Goal: Task Accomplishment & Management: Use online tool/utility

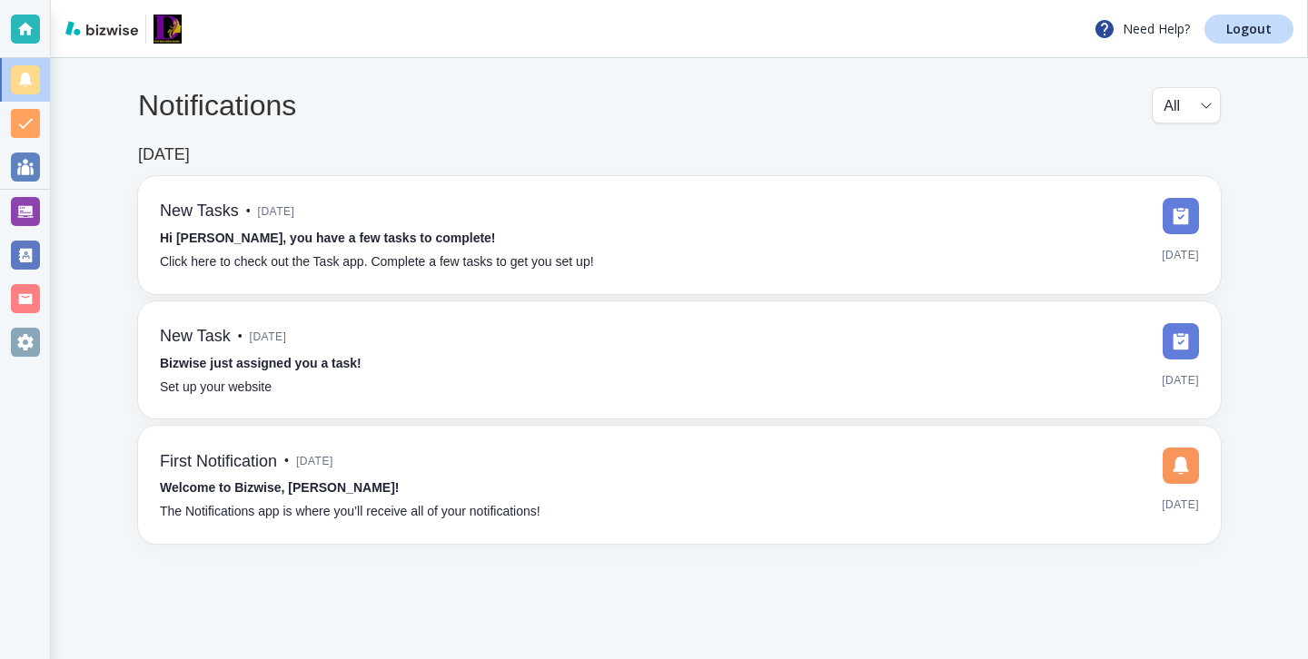
click at [53, 204] on div "Notifications All all ​ [DATE] New Tasks • [DATE] Hi [PERSON_NAME], you have a …" at bounding box center [679, 315] width 1257 height 515
click at [51, 204] on div "Notifications All all ​ [DATE] New Tasks • [DATE] Hi [PERSON_NAME], you have a …" at bounding box center [679, 315] width 1257 height 515
click at [44, 204] on div at bounding box center [25, 212] width 50 height 44
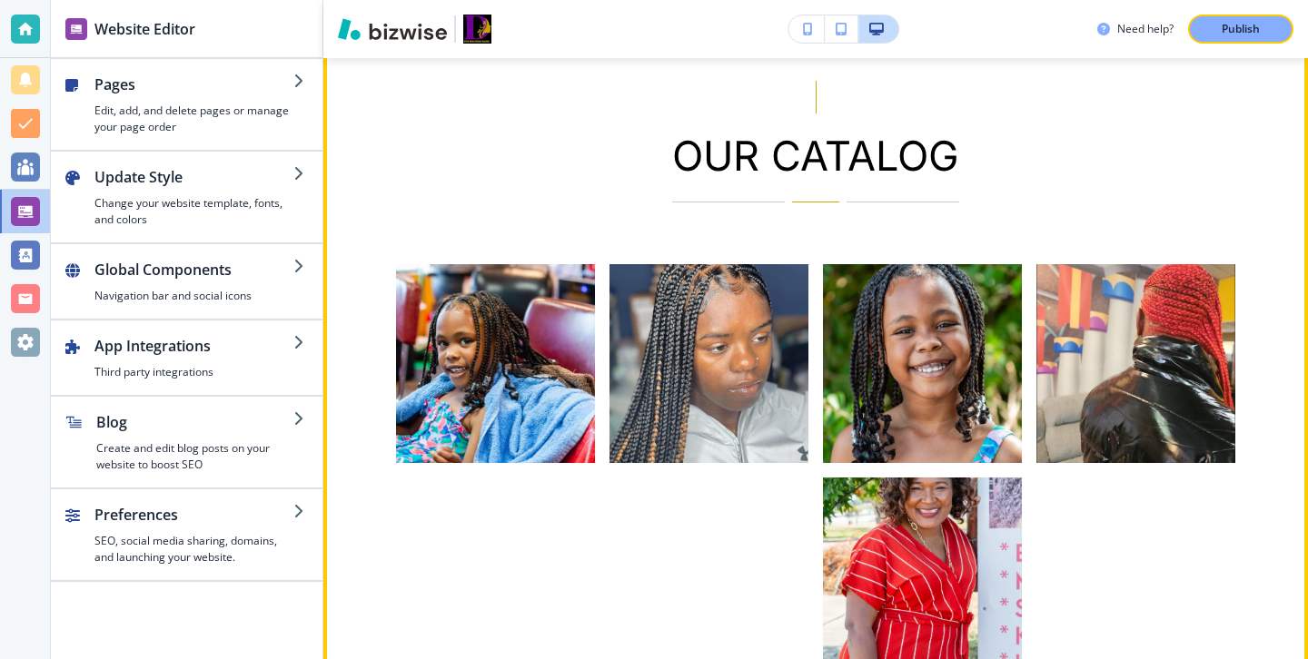
scroll to position [3163, 0]
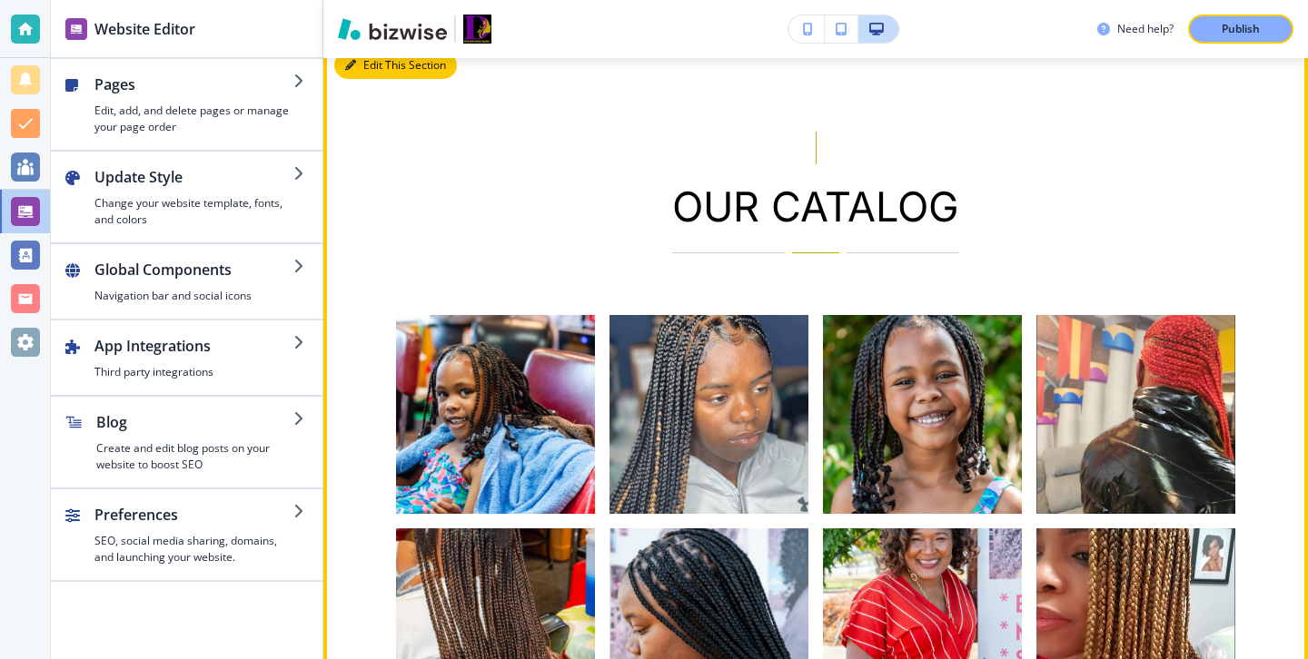
click at [370, 79] on button "Edit This Section" at bounding box center [395, 65] width 123 height 27
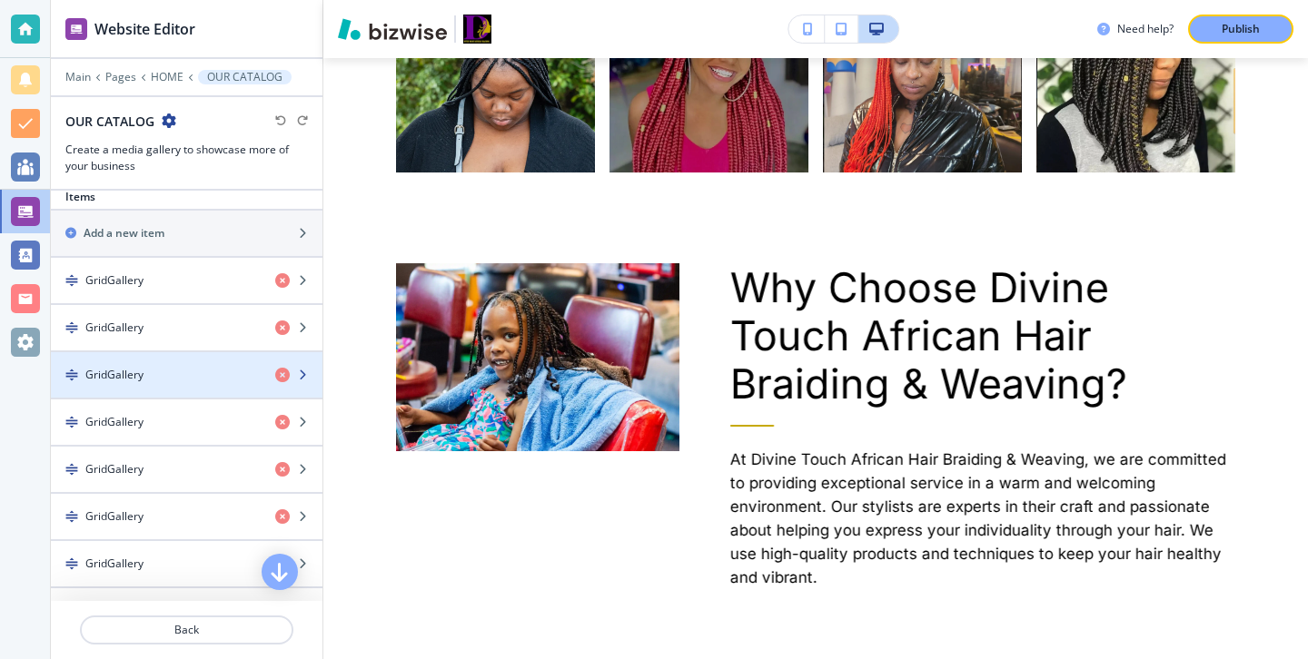
scroll to position [462, 0]
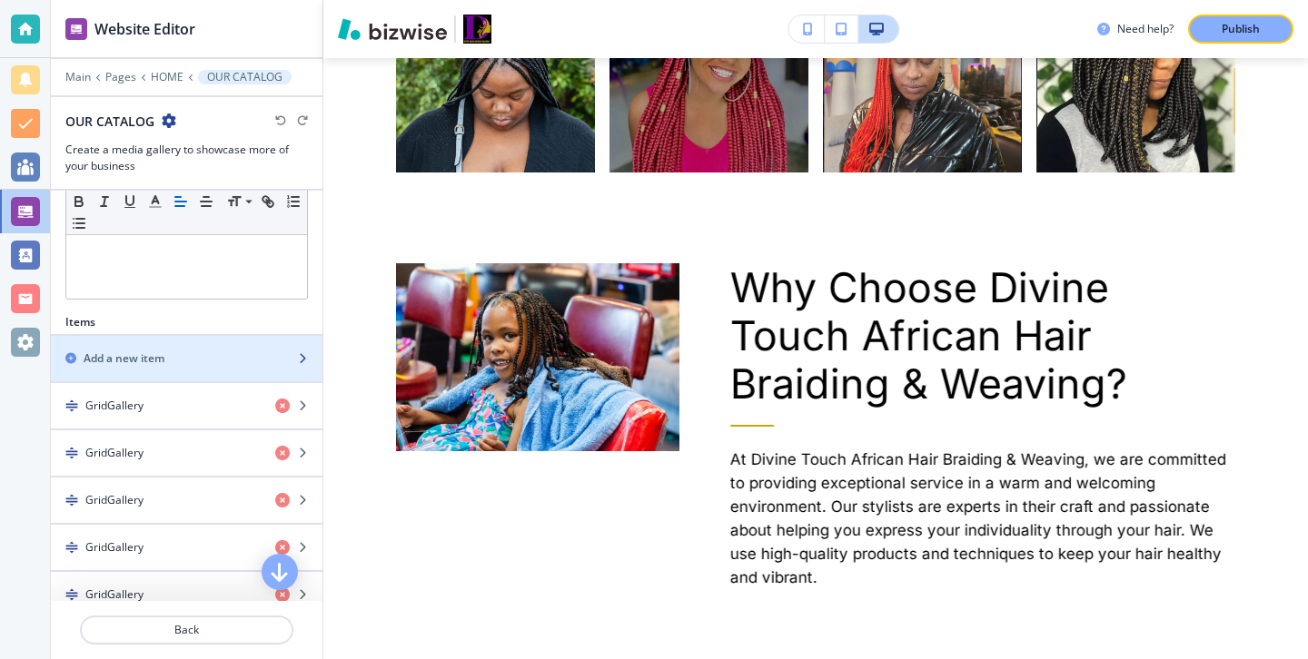
click at [214, 355] on div "Add a new item" at bounding box center [167, 359] width 232 height 16
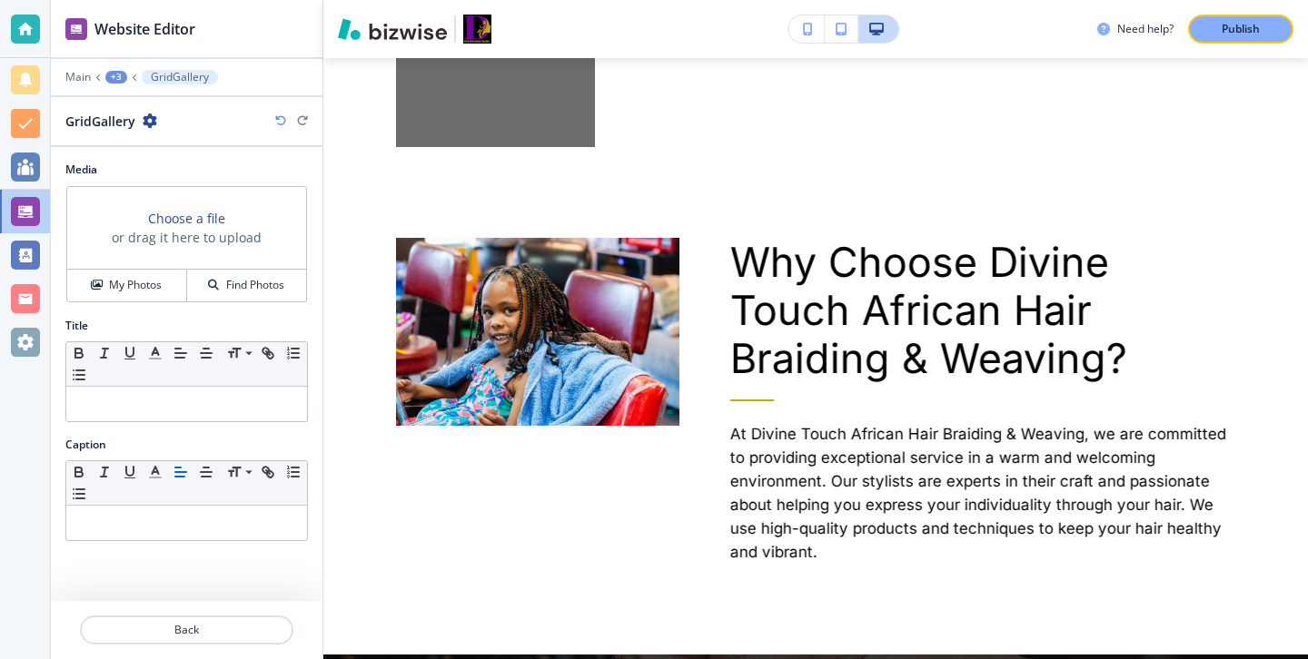
scroll to position [4192, 0]
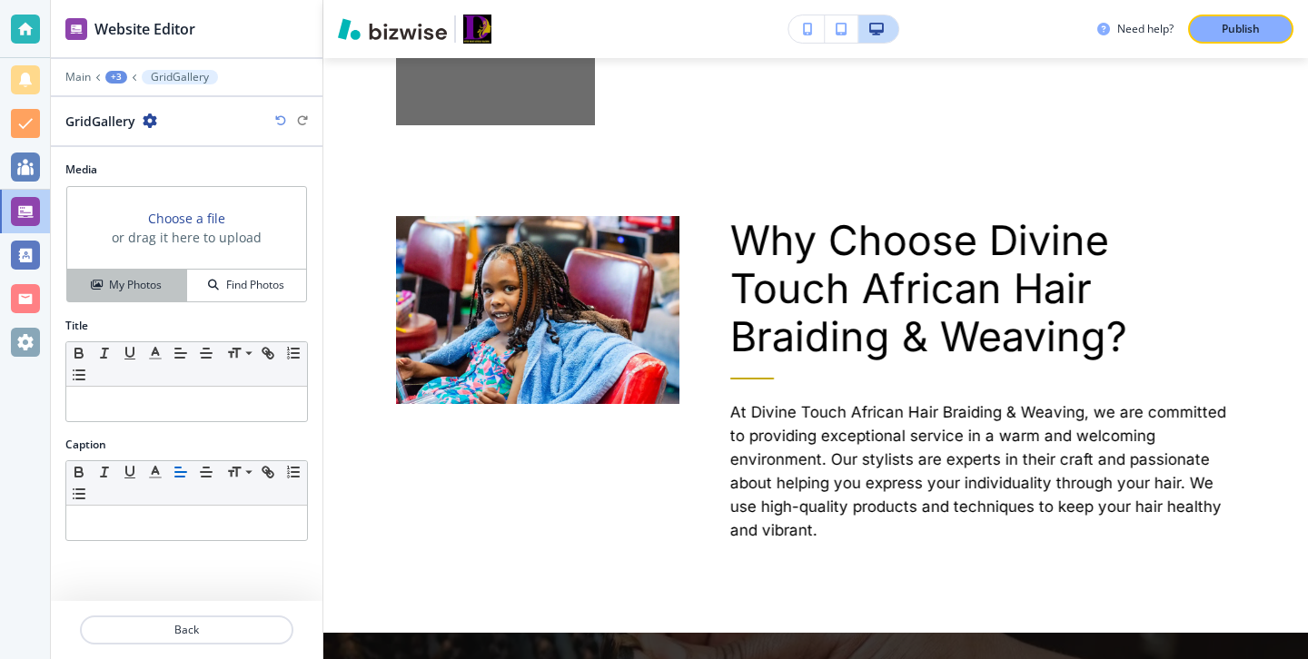
click at [163, 277] on div "My Photos" at bounding box center [126, 285] width 119 height 16
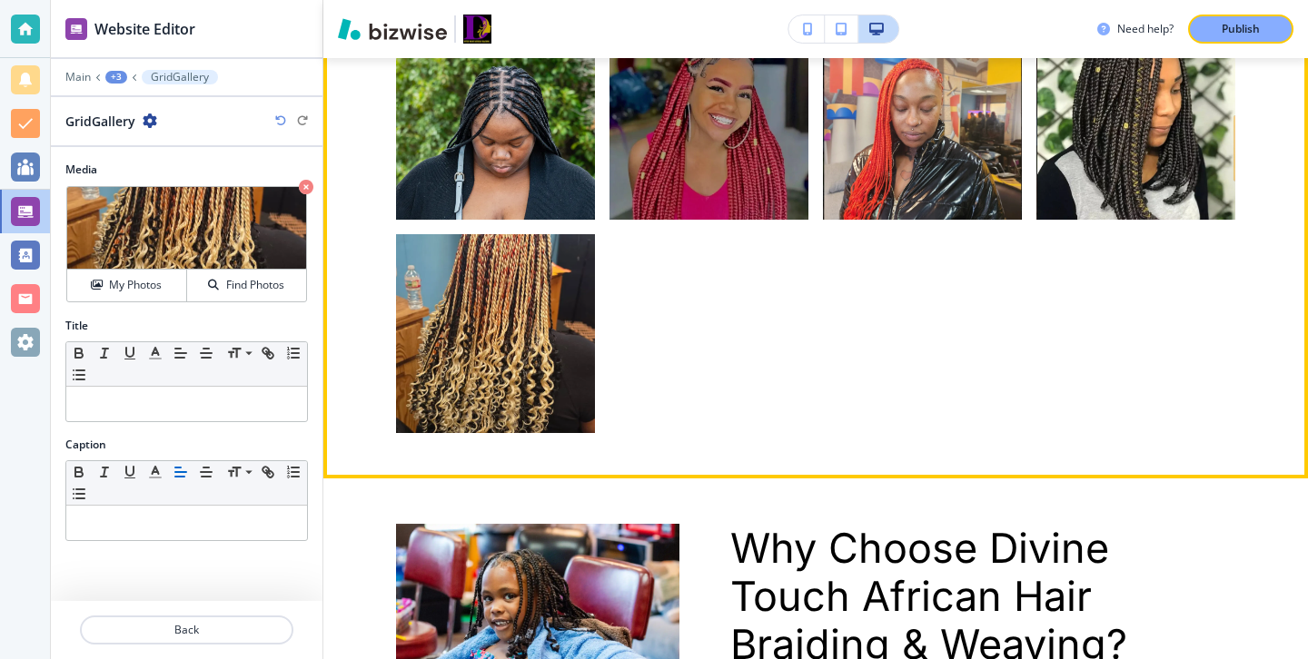
scroll to position [3882, 0]
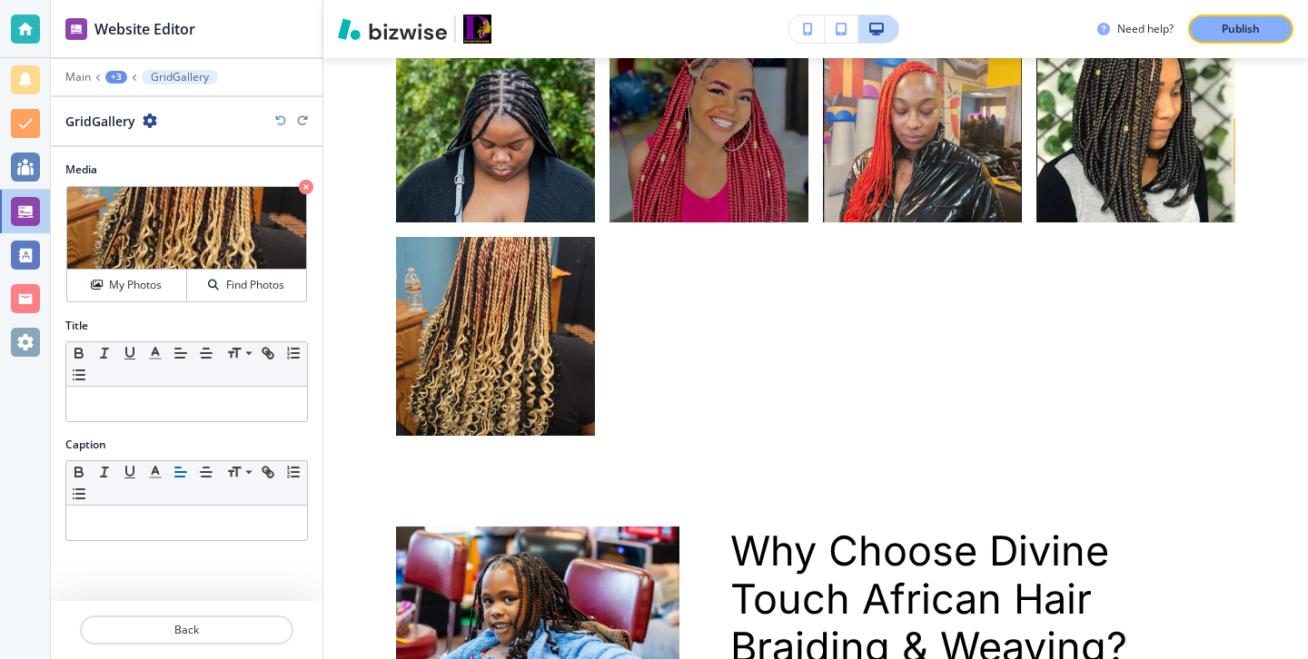
click at [246, 610] on div at bounding box center [187, 608] width 272 height 15
click at [246, 617] on button "Back" at bounding box center [186, 630] width 213 height 29
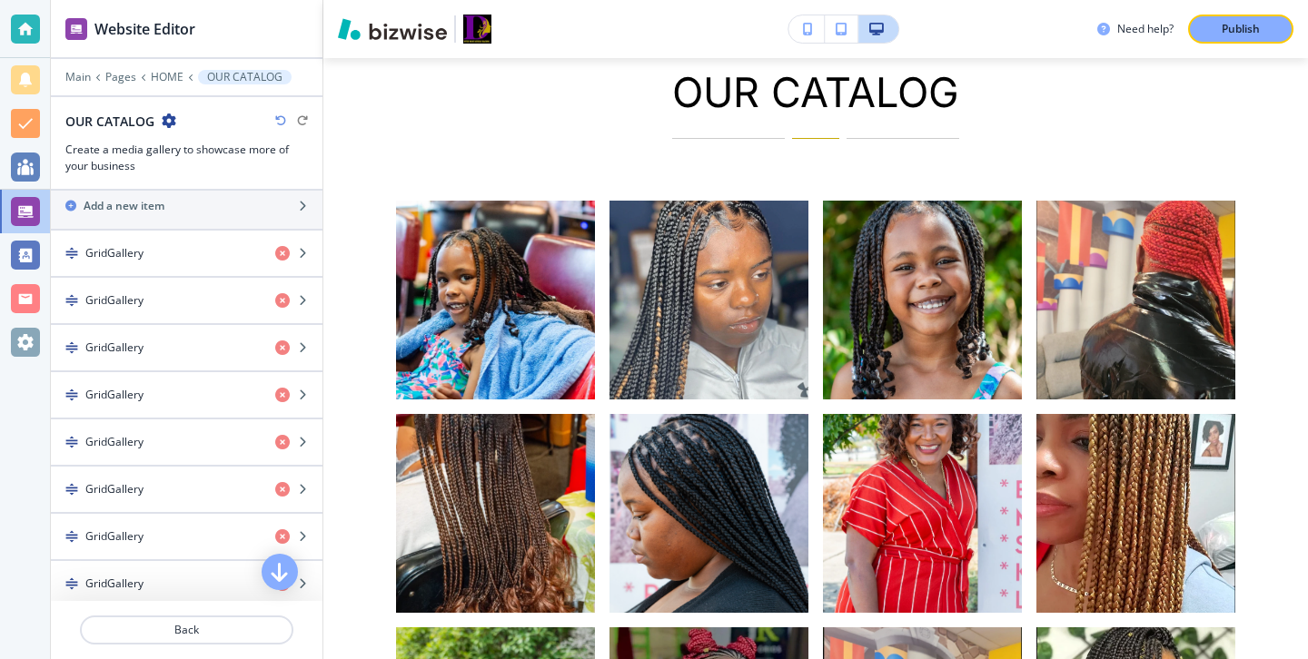
scroll to position [469, 0]
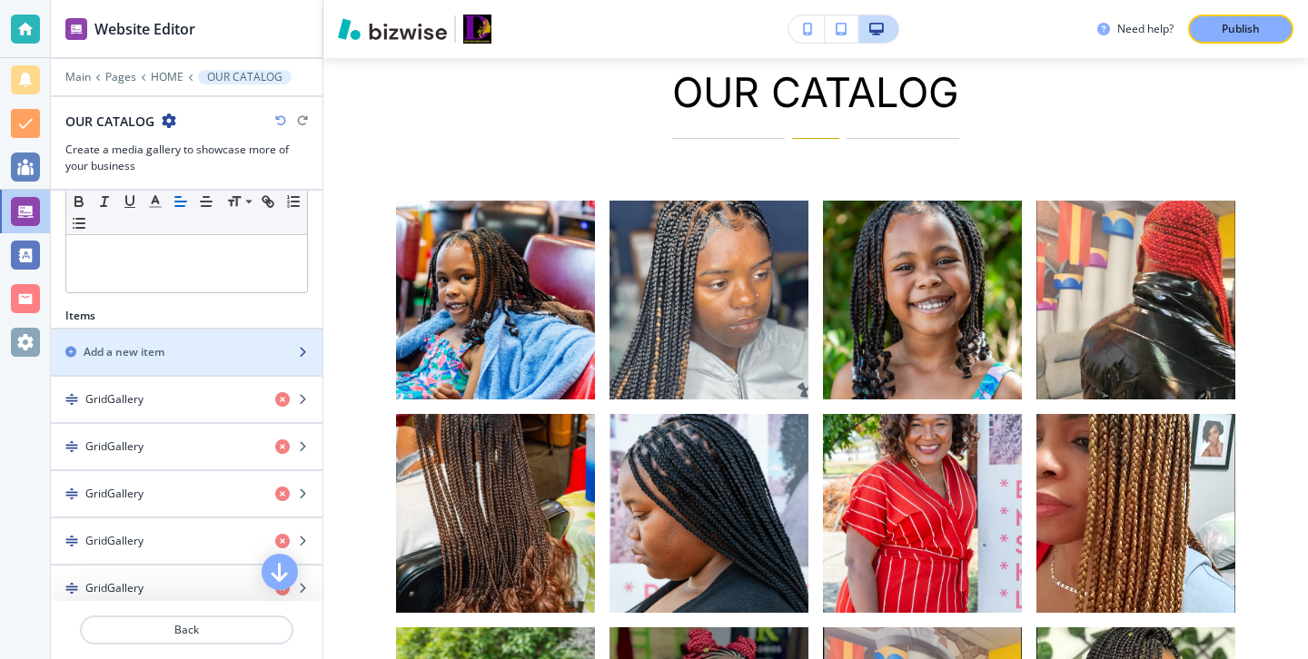
click at [254, 365] on div "button" at bounding box center [187, 368] width 272 height 15
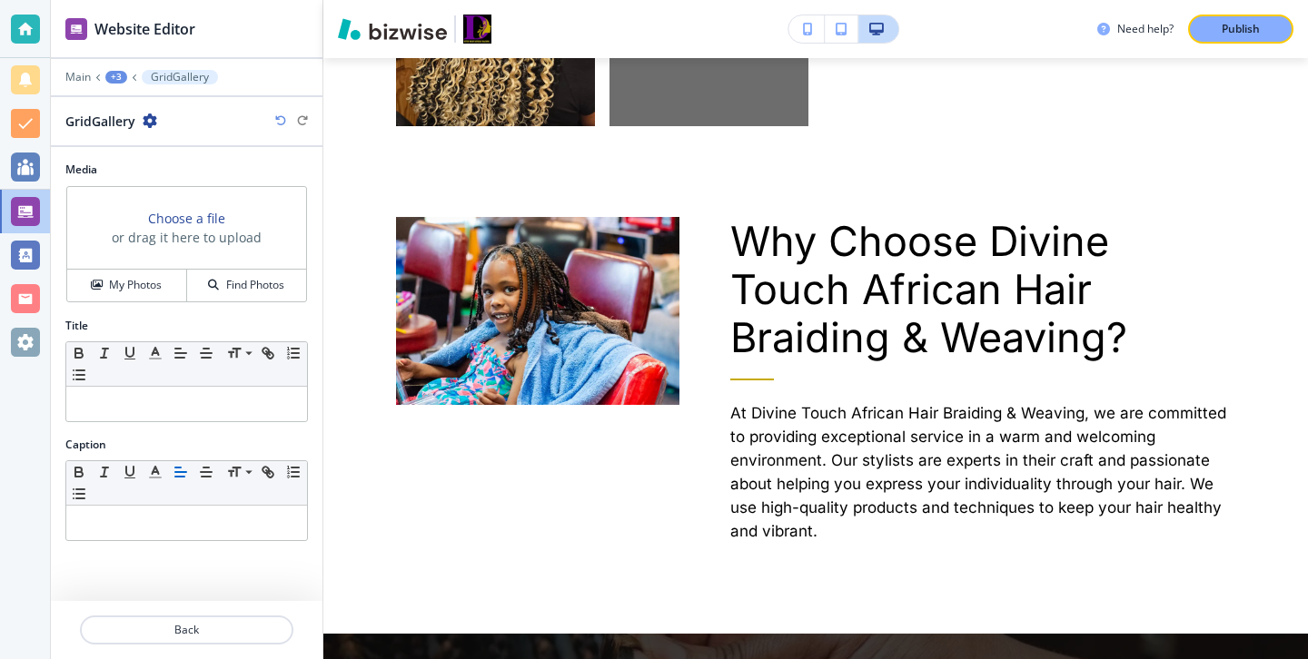
scroll to position [4192, 0]
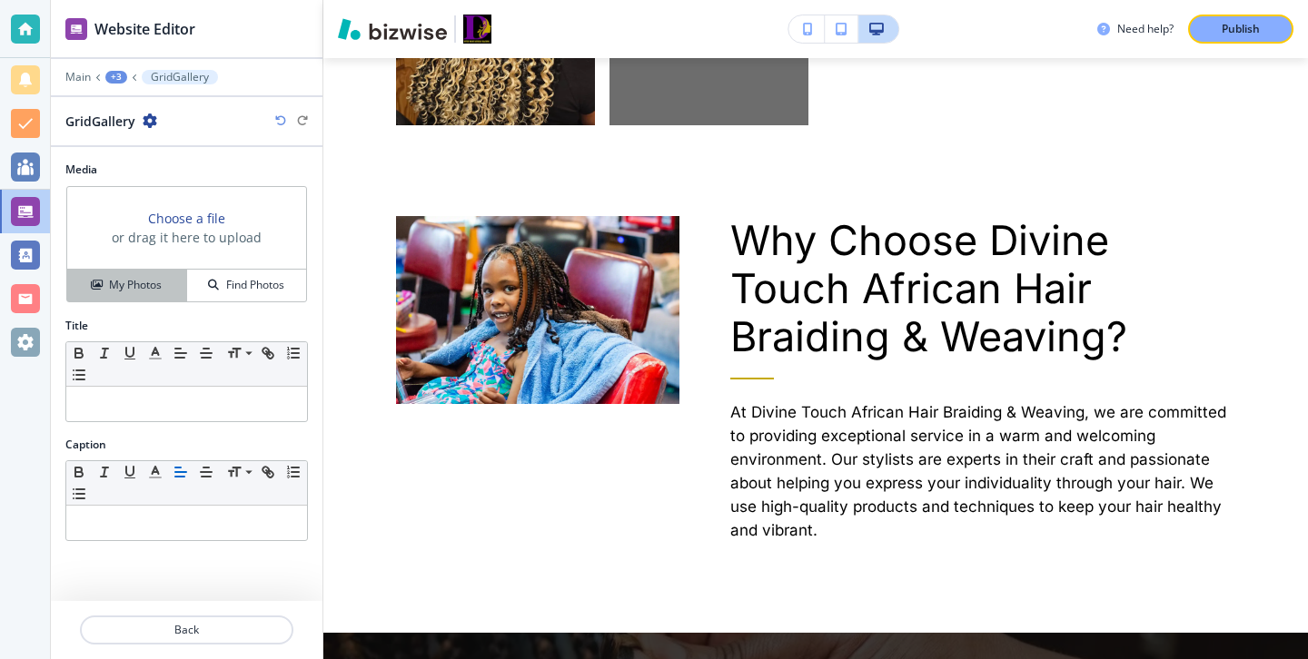
click at [155, 283] on h4 "My Photos" at bounding box center [135, 285] width 53 height 16
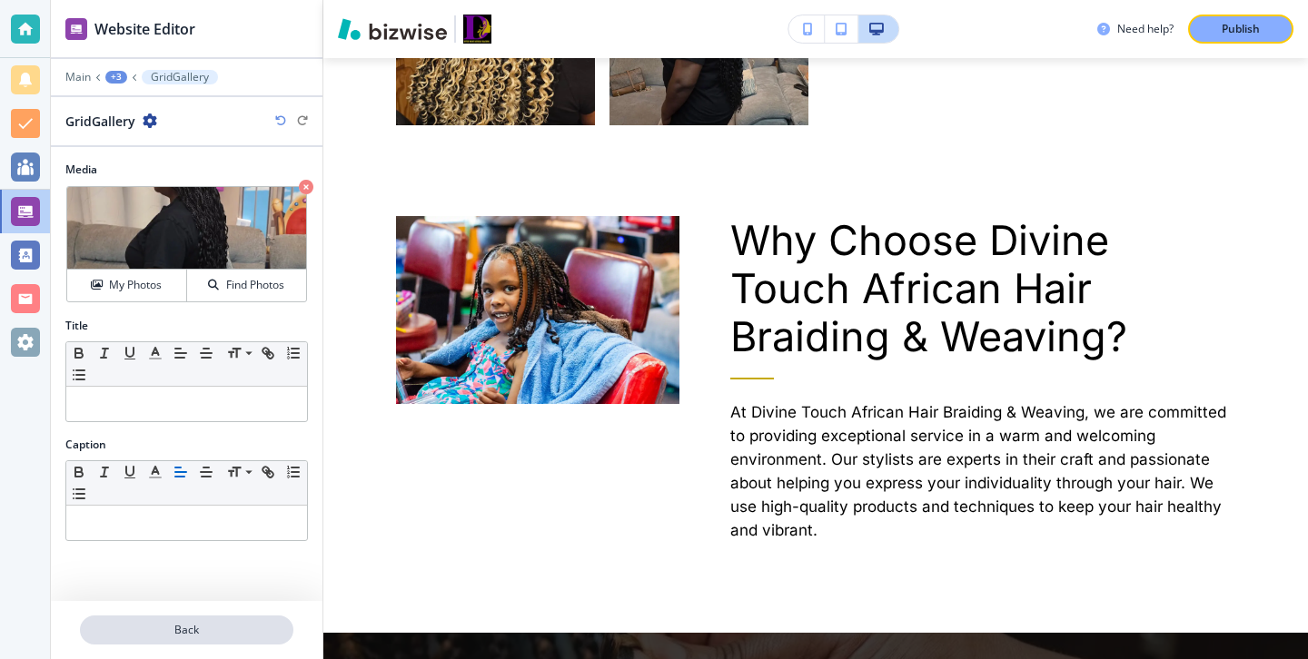
click at [246, 639] on button "Back" at bounding box center [186, 630] width 213 height 29
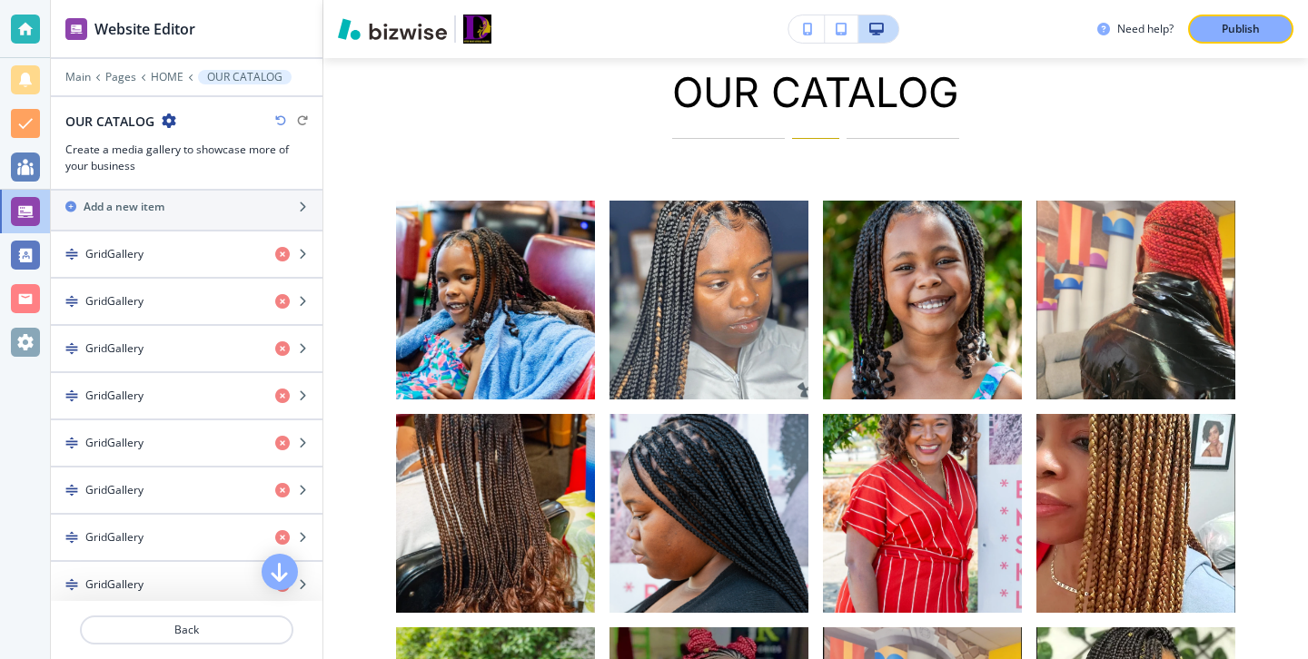
scroll to position [479, 0]
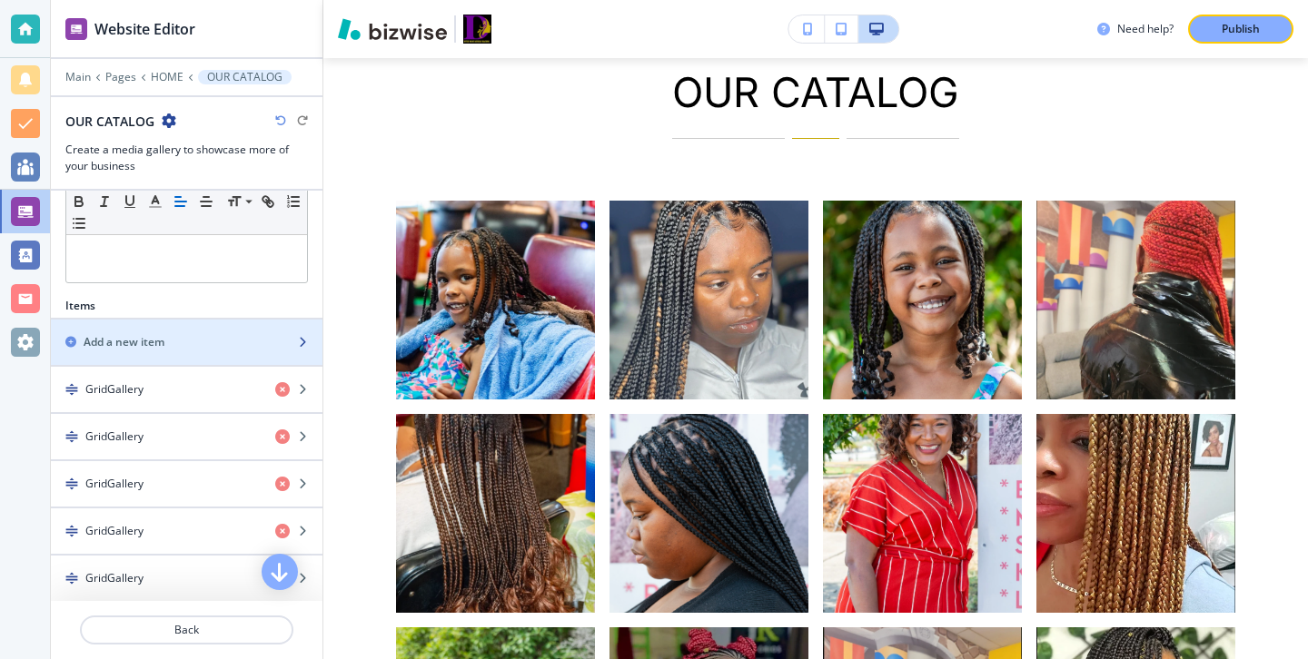
click at [223, 322] on div "button" at bounding box center [187, 327] width 272 height 15
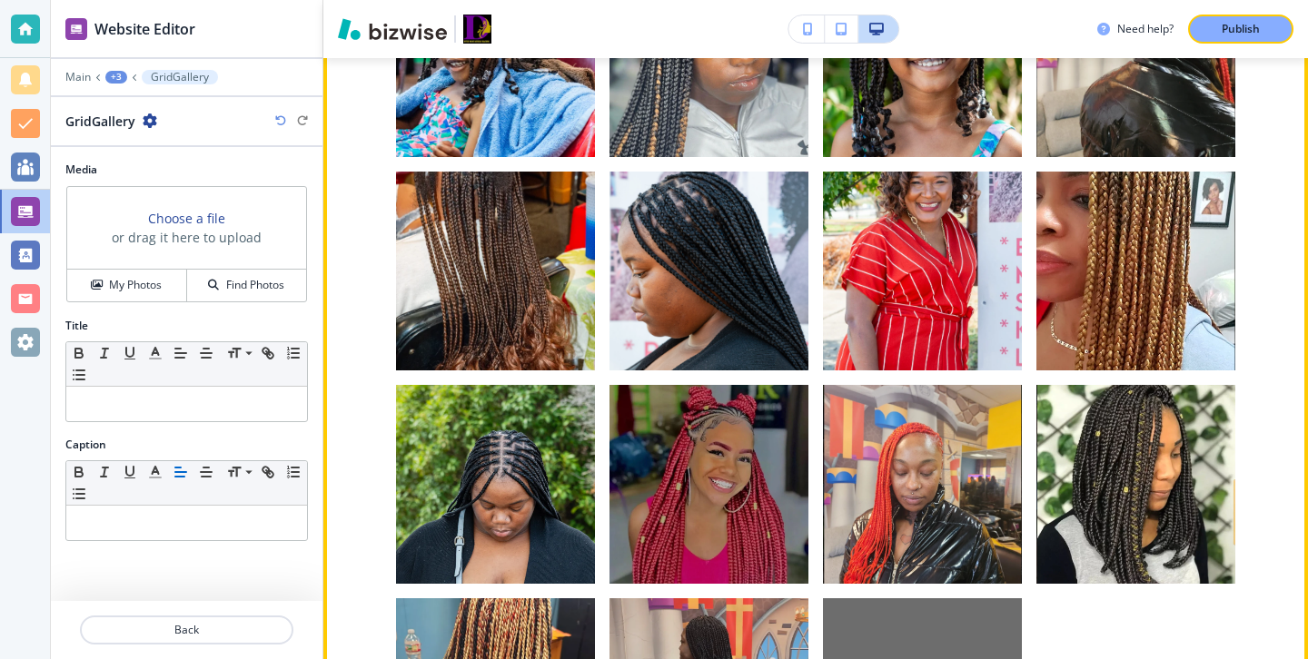
scroll to position [3524, 0]
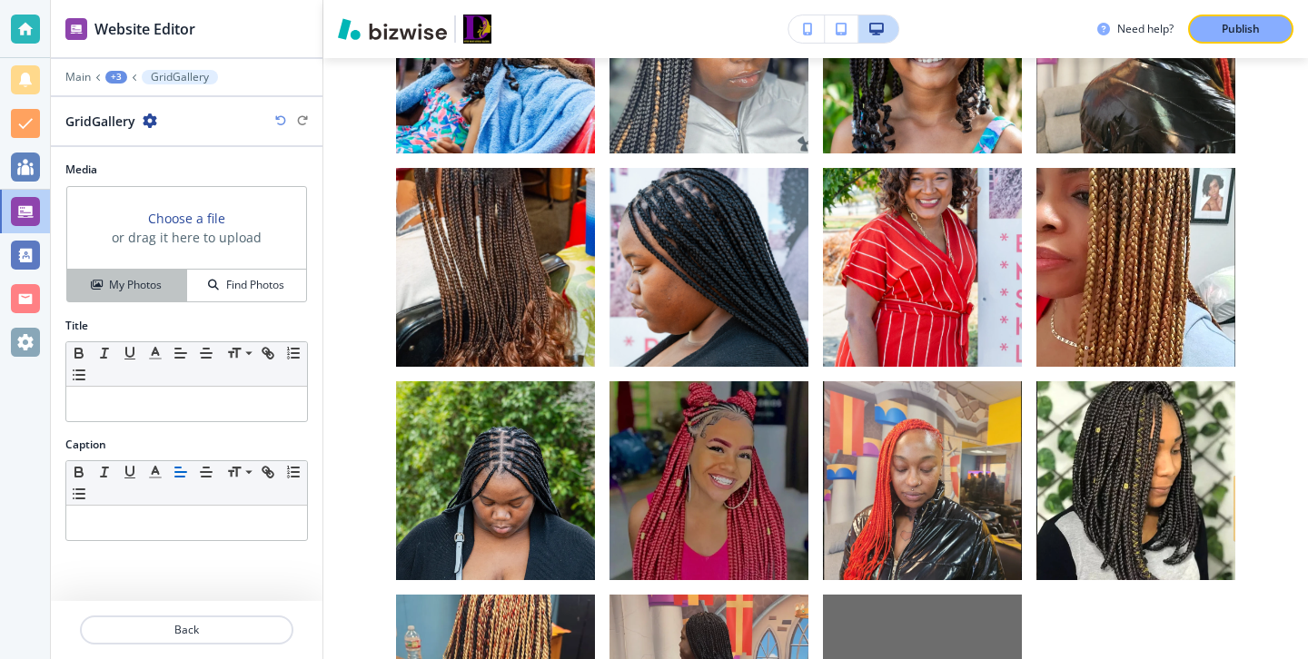
click at [122, 280] on h4 "My Photos" at bounding box center [135, 285] width 53 height 16
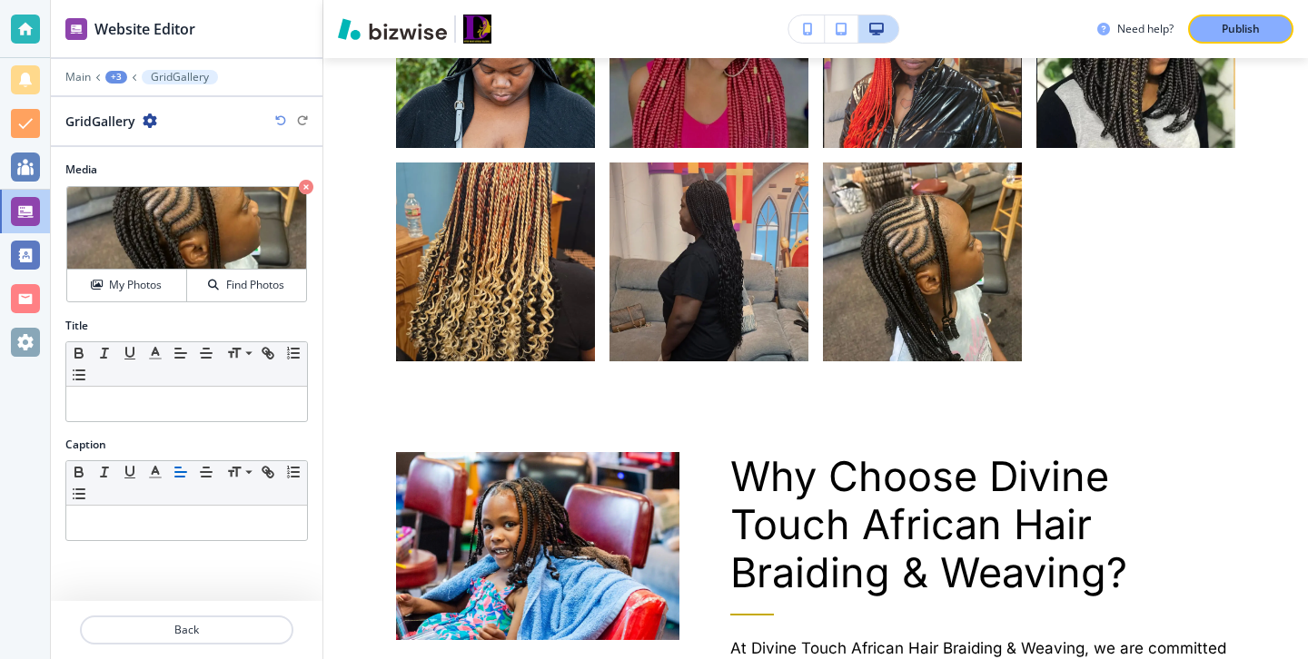
scroll to position [3920, 0]
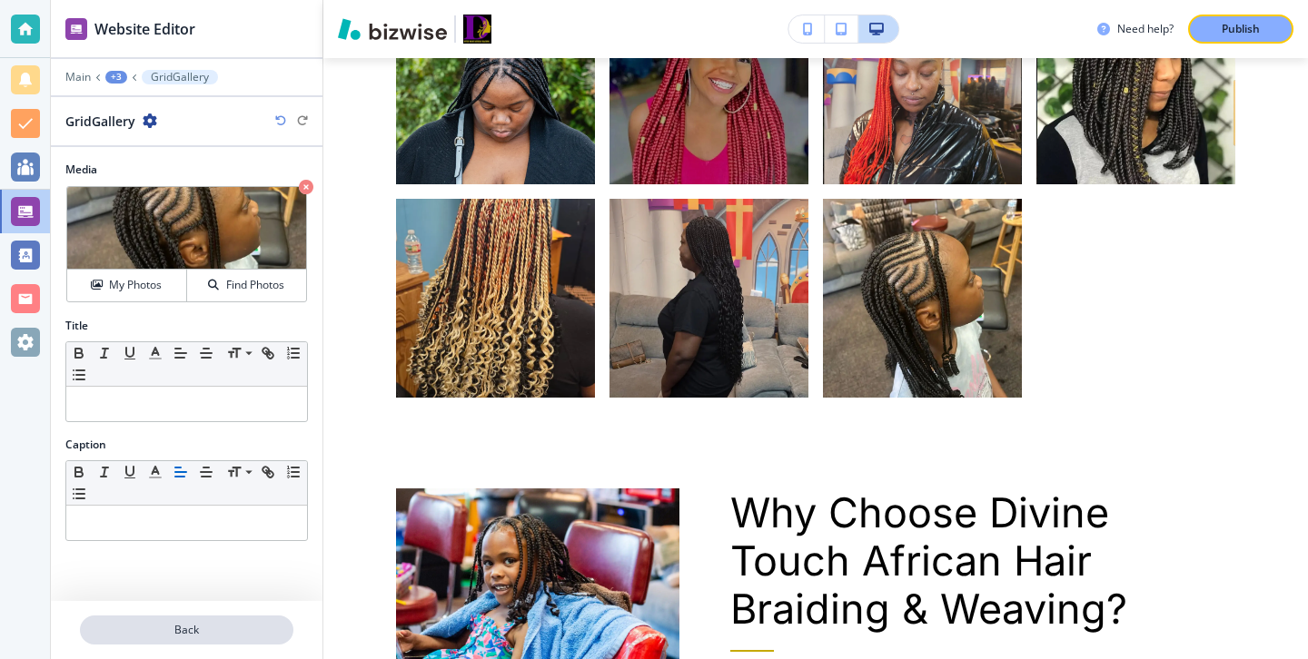
click at [246, 629] on p "Back" at bounding box center [187, 630] width 210 height 16
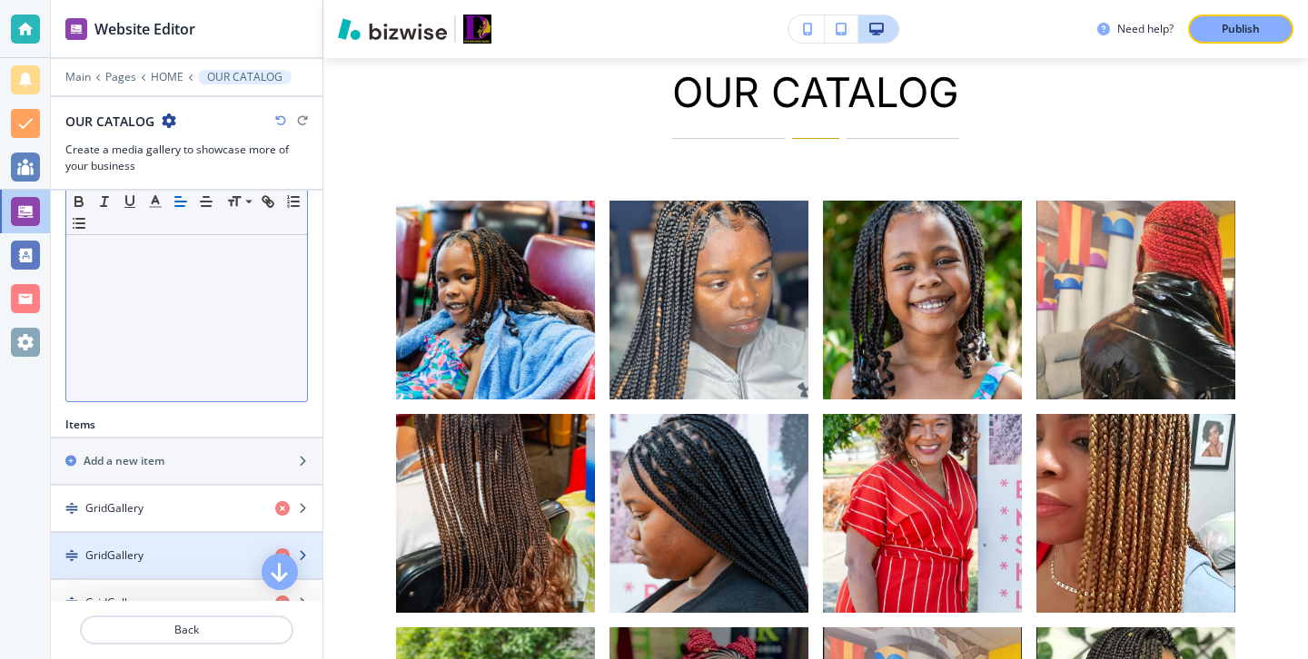
scroll to position [486, 0]
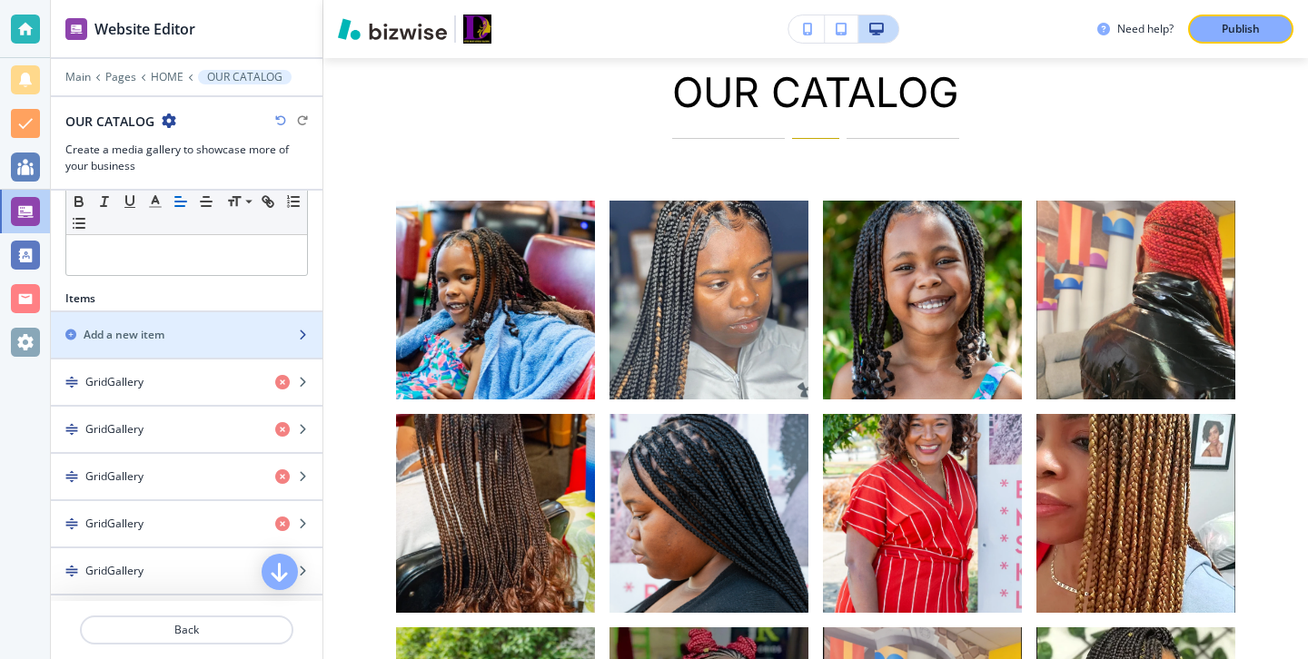
click at [212, 336] on div "Add a new item" at bounding box center [167, 335] width 232 height 16
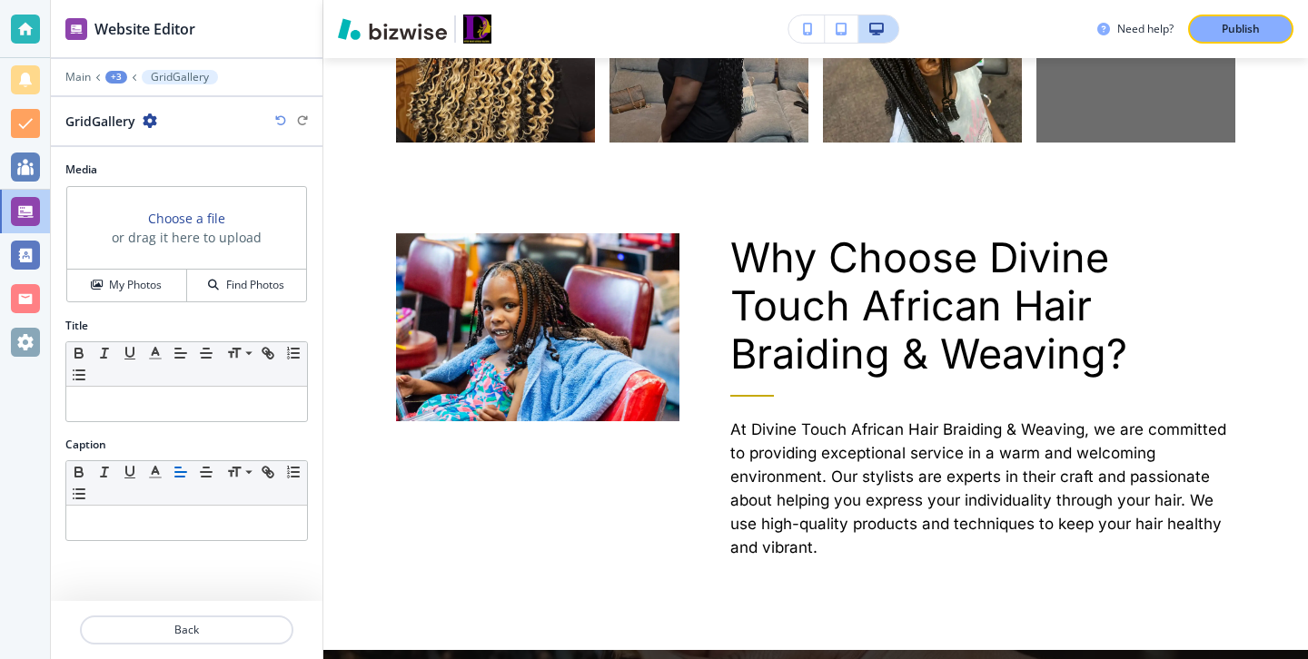
scroll to position [4192, 0]
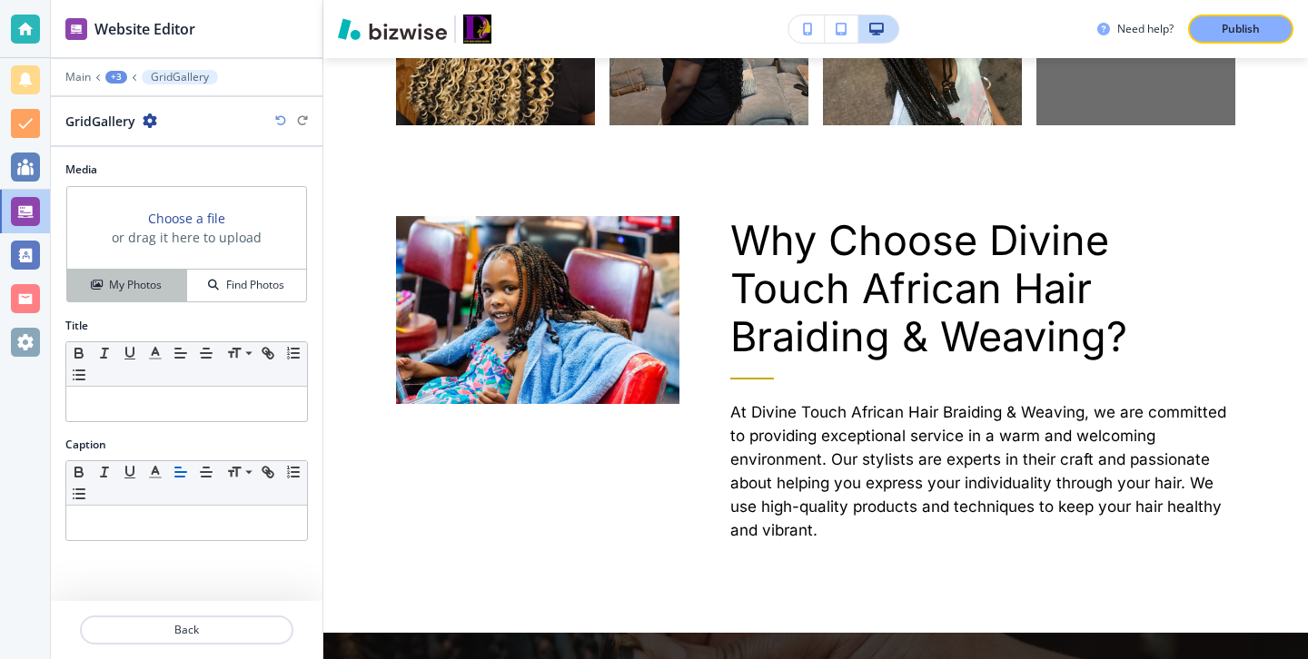
click at [139, 295] on button "My Photos" at bounding box center [127, 286] width 120 height 32
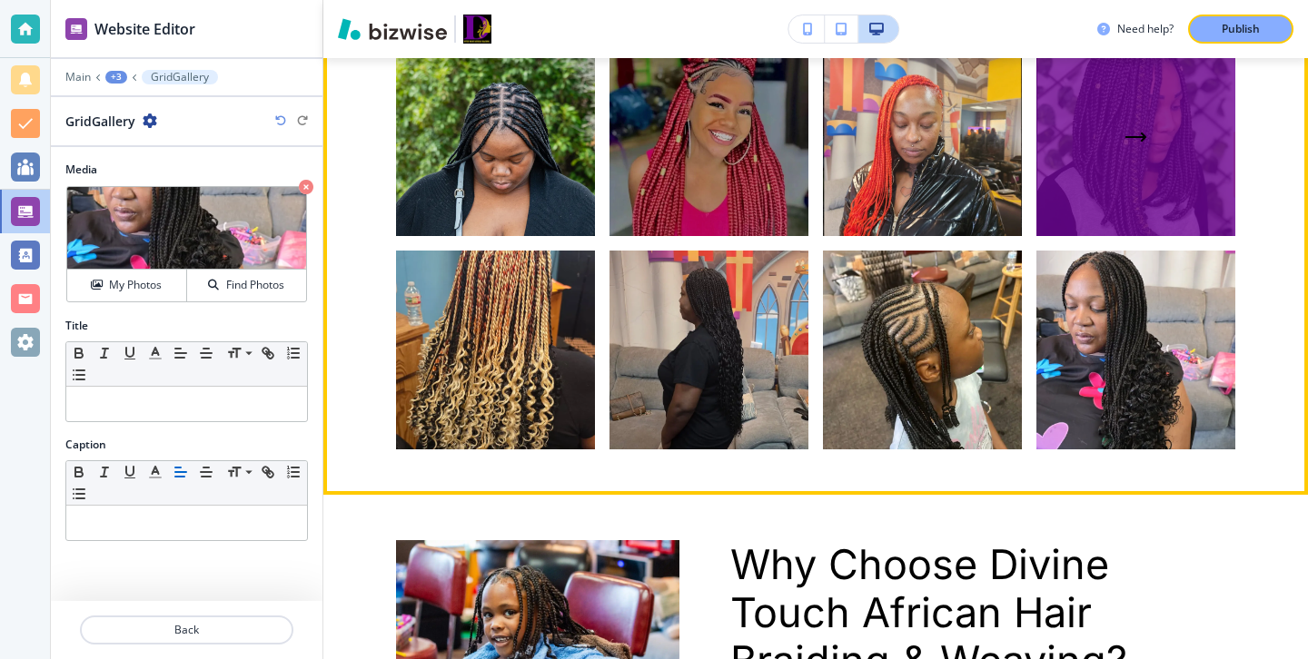
scroll to position [3896, 0]
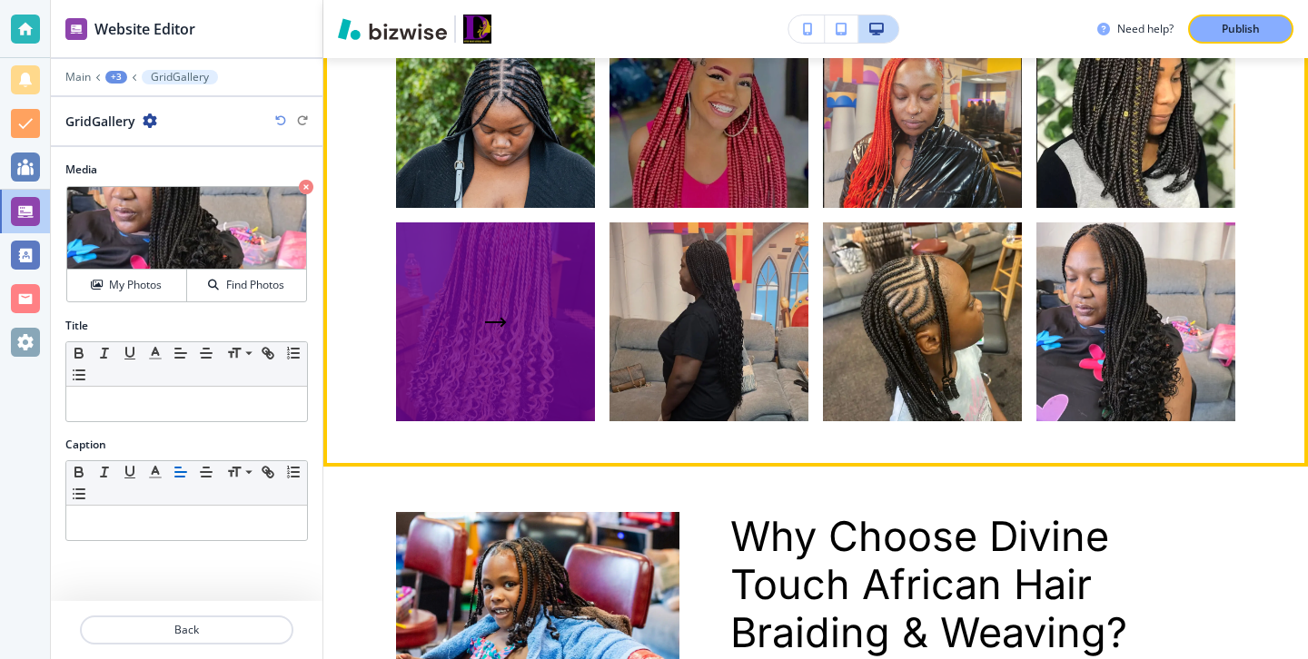
click at [531, 392] on div "button" at bounding box center [495, 322] width 199 height 199
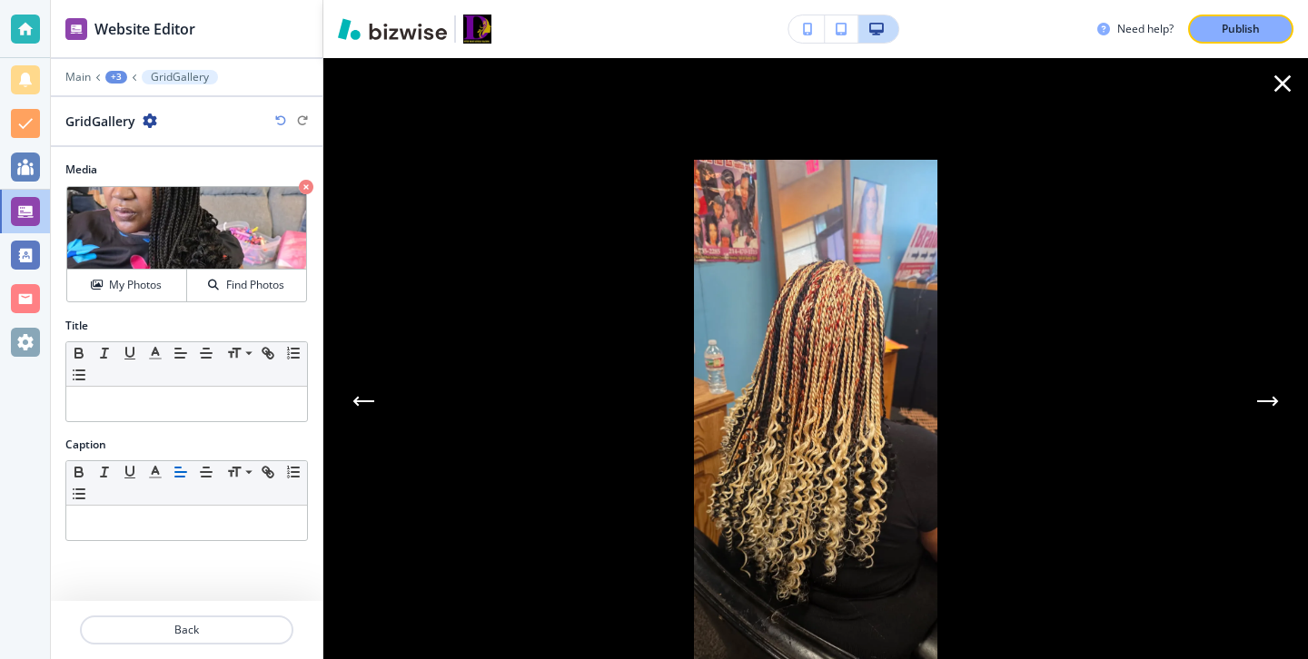
click at [1278, 85] on icon "button" at bounding box center [1282, 83] width 29 height 29
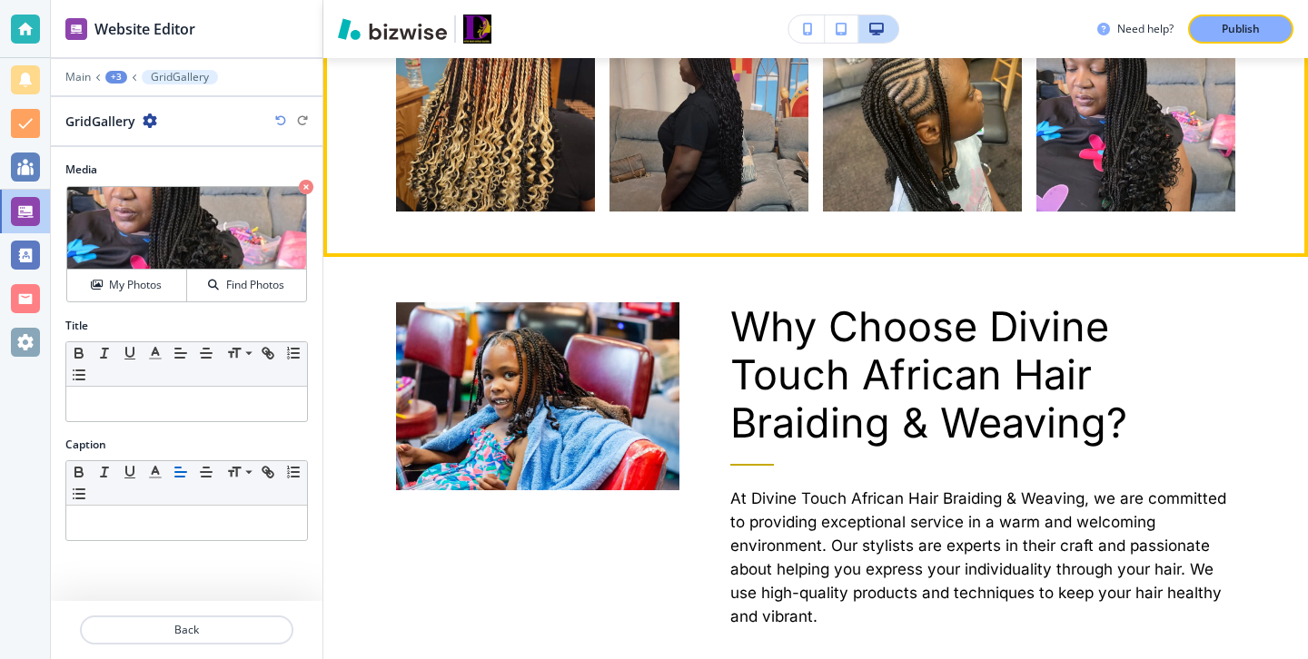
scroll to position [4113, 0]
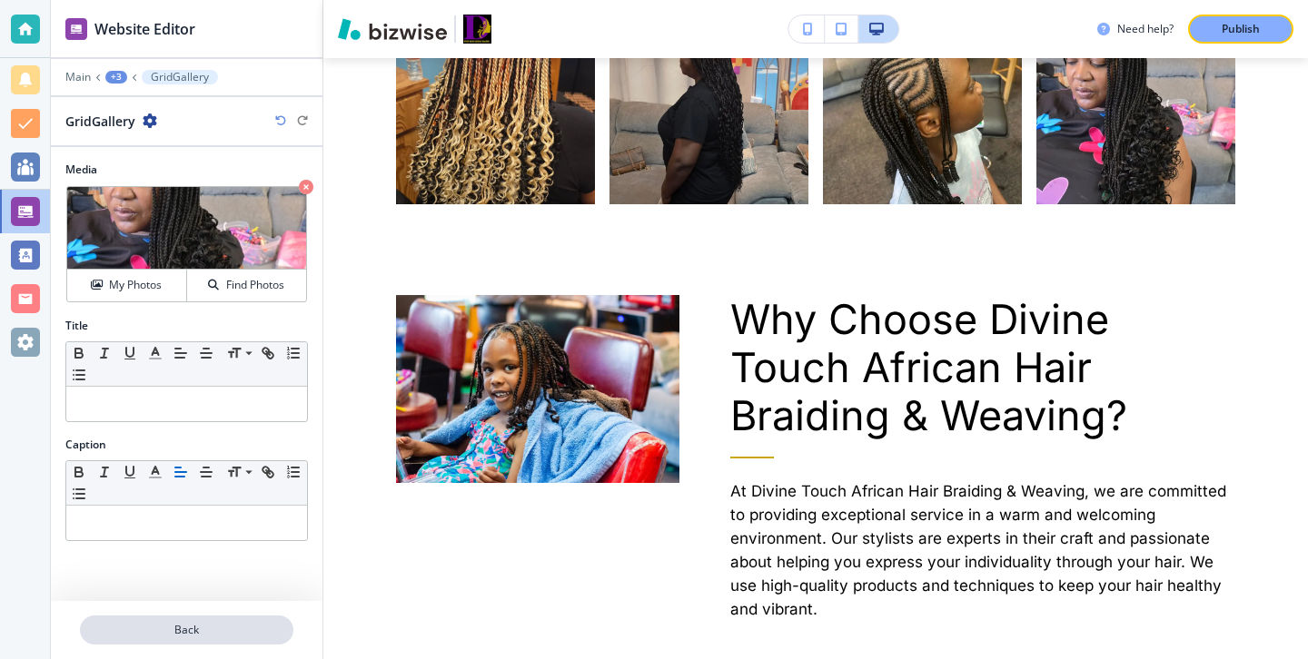
click at [245, 638] on button "Back" at bounding box center [186, 630] width 213 height 29
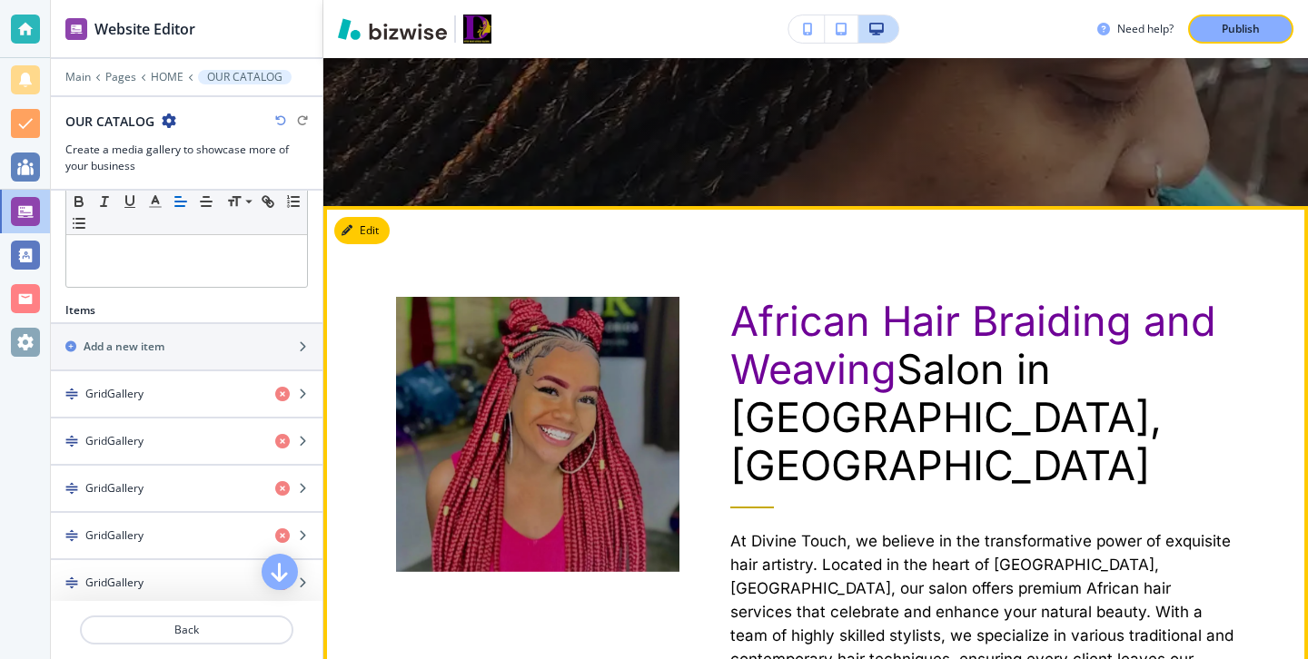
scroll to position [0, 0]
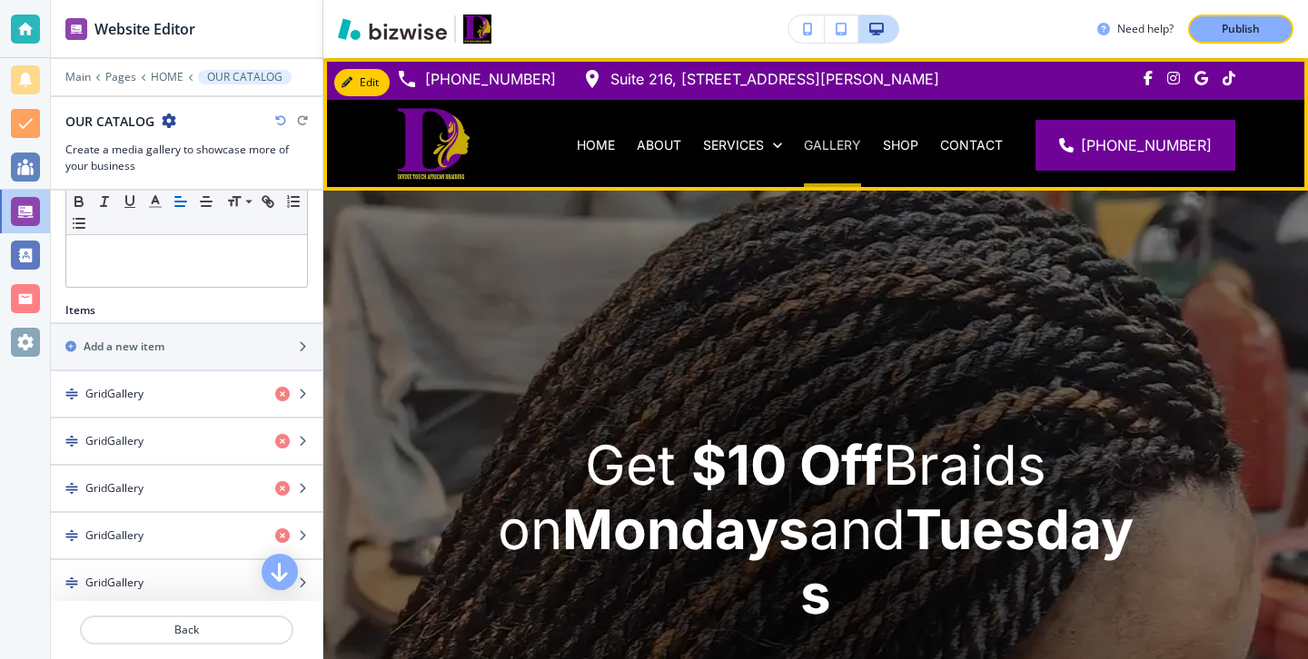
click at [852, 144] on p "GALLERY" at bounding box center [832, 145] width 57 height 18
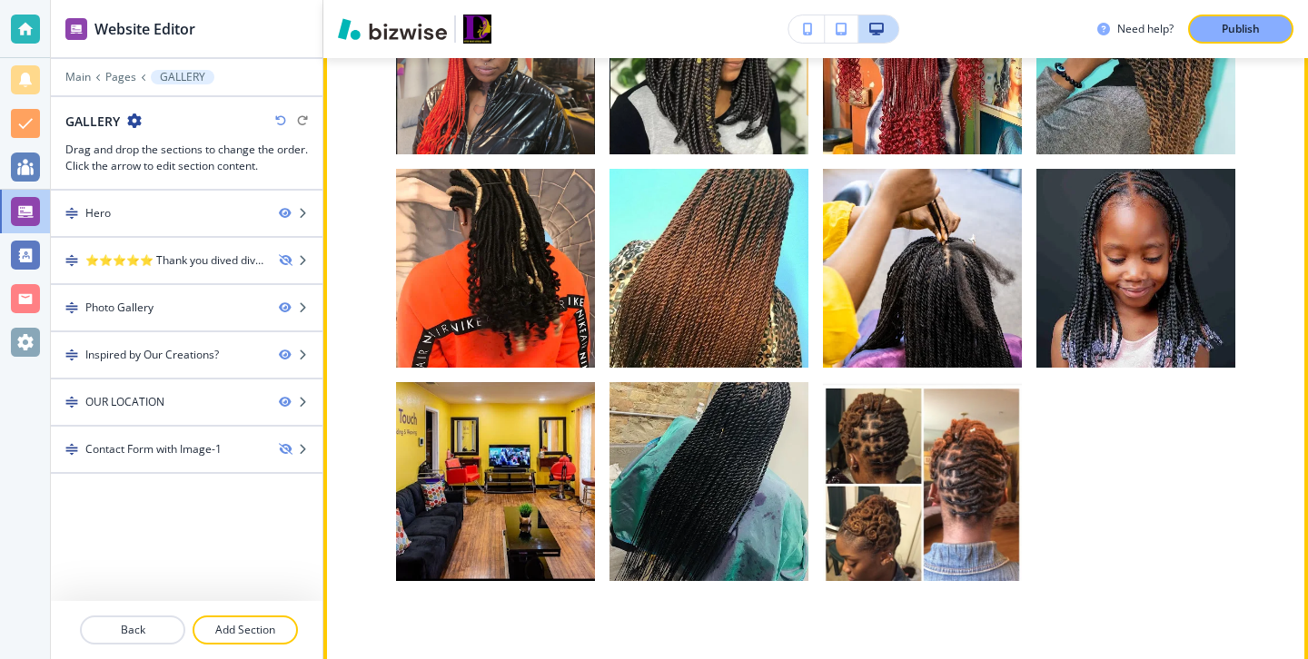
scroll to position [1936, 0]
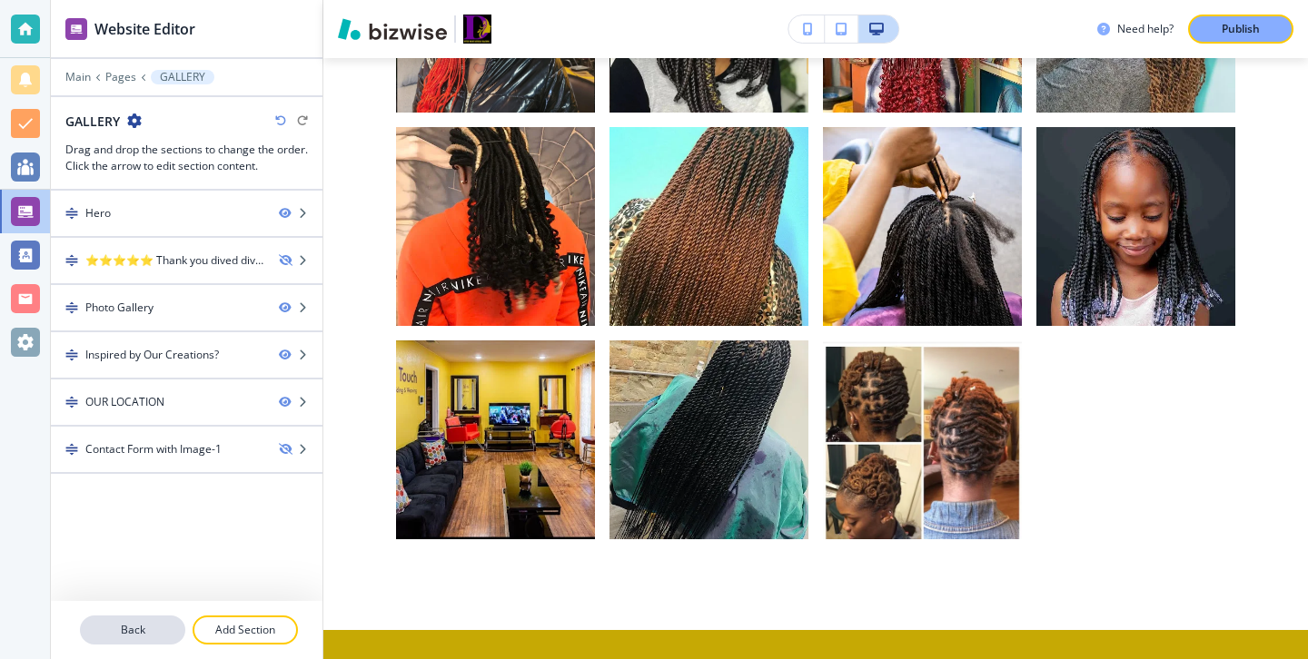
click at [170, 624] on p "Back" at bounding box center [133, 630] width 102 height 16
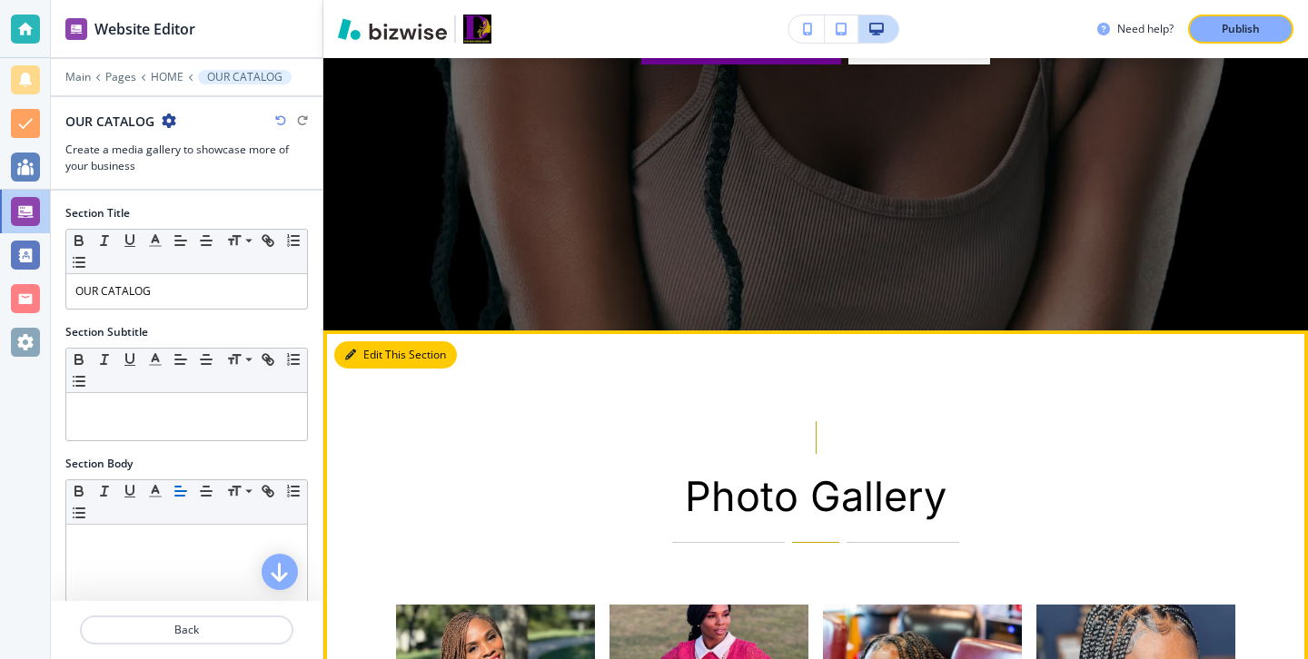
click at [375, 353] on button "Edit This Section" at bounding box center [395, 354] width 123 height 27
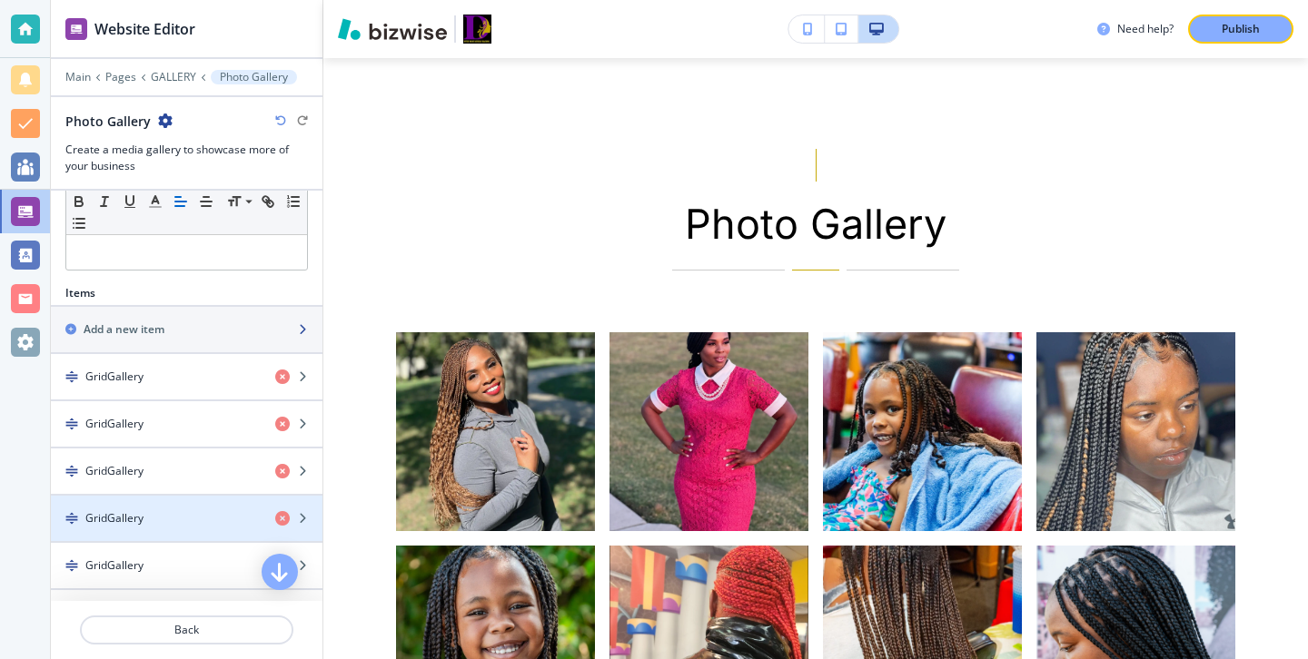
scroll to position [472, 0]
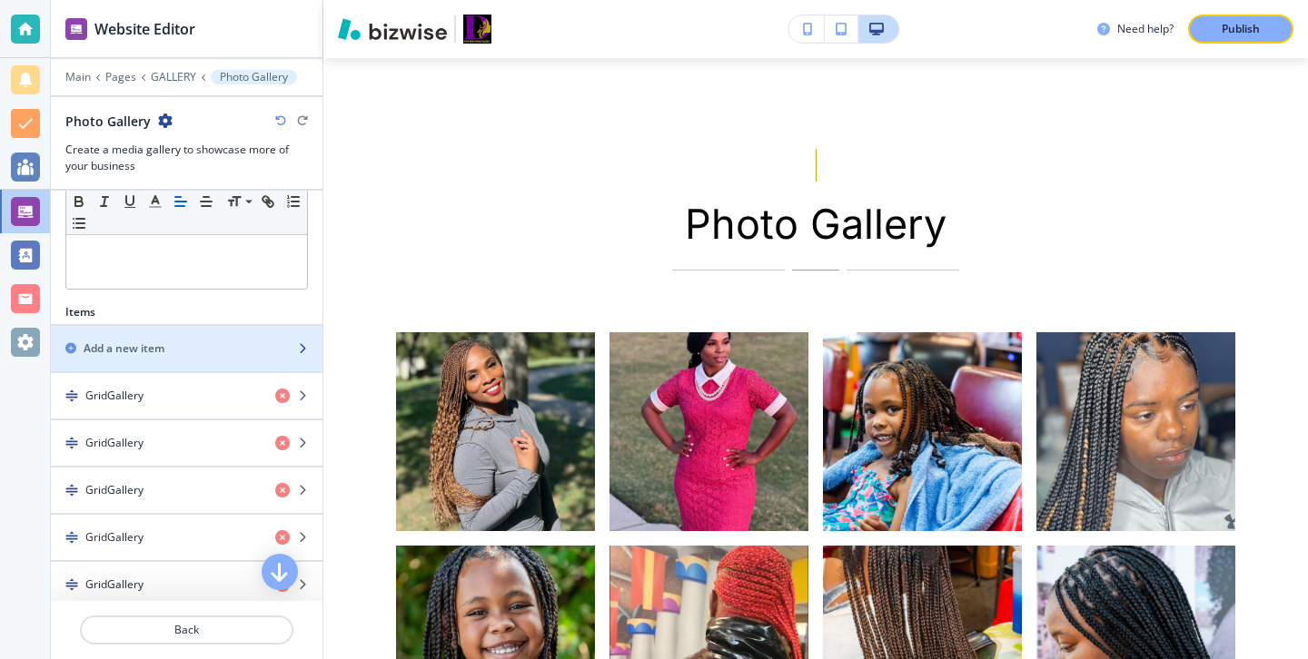
click at [218, 344] on div "Add a new item" at bounding box center [167, 349] width 232 height 16
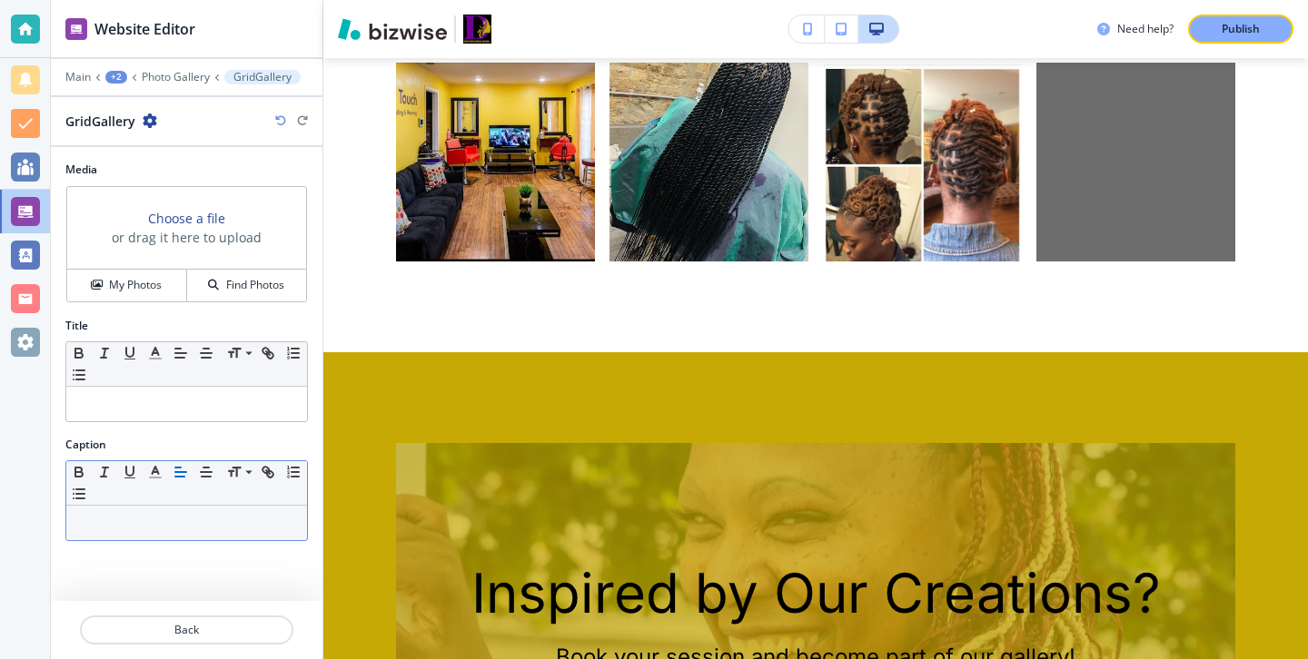
scroll to position [2219, 0]
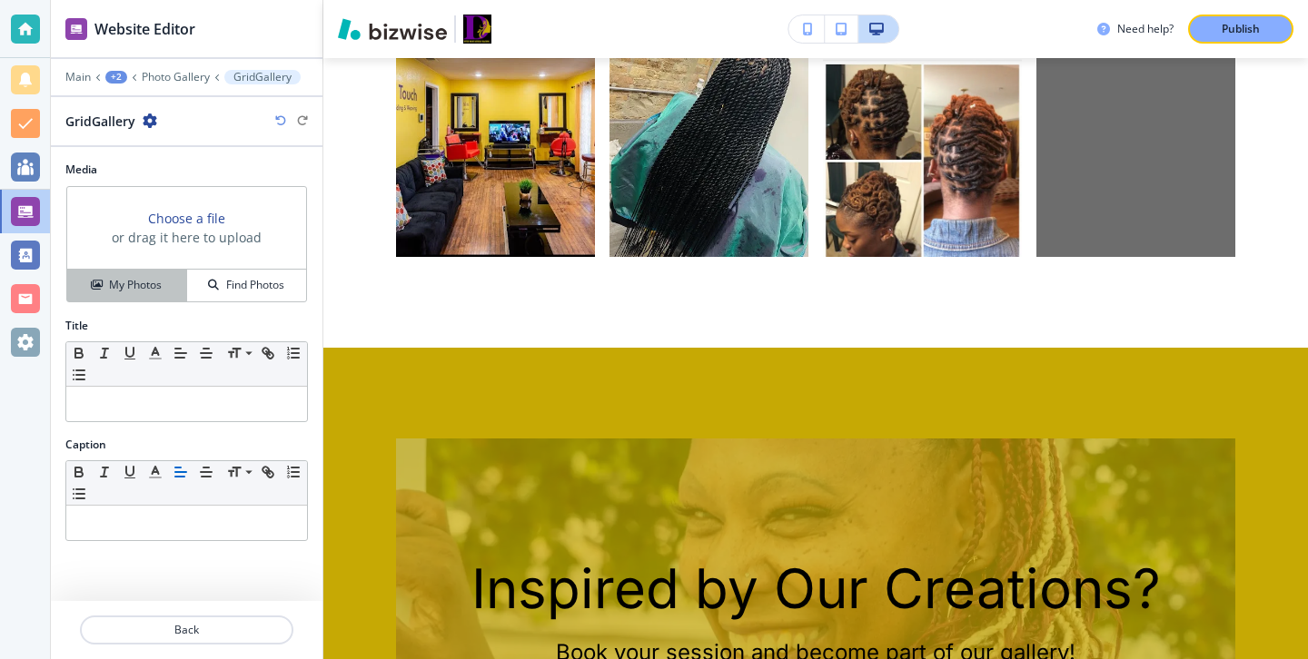
click at [166, 270] on button "My Photos" at bounding box center [127, 286] width 120 height 32
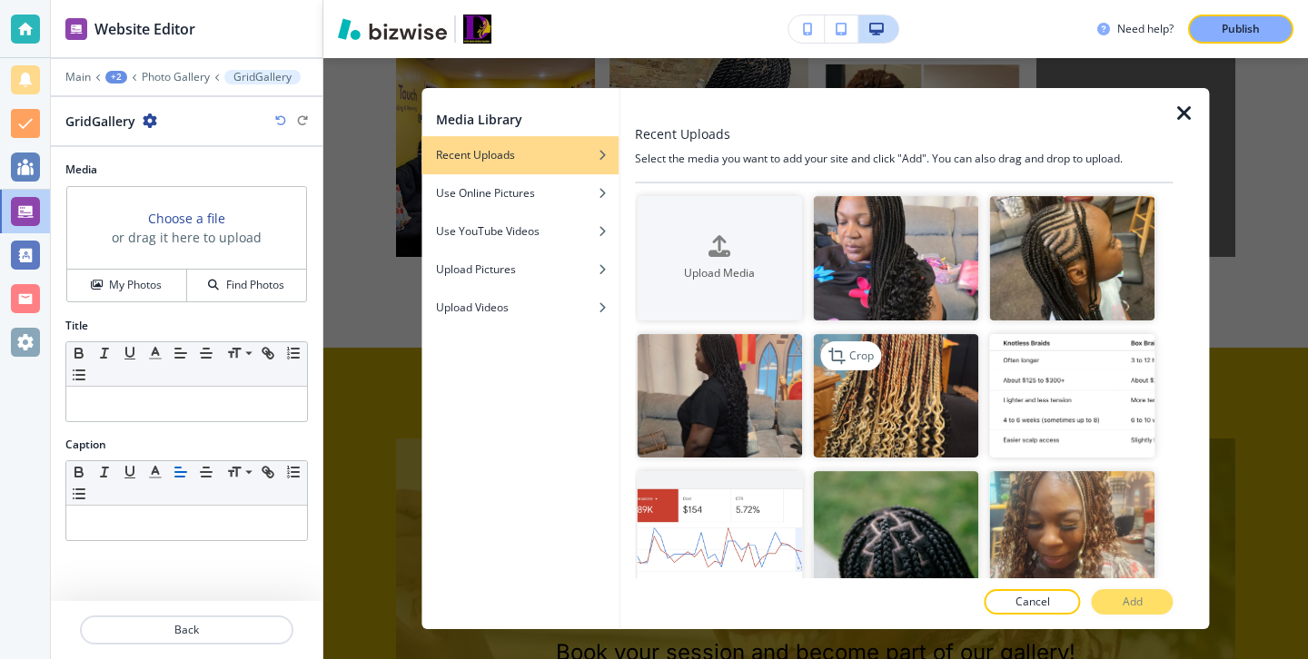
click at [925, 378] on img "button" at bounding box center [895, 396] width 165 height 124
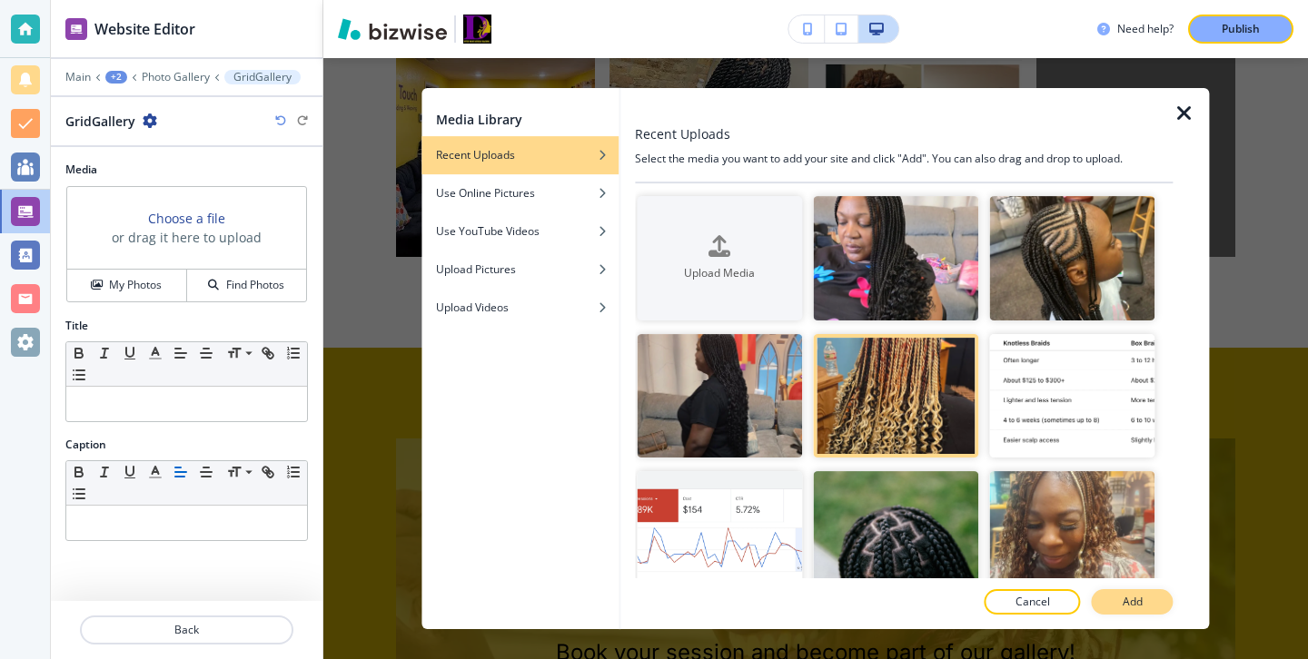
click at [1110, 599] on button "Add" at bounding box center [1133, 601] width 82 height 25
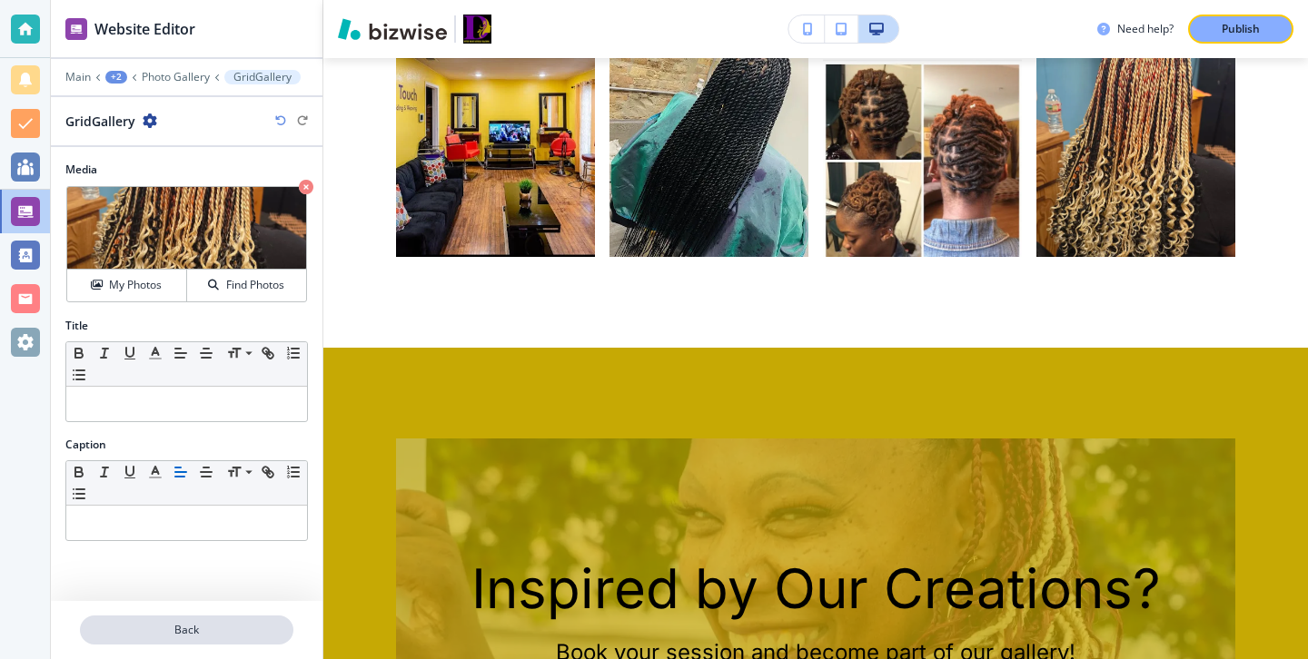
click at [216, 634] on p "Back" at bounding box center [187, 630] width 210 height 16
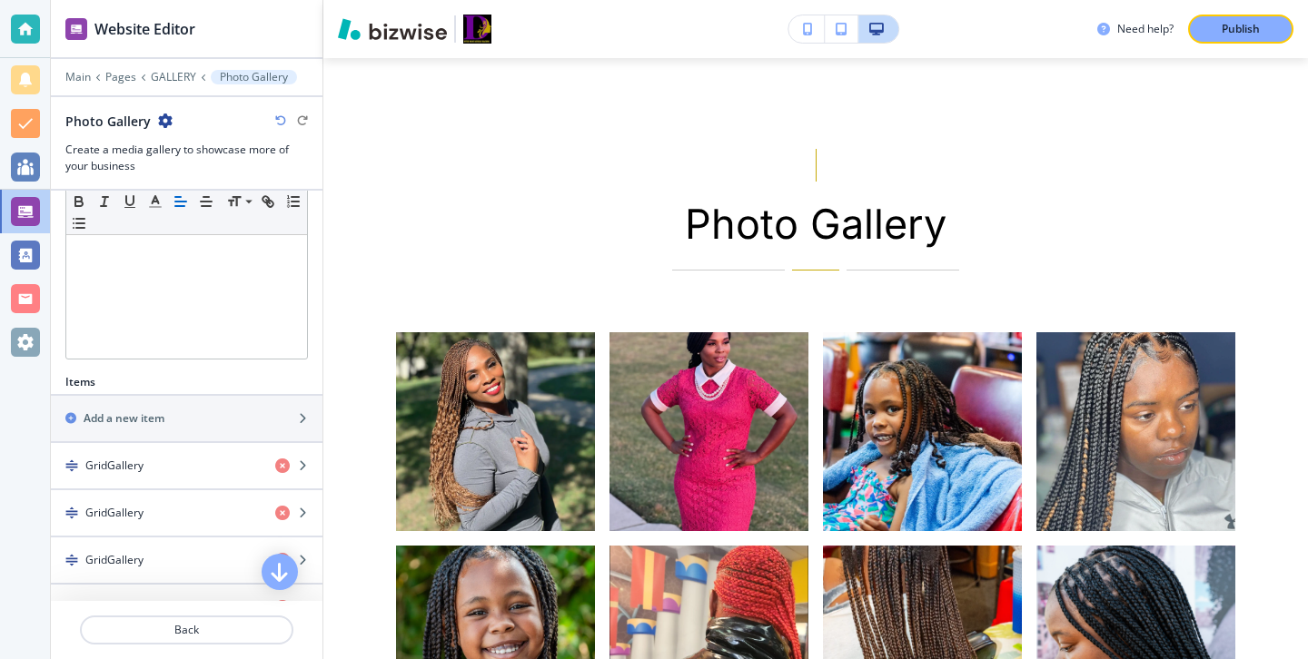
scroll to position [589, 0]
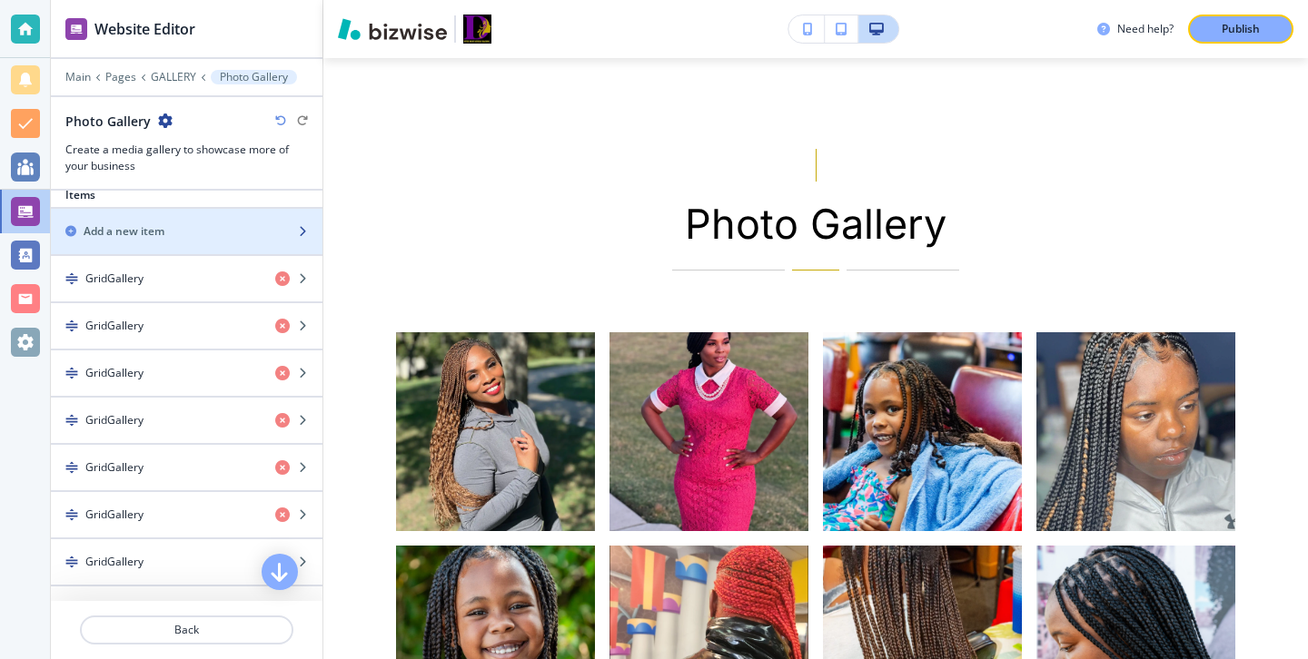
click at [209, 251] on div "button" at bounding box center [187, 247] width 272 height 15
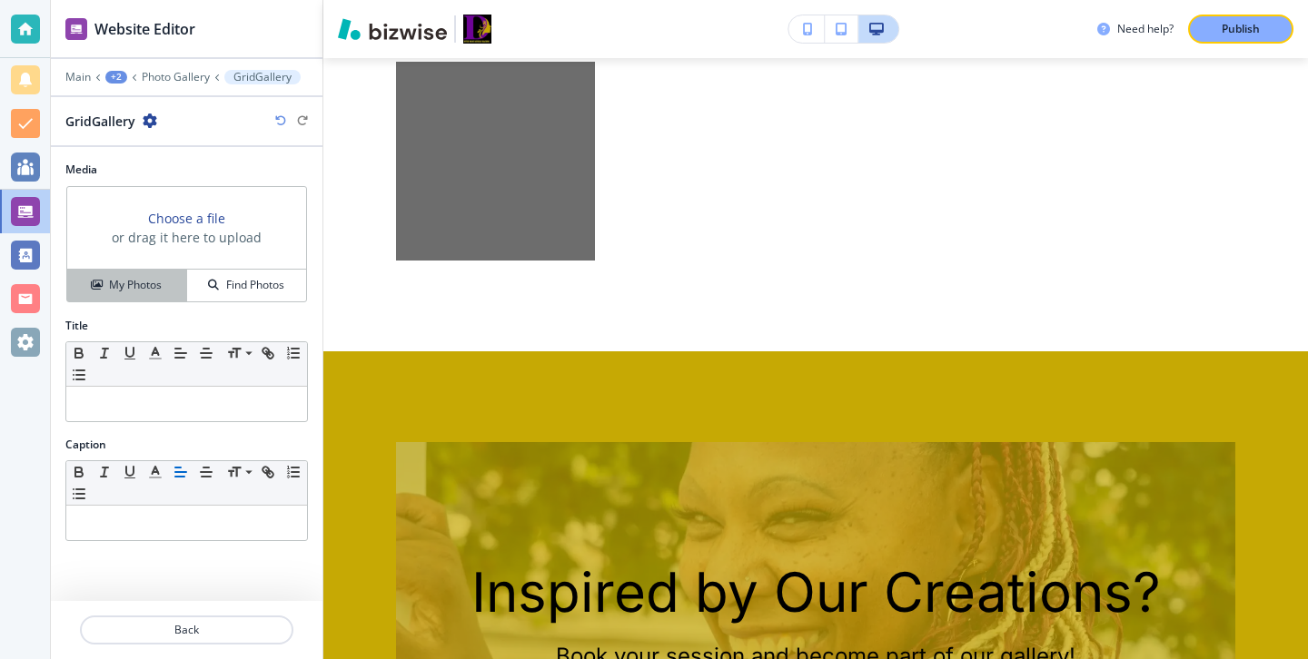
scroll to position [2432, 0]
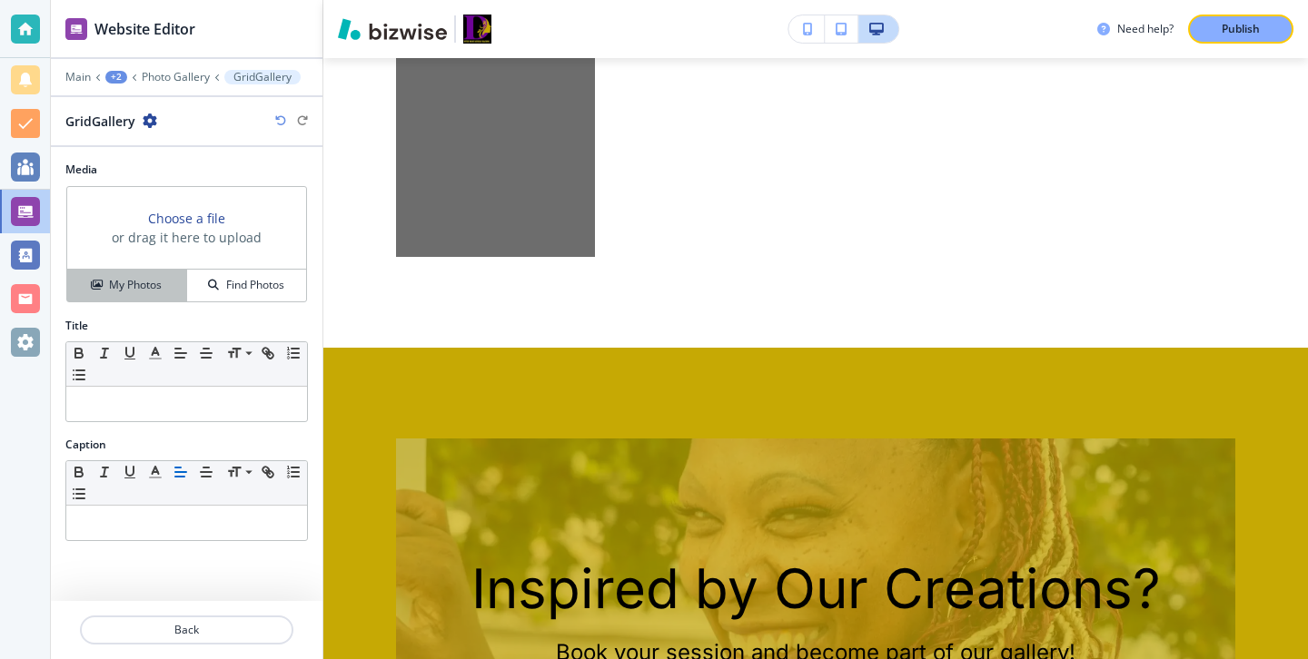
click at [157, 288] on h4 "My Photos" at bounding box center [135, 285] width 53 height 16
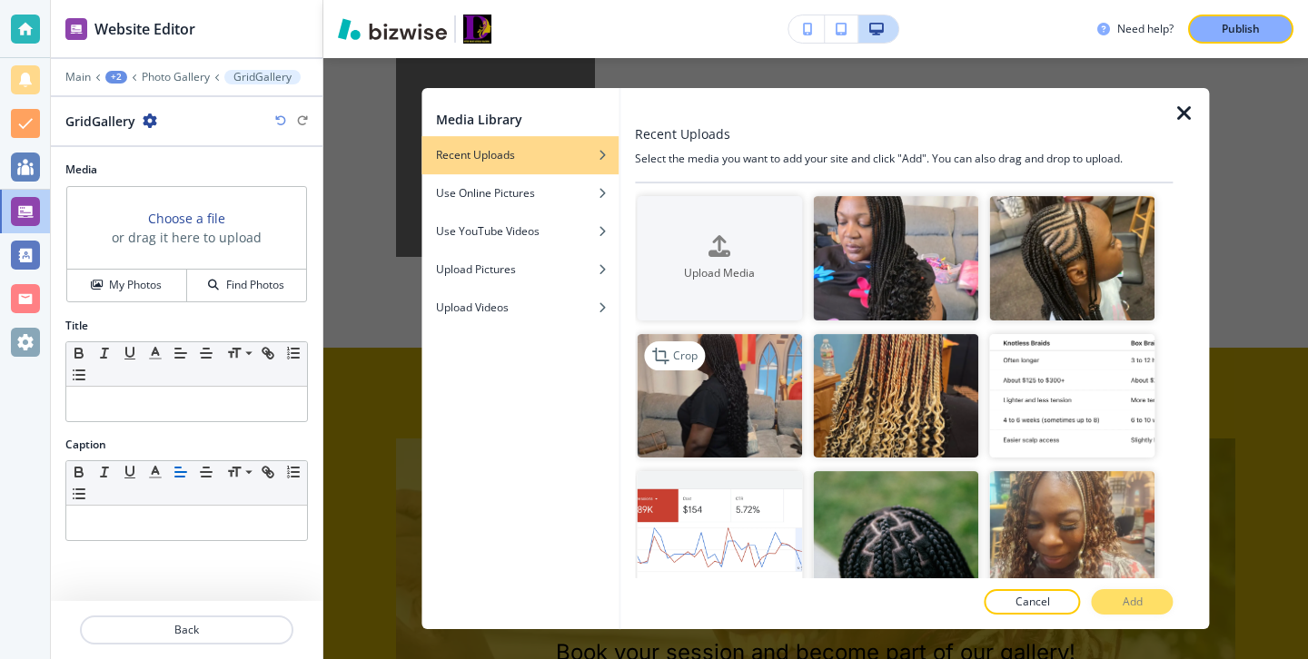
click at [777, 423] on img "button" at bounding box center [719, 396] width 165 height 124
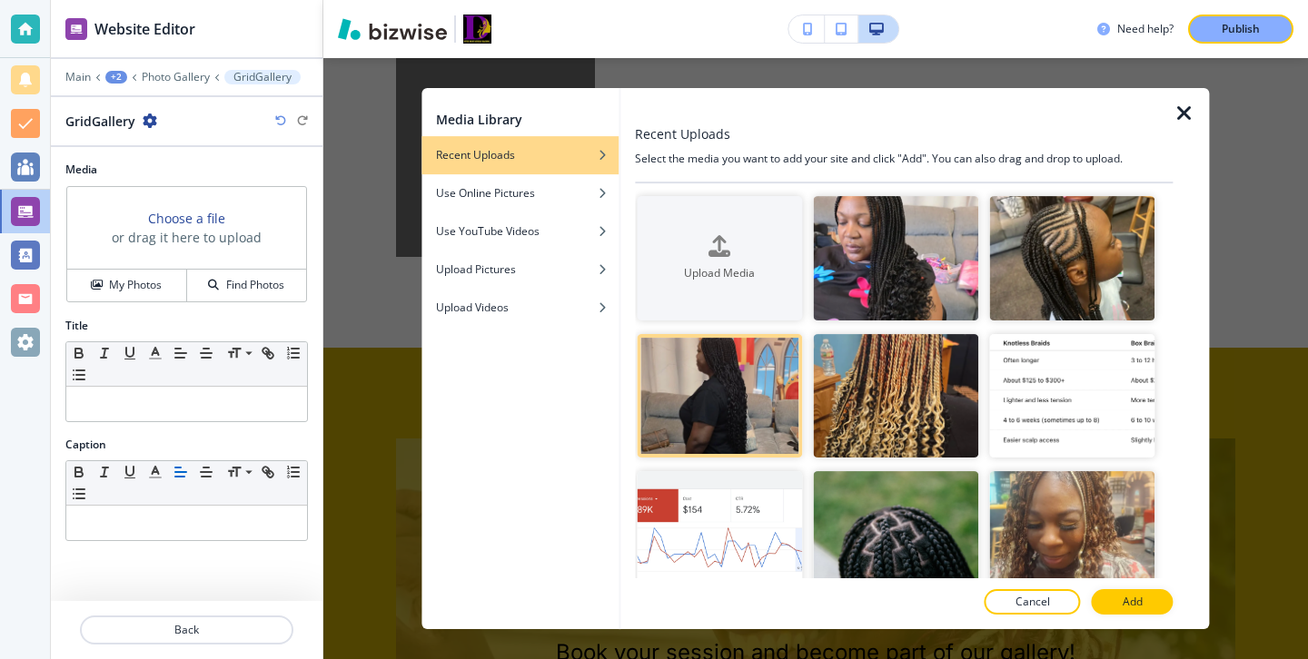
click at [1114, 596] on button "Add" at bounding box center [1133, 601] width 82 height 25
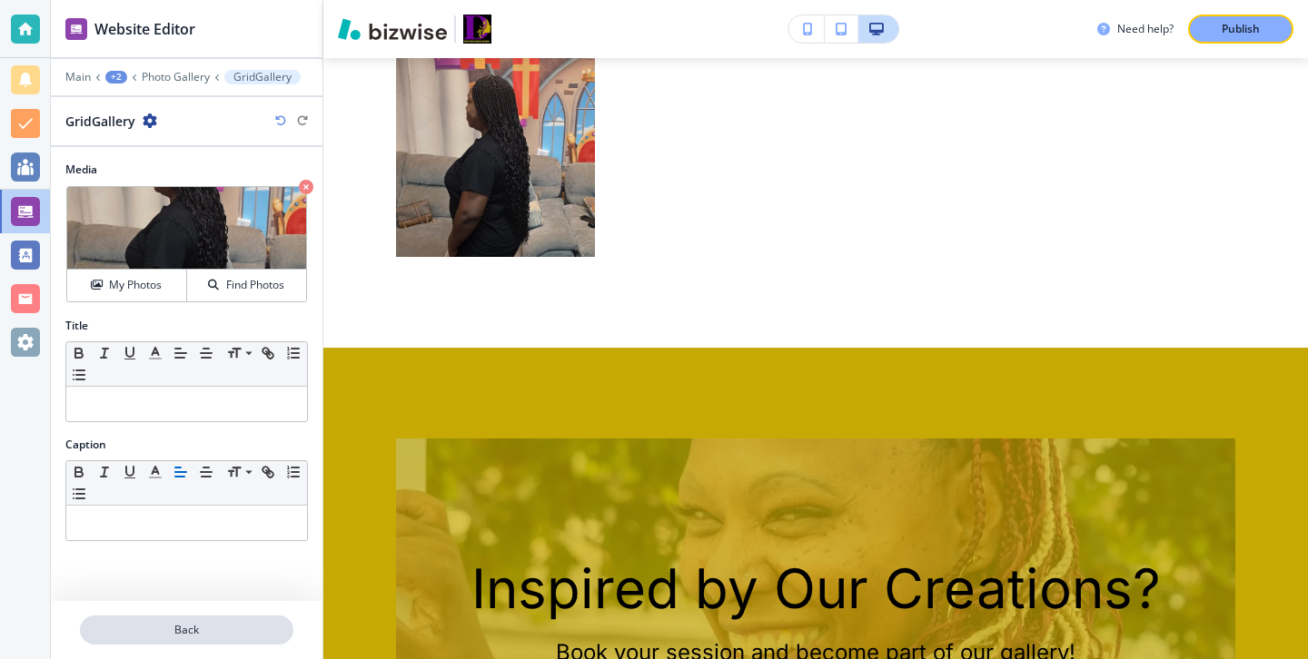
click at [260, 637] on p "Back" at bounding box center [187, 630] width 210 height 16
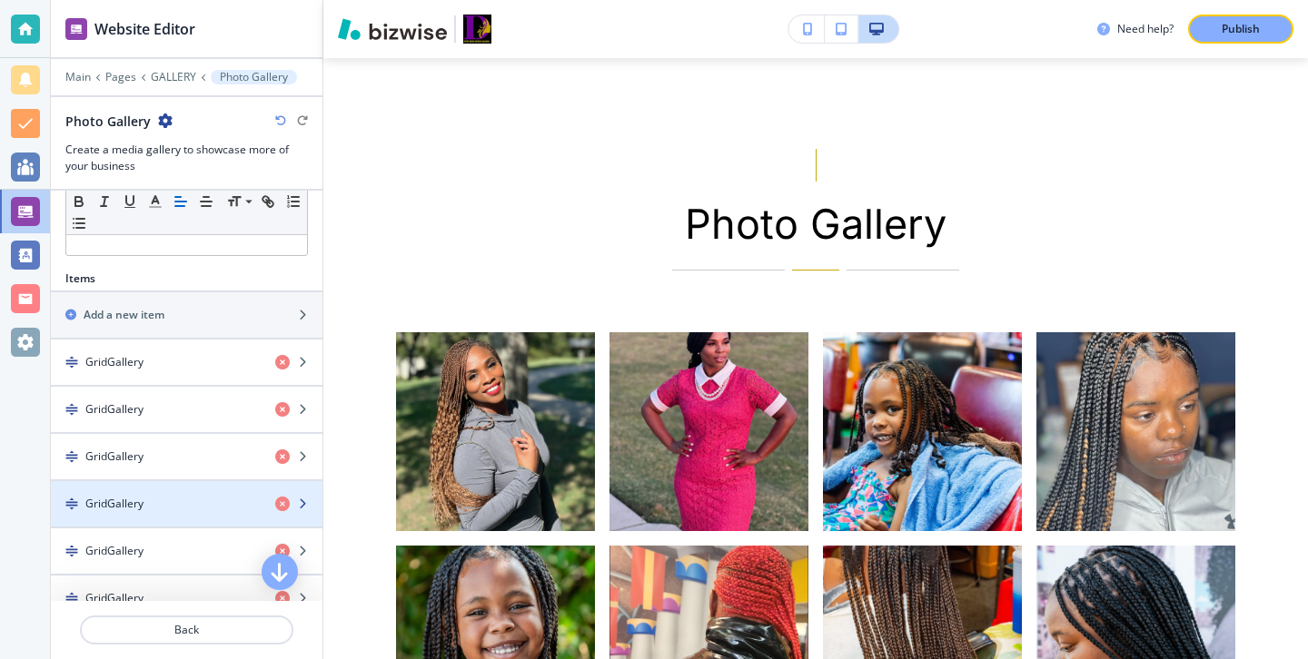
scroll to position [443, 0]
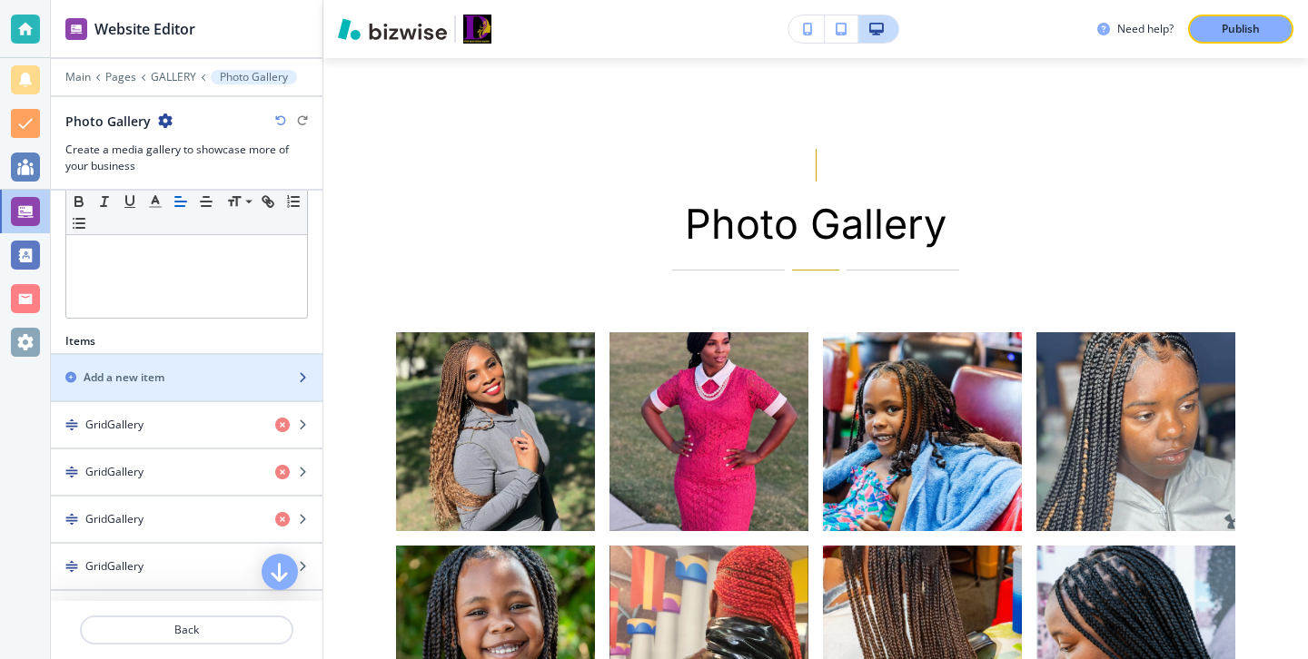
click at [184, 363] on div "button" at bounding box center [187, 362] width 272 height 15
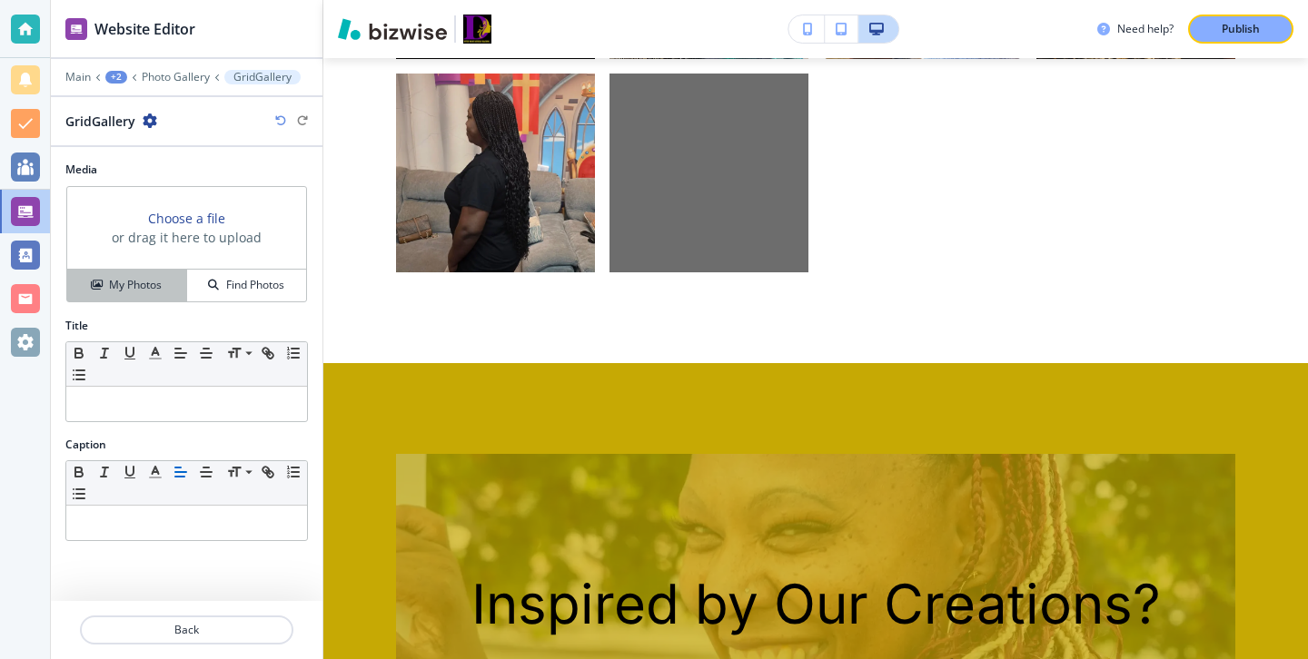
scroll to position [2432, 0]
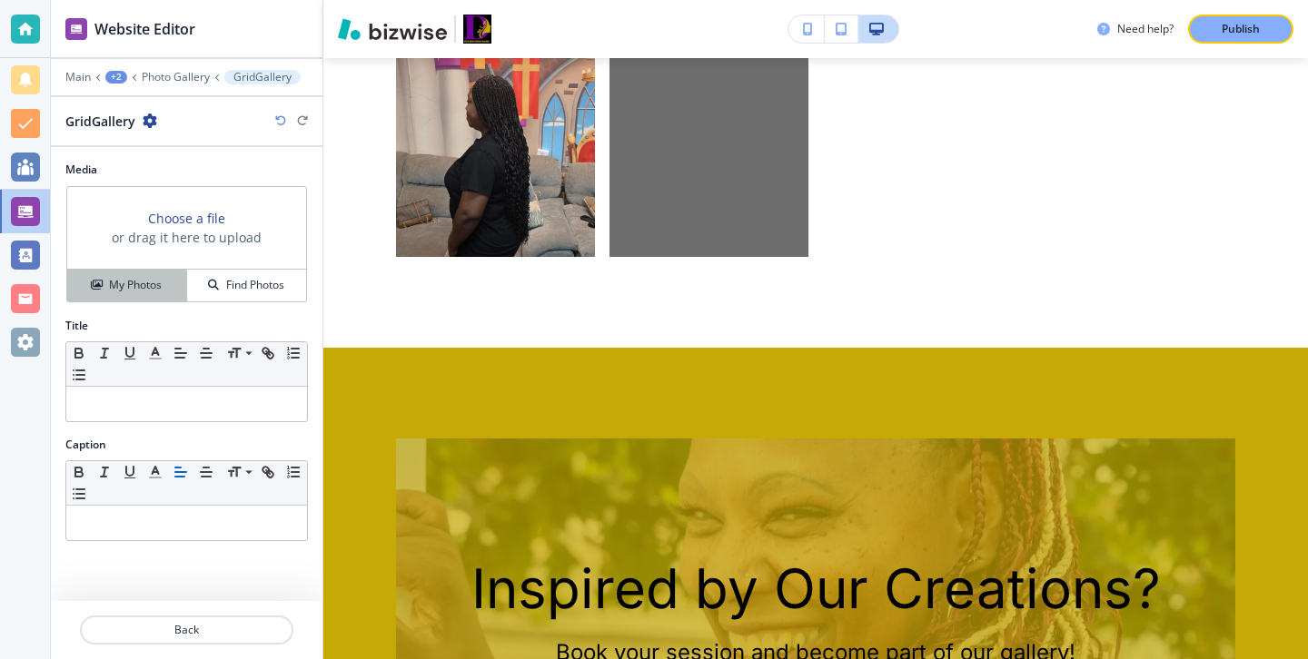
click at [160, 288] on h4 "My Photos" at bounding box center [135, 285] width 53 height 16
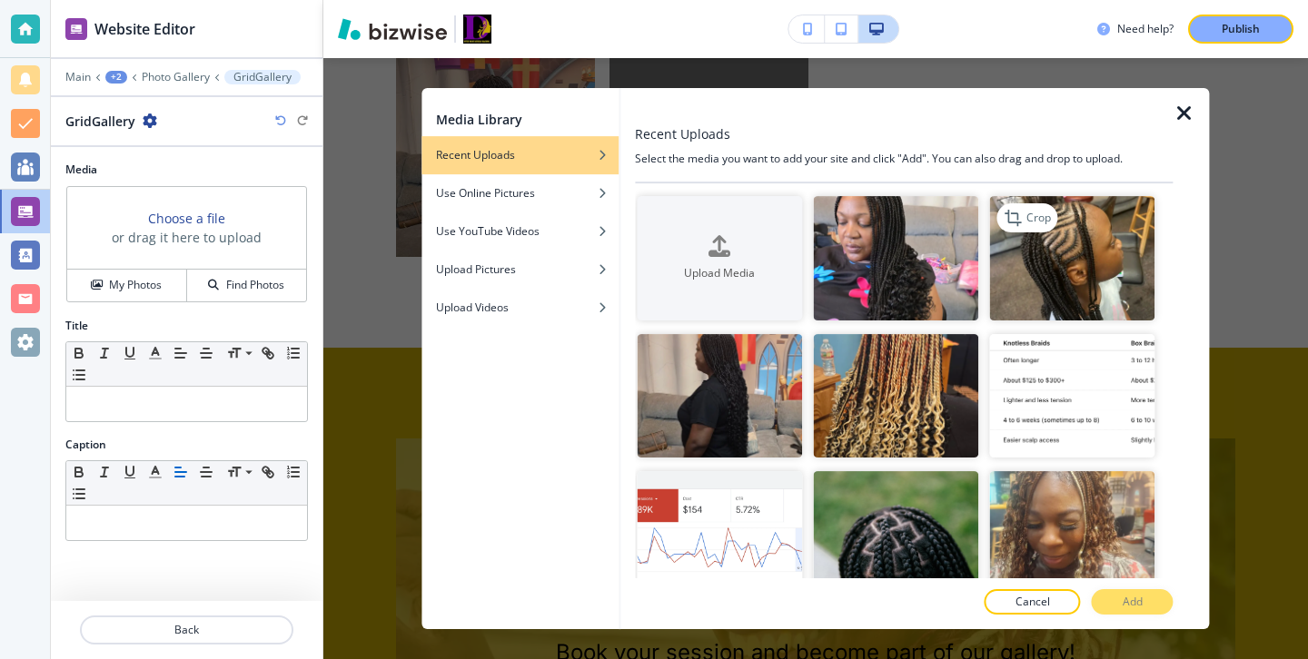
click at [1089, 253] on img "button" at bounding box center [1072, 258] width 165 height 124
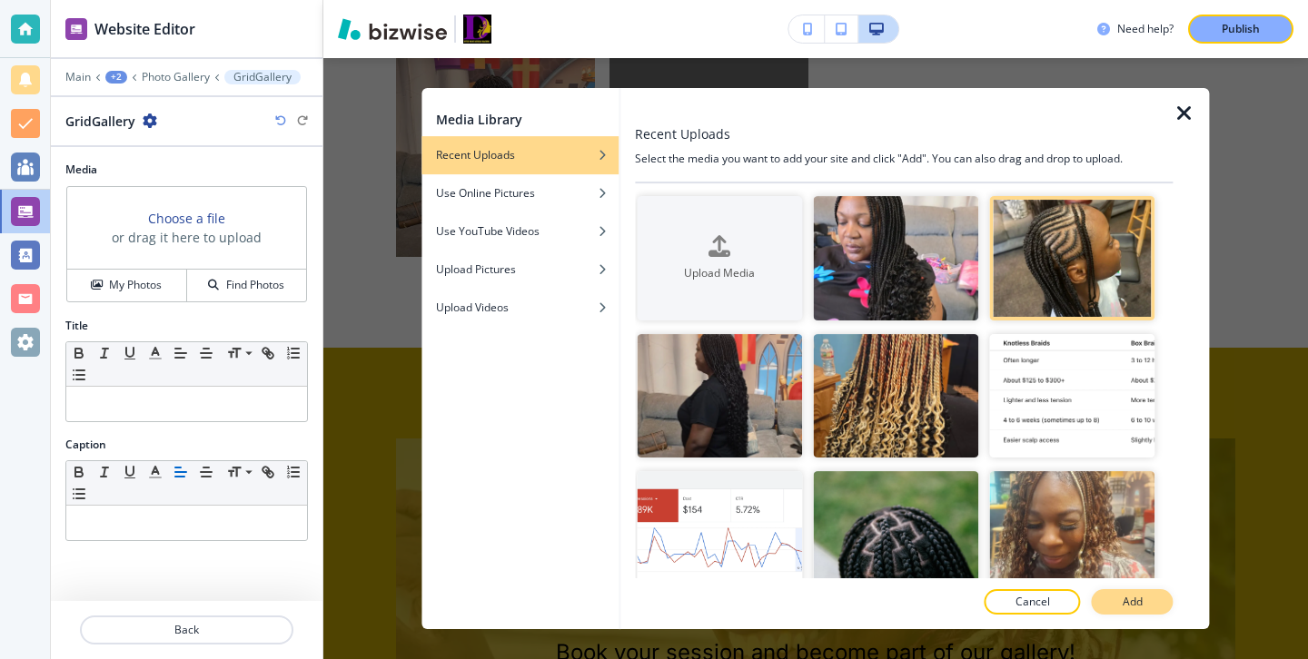
click at [1136, 595] on p "Add" at bounding box center [1133, 602] width 20 height 16
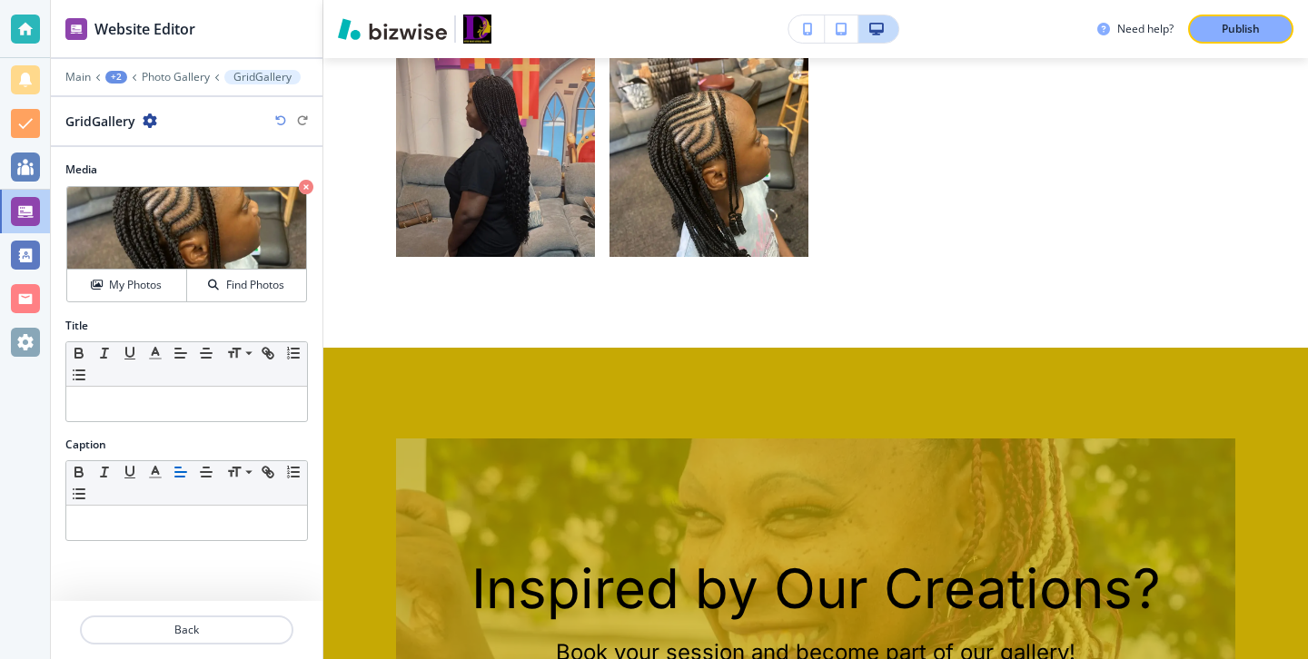
click at [110, 645] on div at bounding box center [187, 652] width 272 height 15
click at [219, 633] on p "Back" at bounding box center [187, 630] width 210 height 16
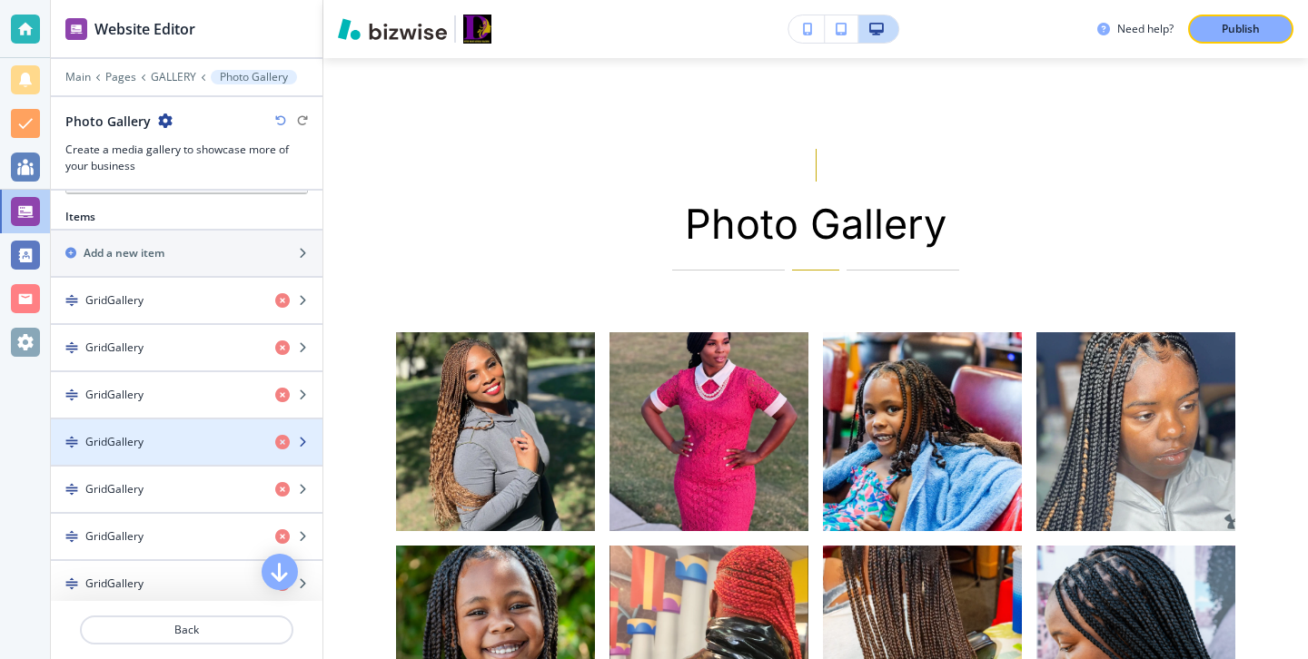
scroll to position [562, 0]
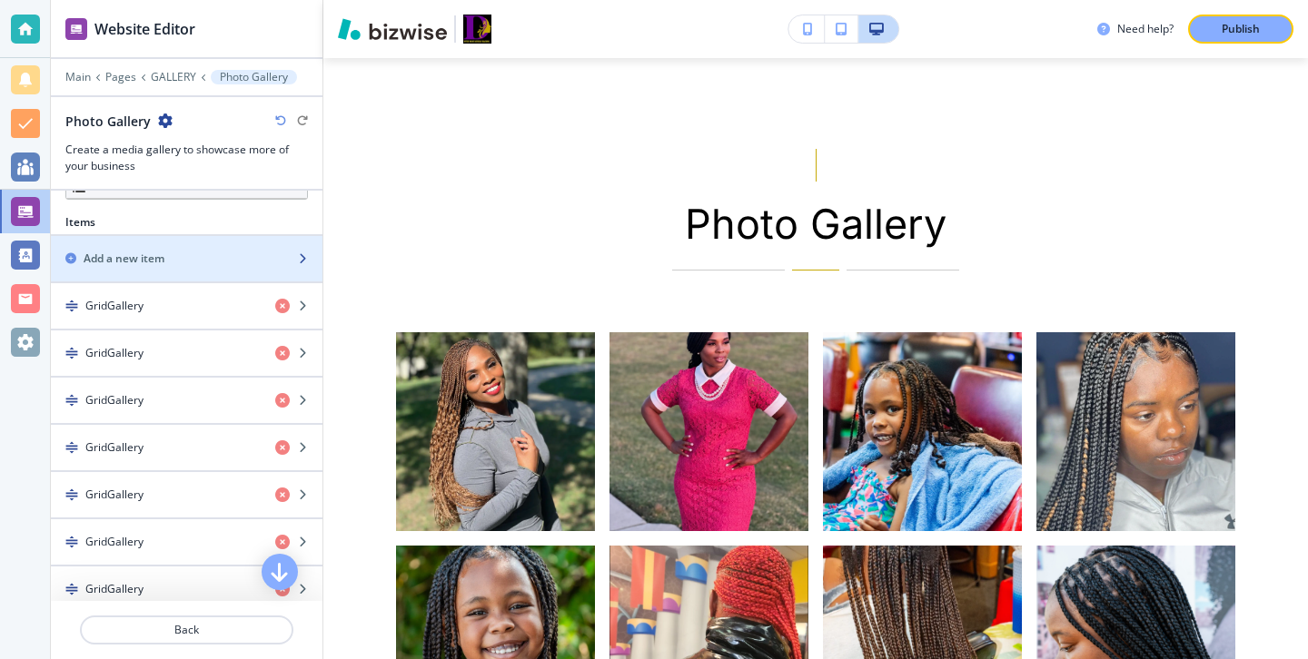
click at [205, 263] on div "Add a new item" at bounding box center [167, 259] width 232 height 16
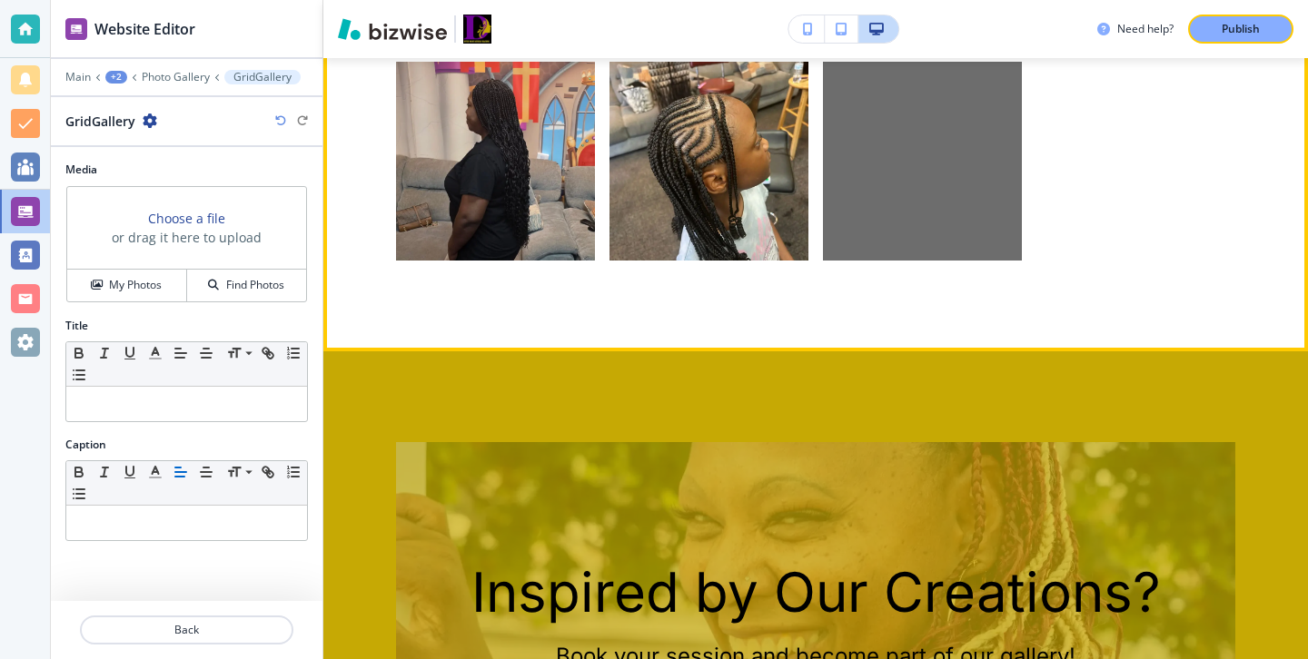
scroll to position [2432, 0]
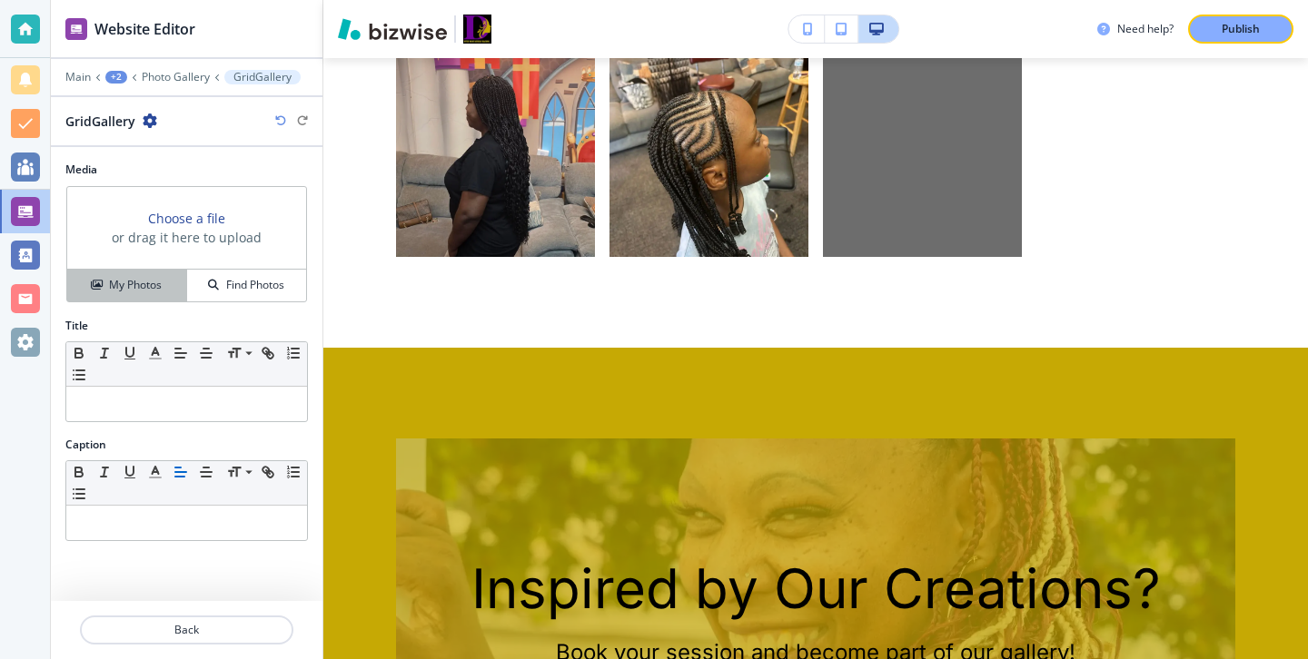
click at [170, 291] on div "My Photos" at bounding box center [126, 285] width 119 height 16
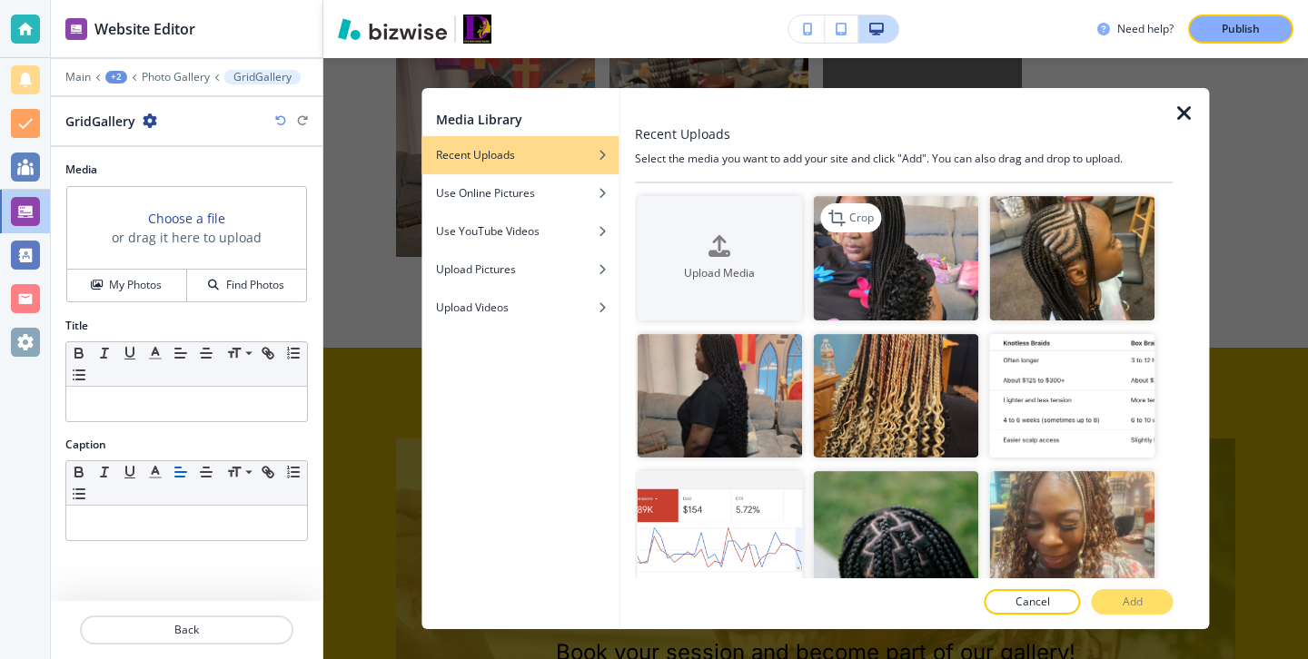
click at [966, 274] on img "button" at bounding box center [895, 258] width 165 height 124
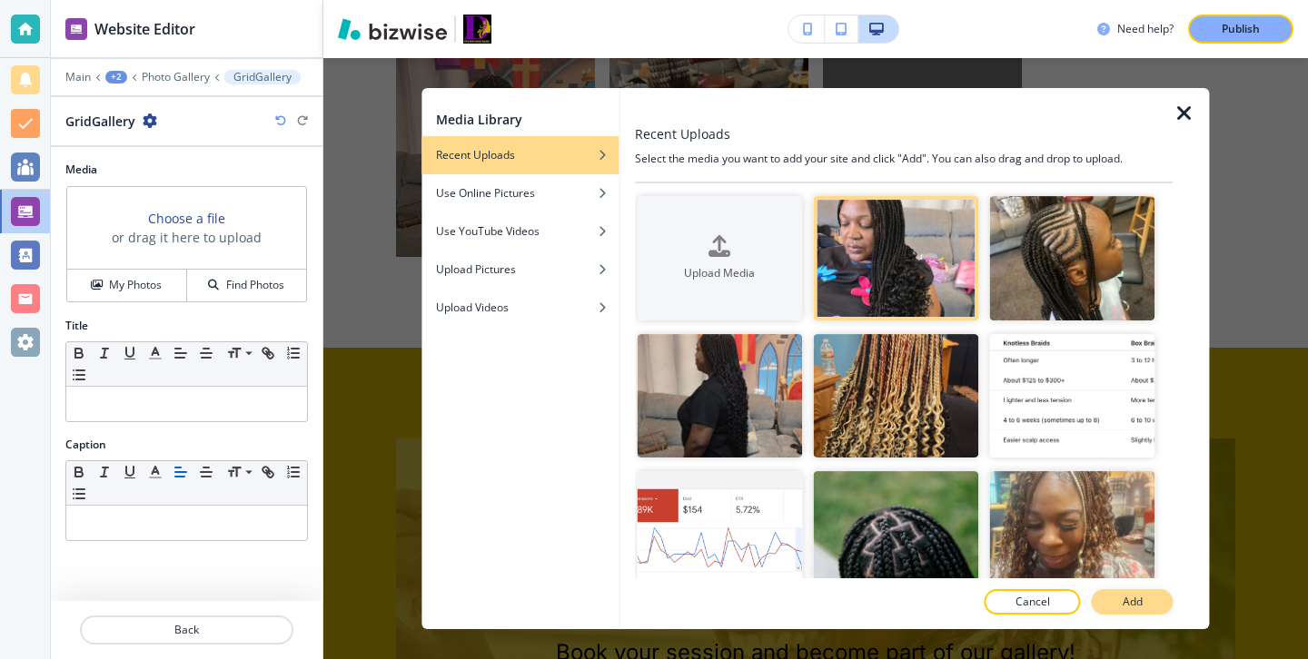
click at [1135, 604] on p "Add" at bounding box center [1133, 602] width 20 height 16
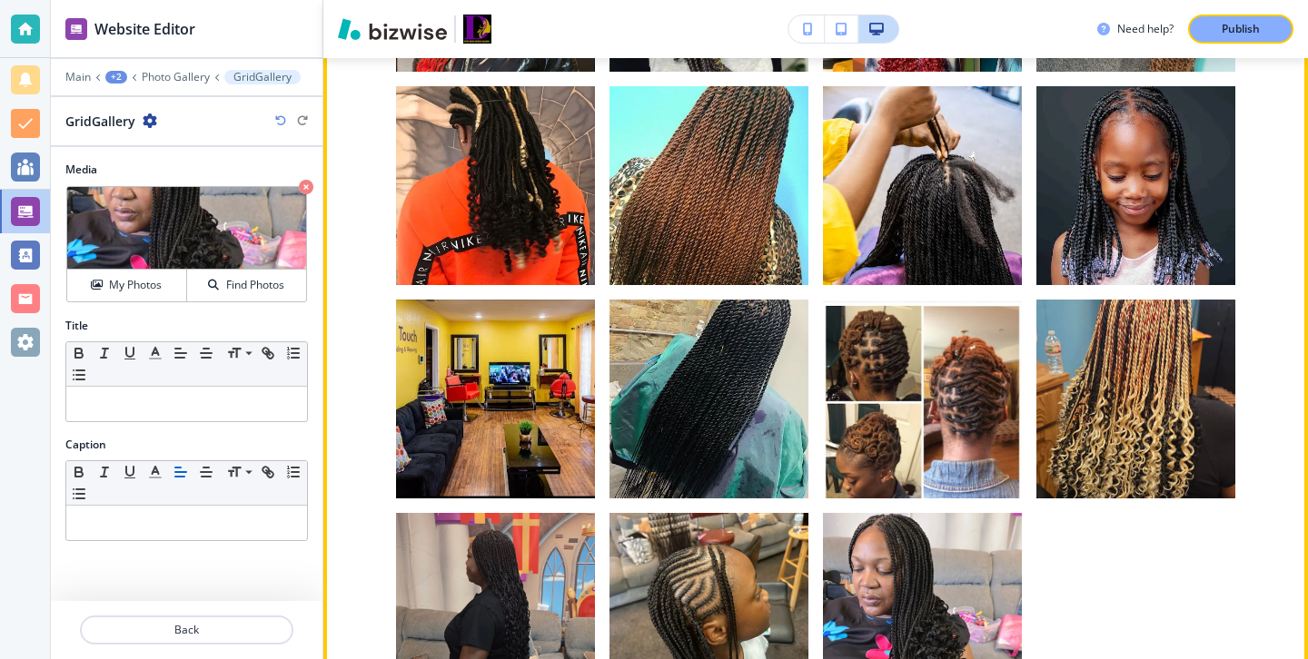
scroll to position [2007, 0]
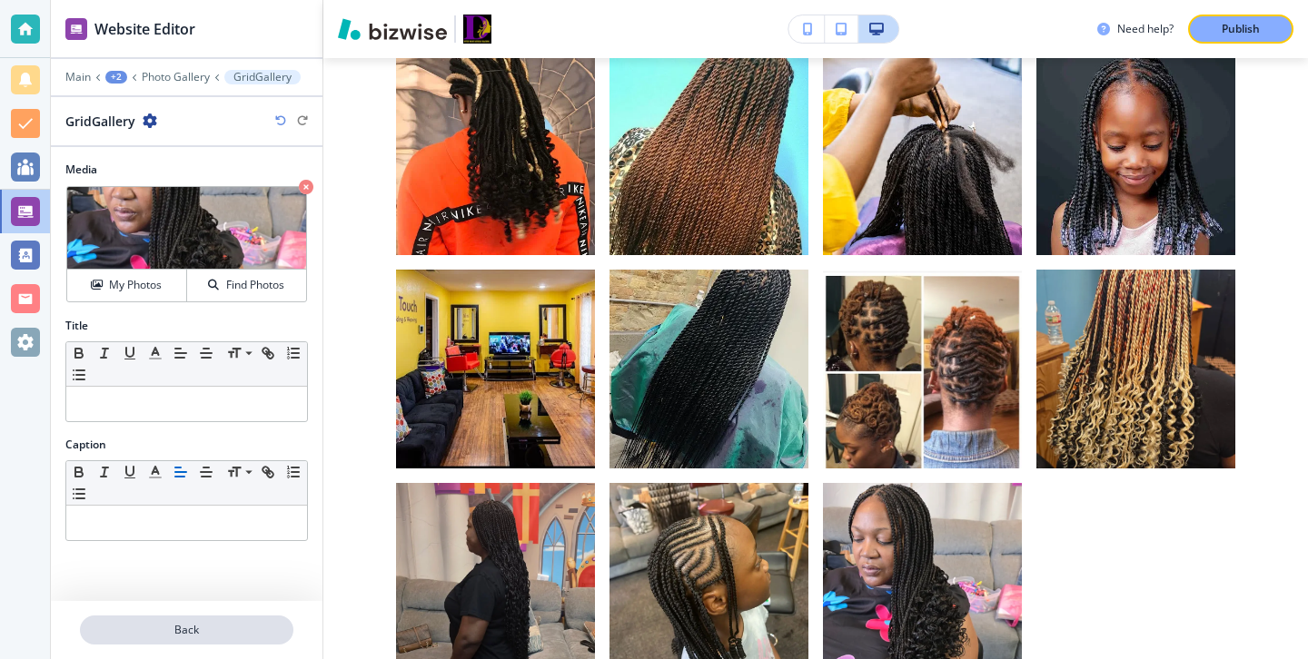
click at [226, 632] on p "Back" at bounding box center [187, 630] width 210 height 16
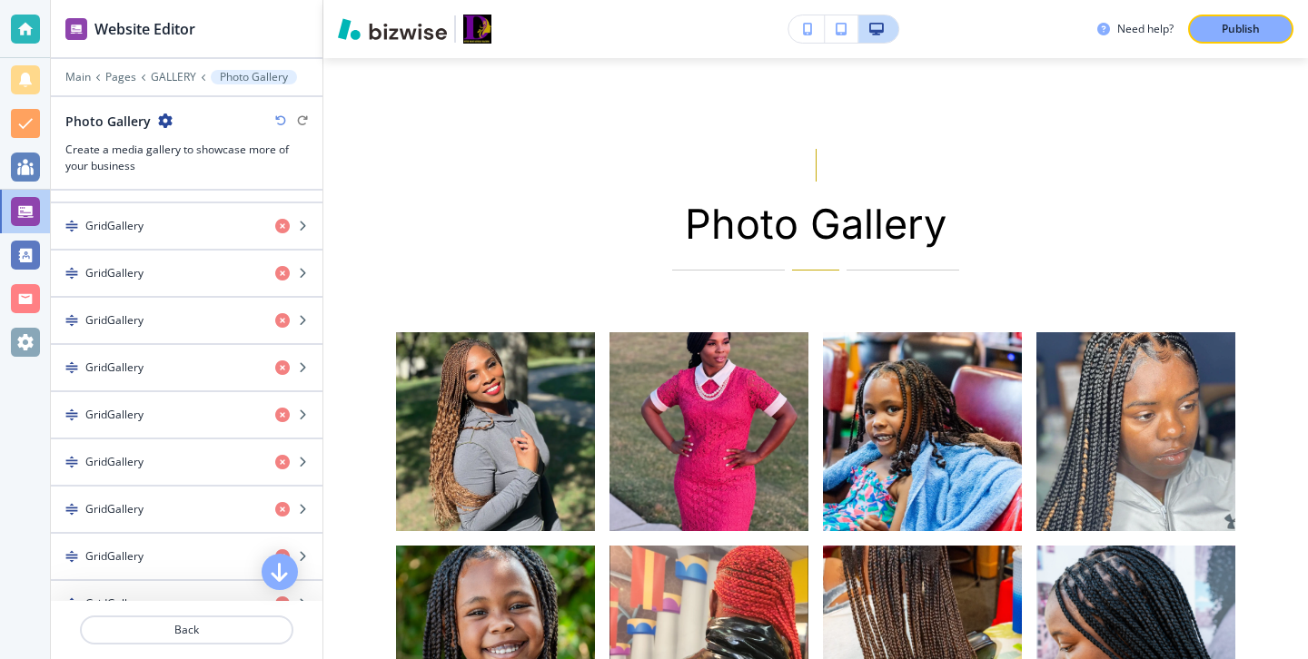
scroll to position [520, 0]
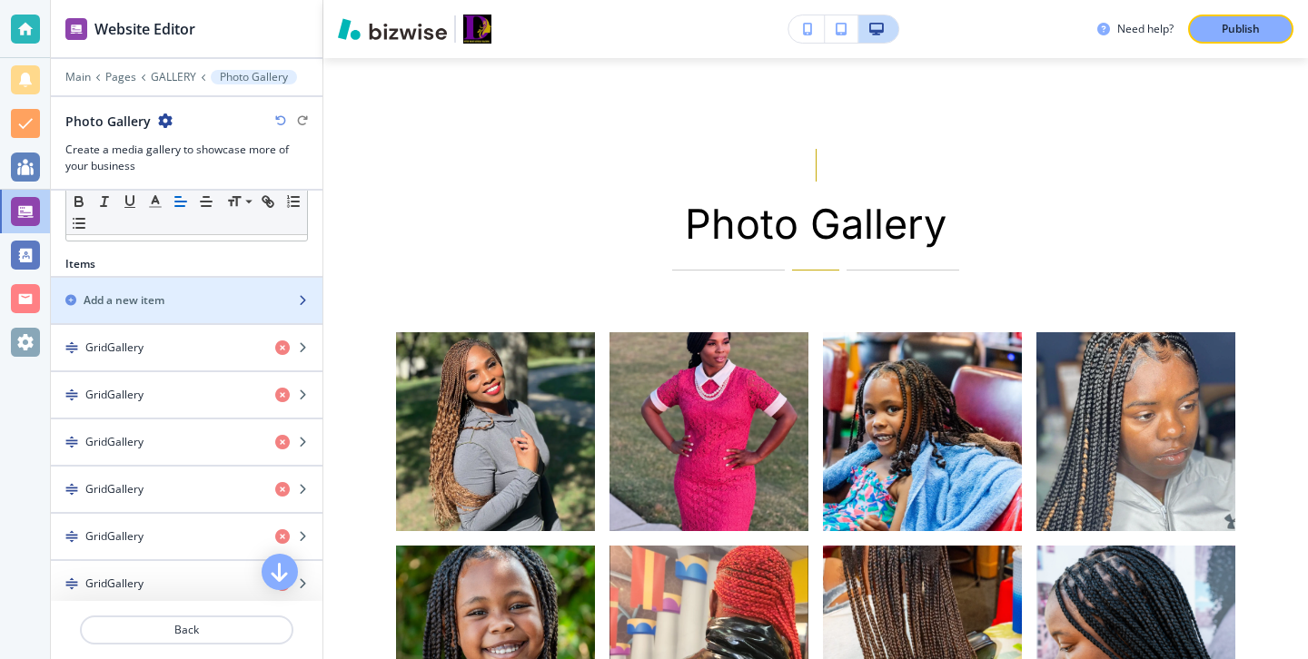
click at [233, 304] on div "Add a new item" at bounding box center [167, 300] width 232 height 16
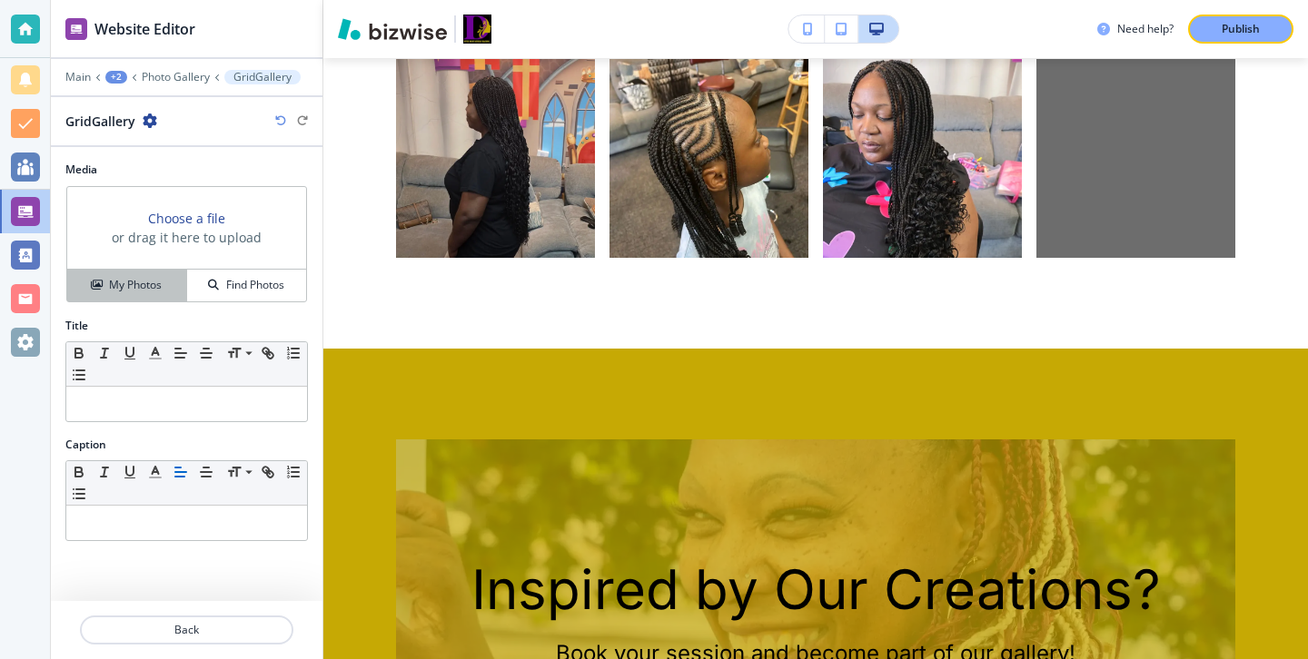
scroll to position [0, 0]
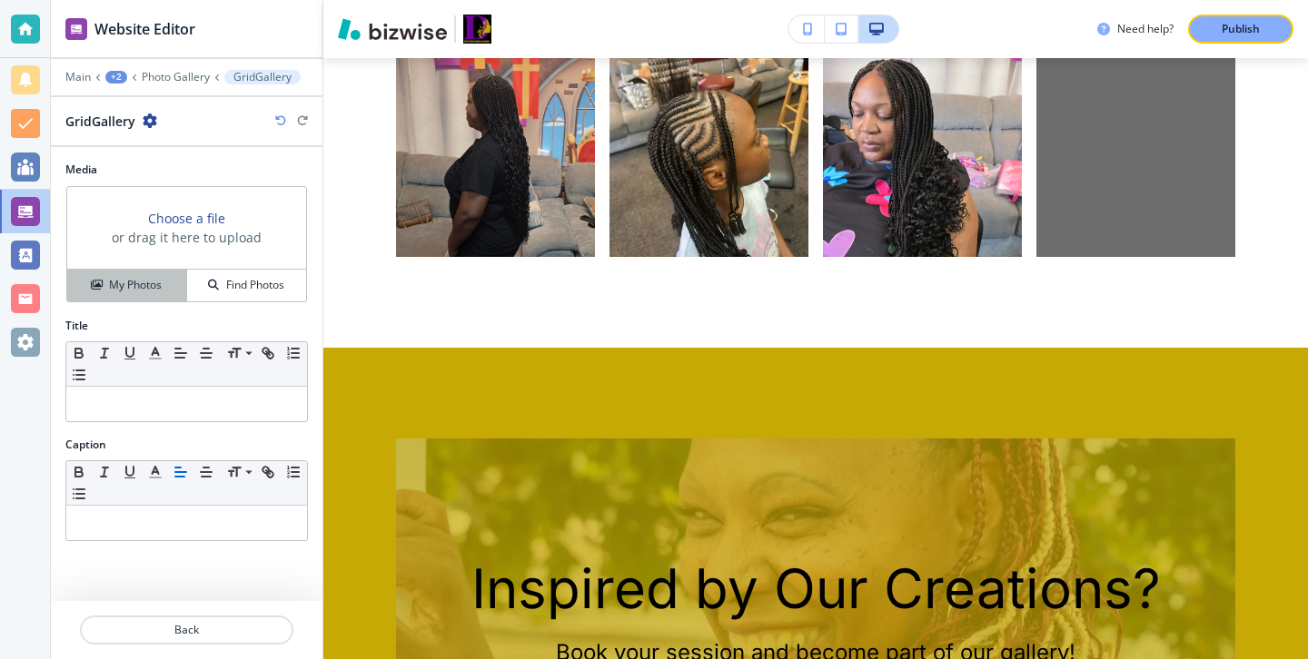
click at [147, 274] on button "My Photos" at bounding box center [127, 286] width 120 height 32
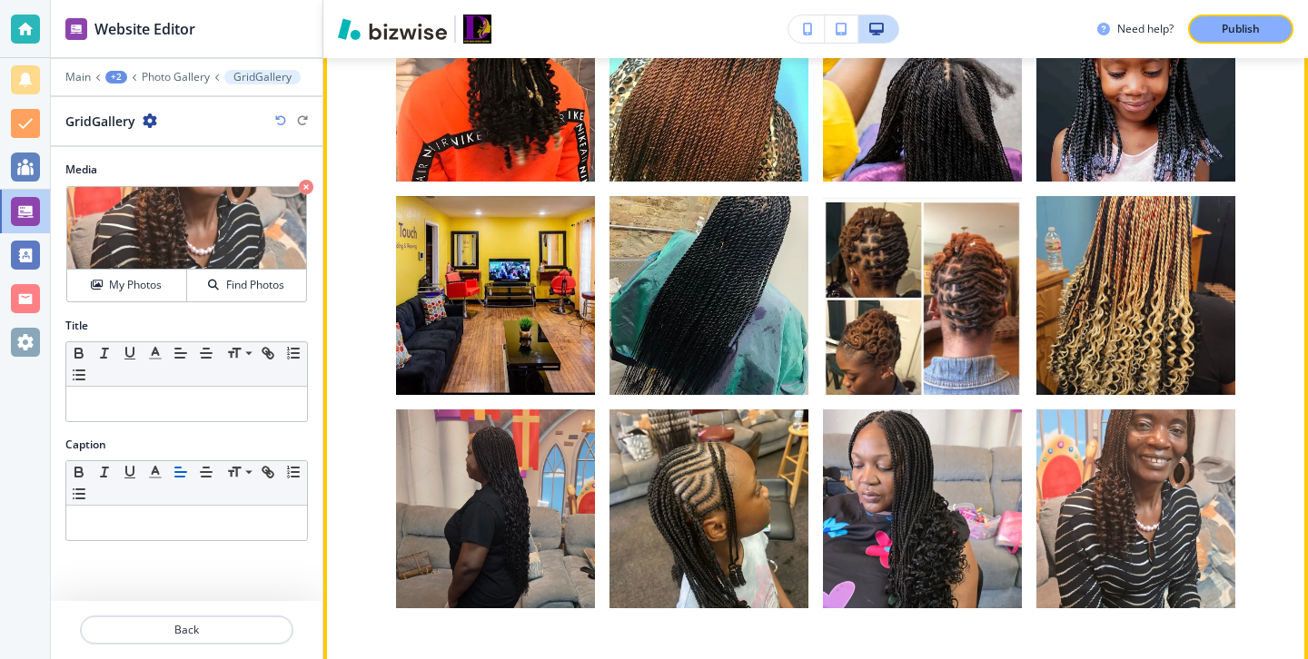
scroll to position [2083, 0]
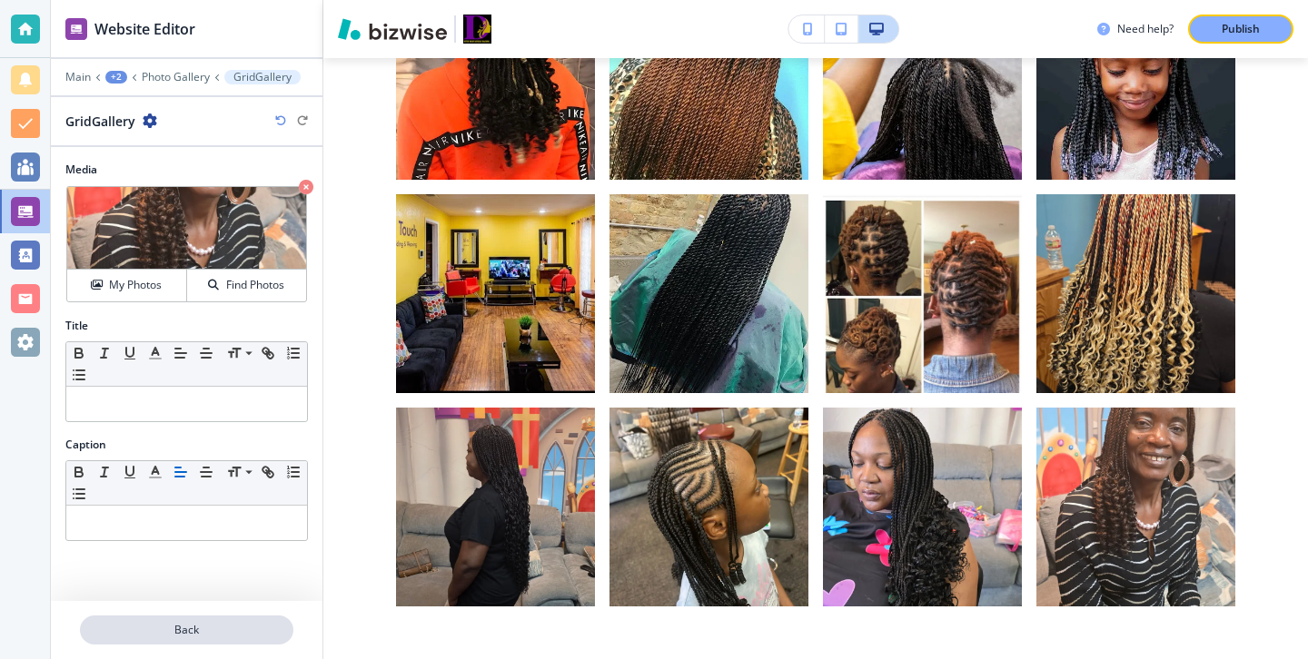
click at [224, 627] on p "Back" at bounding box center [187, 630] width 210 height 16
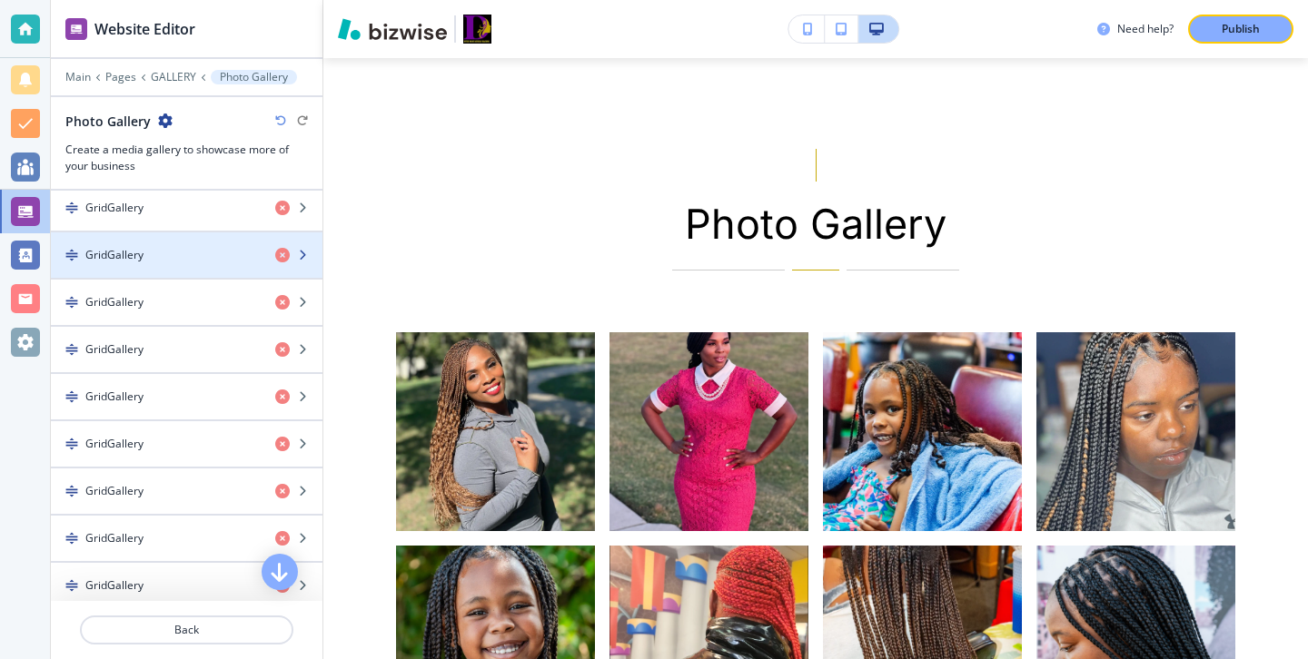
scroll to position [1066, 0]
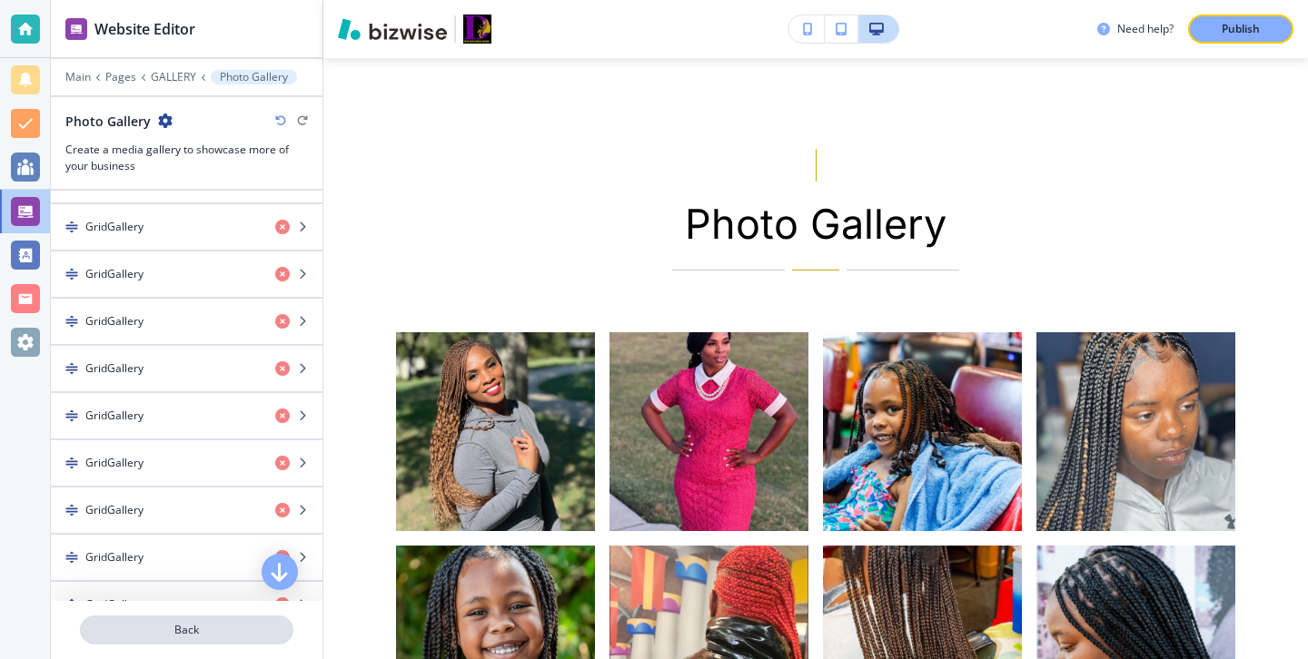
click at [221, 621] on button "Back" at bounding box center [186, 630] width 213 height 29
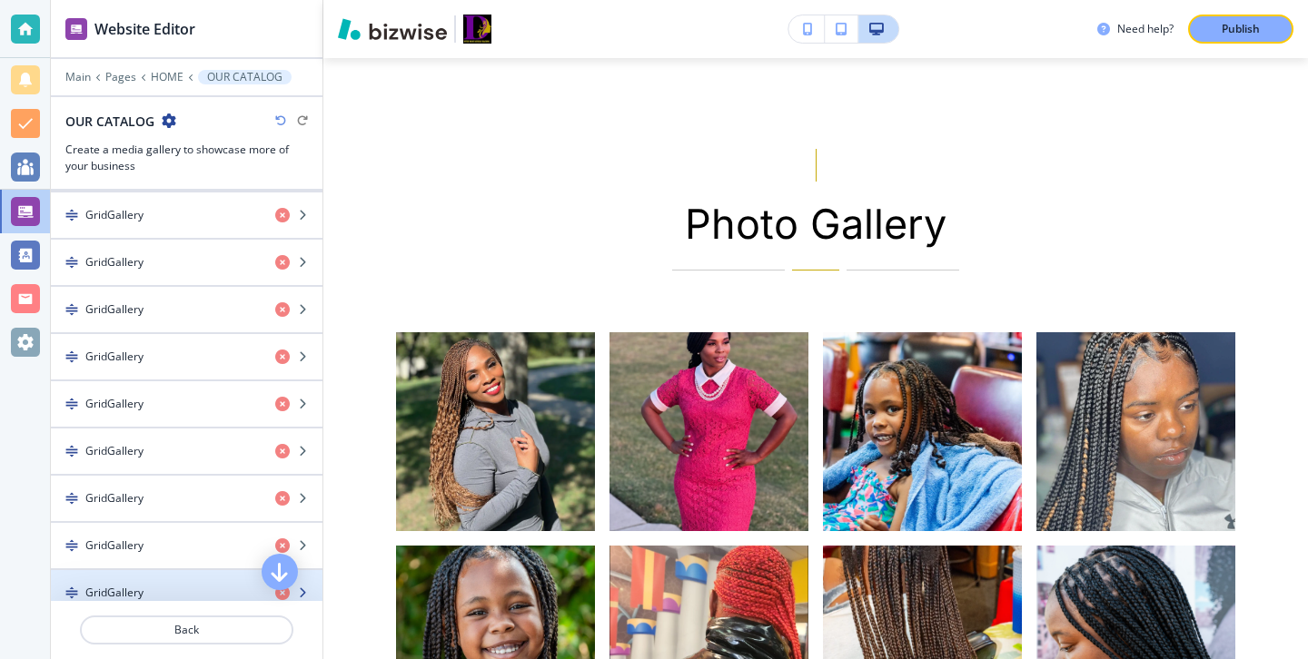
scroll to position [815, 0]
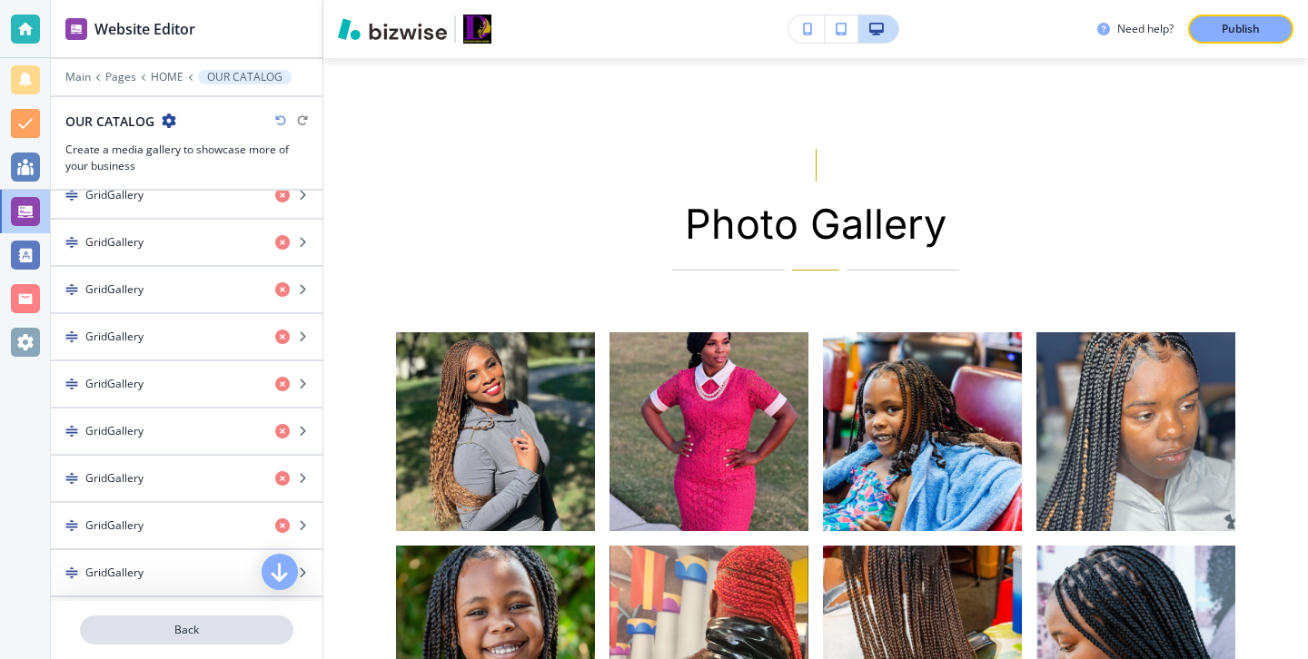
click at [213, 632] on p "Back" at bounding box center [187, 630] width 210 height 16
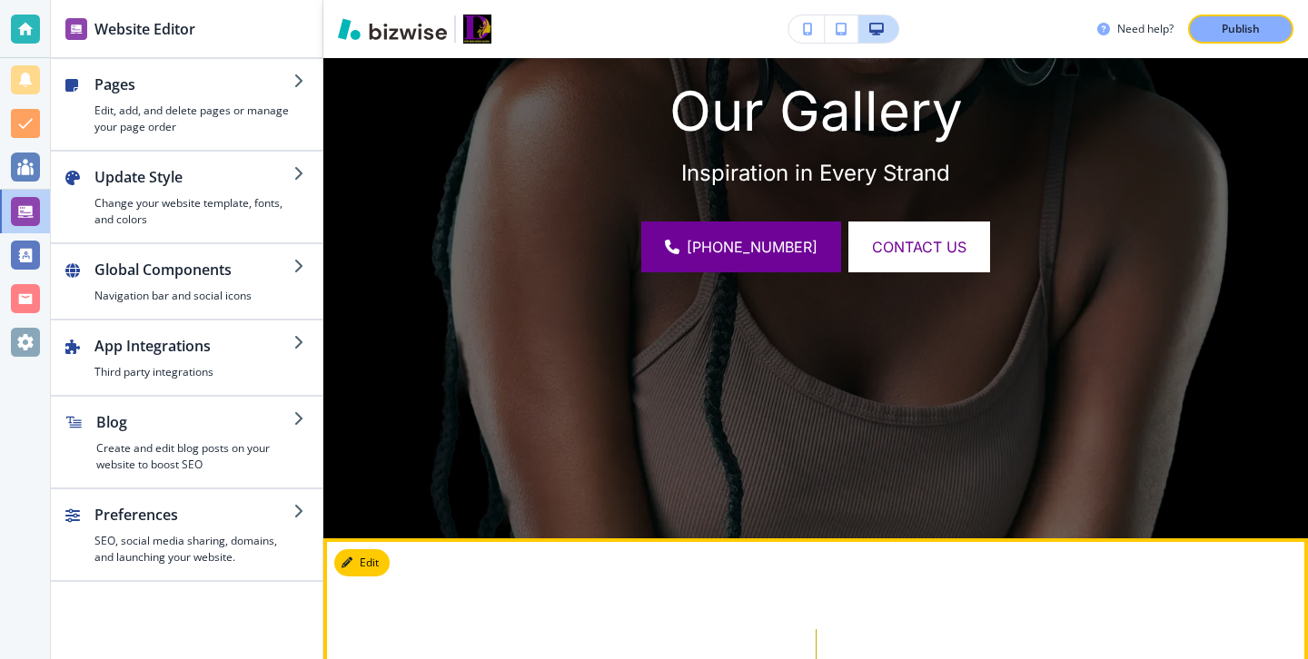
scroll to position [0, 0]
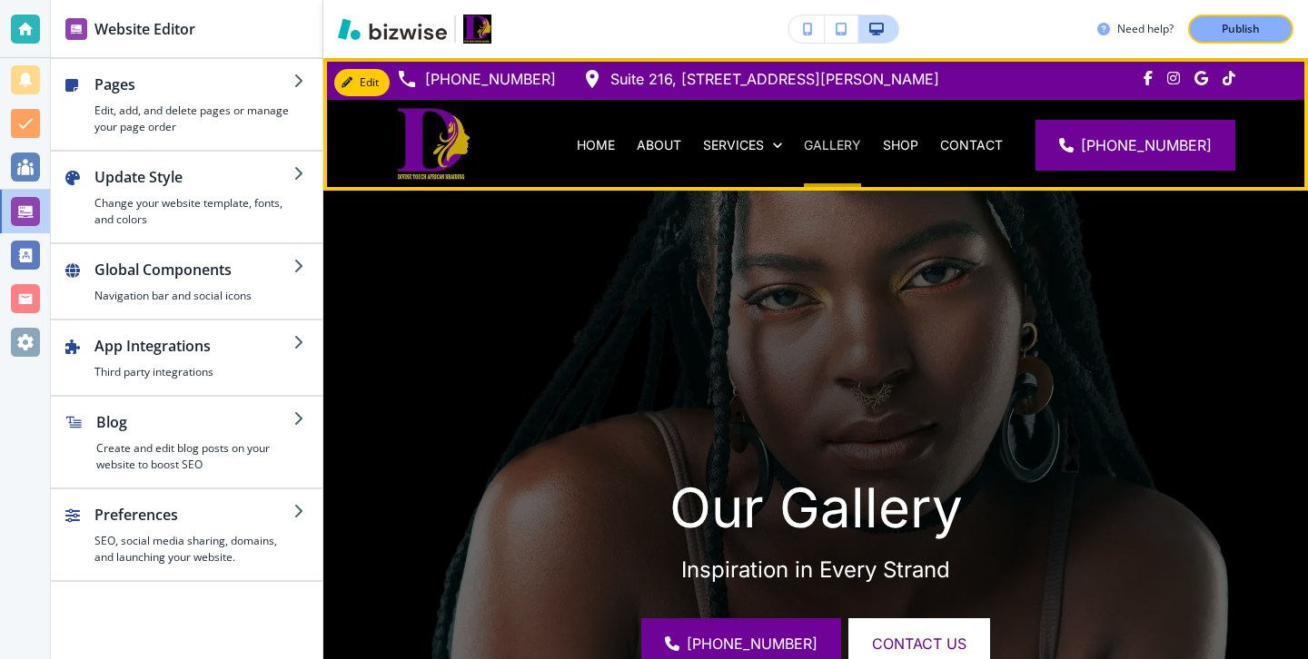
click at [856, 136] on p "GALLERY" at bounding box center [832, 145] width 57 height 18
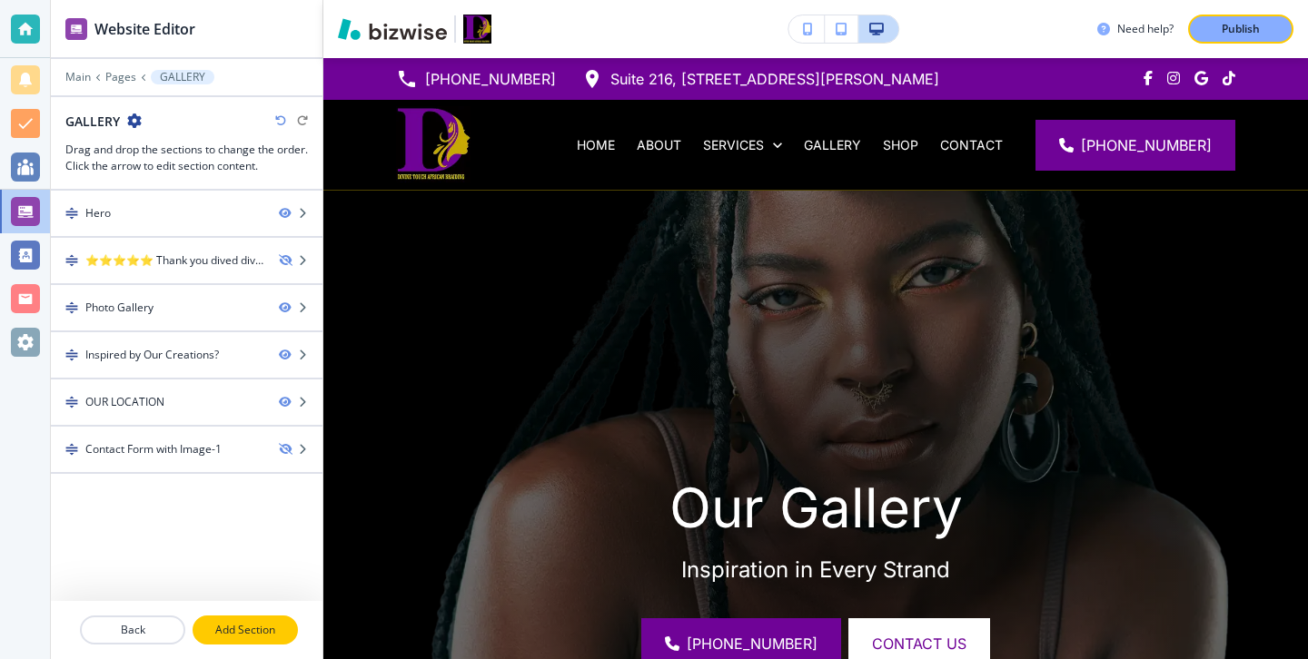
click at [223, 625] on p "Add Section" at bounding box center [245, 630] width 102 height 16
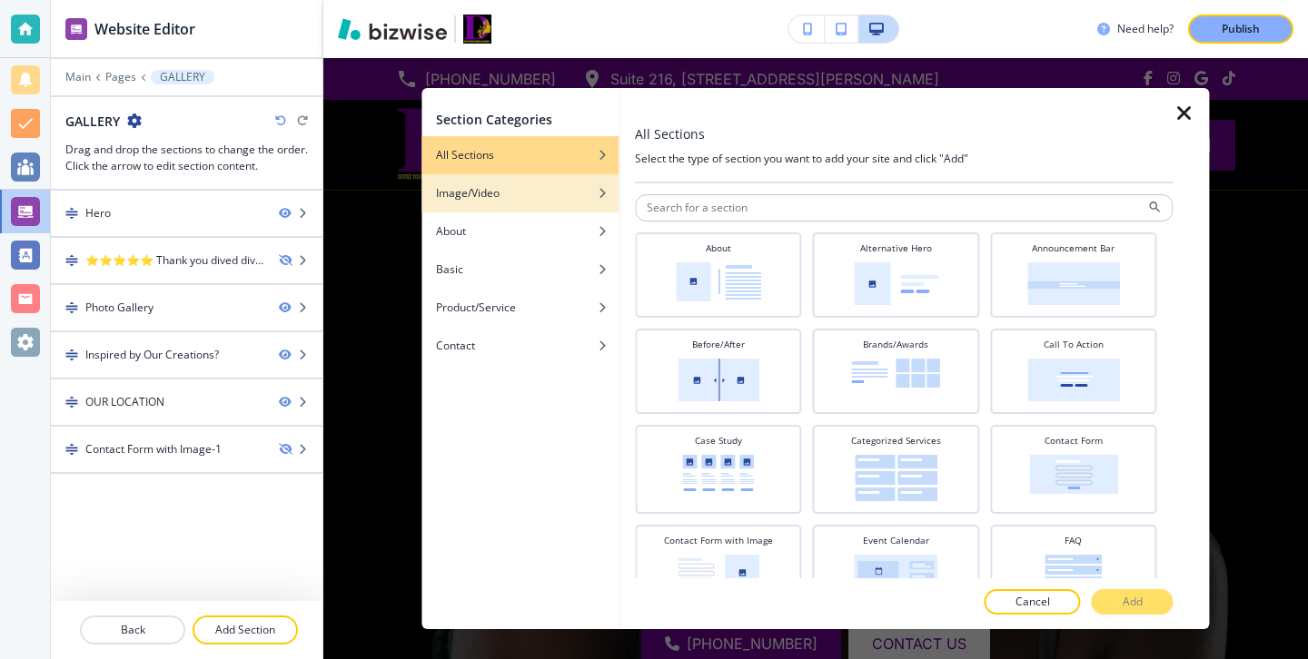
click at [552, 183] on div "button" at bounding box center [519, 179] width 197 height 11
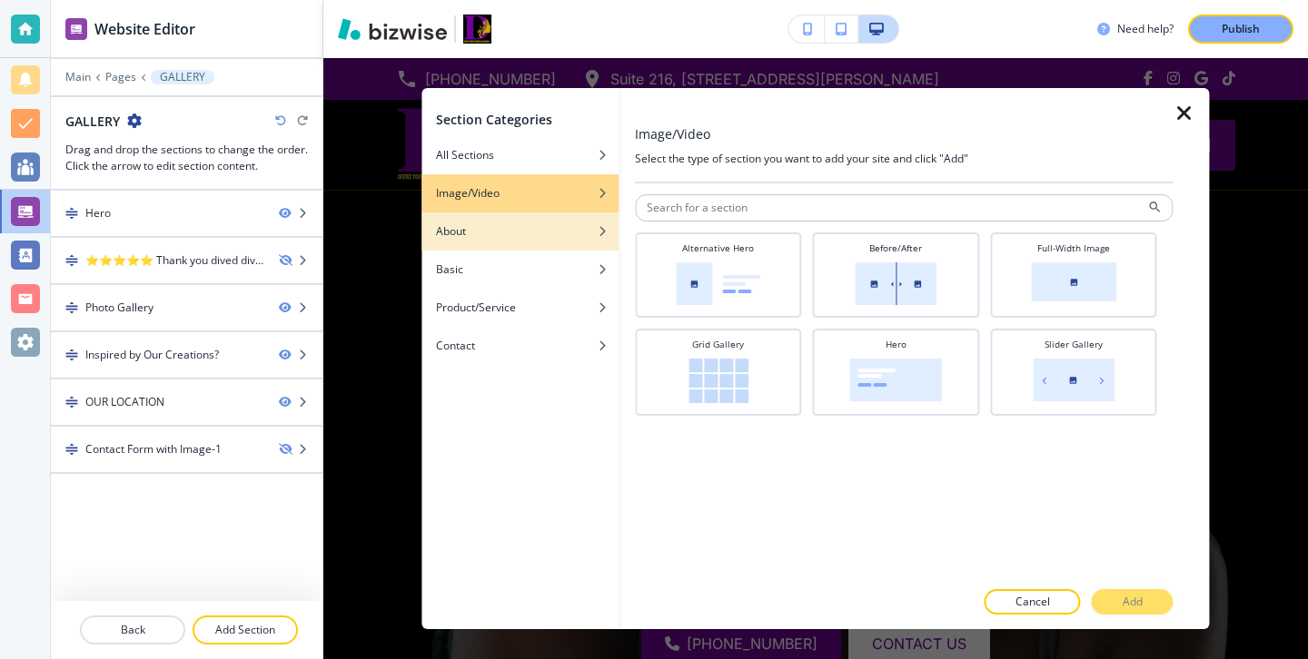
click at [582, 217] on div "button" at bounding box center [519, 218] width 197 height 11
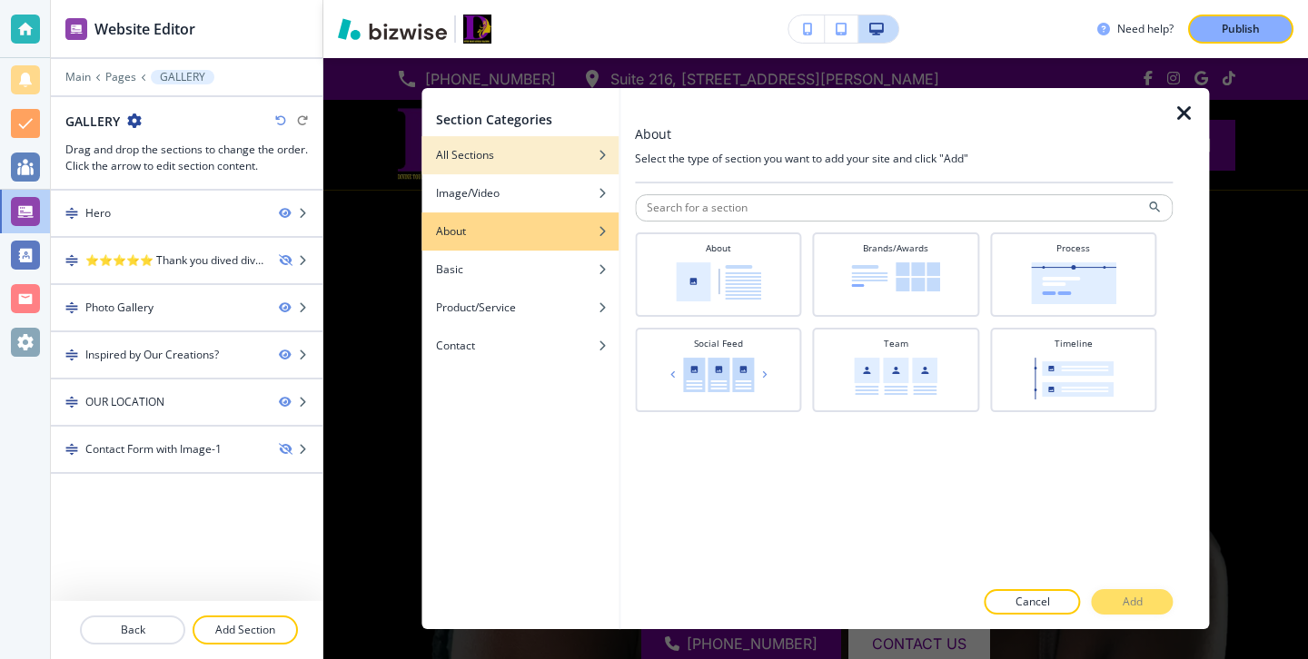
click at [572, 161] on div "All Sections" at bounding box center [519, 155] width 197 height 16
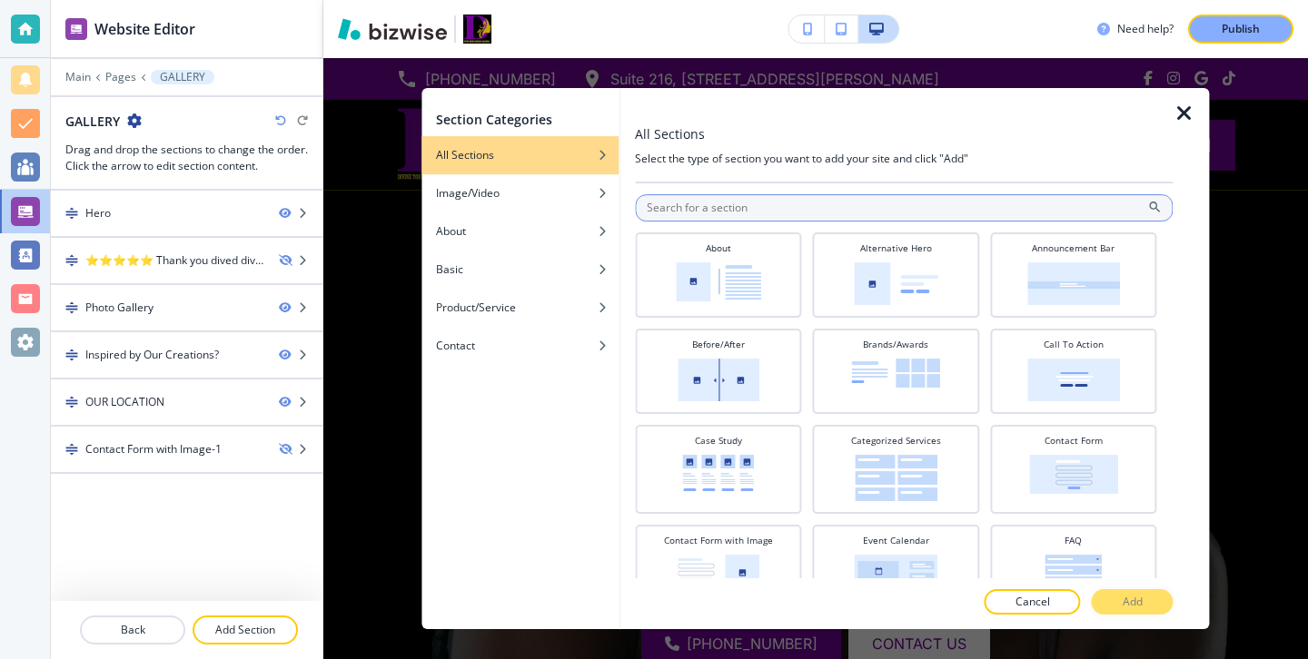
click at [751, 218] on input "text" at bounding box center [904, 207] width 538 height 27
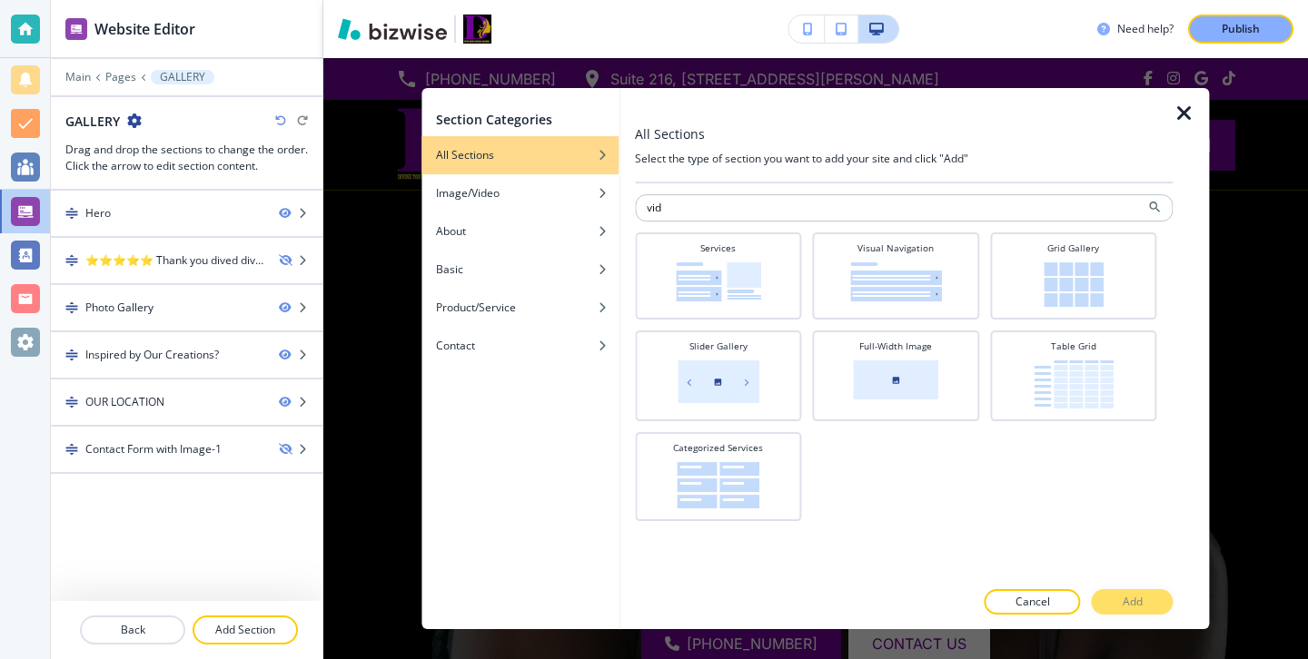
type input "vid"
click at [1185, 124] on icon "button" at bounding box center [1184, 114] width 22 height 22
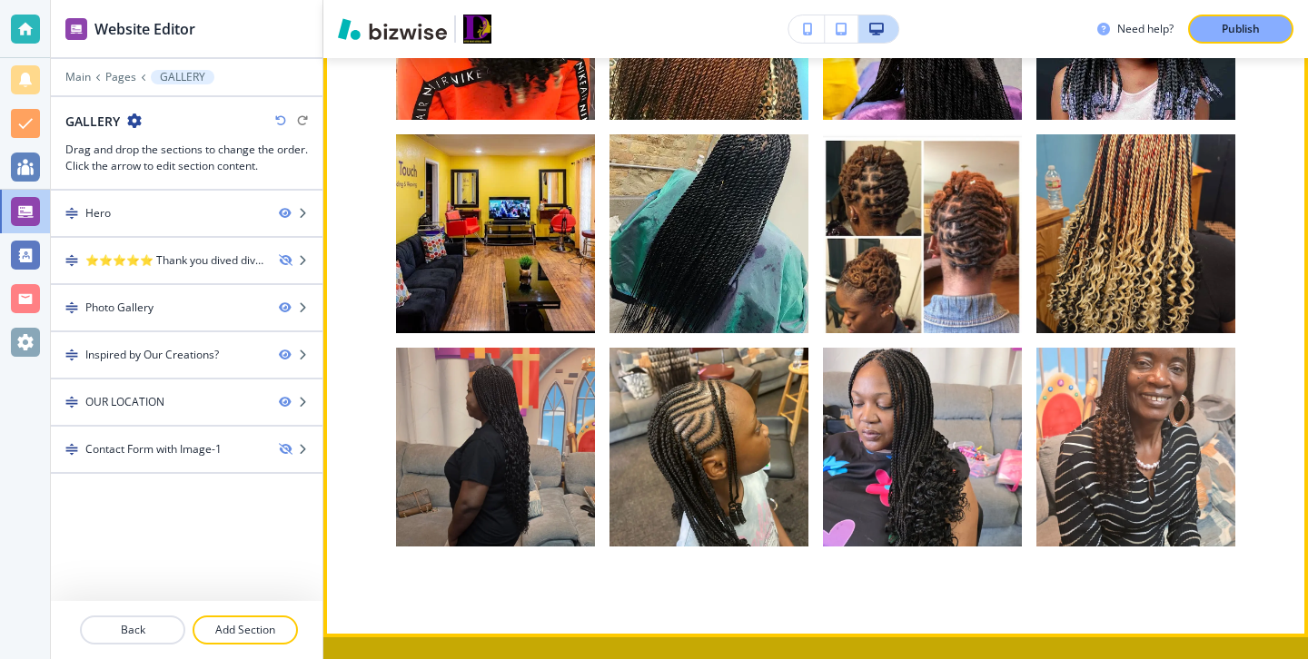
scroll to position [2201, 0]
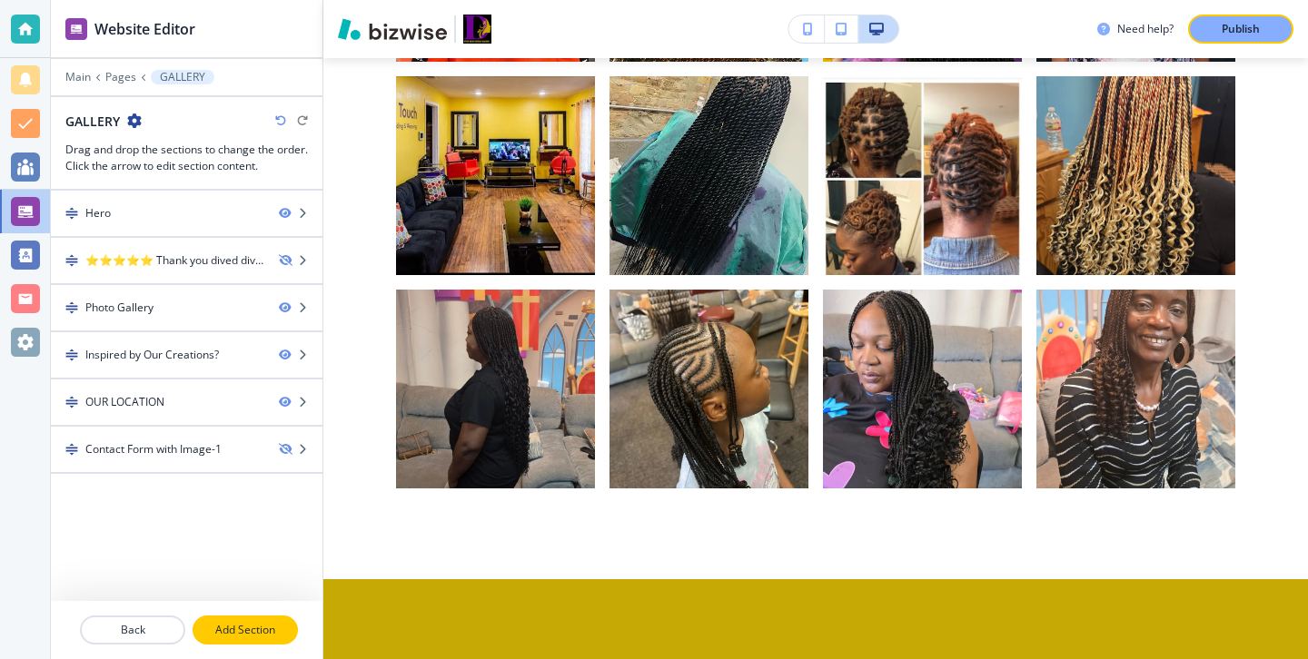
click at [262, 629] on p "Add Section" at bounding box center [245, 630] width 102 height 16
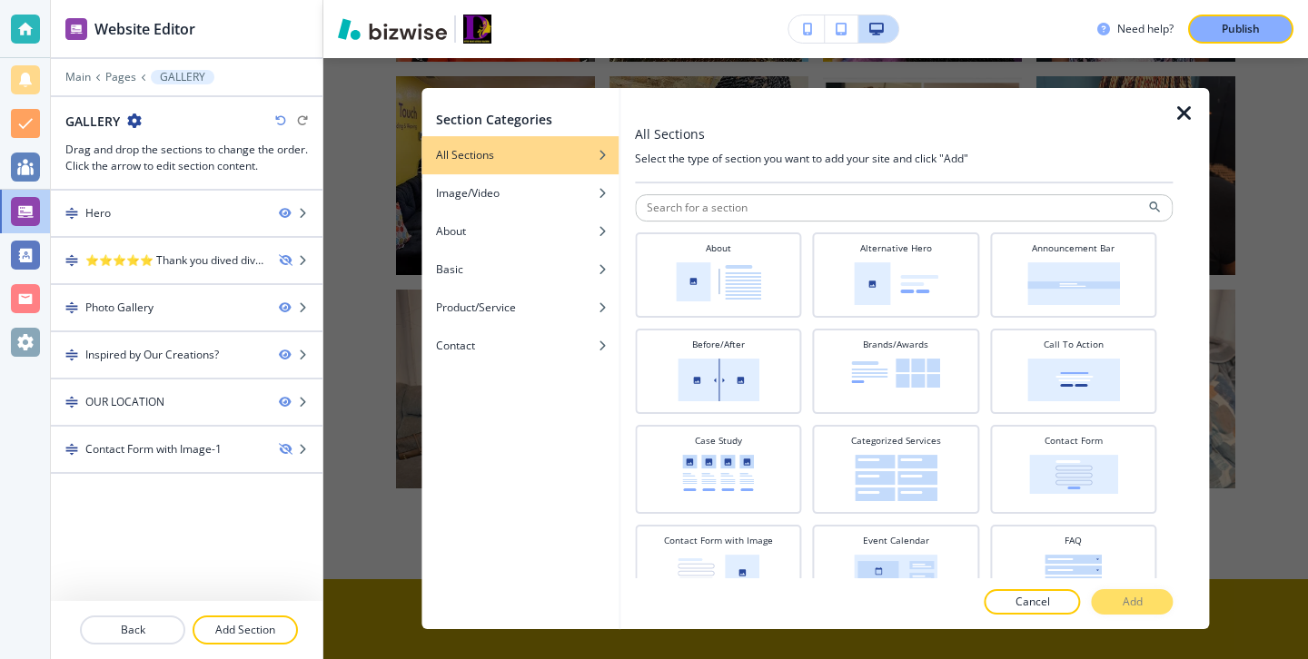
click at [540, 367] on div "Section Categories All Sections Image/Video About Basic Product/Service Contact" at bounding box center [519, 358] width 197 height 541
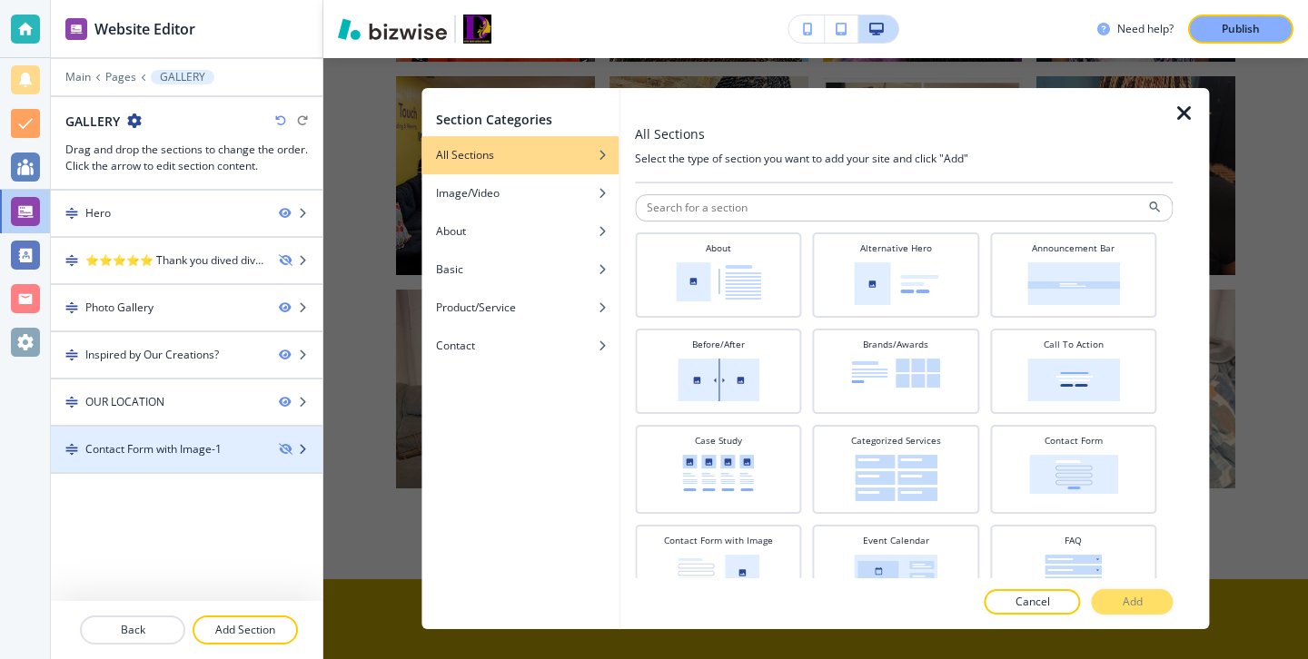
click at [294, 441] on div "Contact Form with Image-1" at bounding box center [187, 449] width 272 height 16
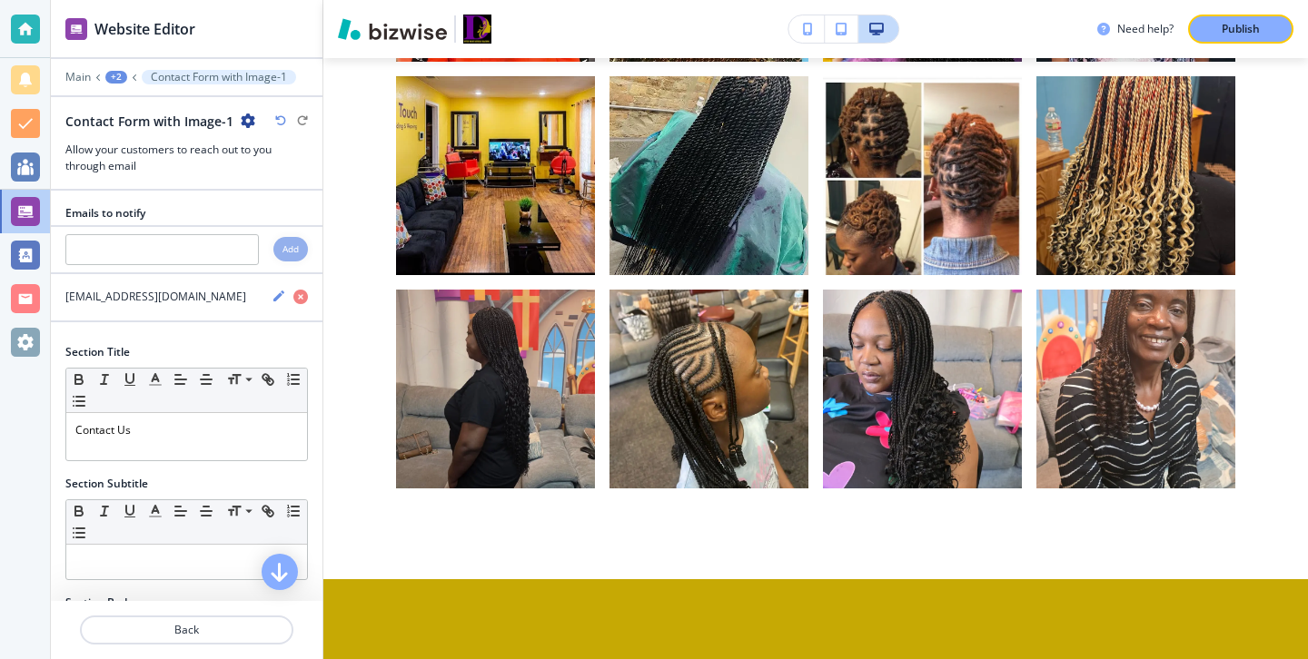
click at [71, 86] on div at bounding box center [187, 89] width 272 height 11
click at [70, 83] on p "Main" at bounding box center [77, 77] width 25 height 13
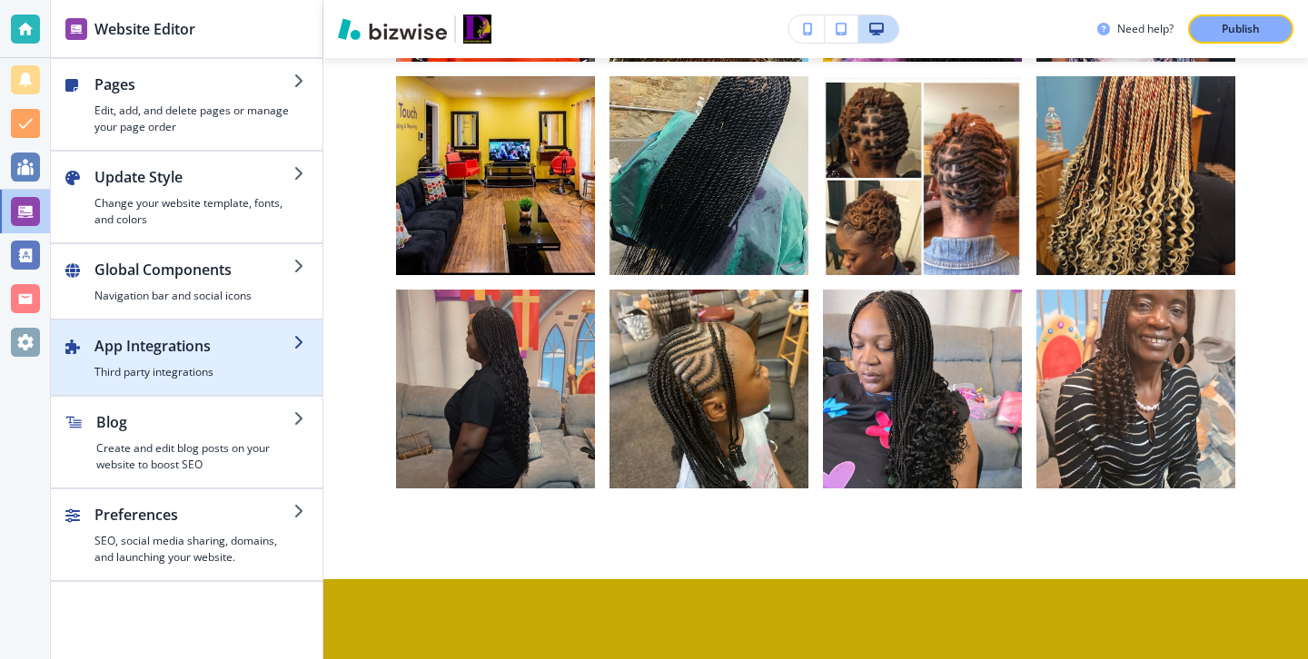
click at [163, 369] on h4 "Third party integrations" at bounding box center [193, 372] width 199 height 16
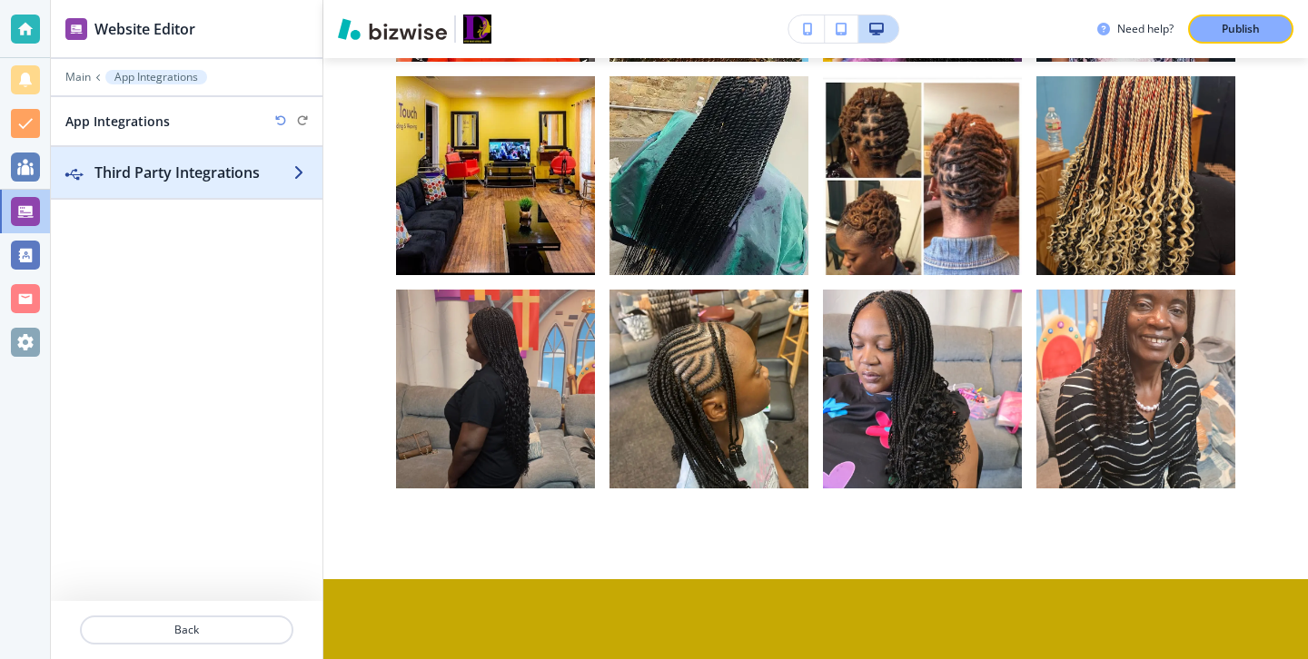
click at [213, 193] on div "button" at bounding box center [187, 190] width 272 height 15
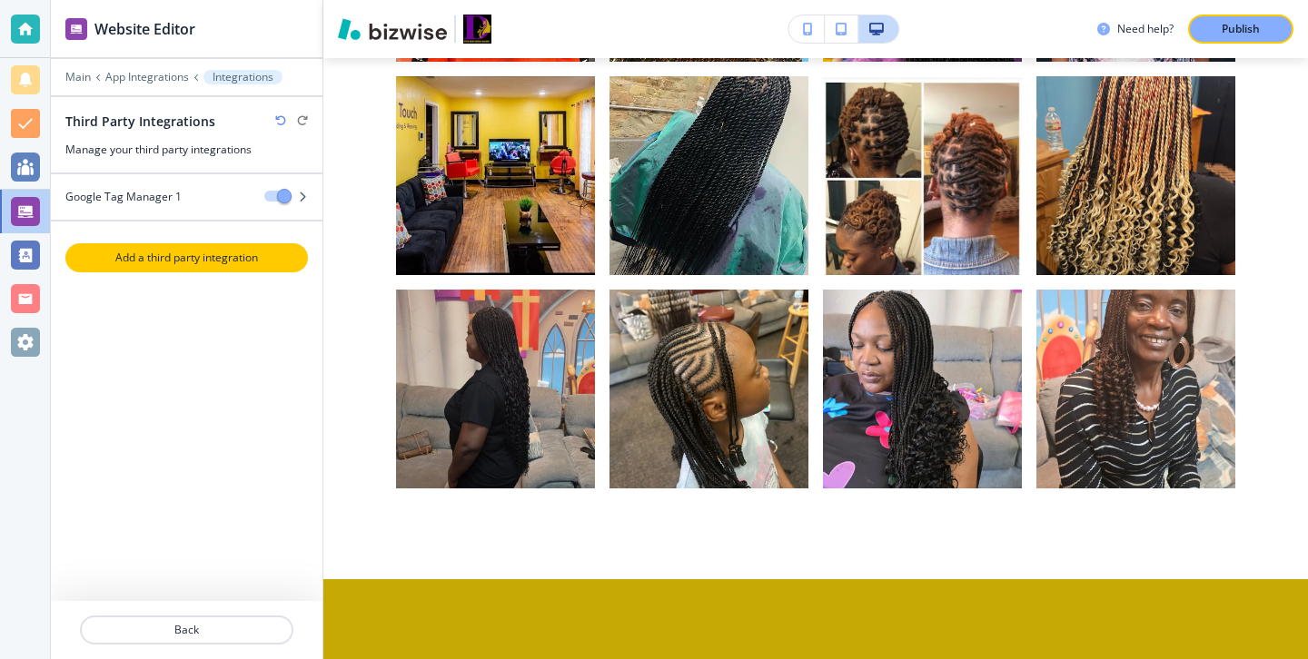
click at [249, 250] on p "Add a third party integration" at bounding box center [186, 258] width 239 height 16
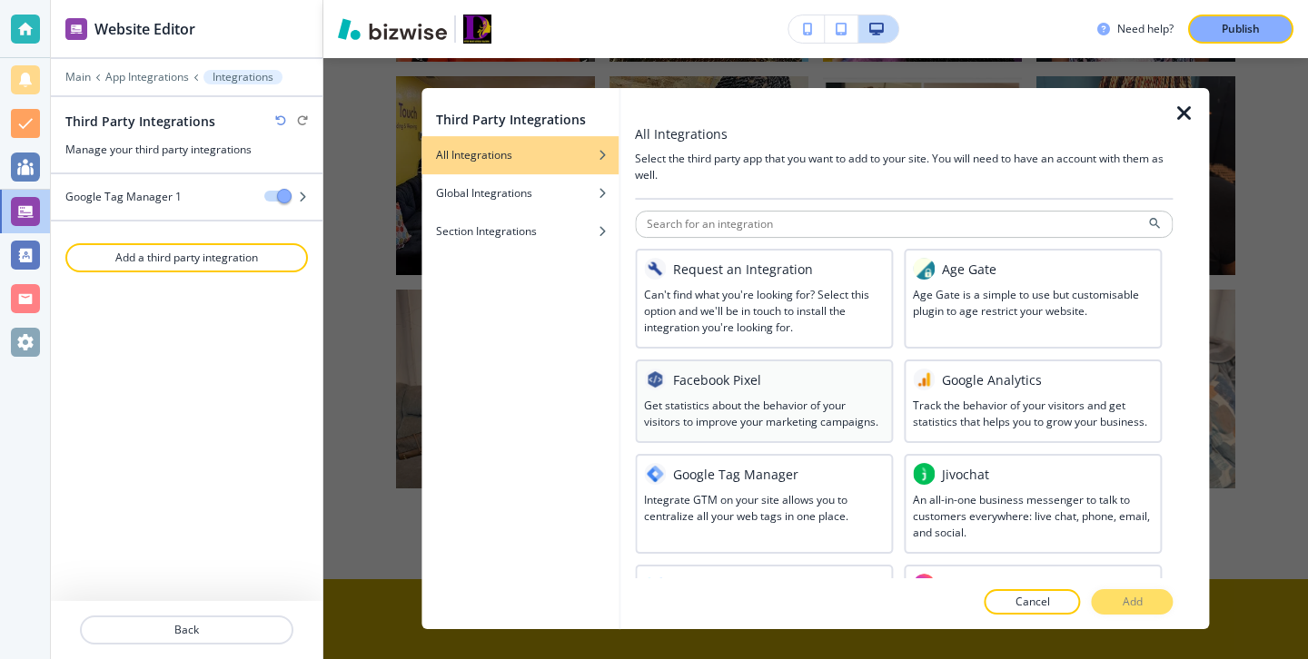
scroll to position [1031, 0]
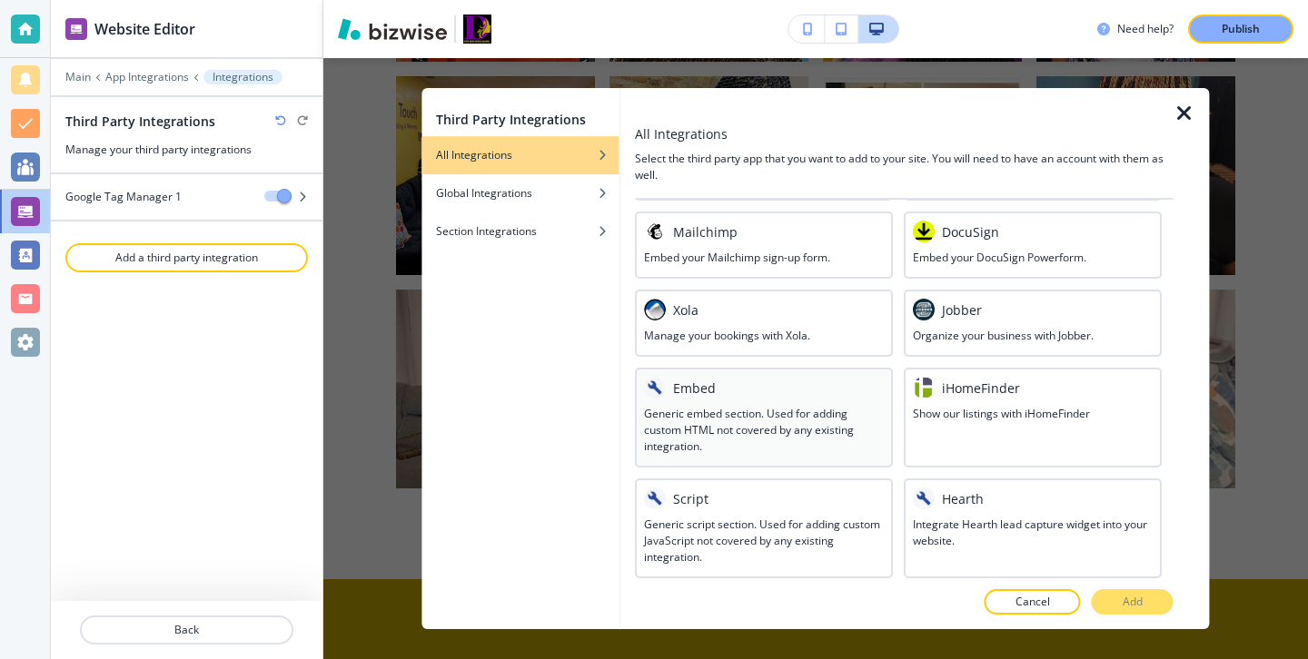
click at [781, 386] on div "Embed" at bounding box center [764, 388] width 240 height 22
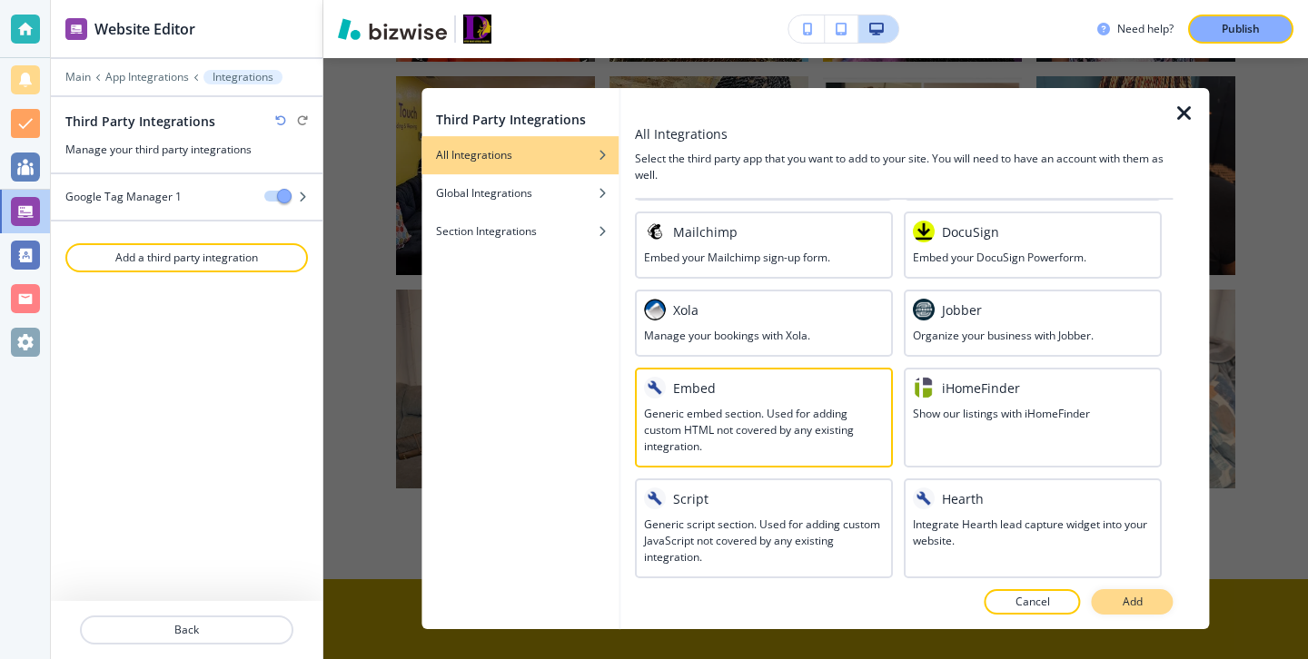
click at [1140, 609] on p "Add" at bounding box center [1133, 602] width 20 height 16
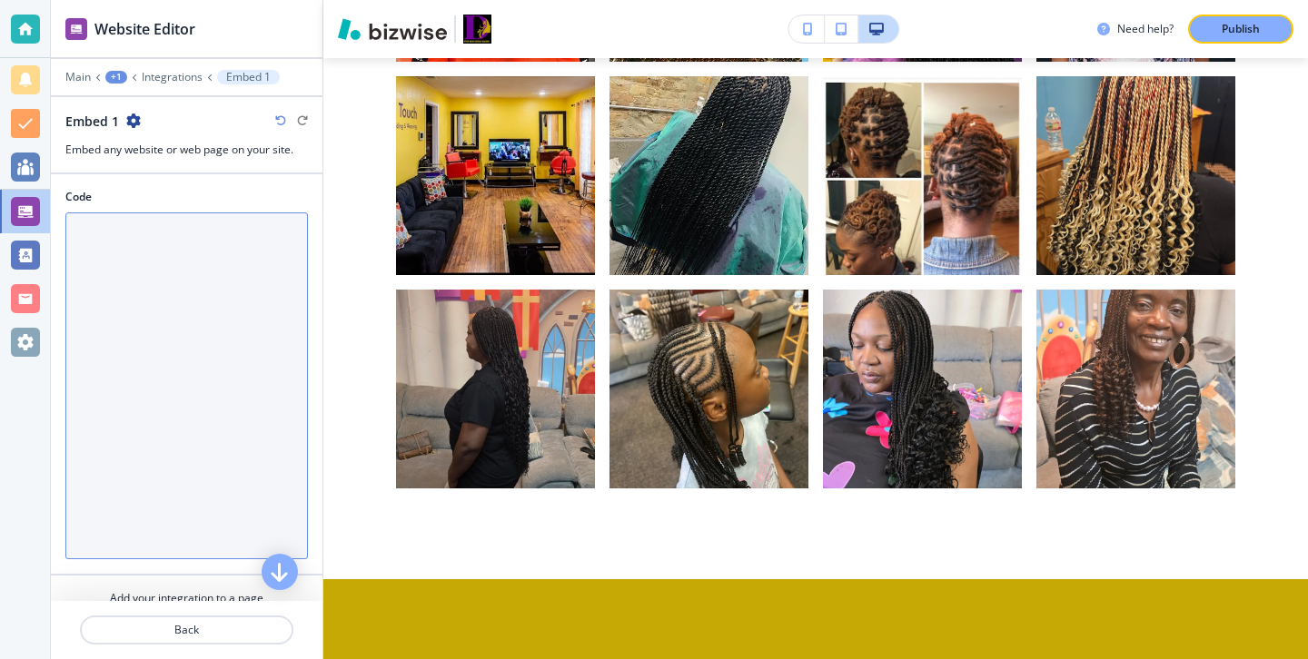
click at [256, 242] on textarea "Code" at bounding box center [186, 386] width 242 height 347
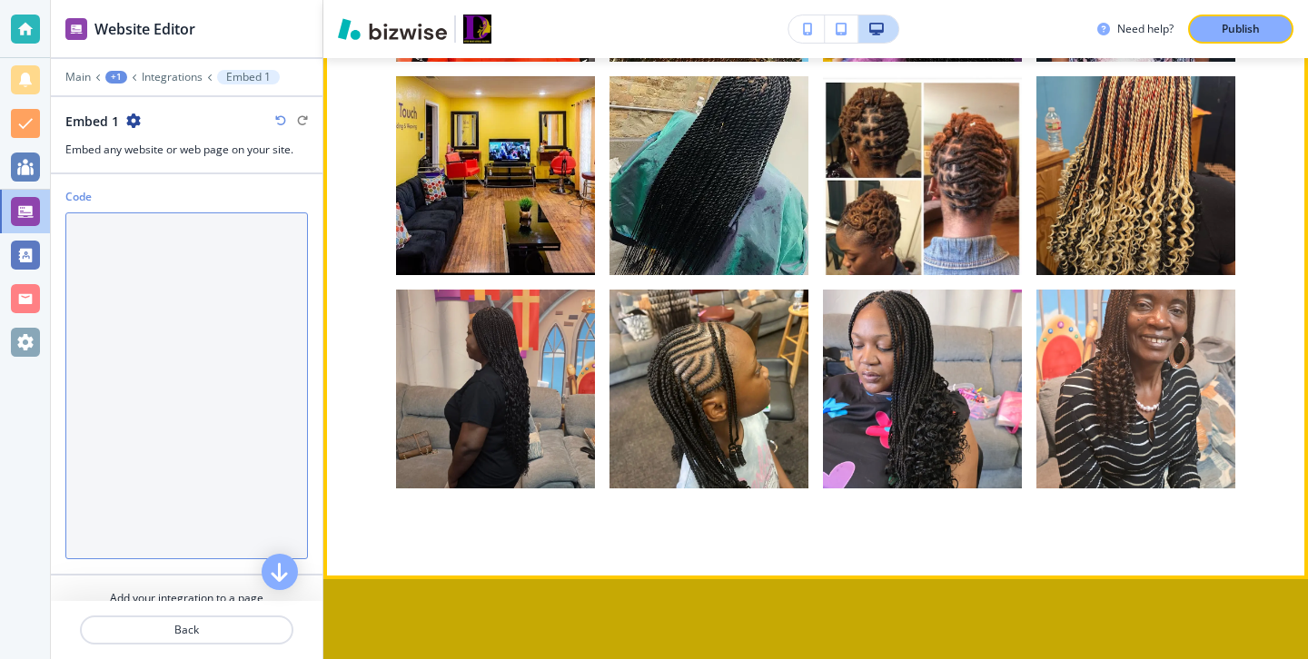
paste textarea "<div style="position: relative; width: 100%; height: 0; padding-top: 56.2500%; …"
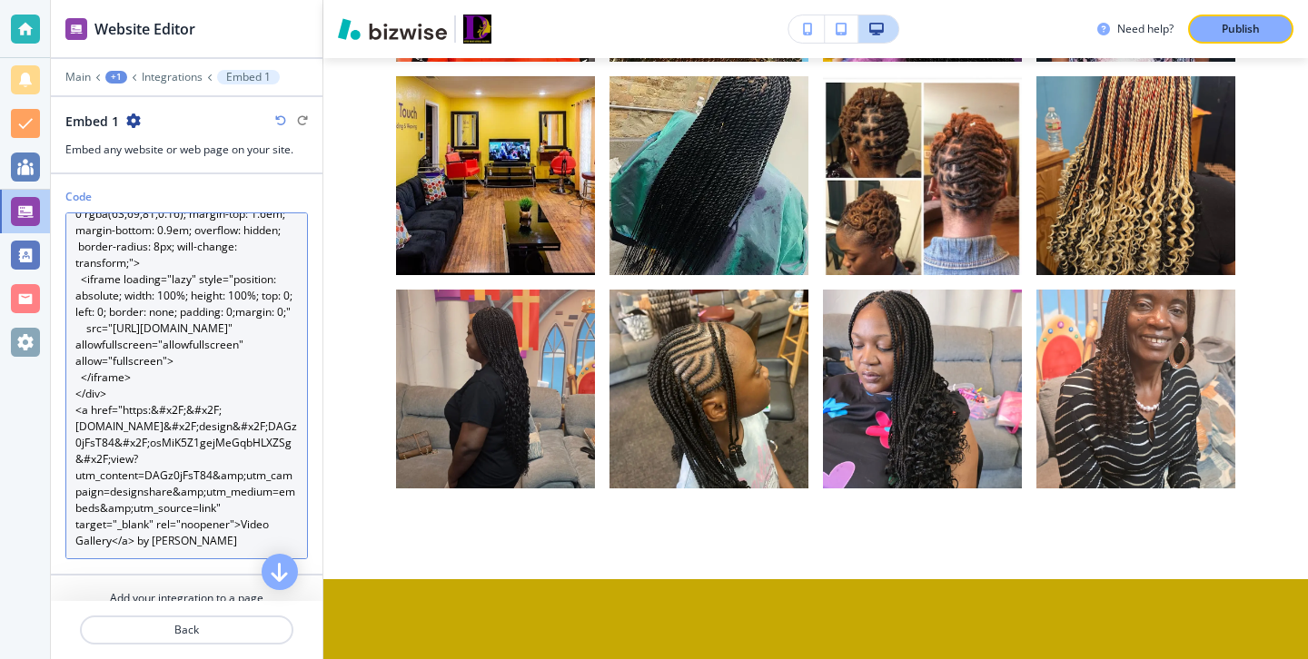
scroll to position [98, 0]
drag, startPoint x: 242, startPoint y: 524, endPoint x: 278, endPoint y: 544, distance: 40.7
click at [278, 544] on textarea "<div style="position: relative; width: 100%; height: 0; padding-top: 56.2500%; …" at bounding box center [186, 386] width 242 height 347
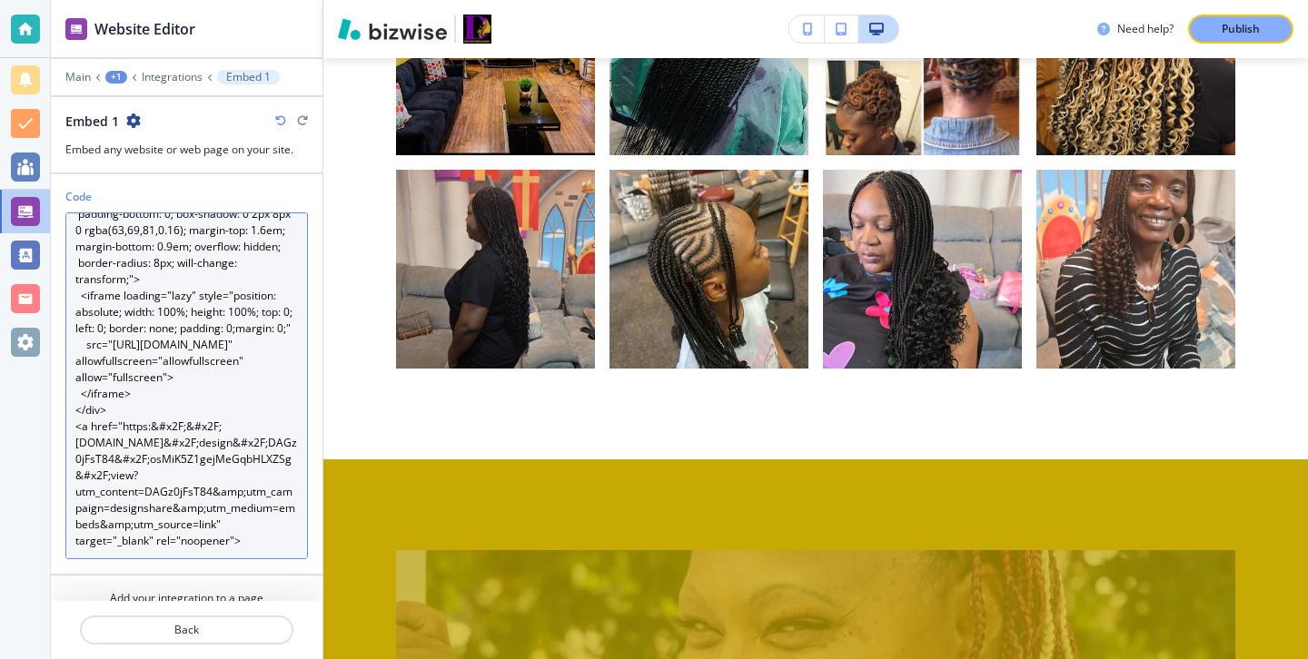
scroll to position [64, 0]
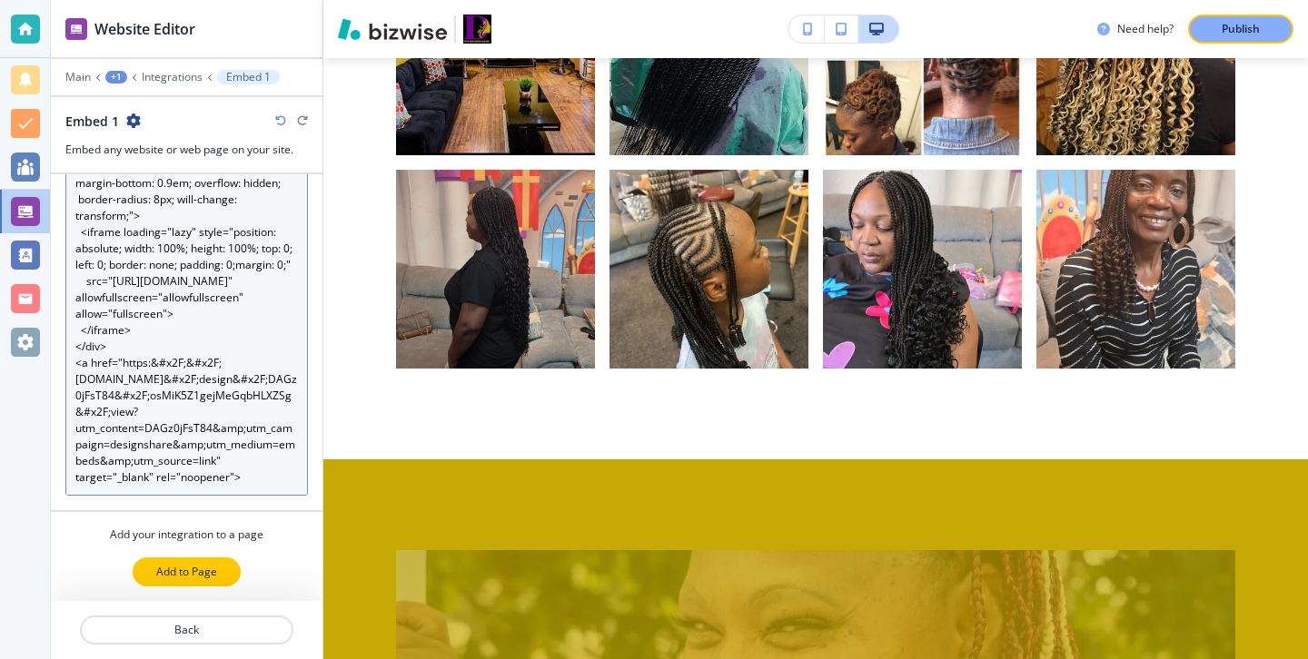
type textarea "<div style="position: relative; width: 100%; height: 0; padding-top: 56.2500%; …"
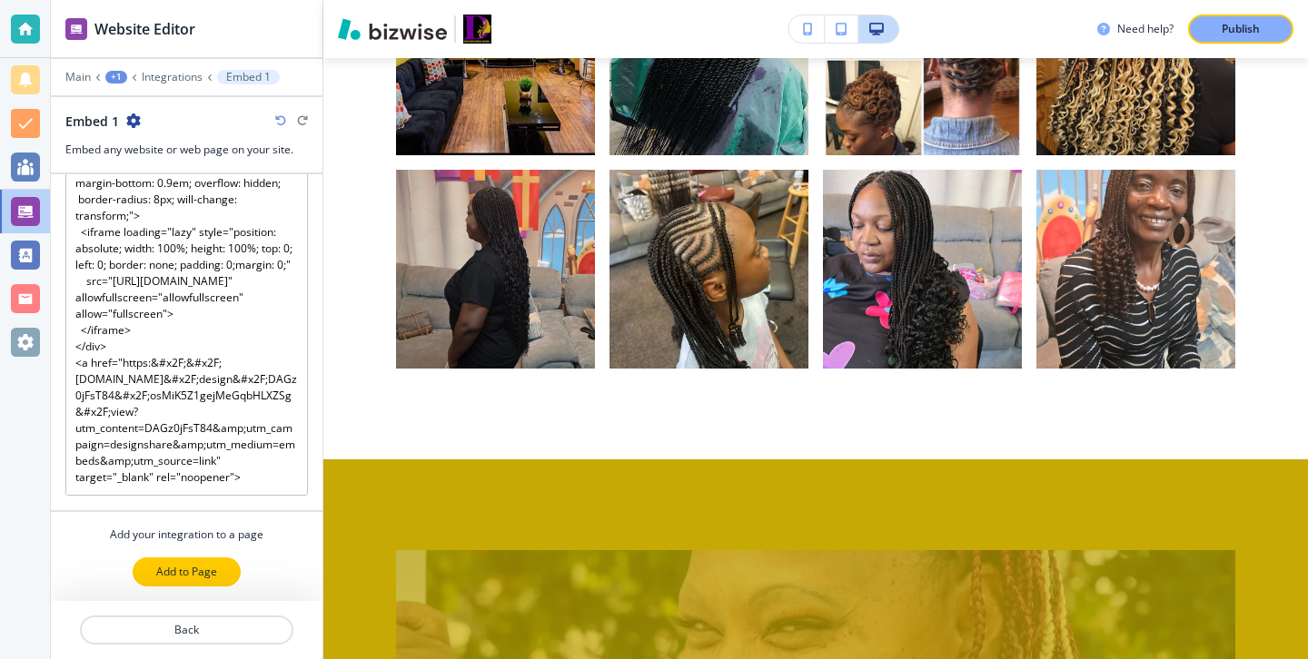
click at [173, 581] on button "Add to Page" at bounding box center [187, 572] width 108 height 29
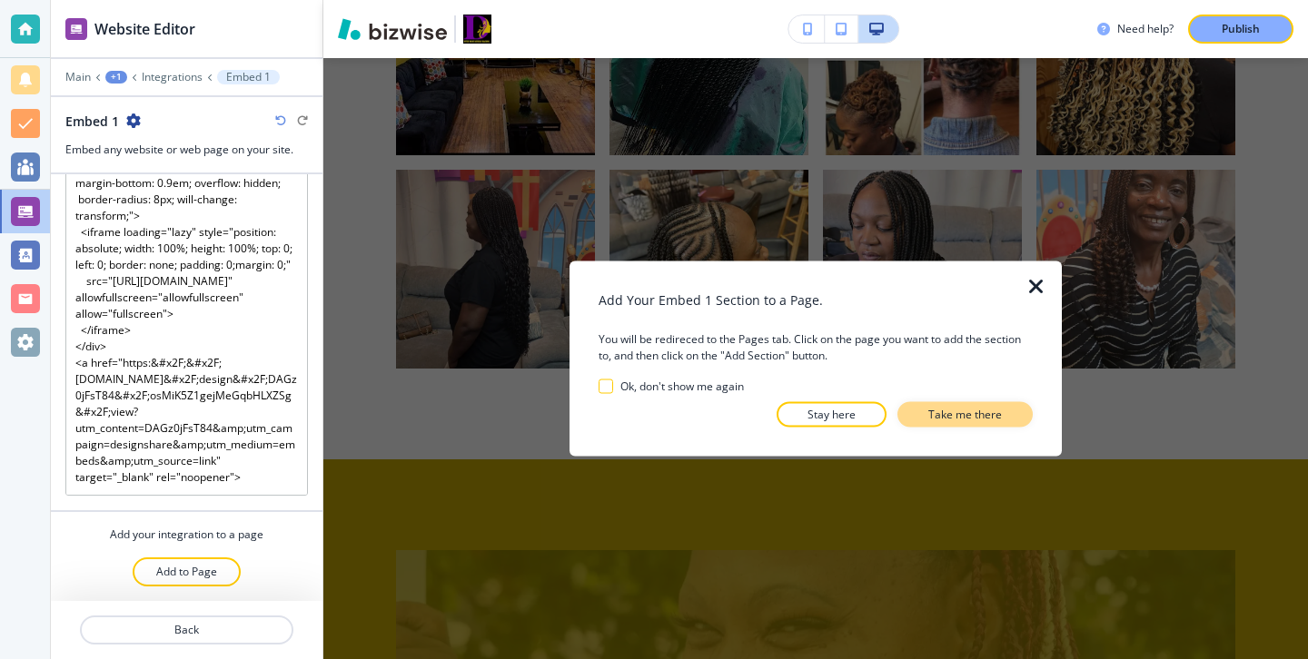
click at [969, 415] on p "Take me there" at bounding box center [965, 415] width 74 height 16
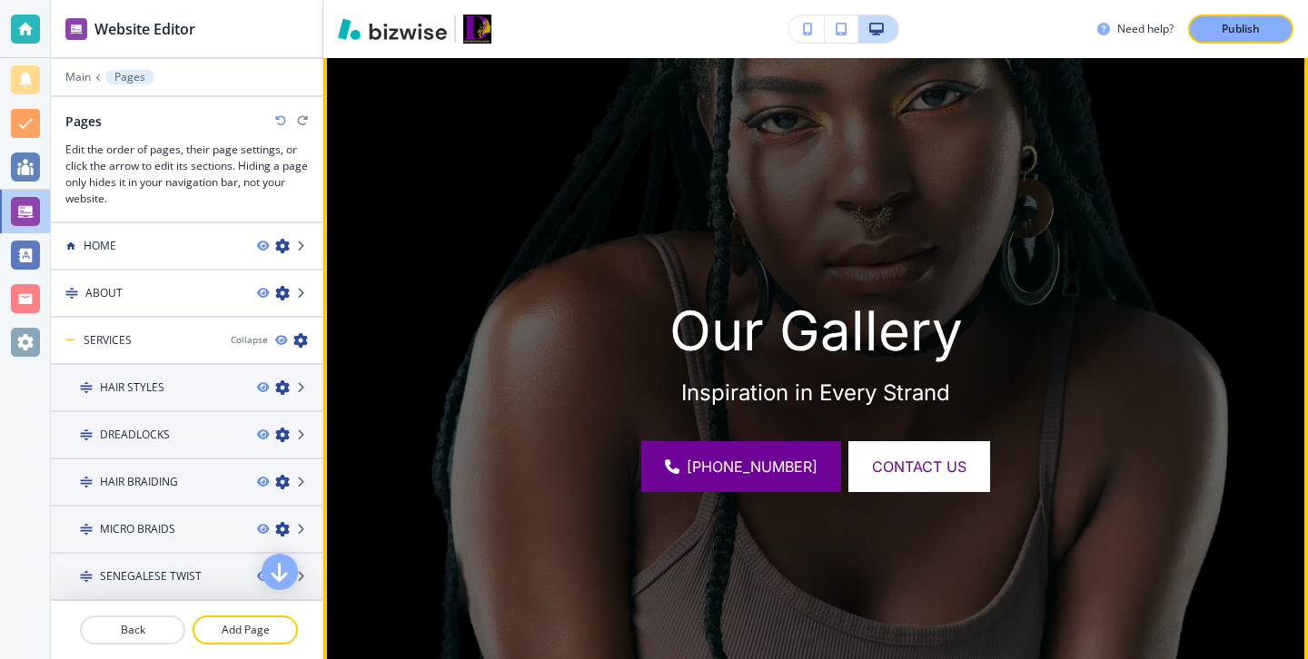
scroll to position [0, 0]
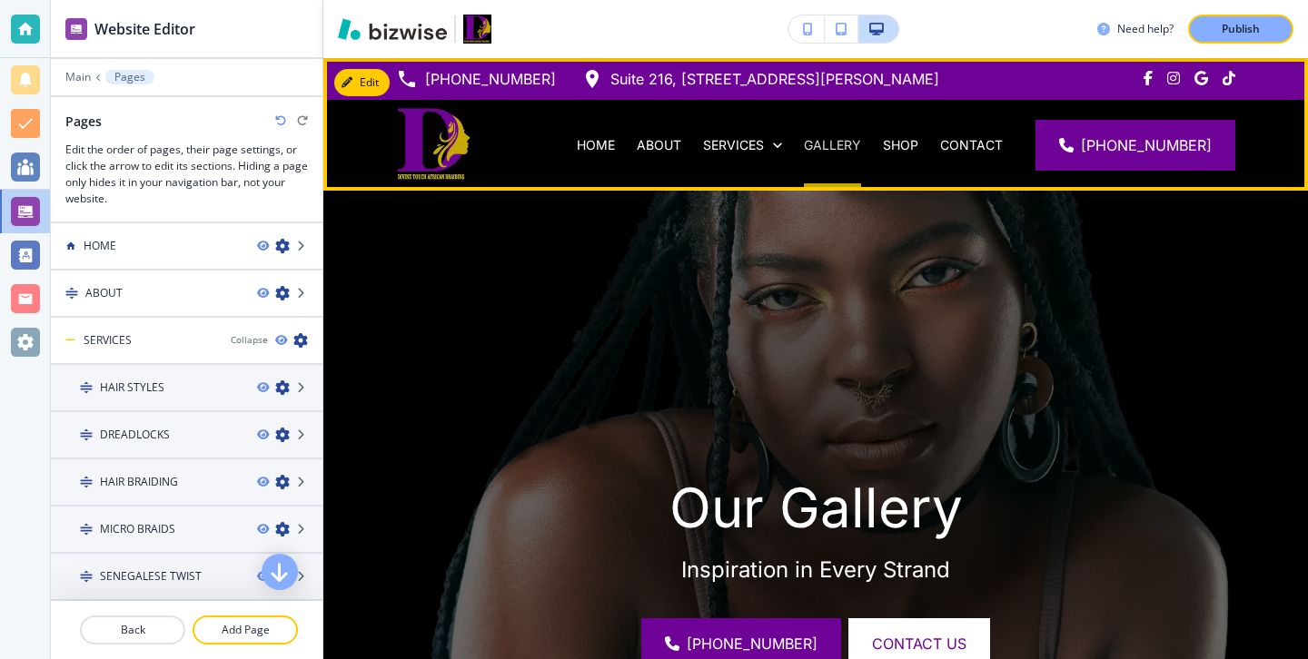
click at [861, 144] on p "GALLERY" at bounding box center [832, 145] width 57 height 18
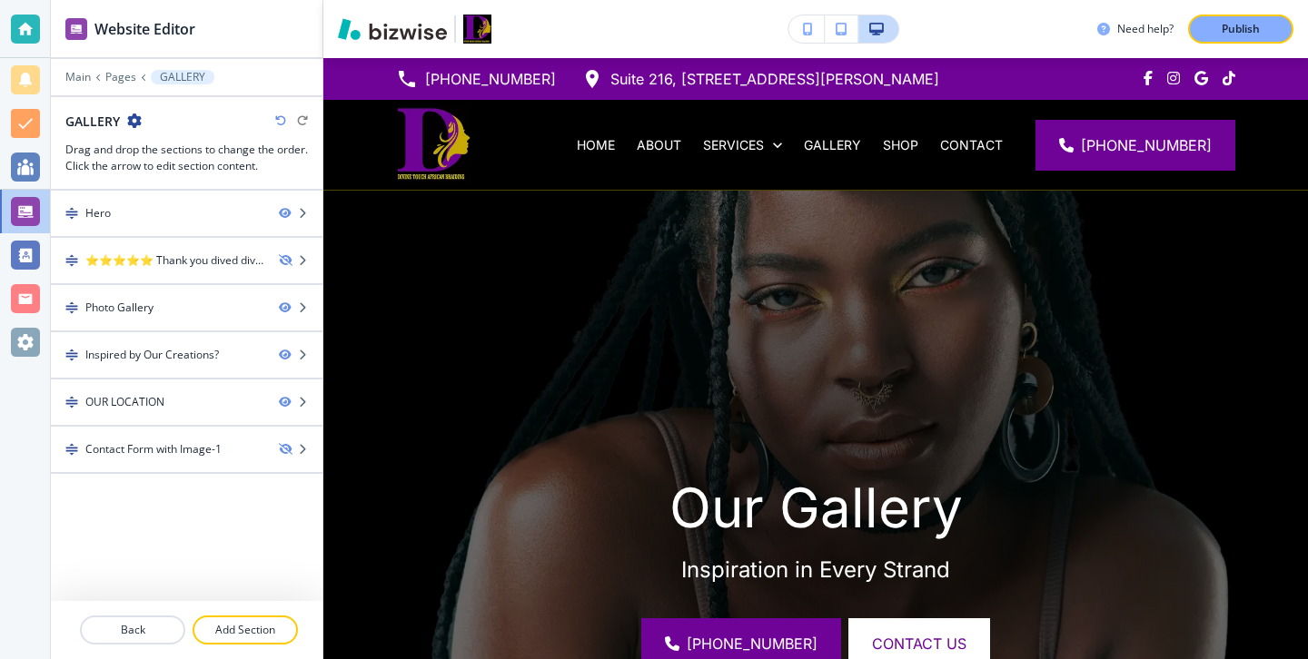
click at [268, 611] on div at bounding box center [187, 608] width 272 height 15
click at [268, 623] on p "Add Section" at bounding box center [245, 630] width 102 height 16
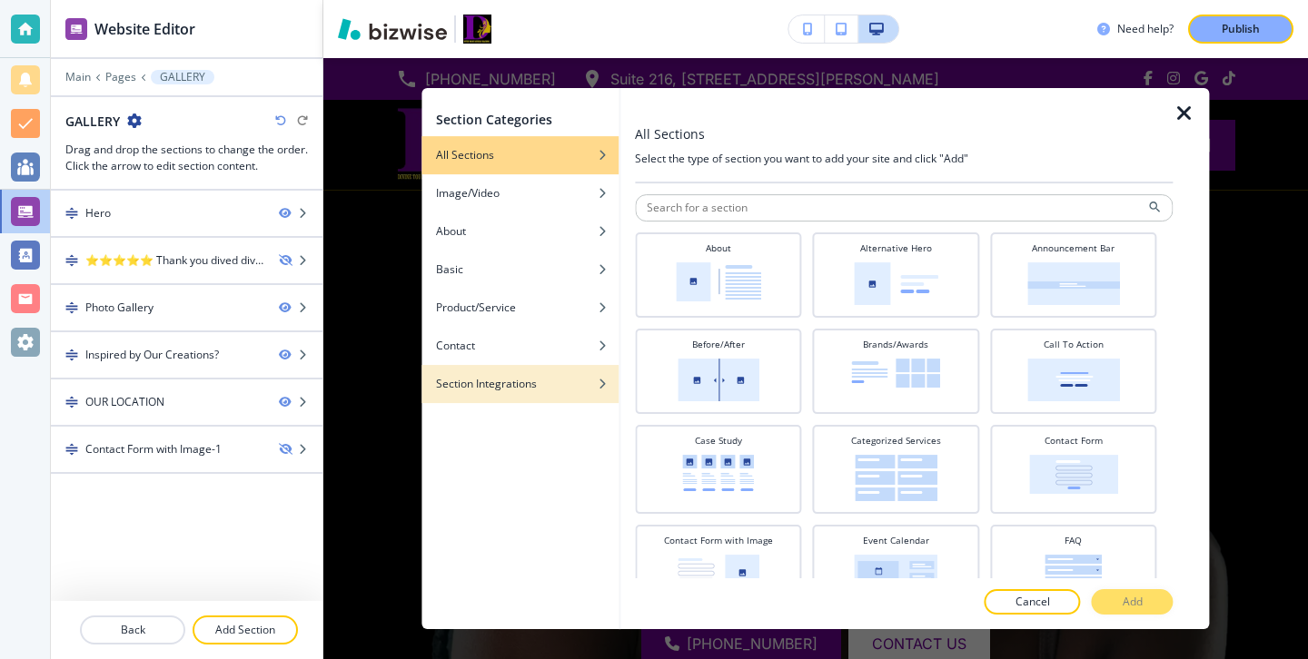
click at [495, 389] on h4 "Section Integrations" at bounding box center [486, 384] width 101 height 16
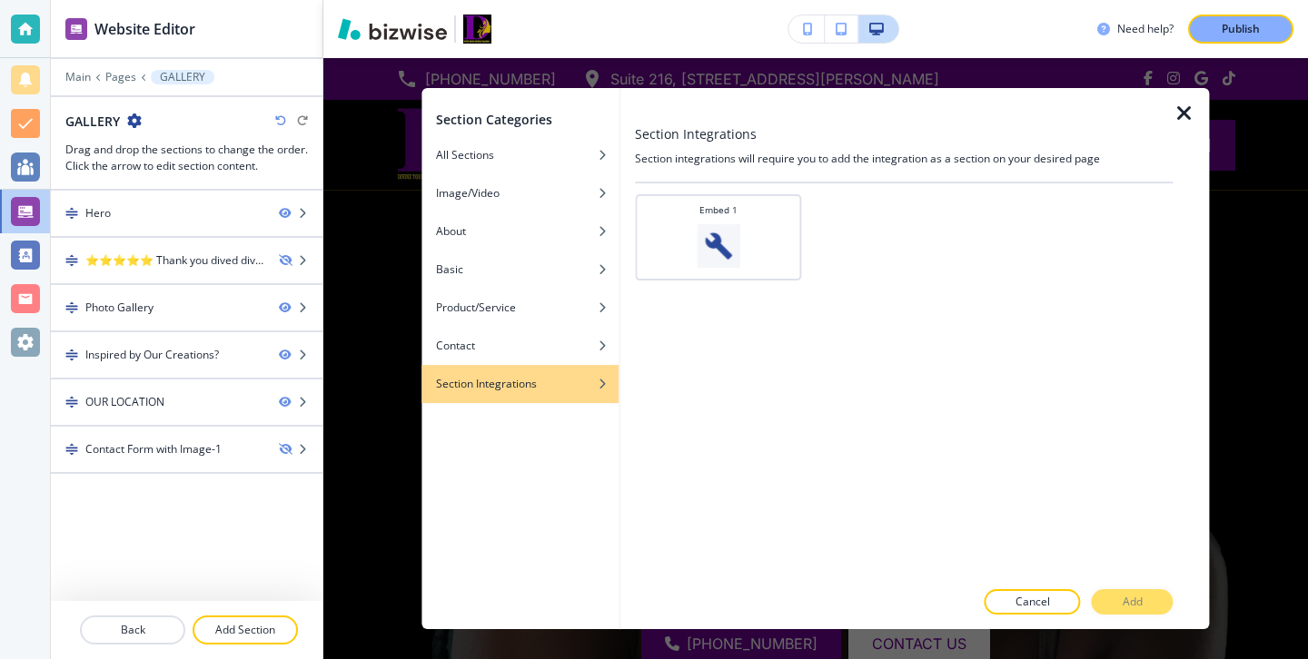
click at [744, 286] on div "Embed 1" at bounding box center [904, 380] width 538 height 395
click at [744, 282] on div "Embed 1" at bounding box center [904, 380] width 538 height 395
click at [746, 272] on div "Embed 1" at bounding box center [718, 237] width 166 height 86
click at [1126, 611] on button "Add" at bounding box center [1133, 601] width 82 height 25
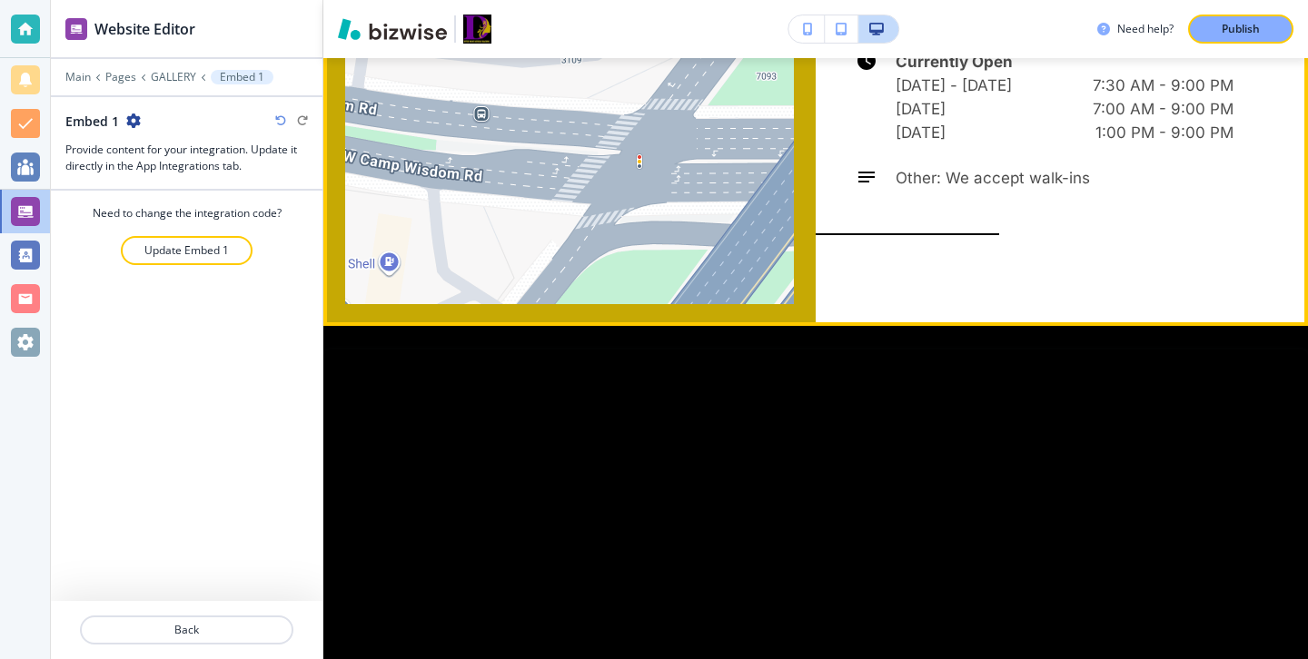
scroll to position [3721, 0]
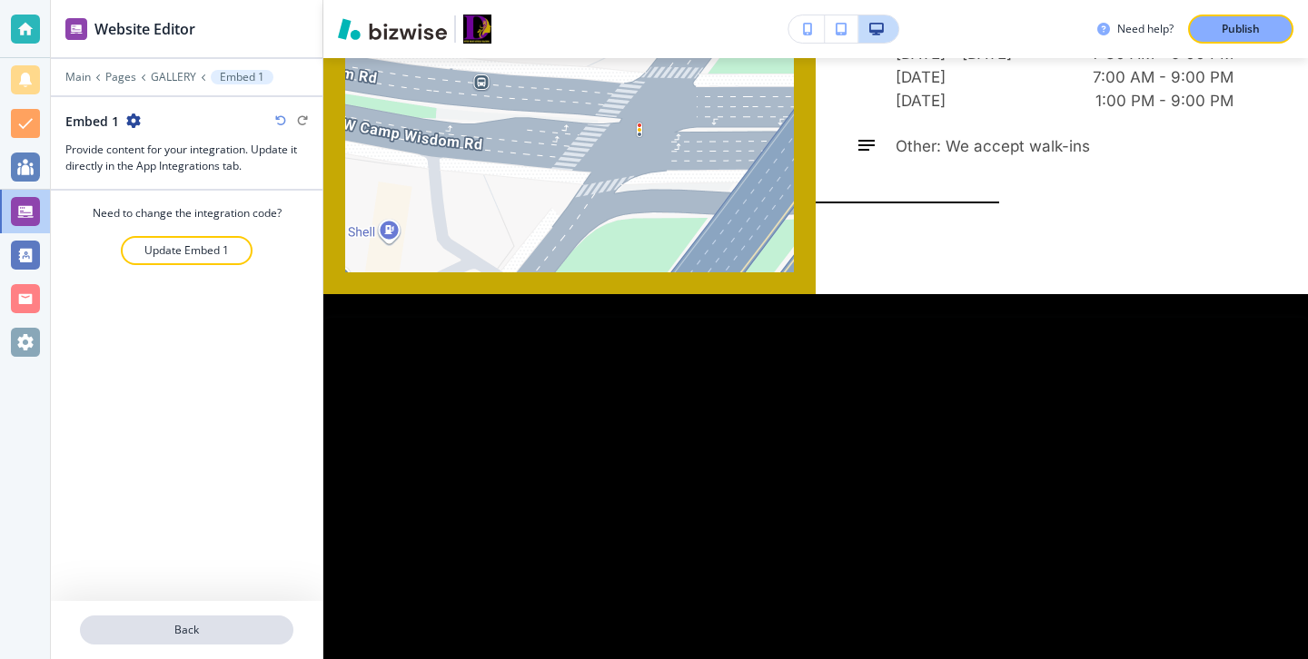
click at [282, 625] on p "Back" at bounding box center [187, 630] width 210 height 16
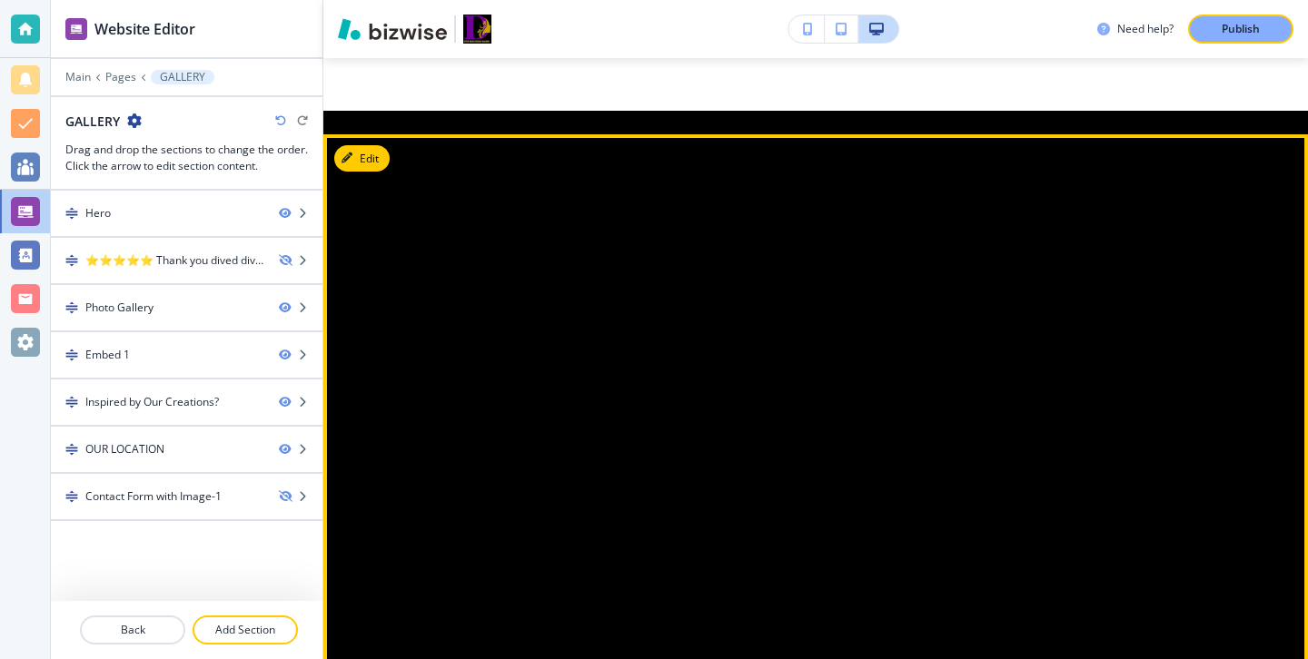
scroll to position [2856, 0]
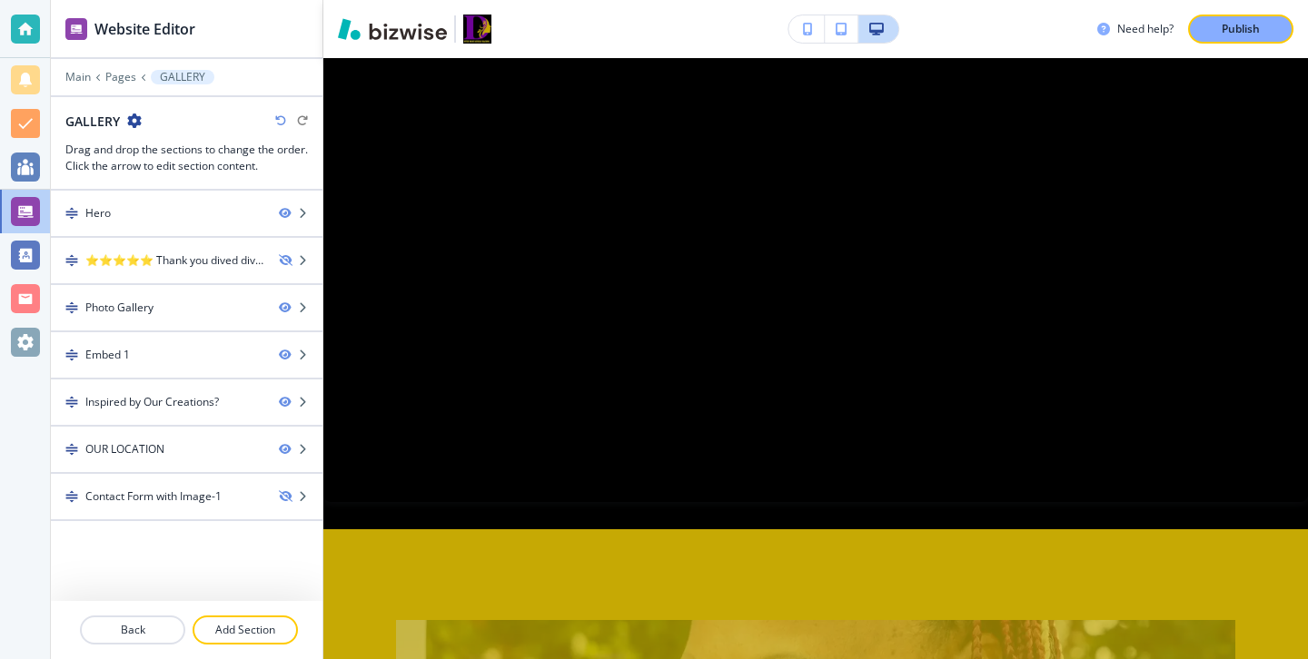
click at [816, 23] on button "button" at bounding box center [806, 28] width 36 height 27
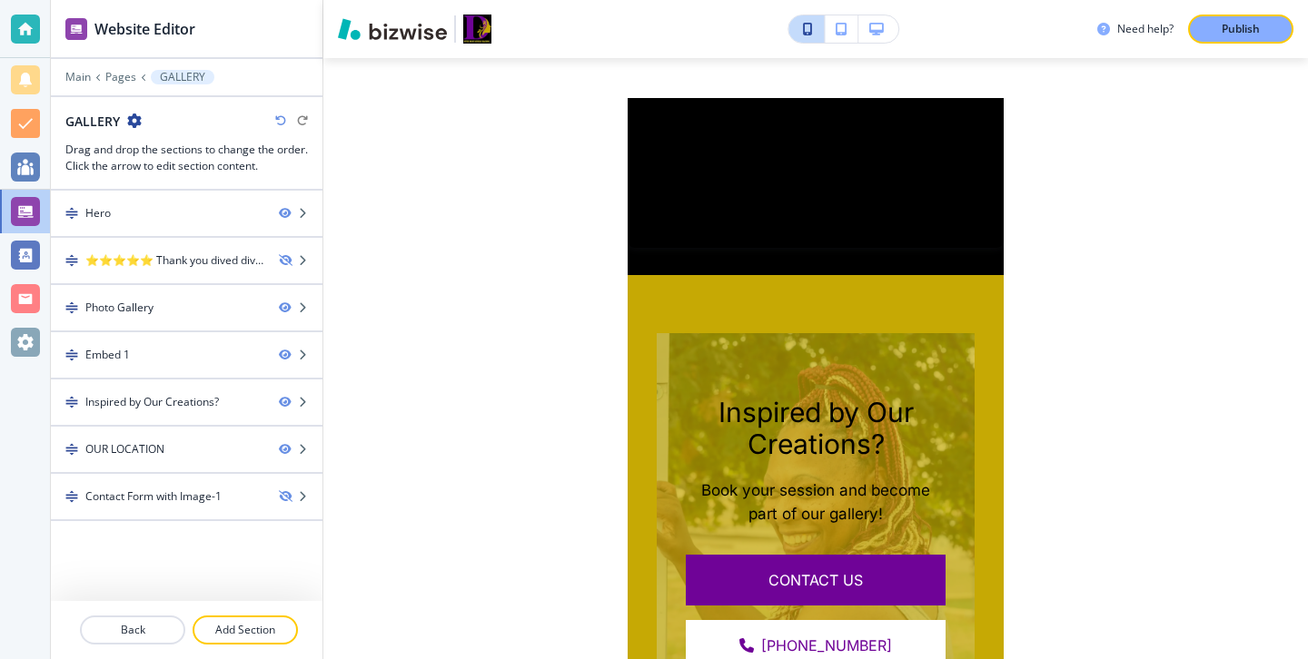
scroll to position [3274, 0]
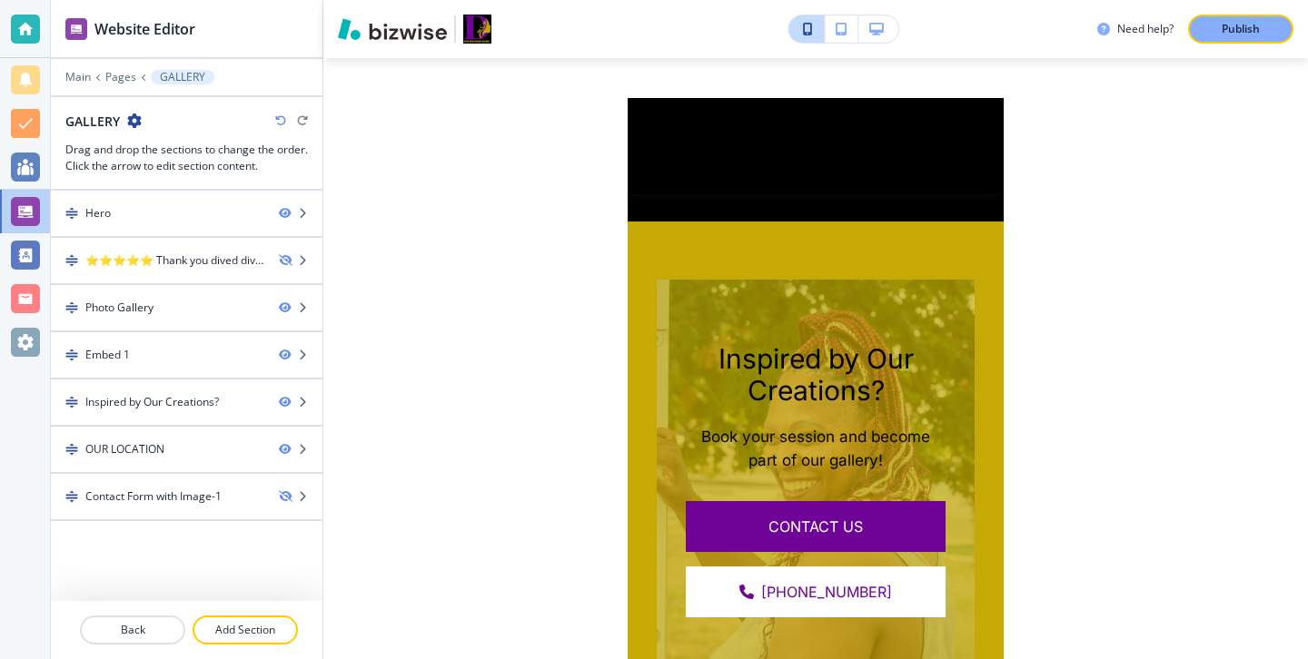
click at [869, 25] on icon "button" at bounding box center [876, 29] width 15 height 13
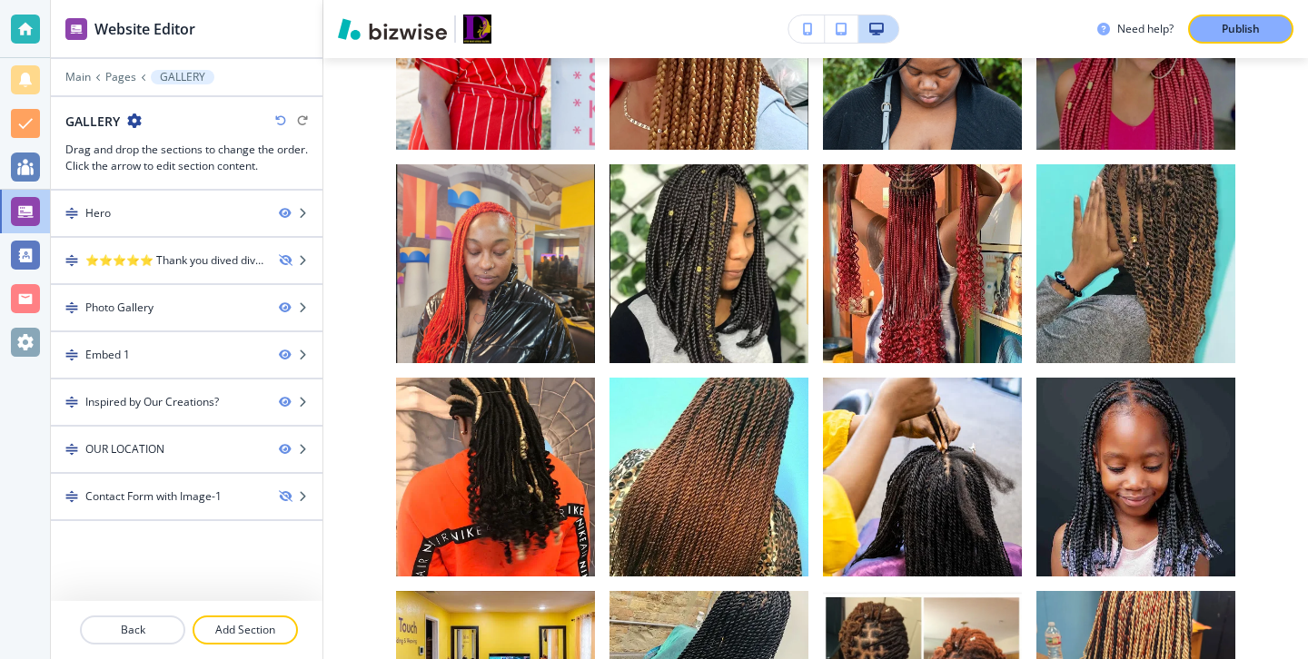
scroll to position [1402, 0]
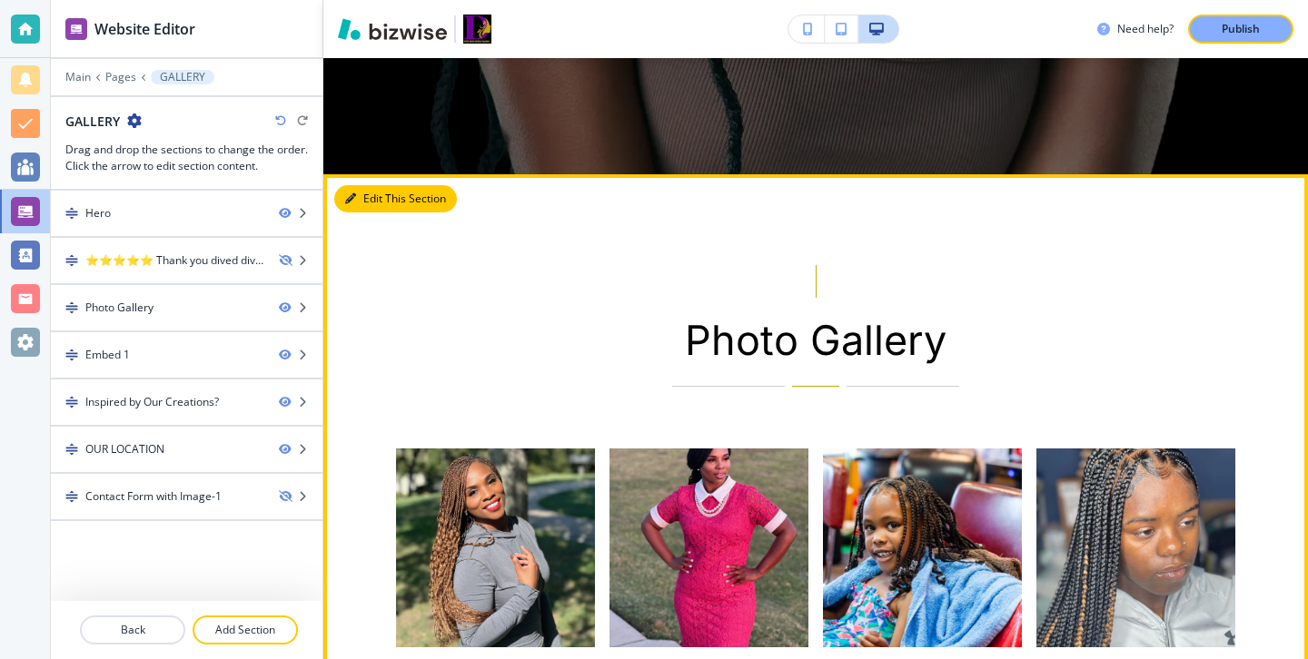
click at [354, 193] on icon "button" at bounding box center [350, 198] width 11 height 11
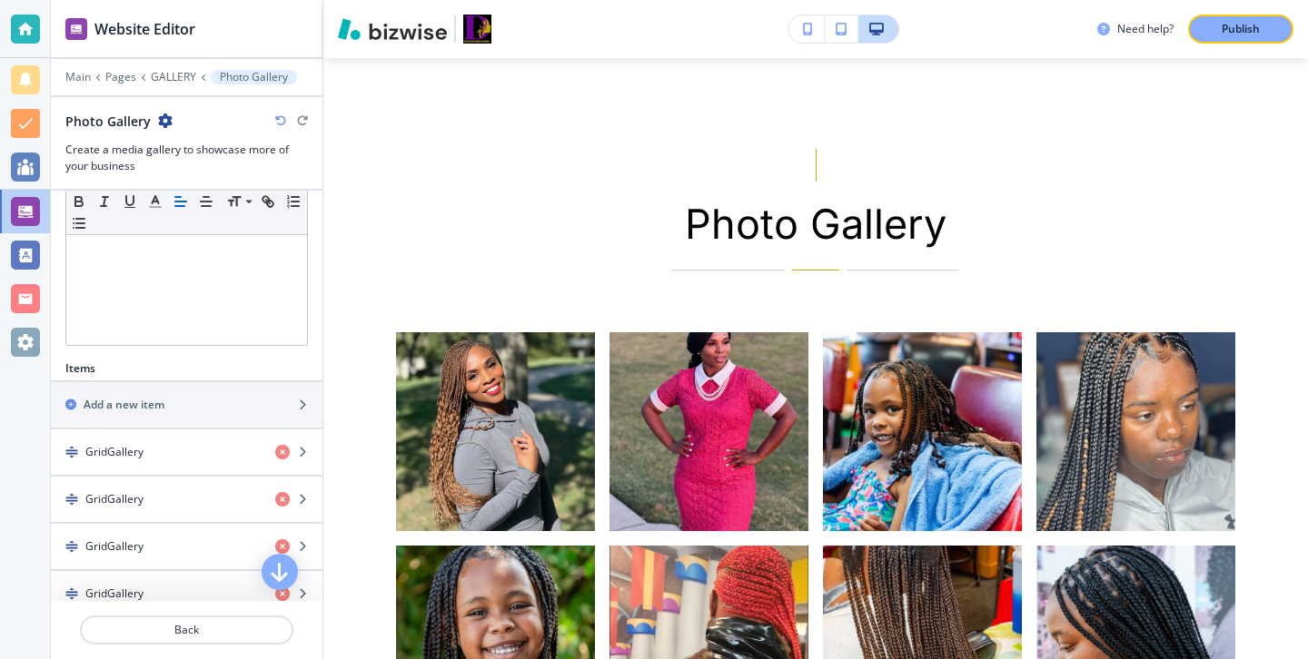
scroll to position [385, 0]
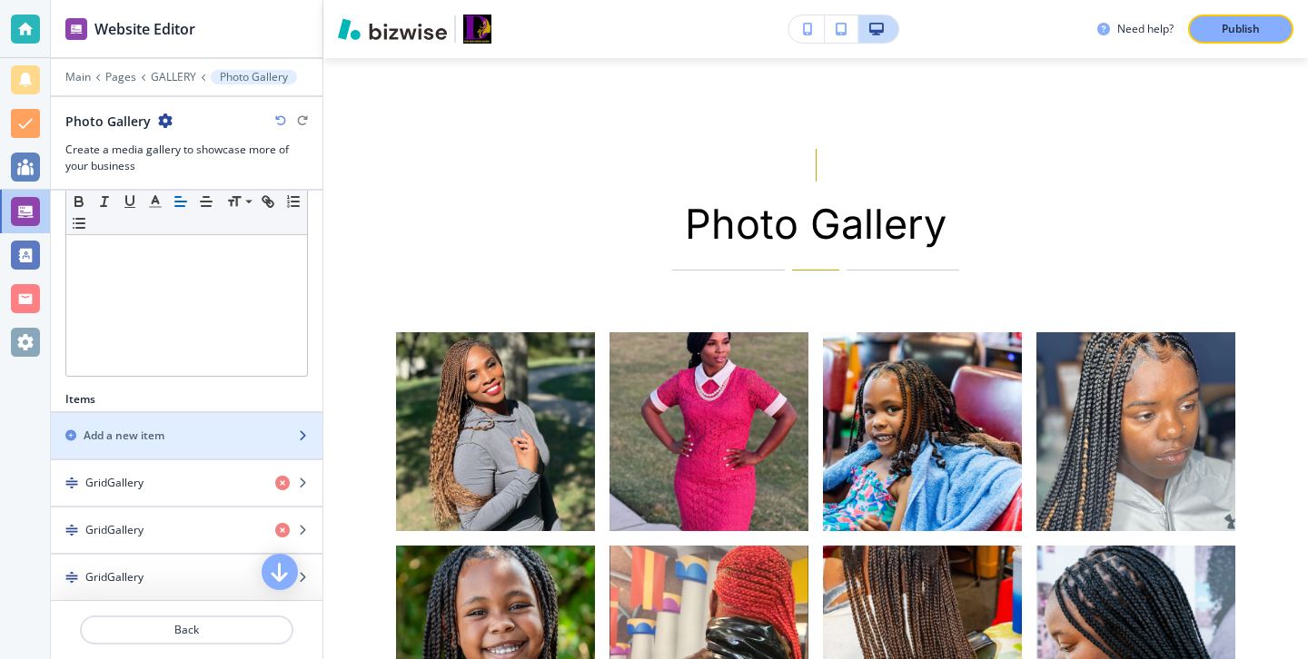
click at [235, 436] on div "Add a new item" at bounding box center [167, 436] width 232 height 16
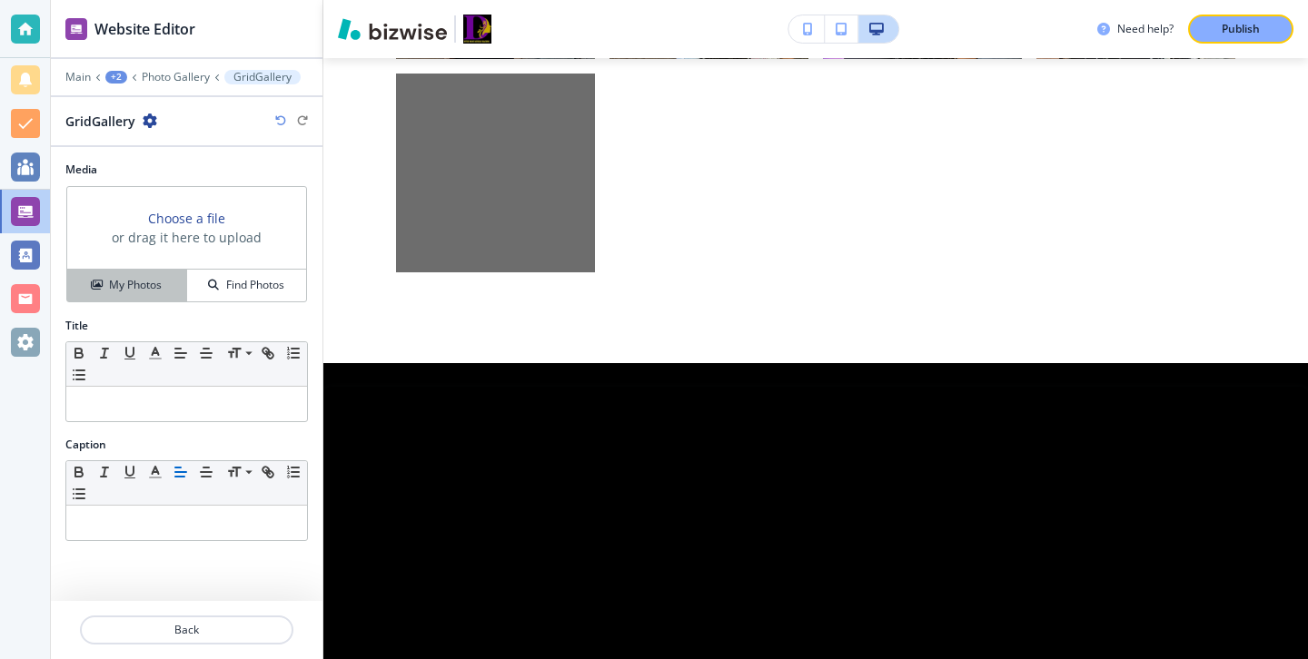
click at [173, 289] on div "My Photos" at bounding box center [126, 285] width 119 height 16
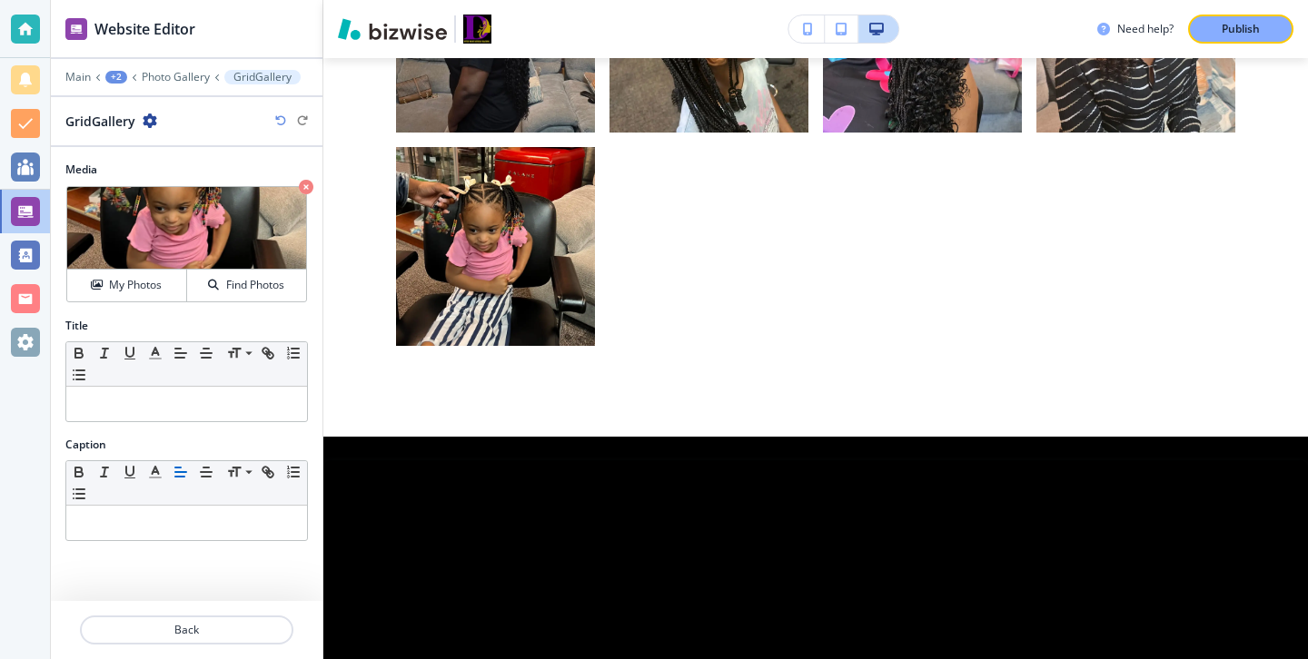
scroll to position [2490, 0]
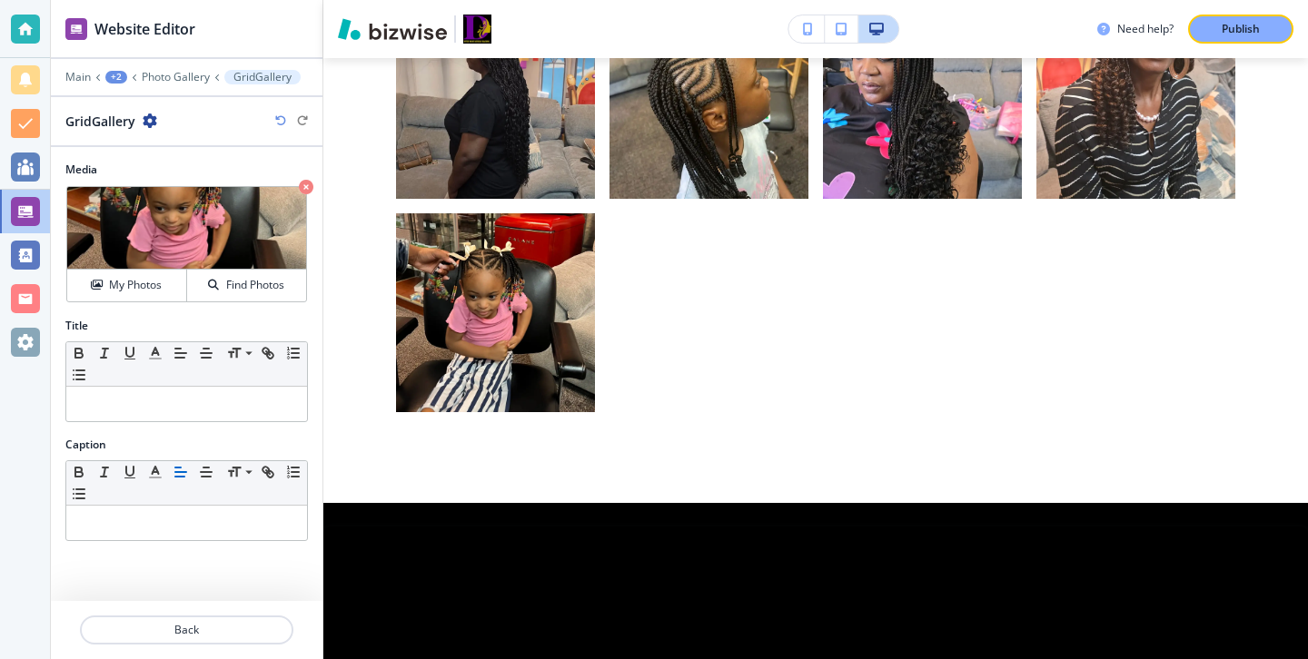
click at [233, 647] on div at bounding box center [187, 652] width 272 height 15
click at [240, 633] on p "Back" at bounding box center [187, 630] width 210 height 16
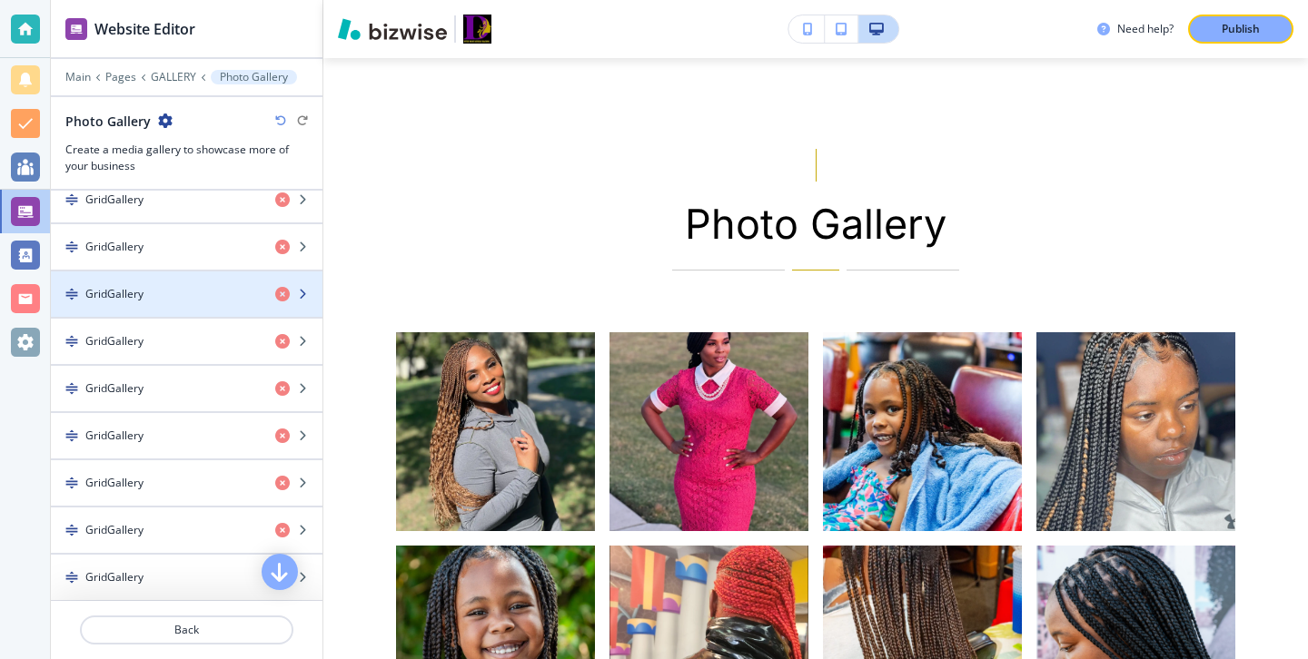
scroll to position [540, 0]
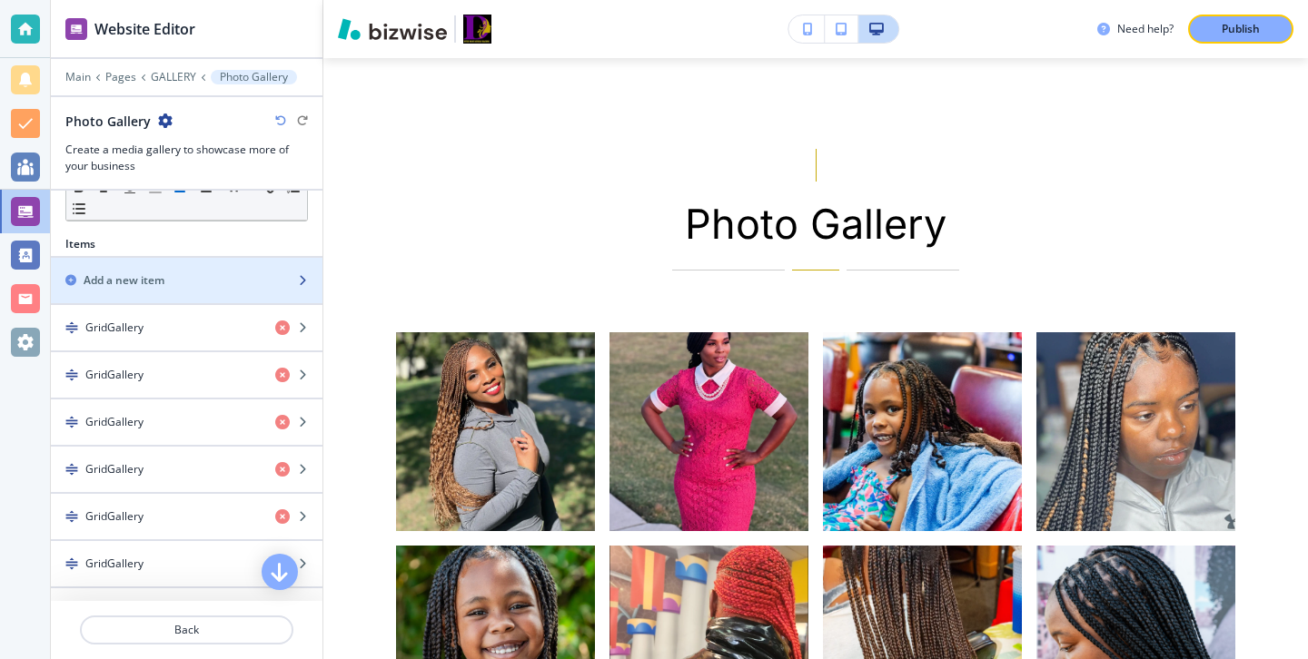
click at [243, 273] on div "Add a new item" at bounding box center [167, 280] width 232 height 16
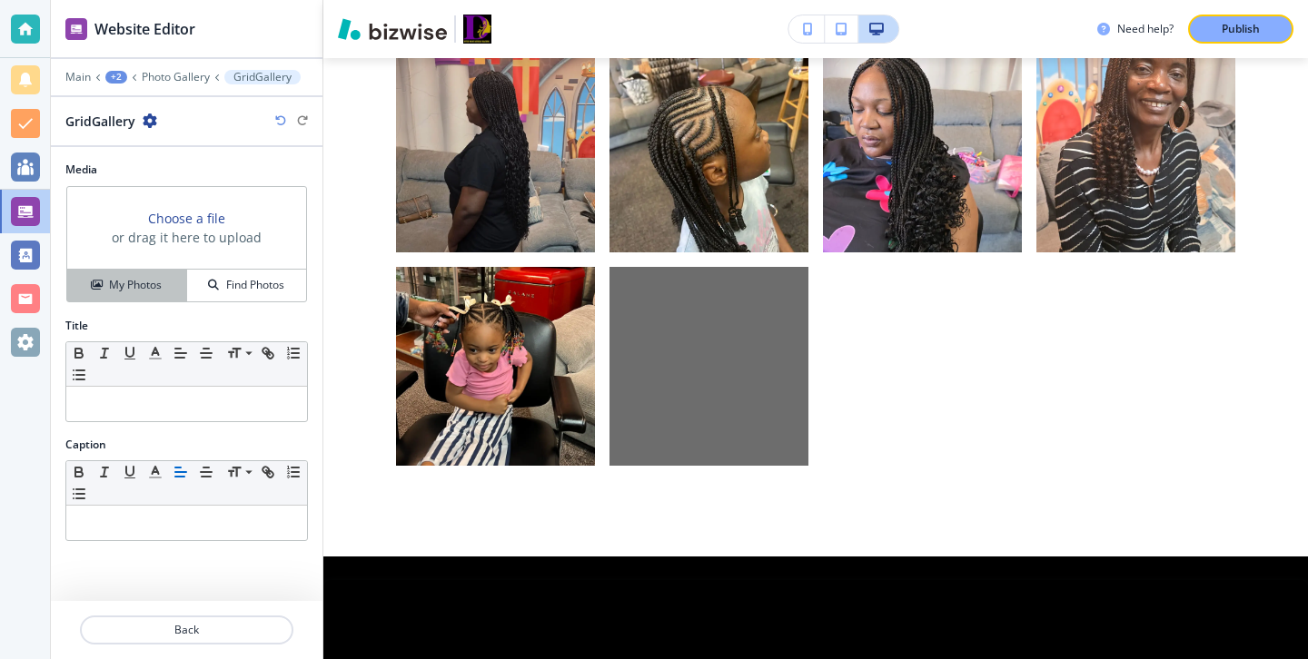
click at [165, 297] on button "My Photos" at bounding box center [127, 286] width 120 height 32
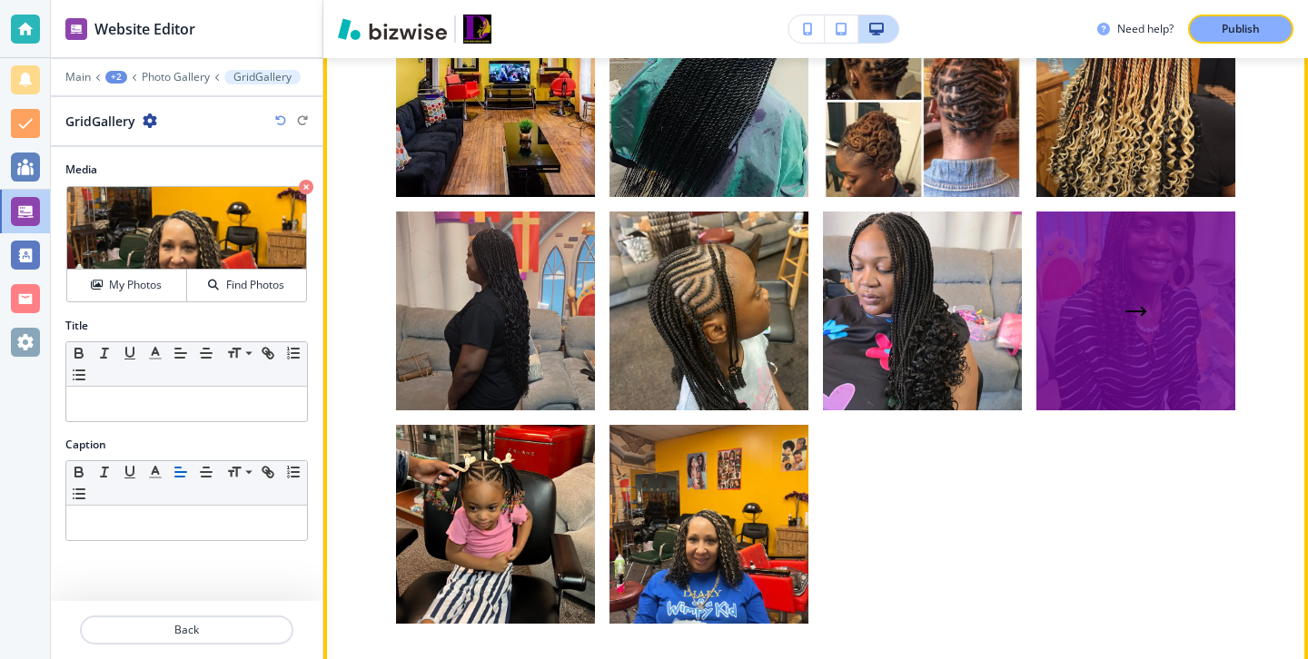
scroll to position [2275, 0]
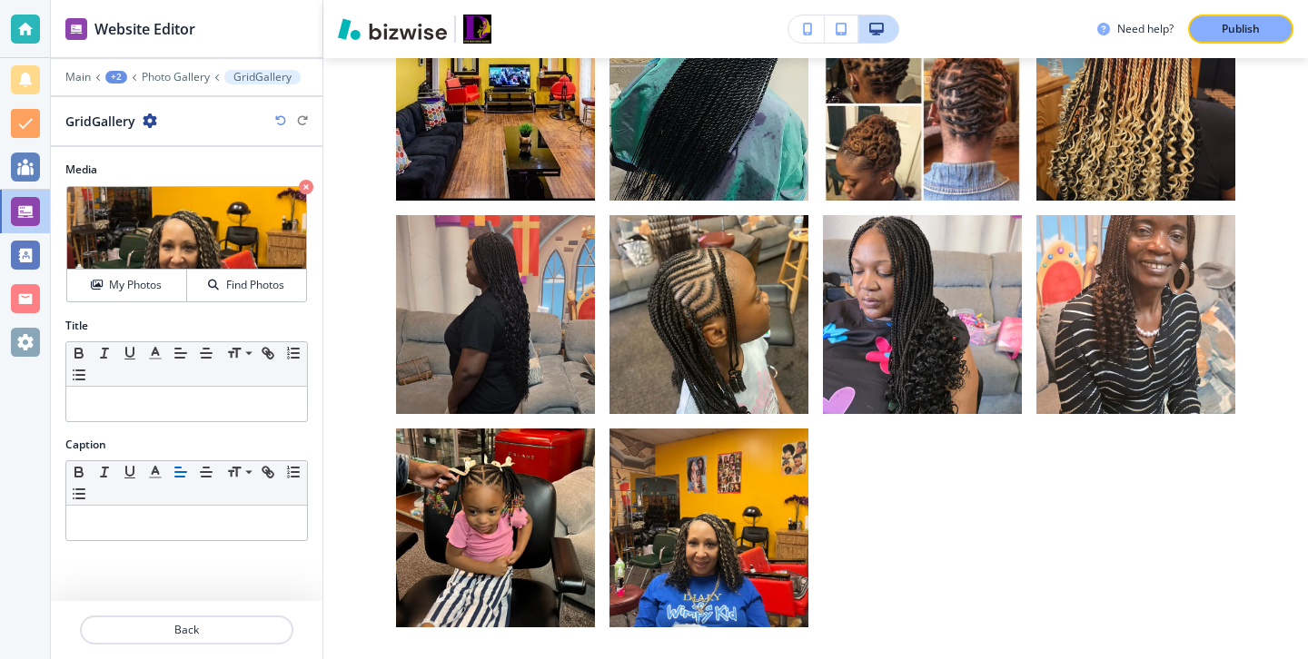
click at [240, 613] on div at bounding box center [187, 608] width 272 height 15
click at [240, 623] on p "Back" at bounding box center [187, 630] width 210 height 16
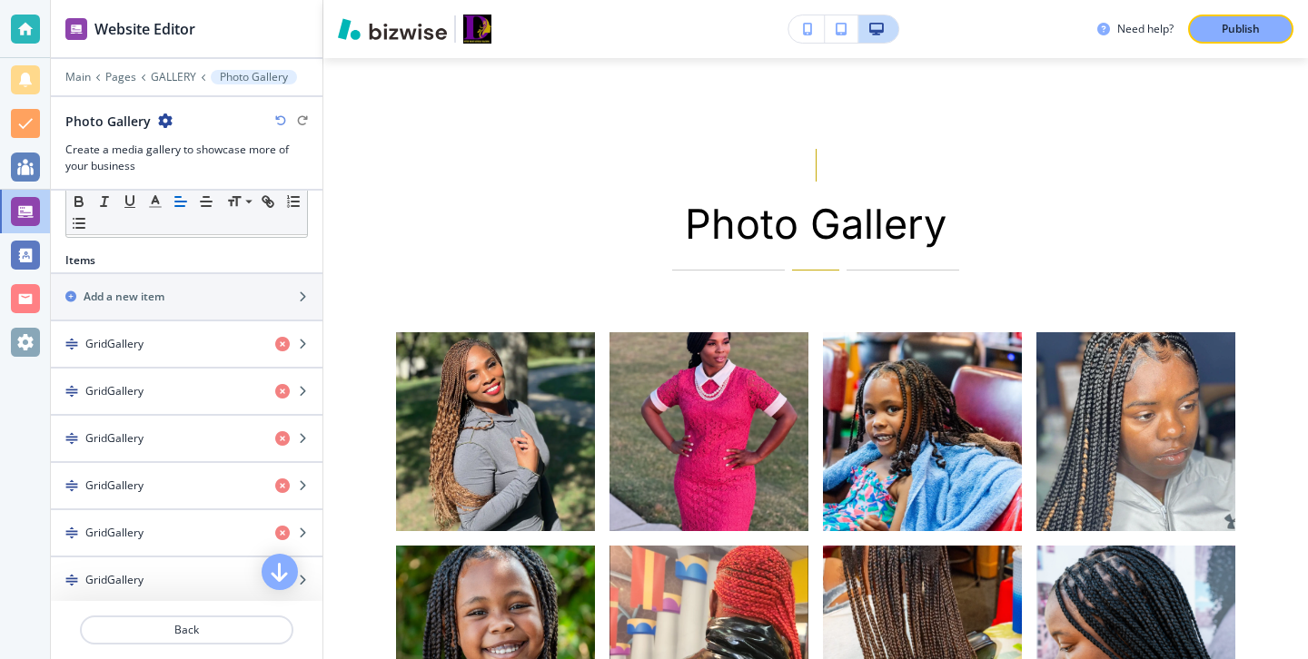
scroll to position [419, 0]
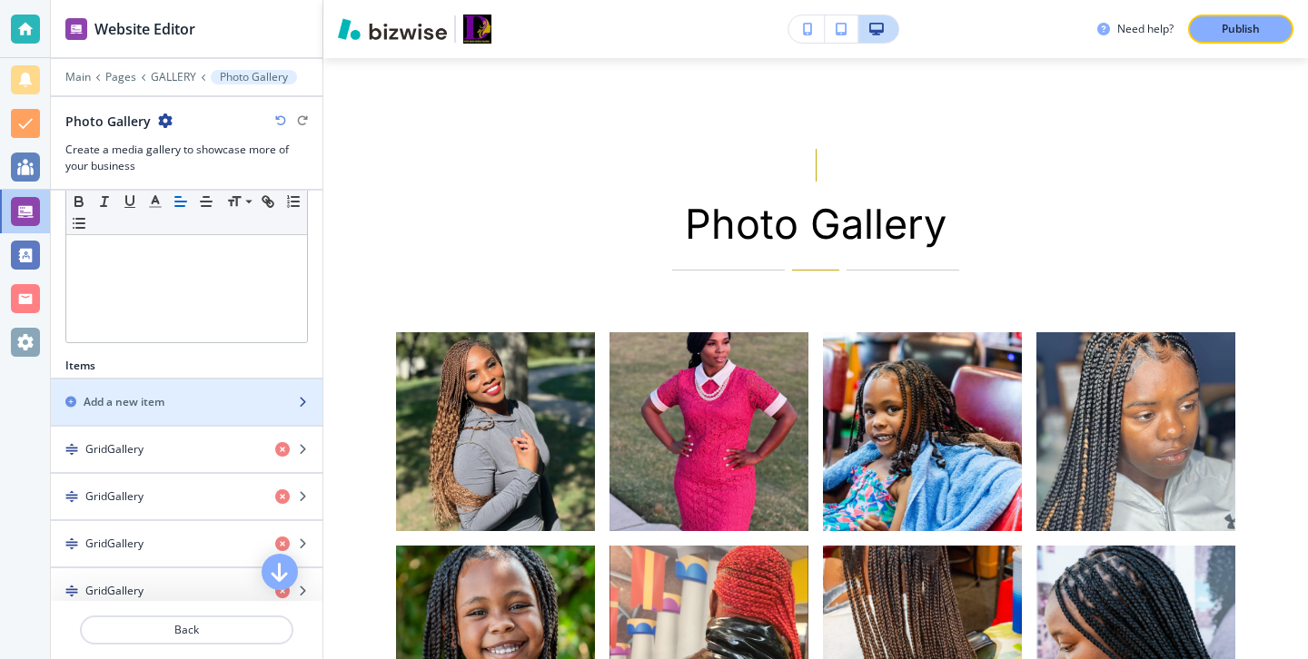
click at [288, 407] on div "Add a new item" at bounding box center [187, 402] width 272 height 16
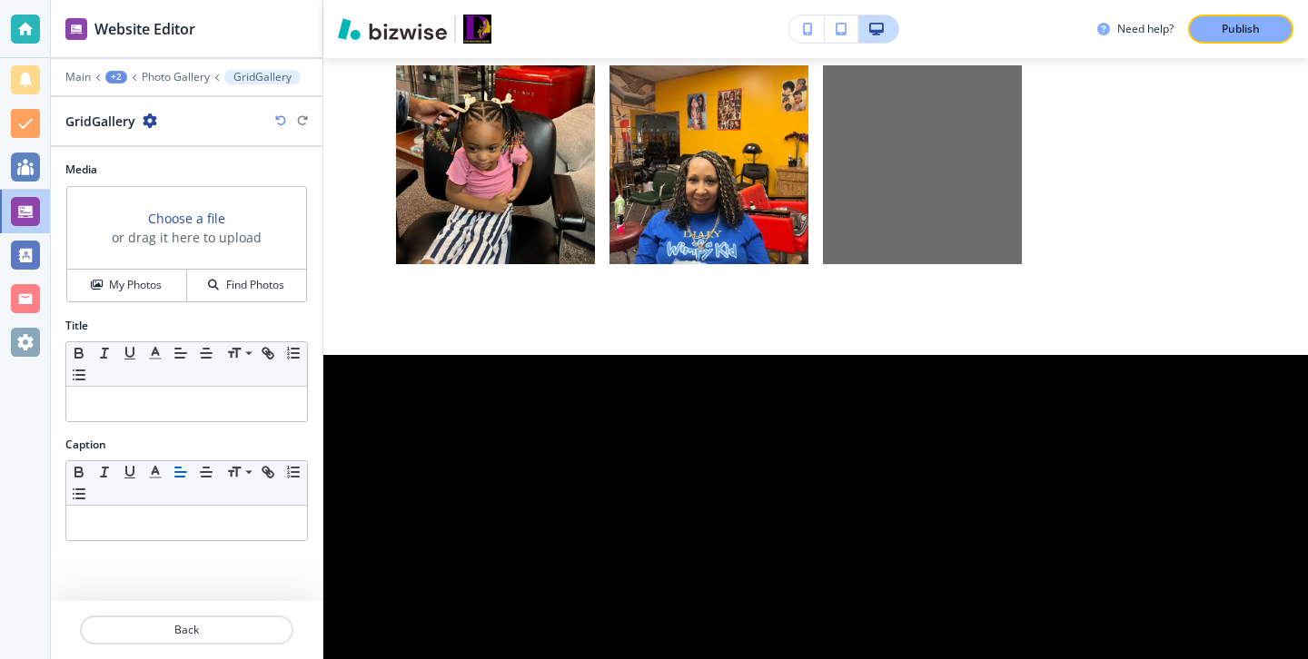
scroll to position [2646, 0]
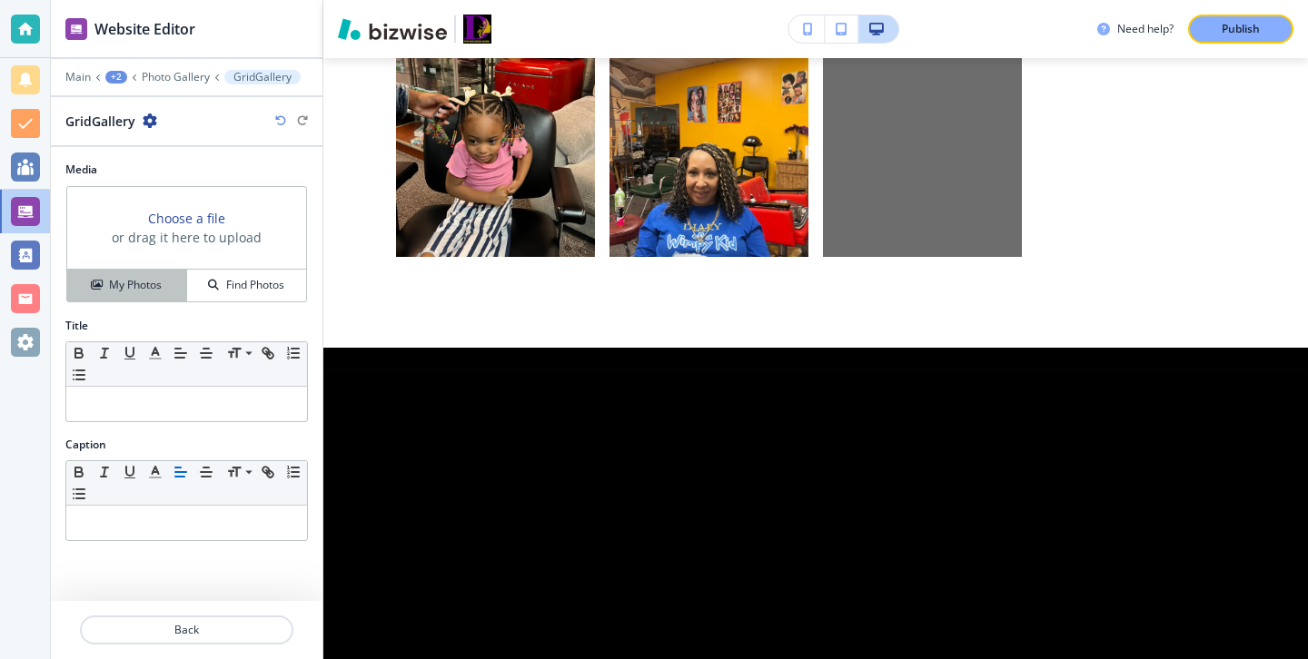
click at [164, 277] on div "My Photos" at bounding box center [126, 285] width 119 height 16
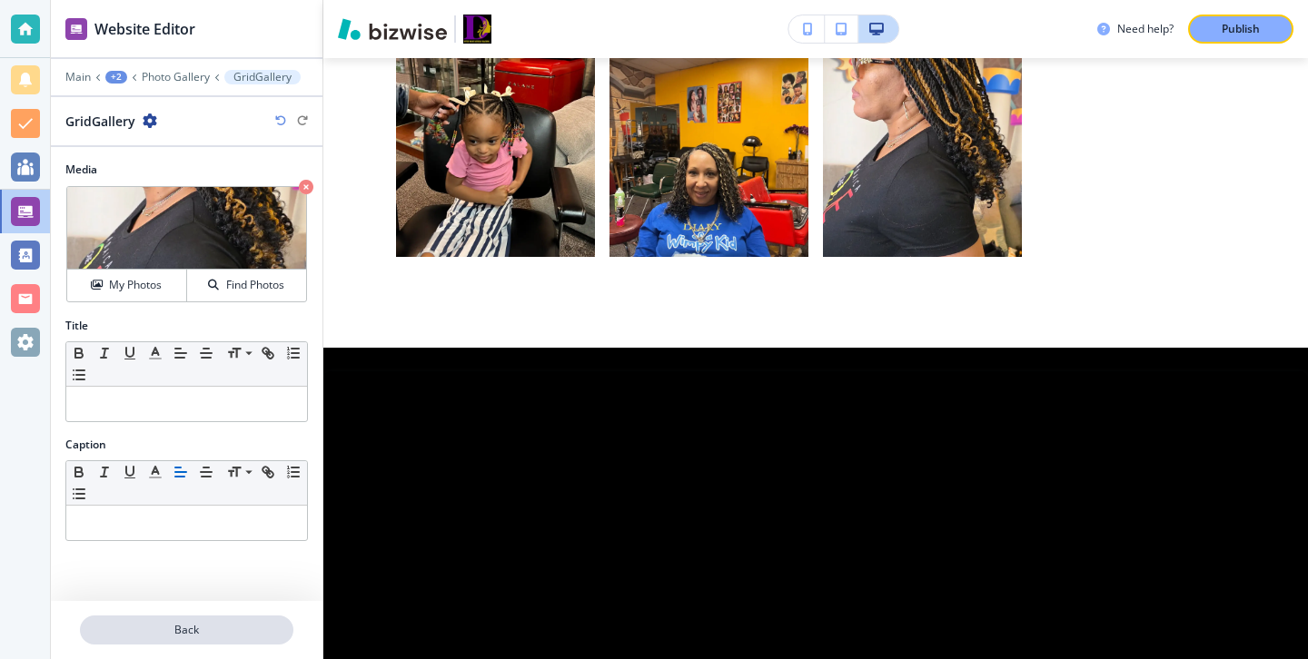
click at [170, 627] on p "Back" at bounding box center [187, 630] width 210 height 16
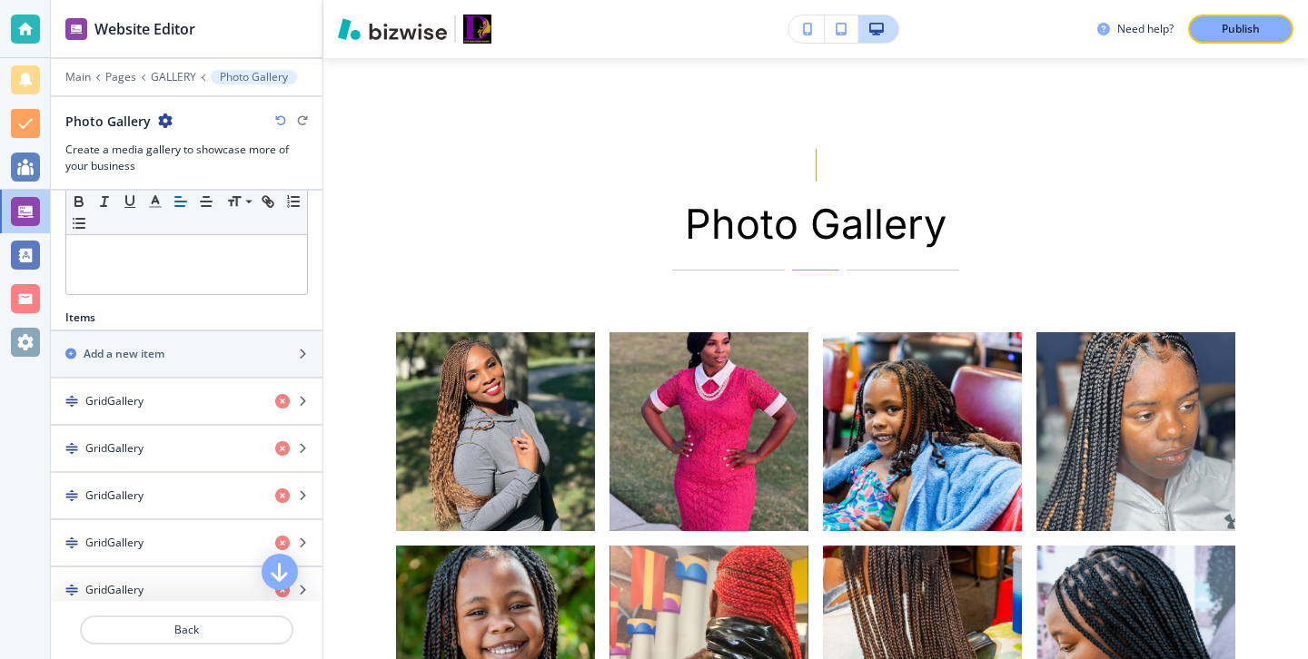
scroll to position [378, 0]
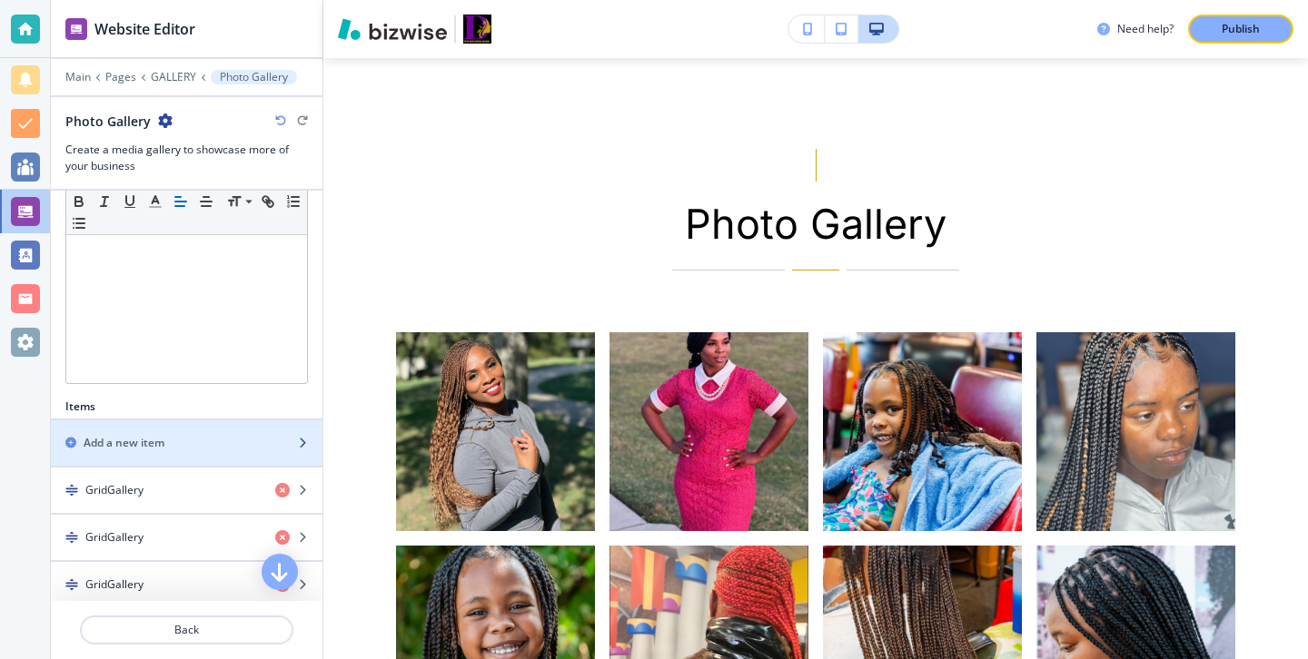
click at [207, 440] on div "Add a new item" at bounding box center [167, 443] width 232 height 16
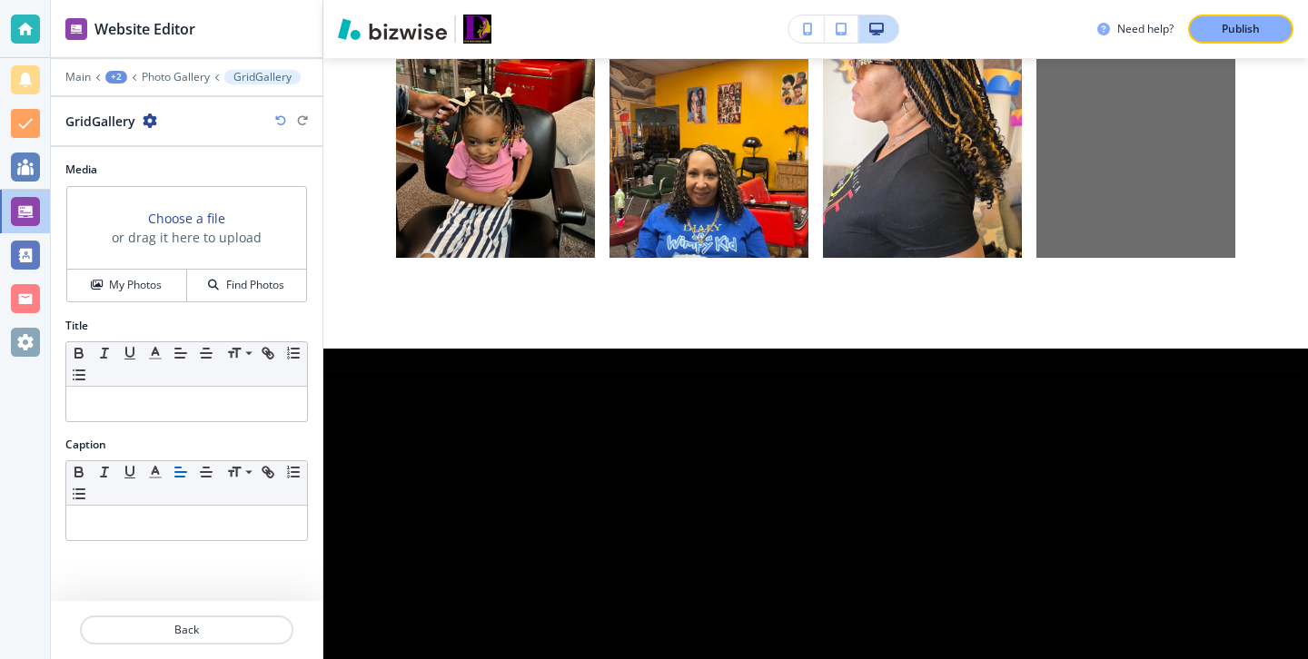
scroll to position [2646, 0]
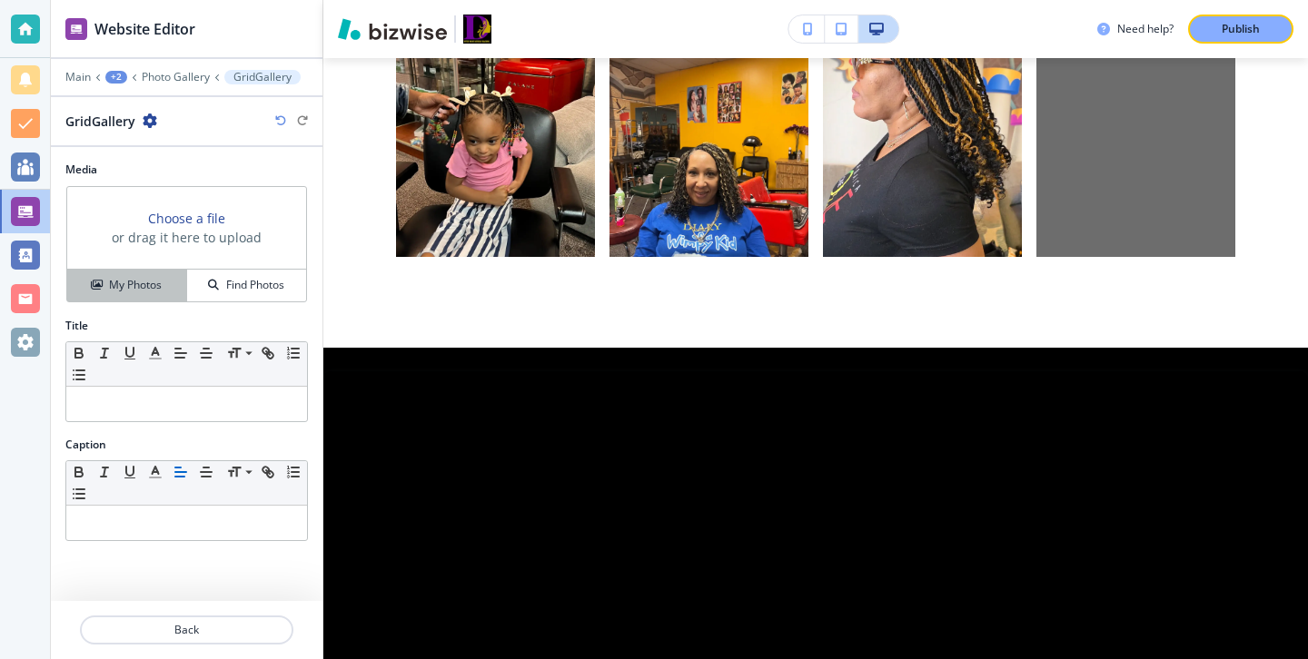
click at [103, 280] on div "My Photos" at bounding box center [126, 285] width 119 height 16
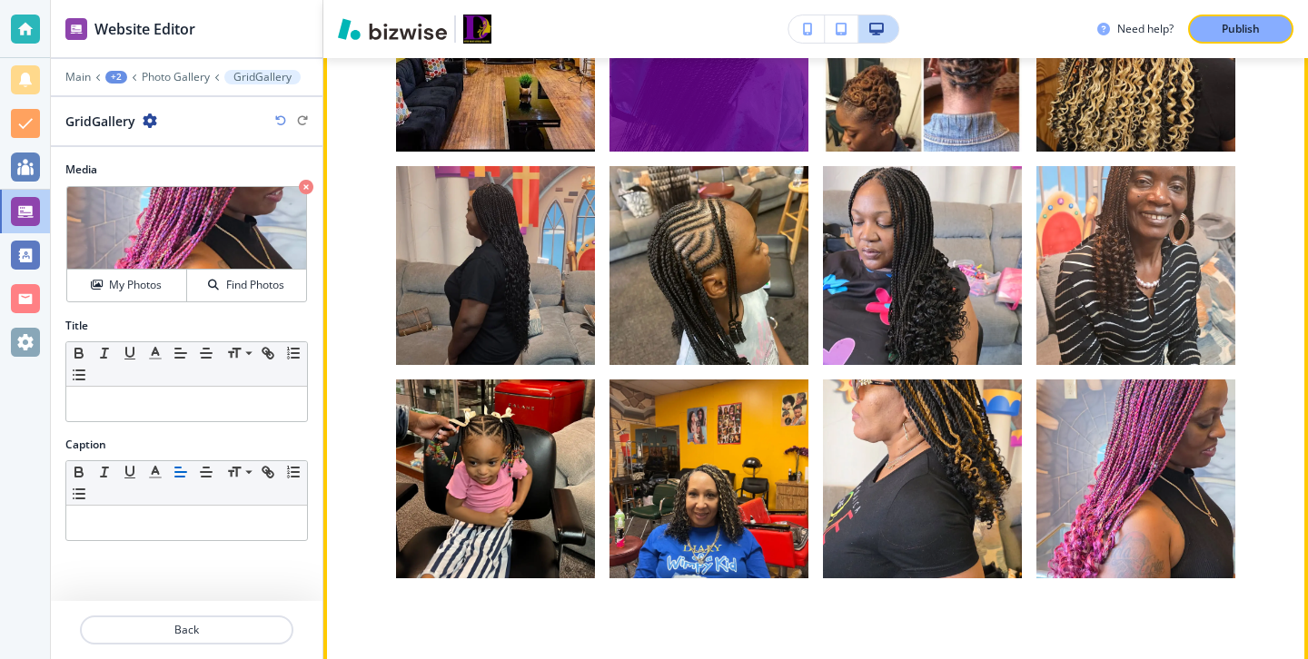
scroll to position [2328, 0]
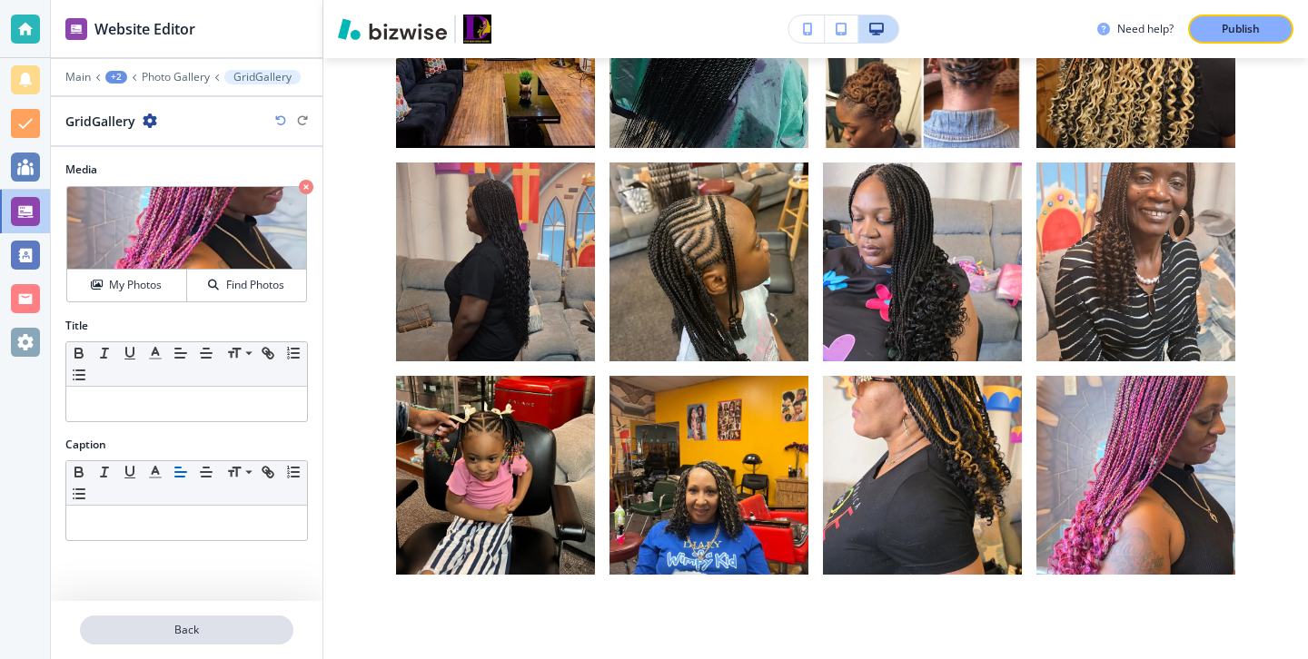
click at [159, 629] on p "Back" at bounding box center [187, 630] width 210 height 16
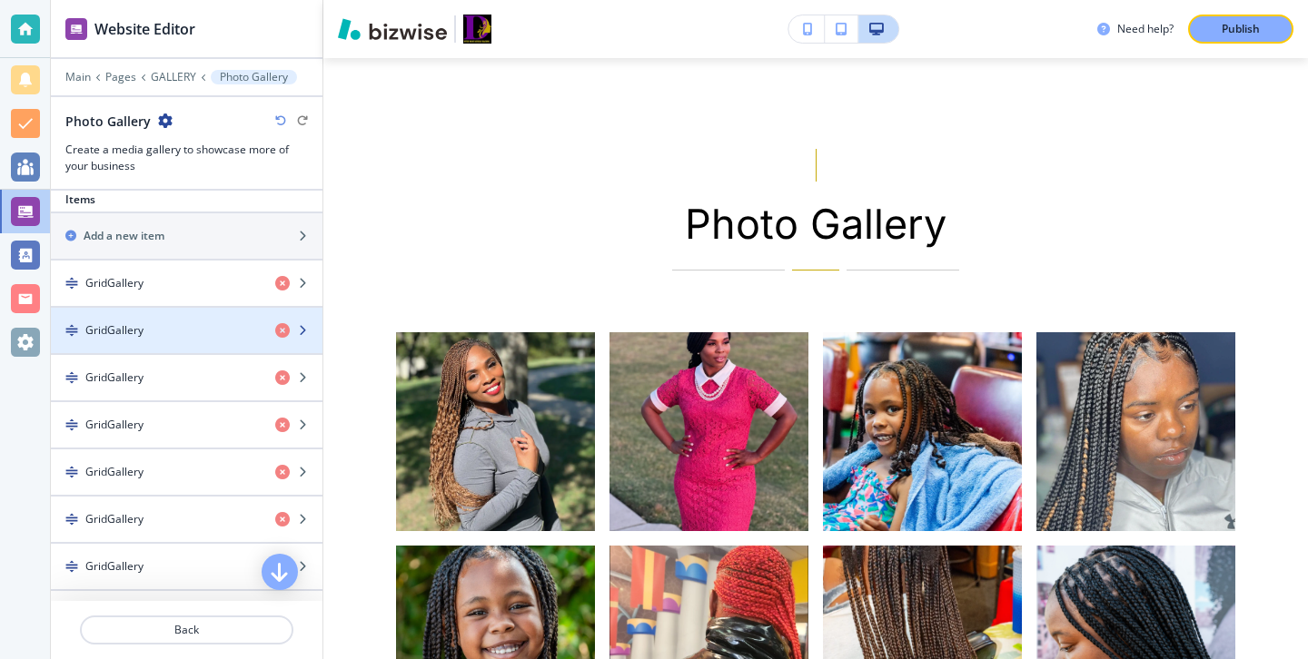
scroll to position [577, 0]
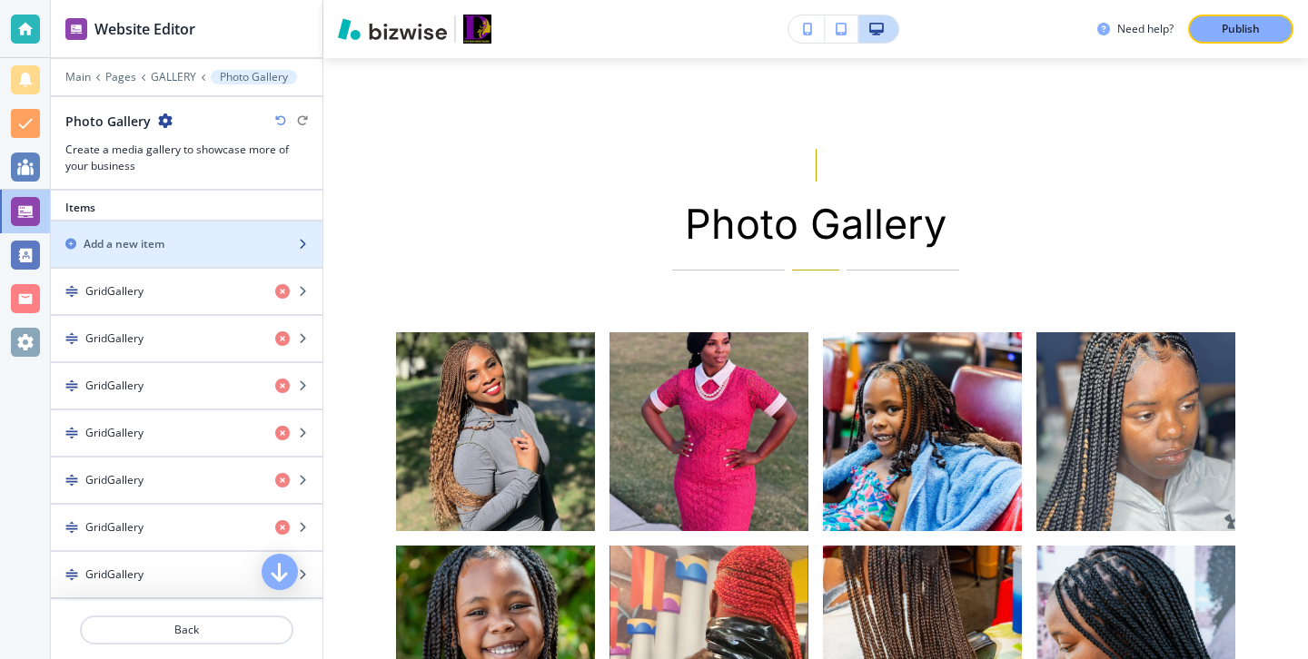
click at [195, 247] on div "Add a new item" at bounding box center [167, 244] width 232 height 16
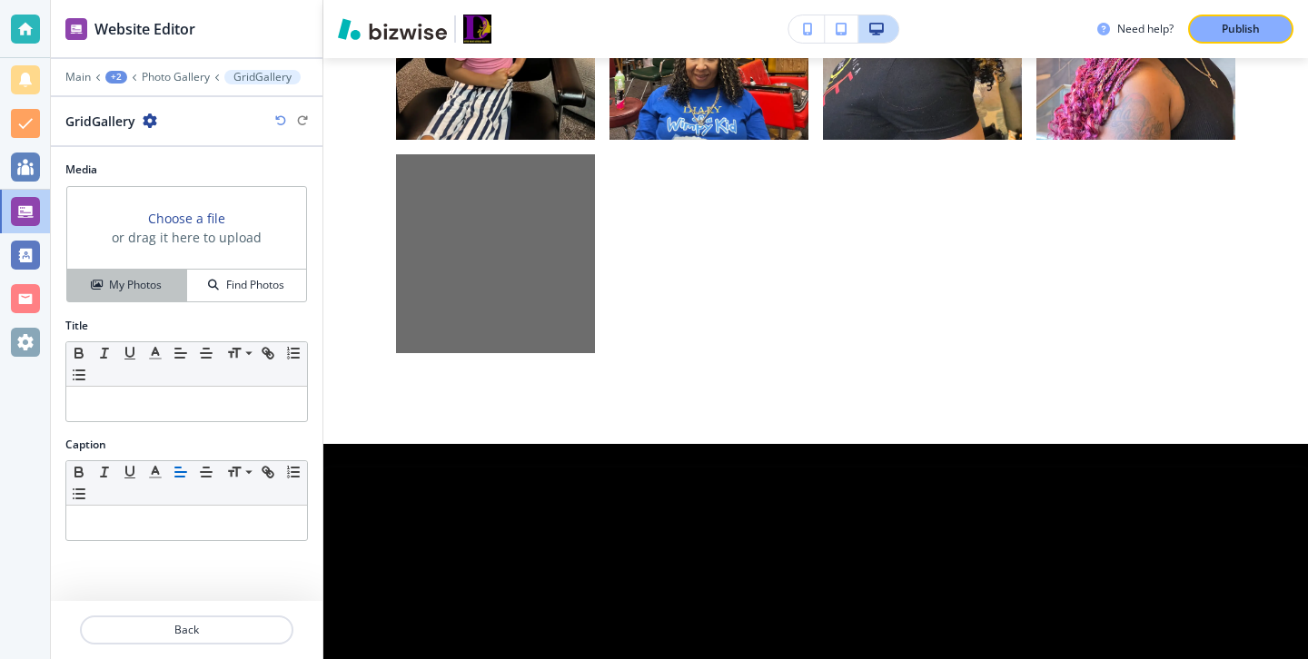
click at [145, 283] on h4 "My Photos" at bounding box center [135, 285] width 53 height 16
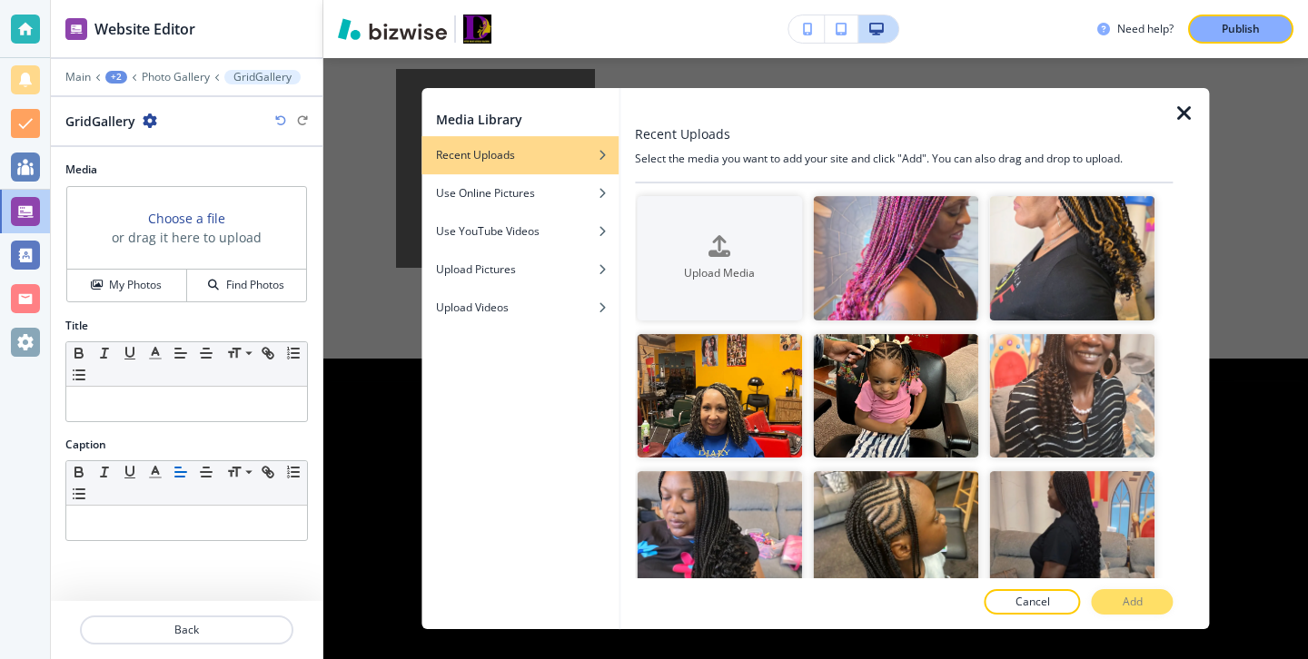
scroll to position [2859, 0]
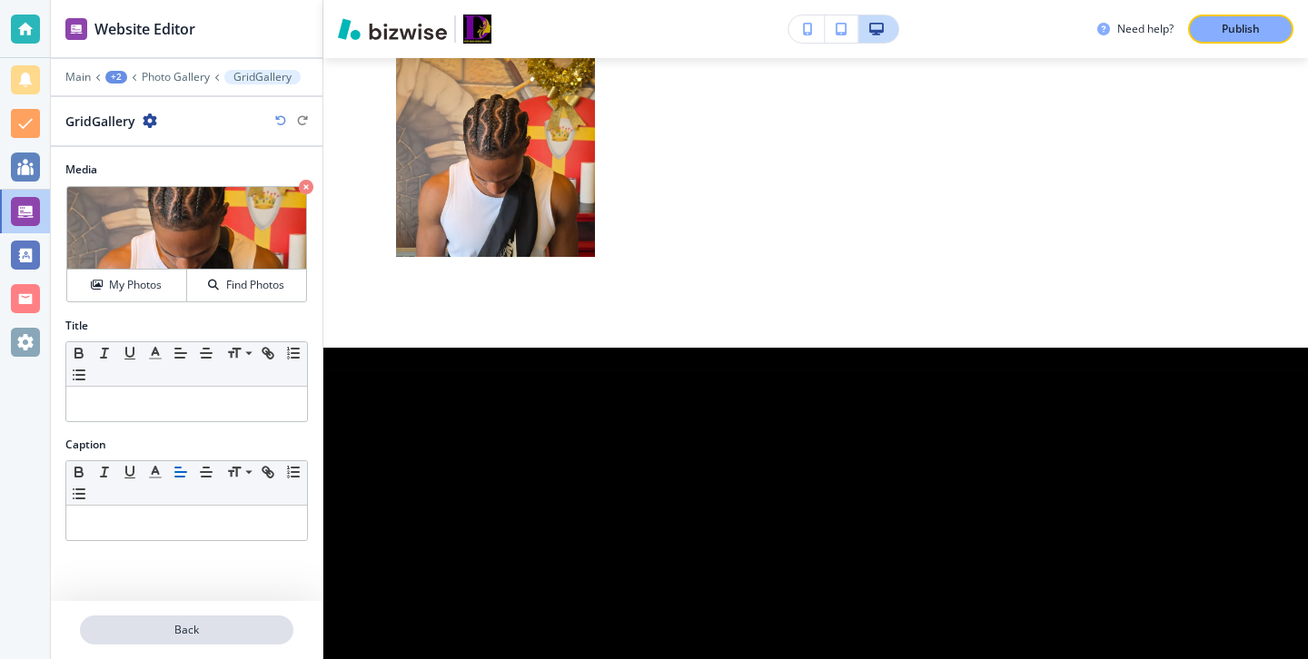
click at [190, 632] on p "Back" at bounding box center [187, 630] width 210 height 16
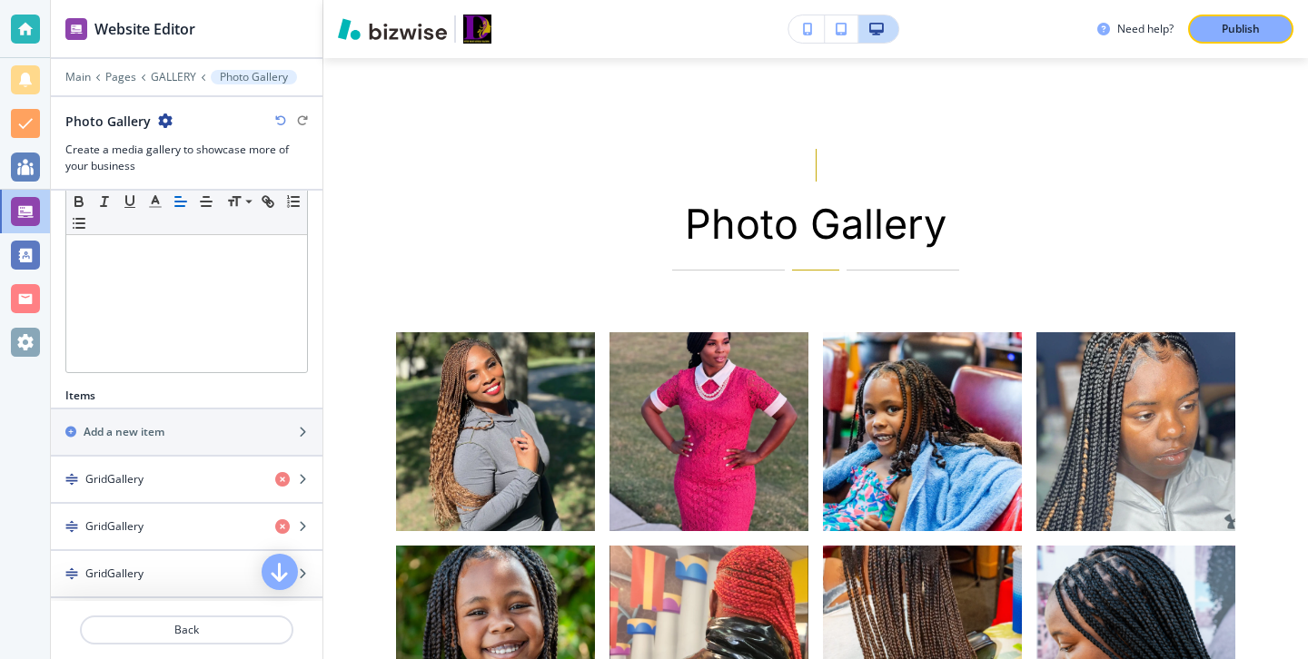
scroll to position [564, 0]
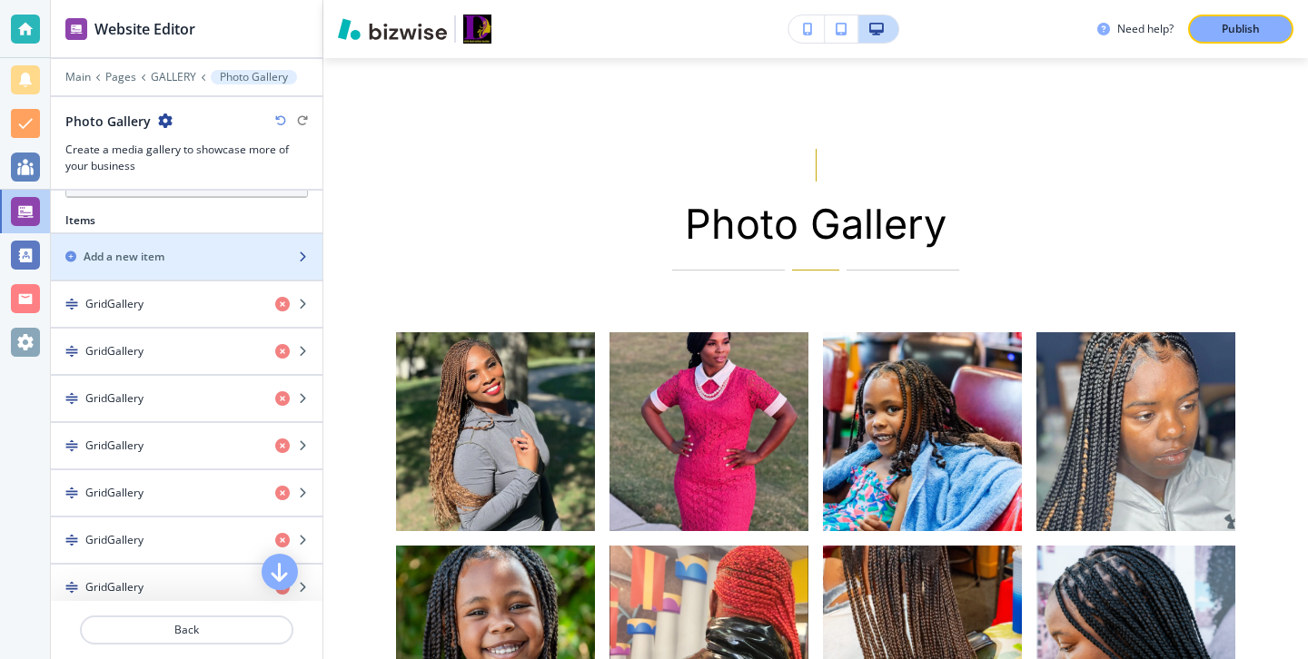
click at [154, 267] on div "button" at bounding box center [187, 272] width 272 height 15
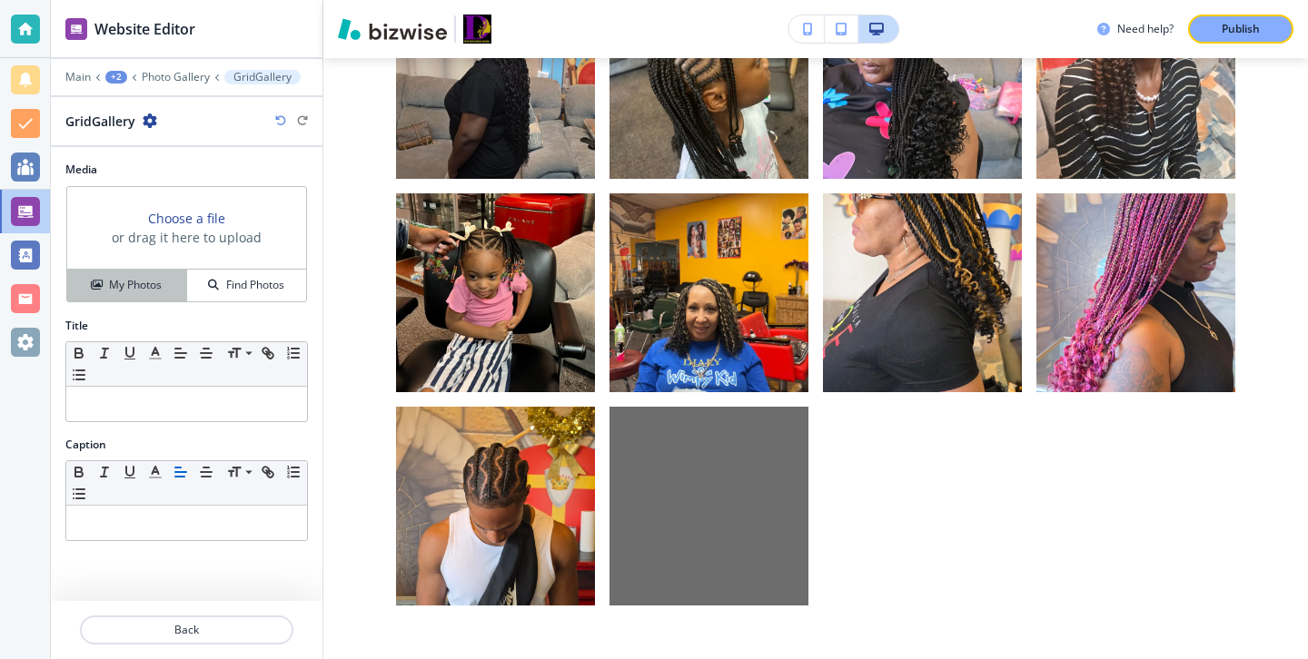
click at [153, 279] on h4 "My Photos" at bounding box center [135, 285] width 53 height 16
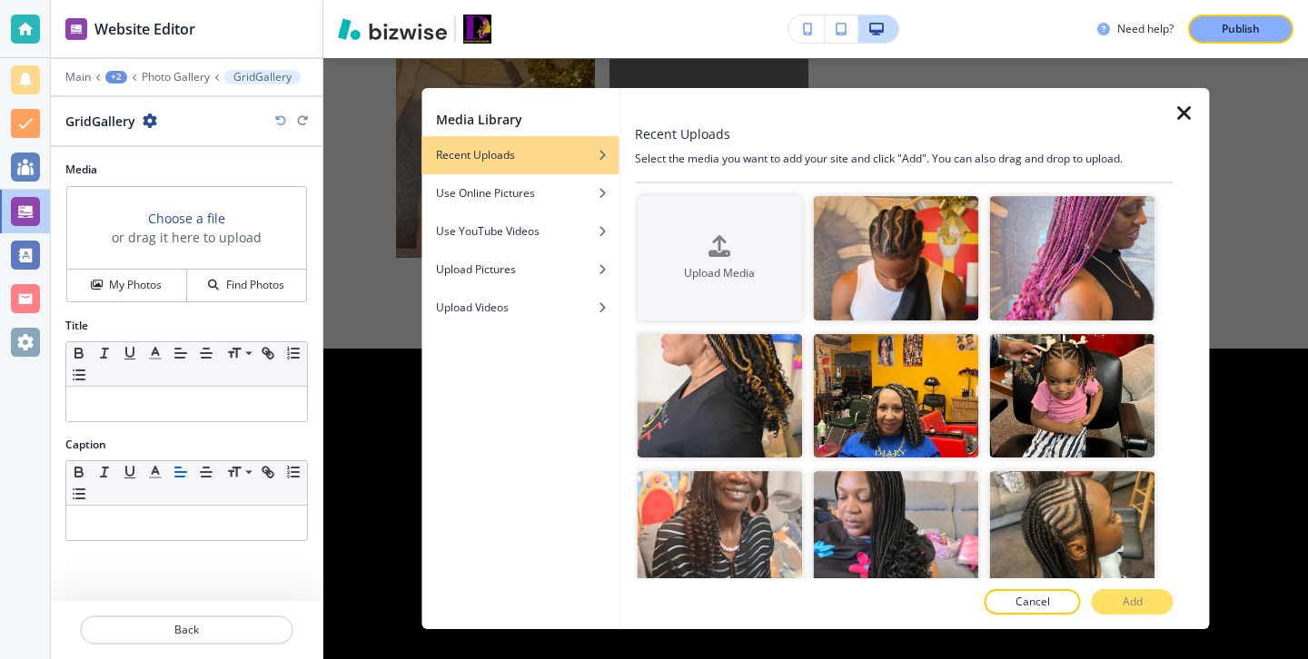
scroll to position [2859, 0]
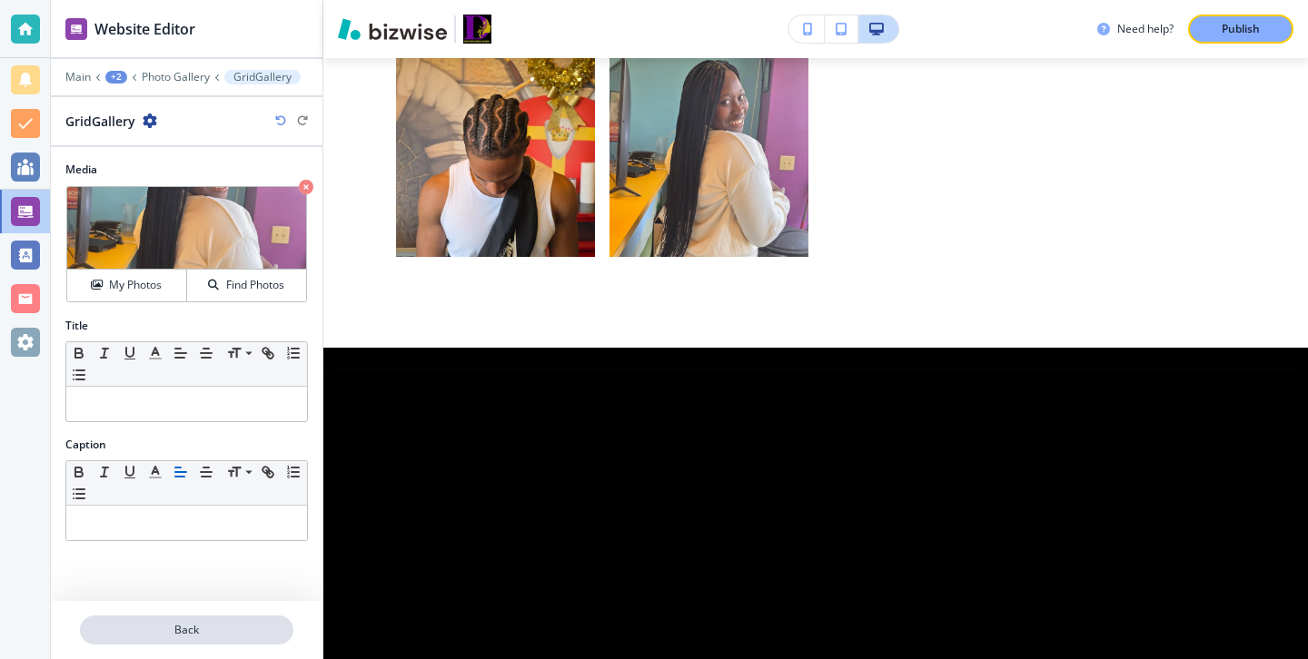
click at [189, 618] on button "Back" at bounding box center [186, 630] width 213 height 29
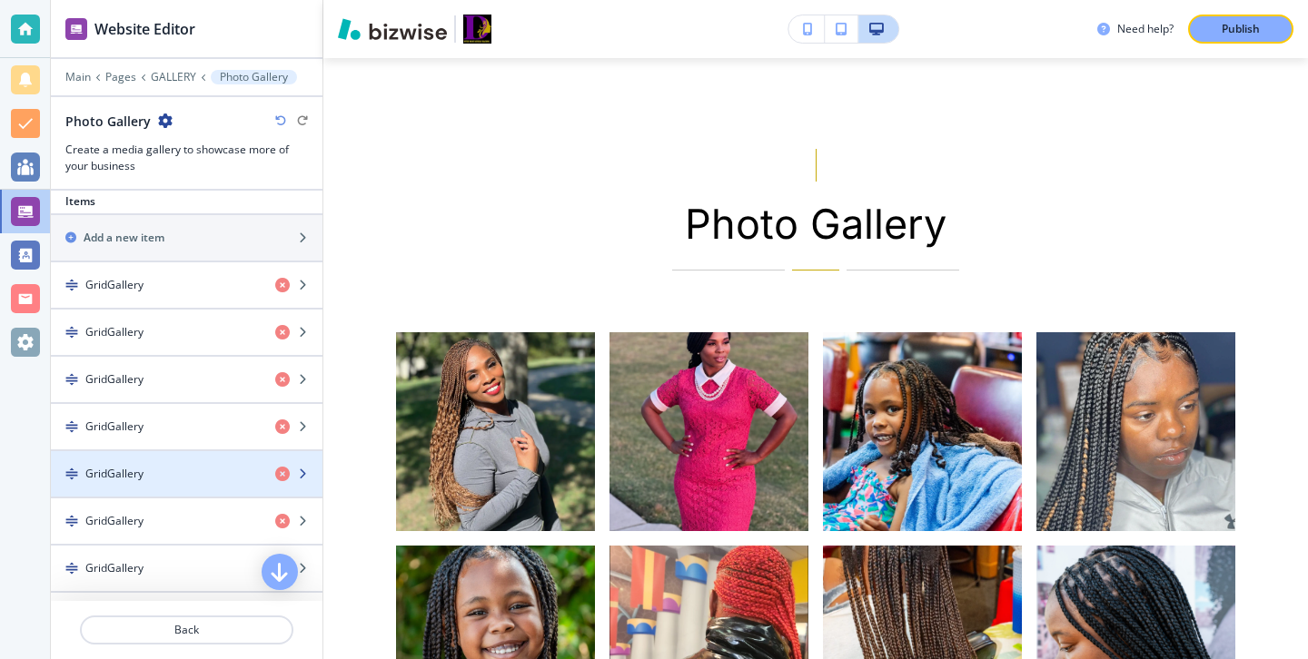
scroll to position [539, 0]
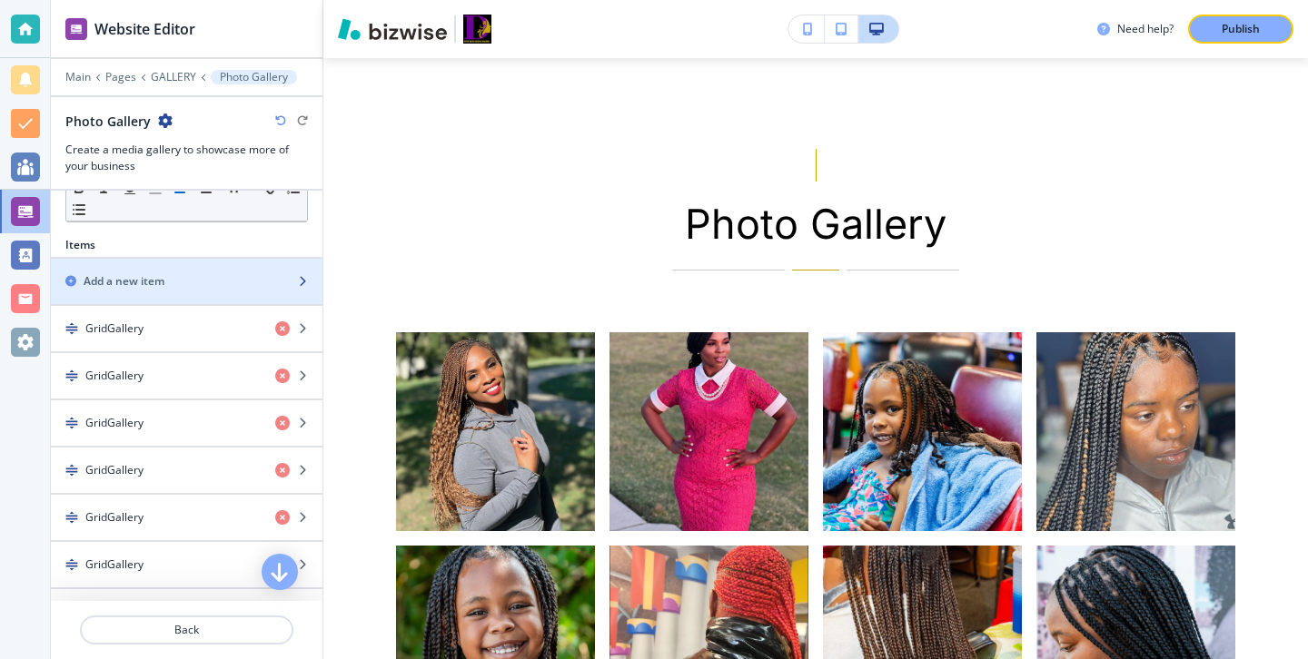
click at [267, 269] on div "button" at bounding box center [187, 266] width 272 height 15
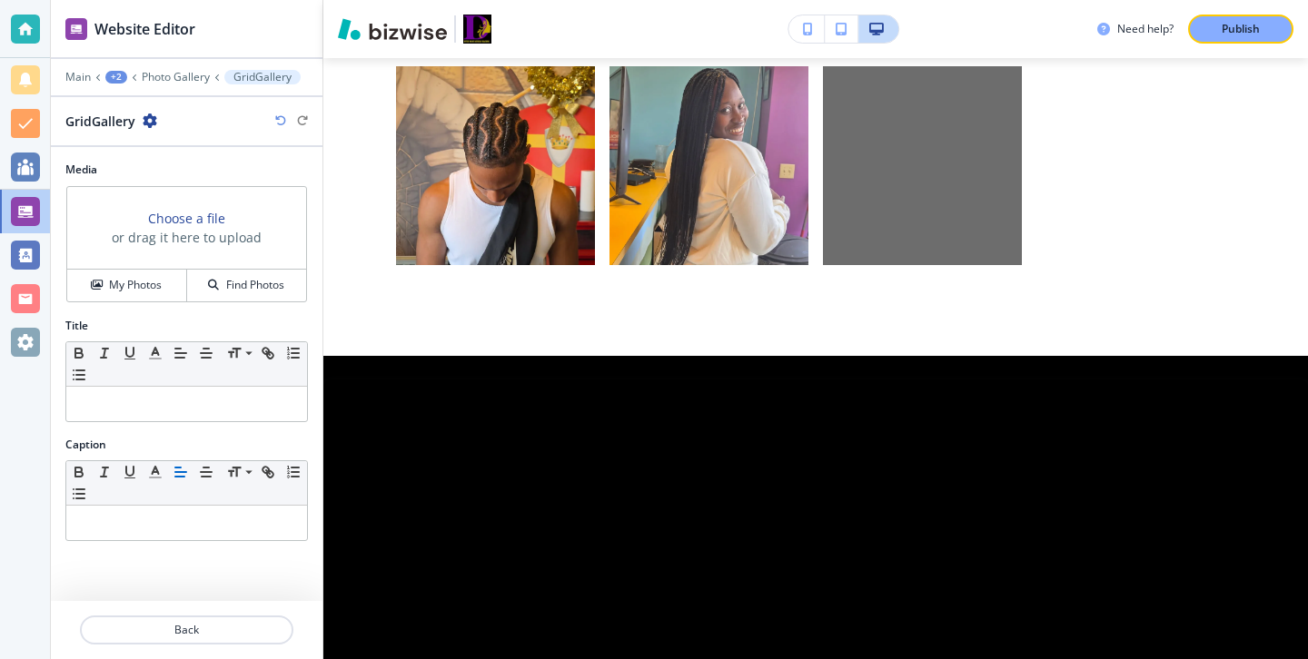
scroll to position [2859, 0]
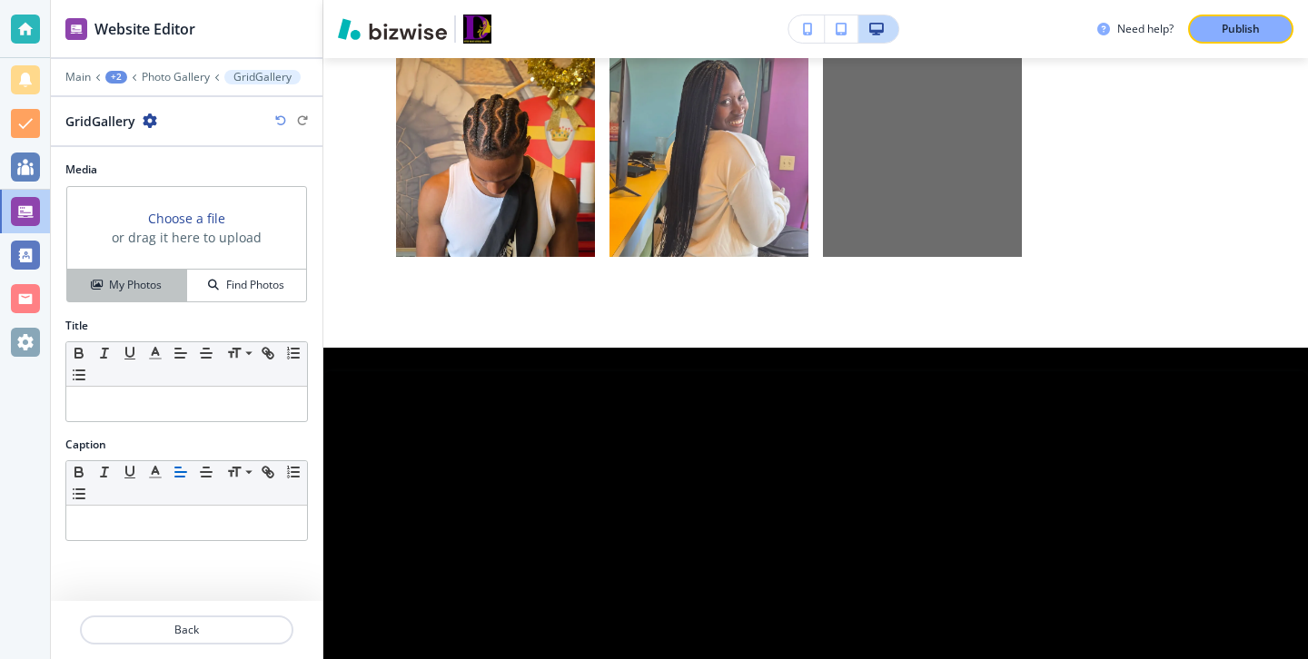
click at [158, 273] on button "My Photos" at bounding box center [127, 286] width 120 height 32
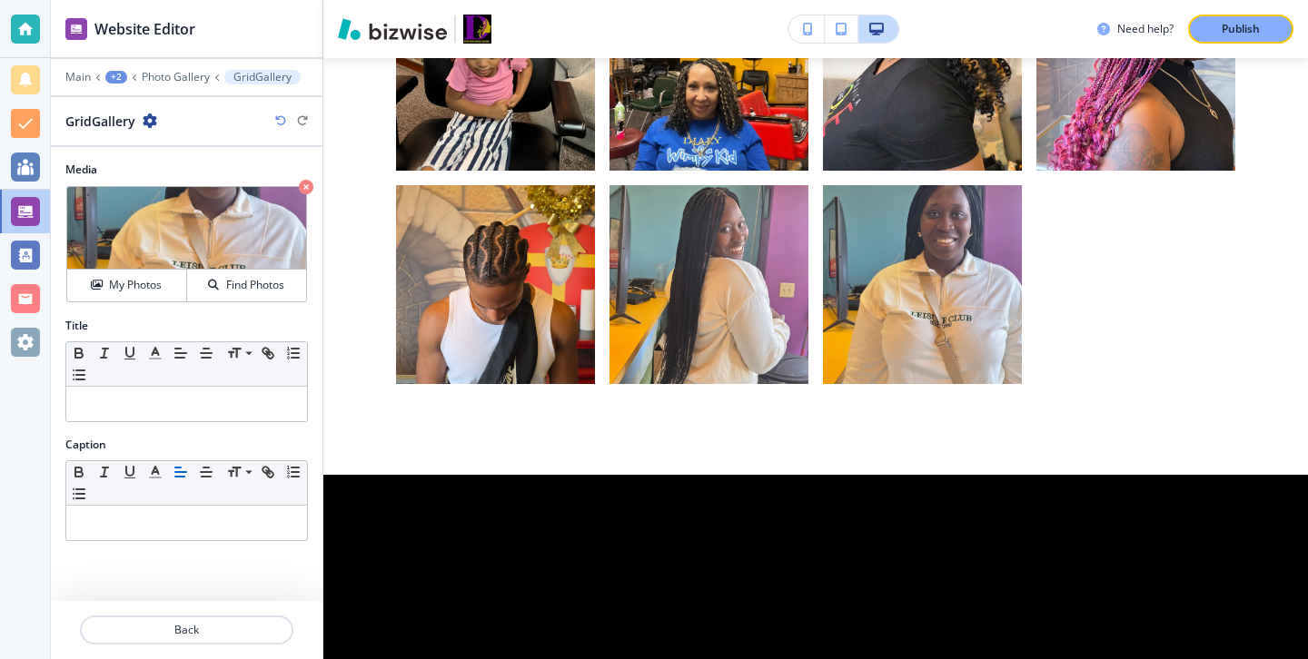
scroll to position [2683, 0]
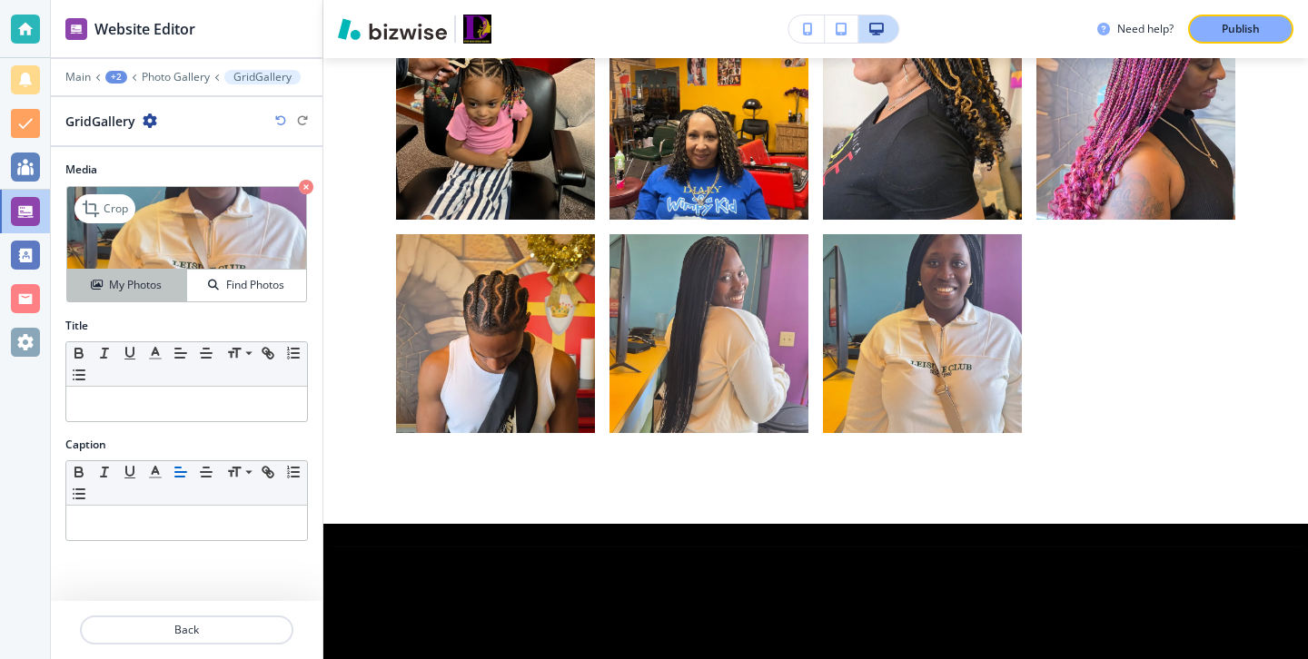
click at [153, 282] on h4 "My Photos" at bounding box center [135, 285] width 53 height 16
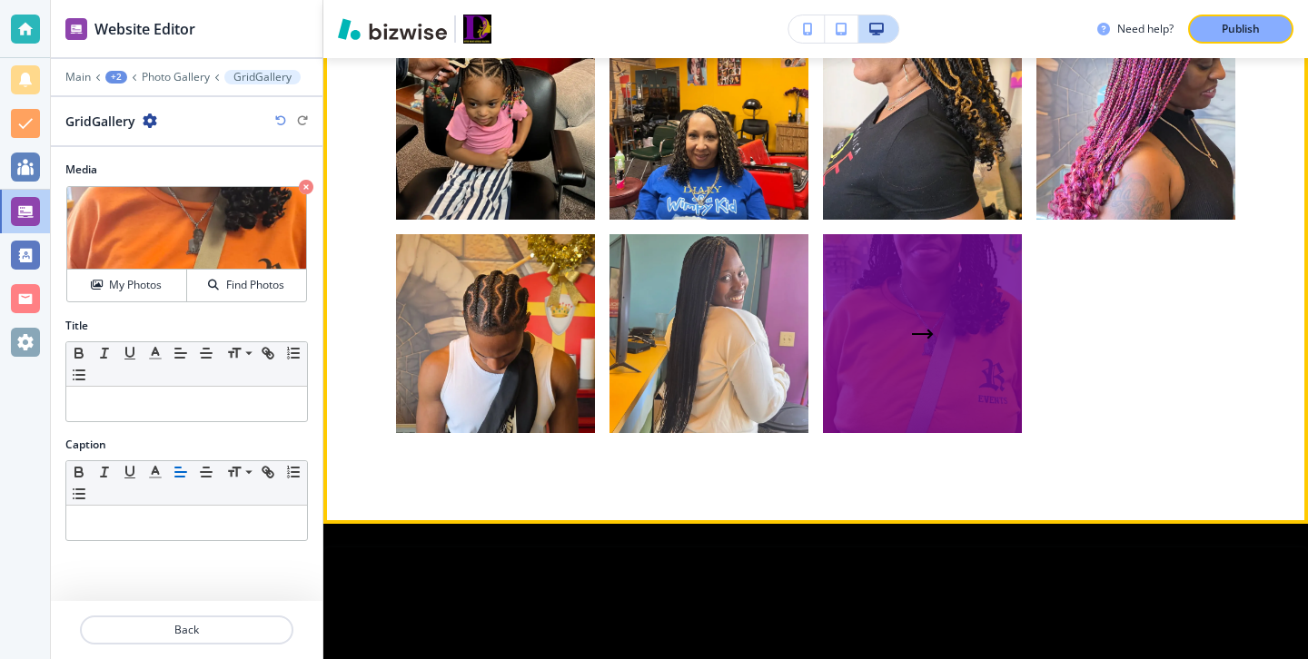
click at [912, 321] on div "button" at bounding box center [922, 333] width 199 height 199
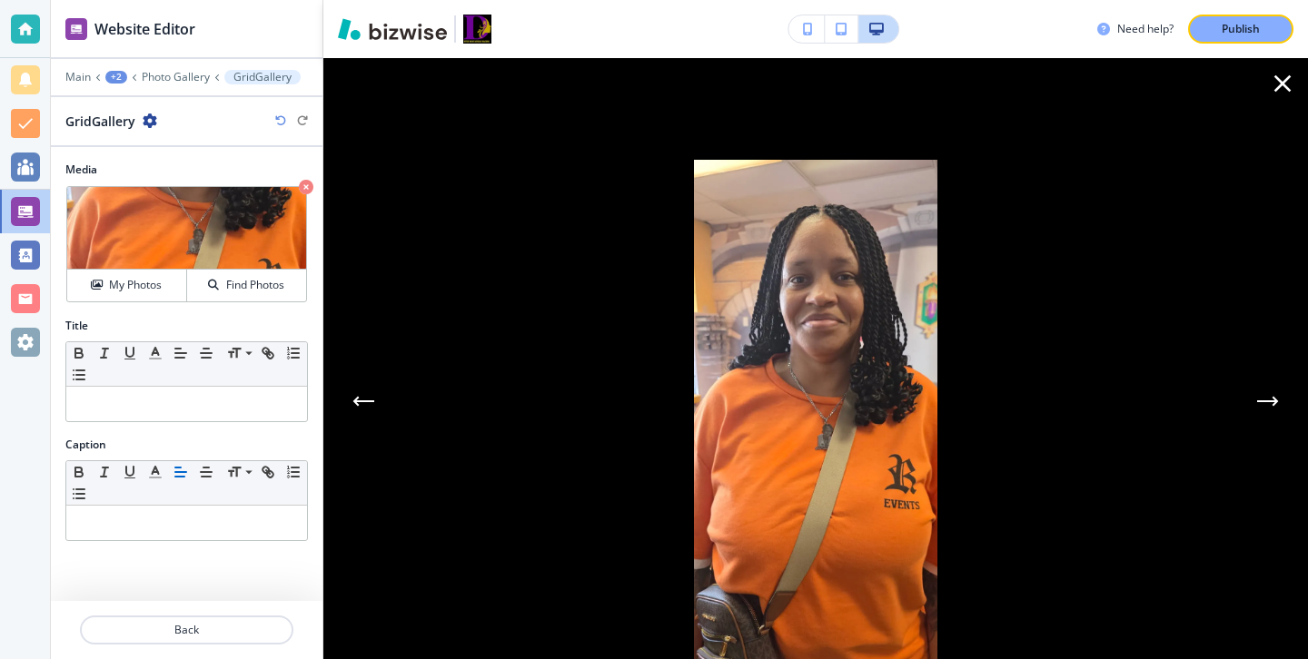
click at [1118, 348] on div at bounding box center [815, 424] width 839 height 528
click at [1292, 81] on icon "button" at bounding box center [1282, 83] width 29 height 29
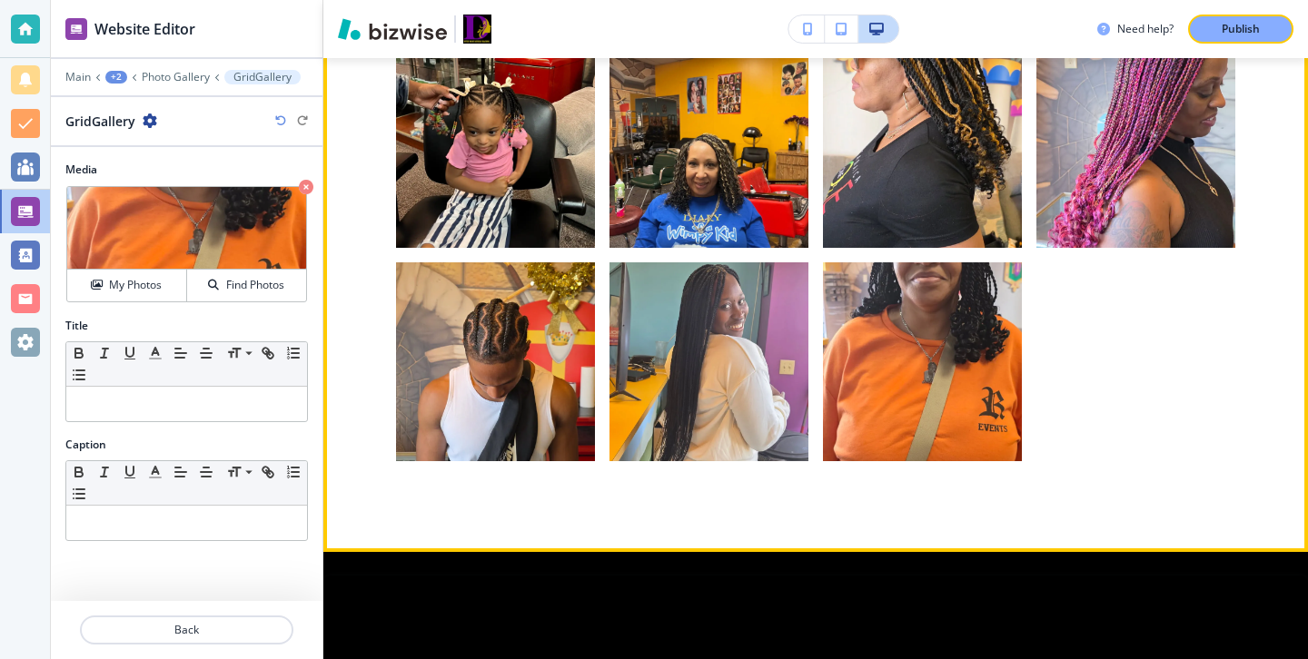
scroll to position [2650, 0]
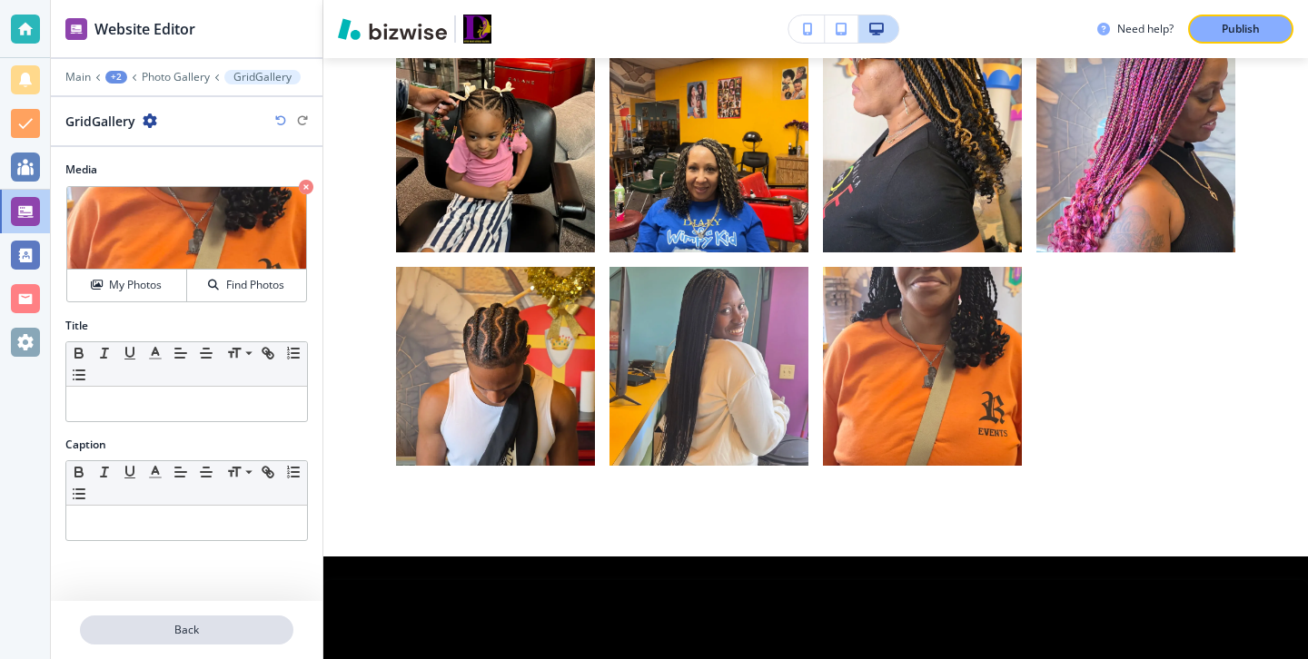
click at [250, 632] on p "Back" at bounding box center [187, 630] width 210 height 16
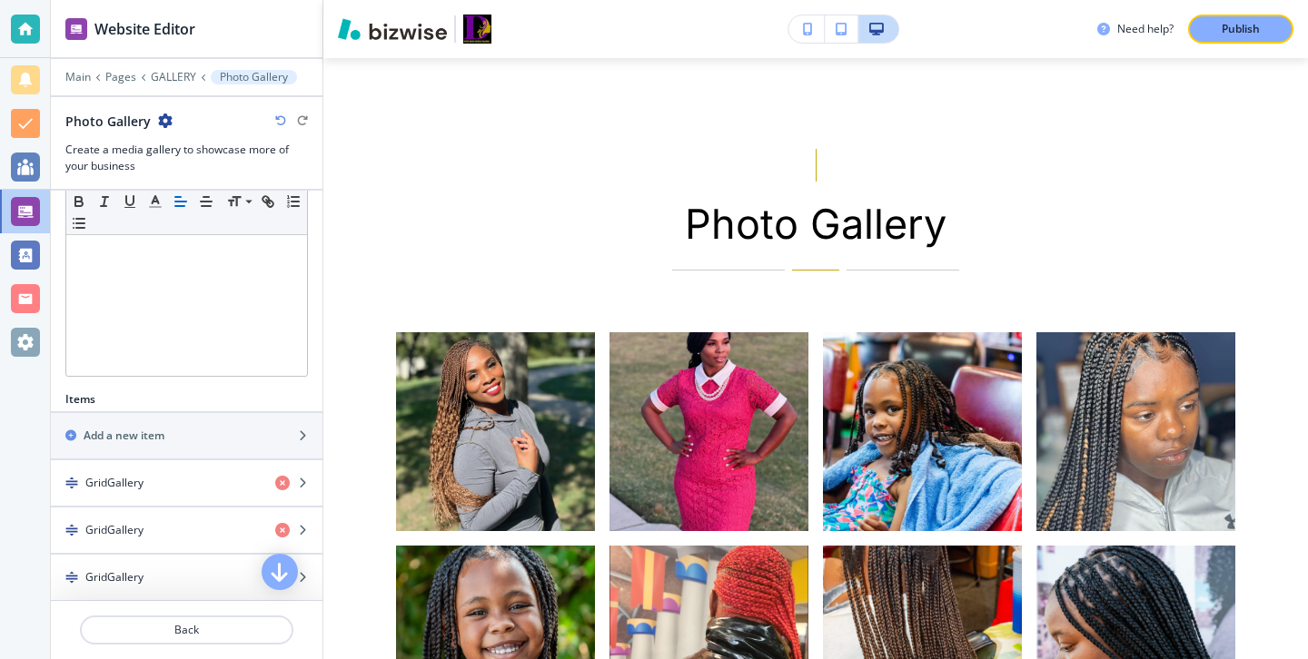
scroll to position [389, 0]
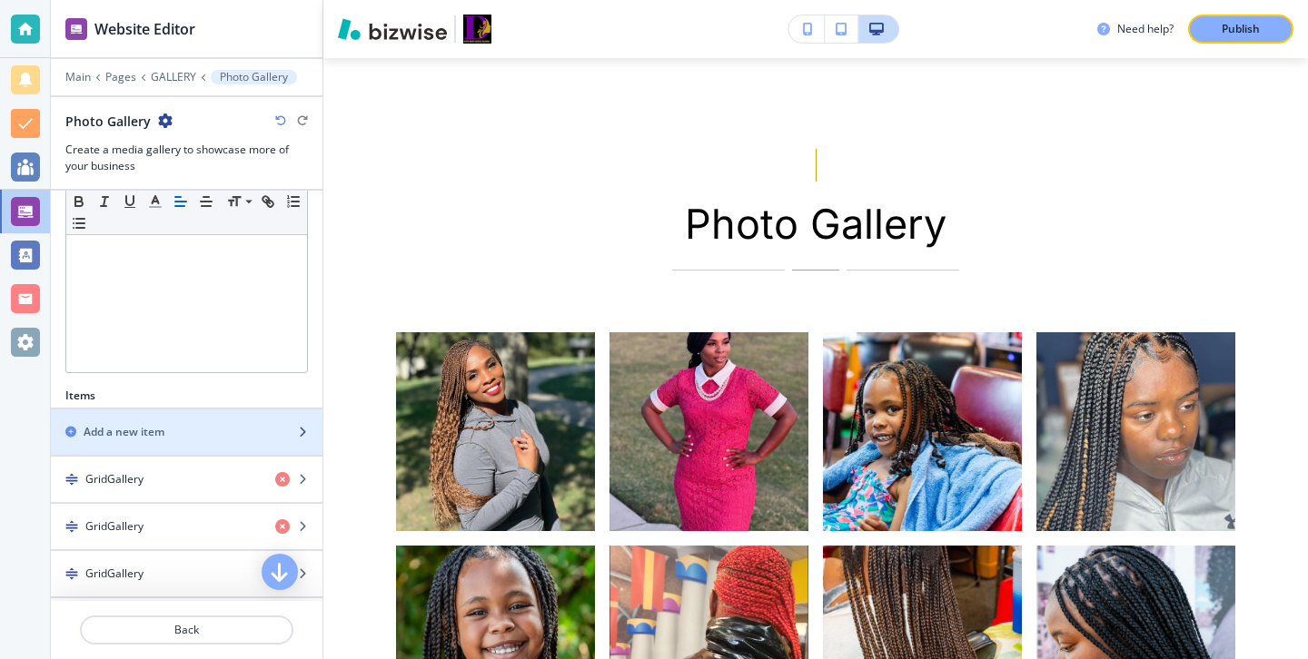
click at [217, 426] on div "Add a new item" at bounding box center [167, 432] width 232 height 16
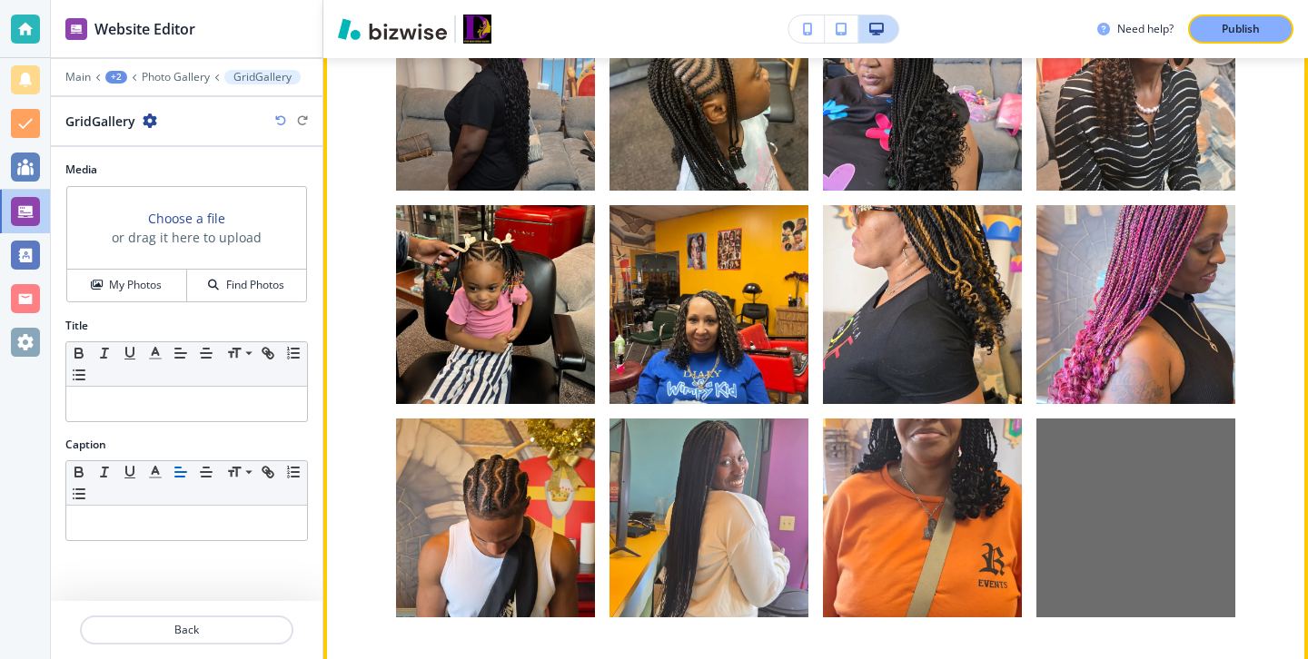
scroll to position [2740, 0]
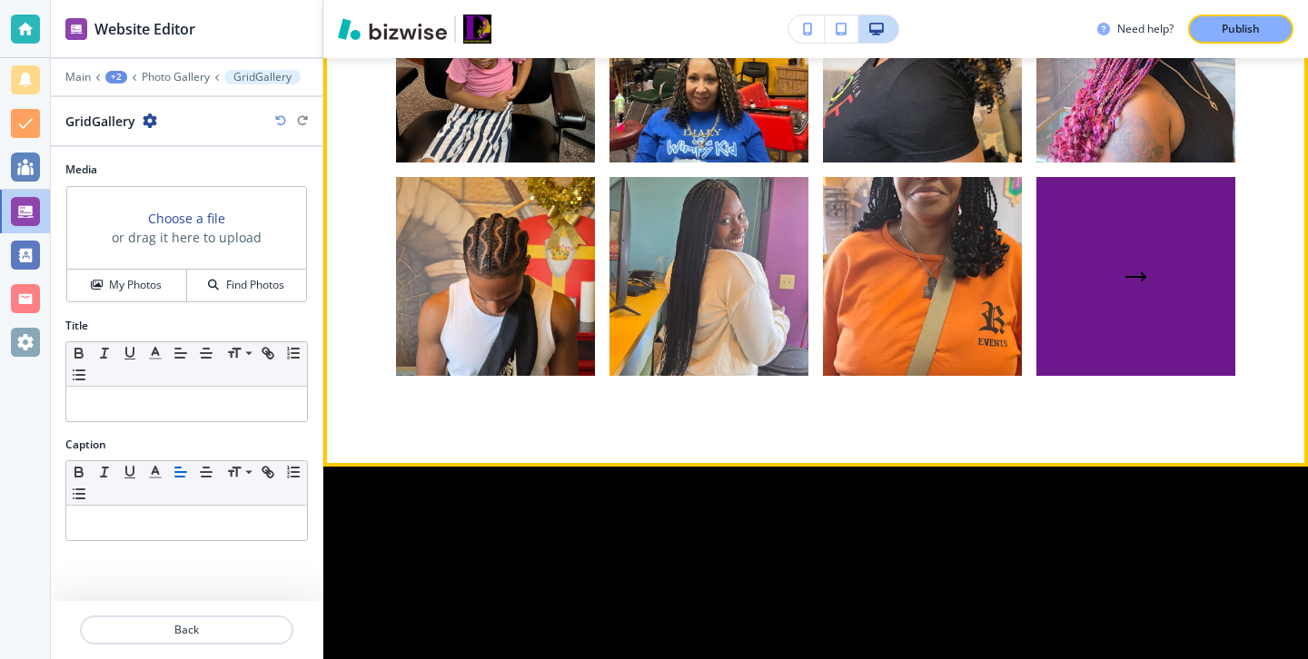
click at [1143, 328] on div "button" at bounding box center [1135, 276] width 199 height 199
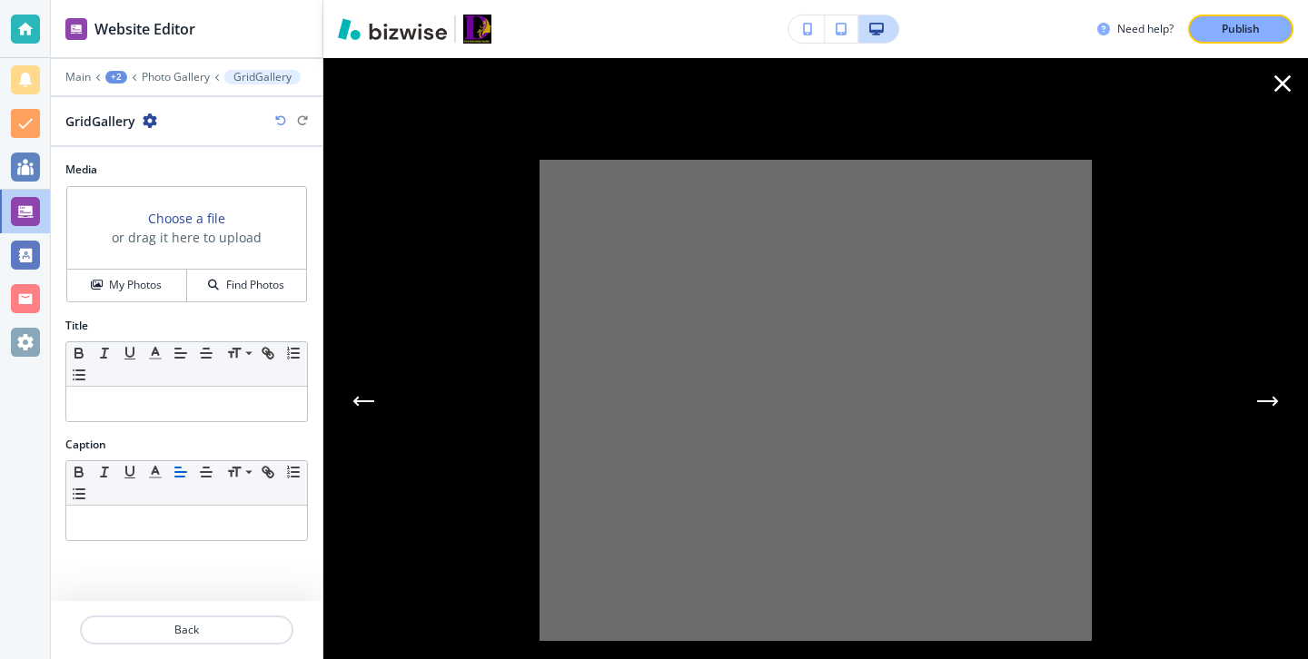
click at [1307, 93] on div at bounding box center [815, 358] width 985 height 601
click at [1286, 94] on icon "button" at bounding box center [1282, 83] width 29 height 29
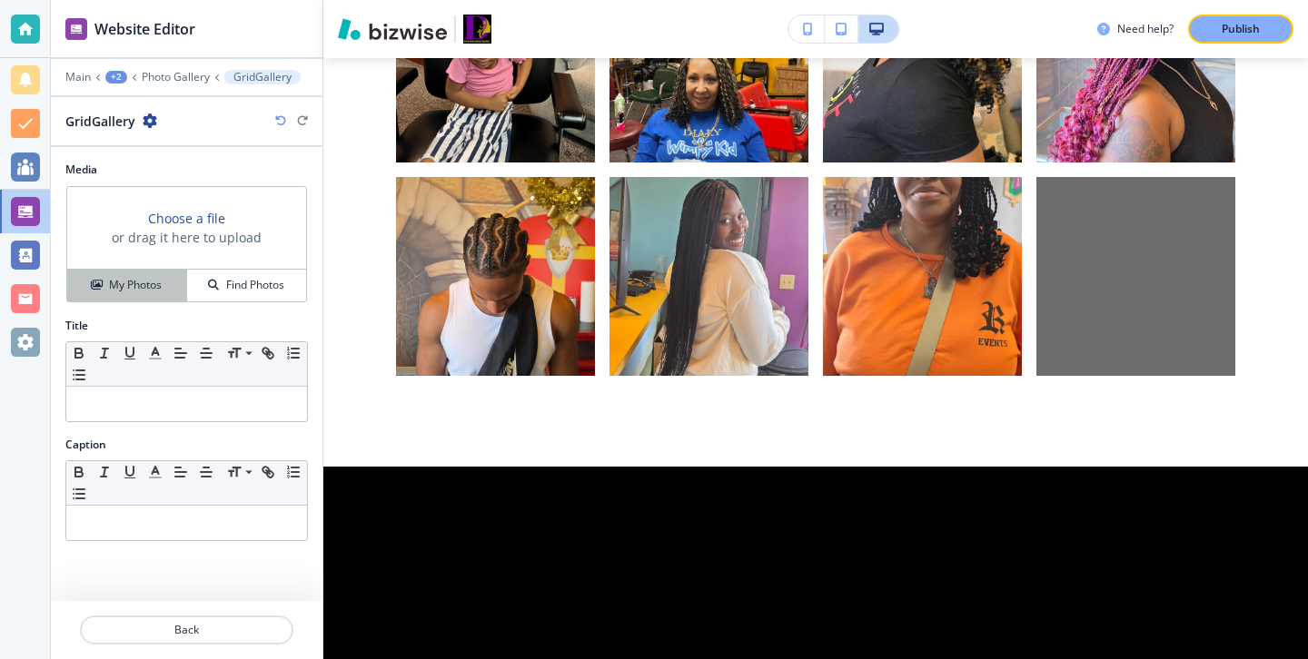
click at [172, 288] on div "My Photos" at bounding box center [126, 285] width 119 height 16
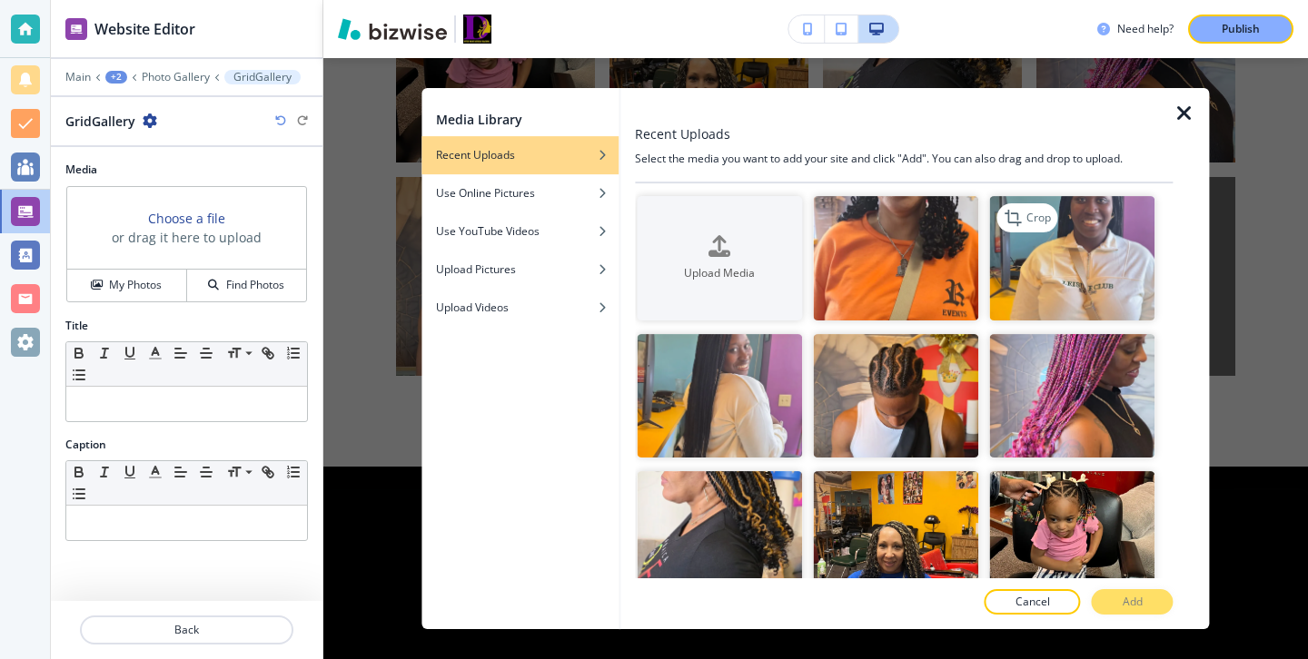
click at [1096, 264] on img "button" at bounding box center [1072, 258] width 165 height 124
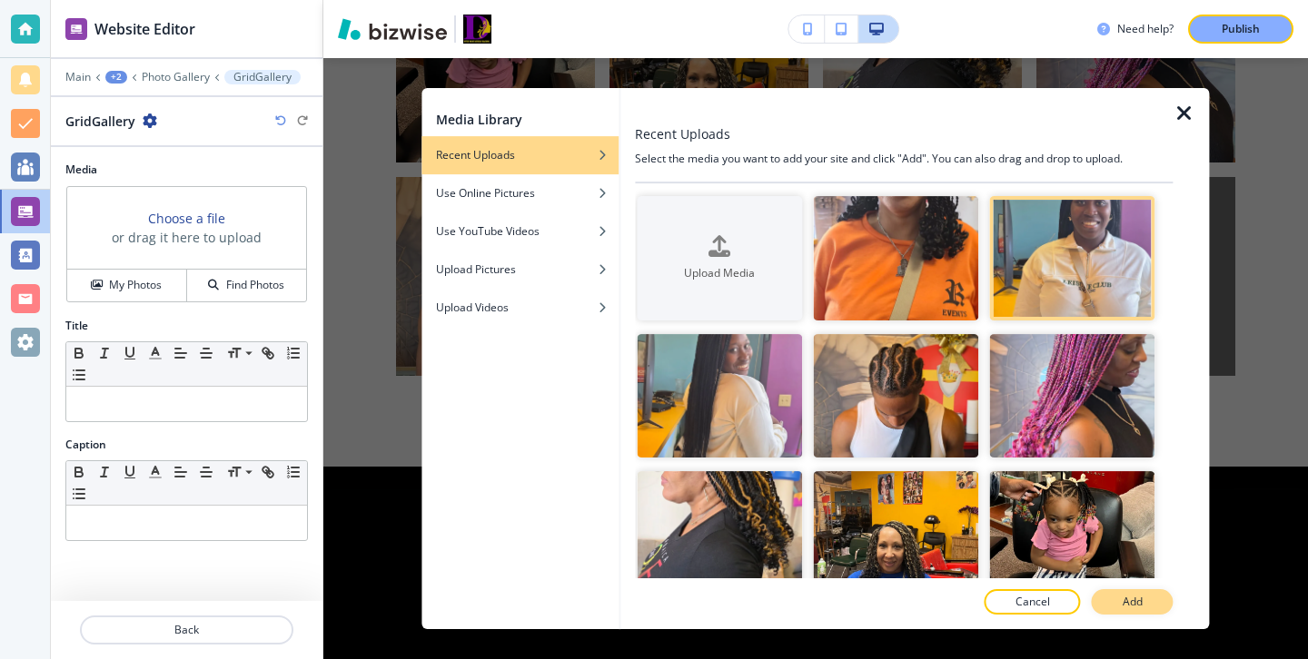
click at [1144, 595] on button "Add" at bounding box center [1133, 601] width 82 height 25
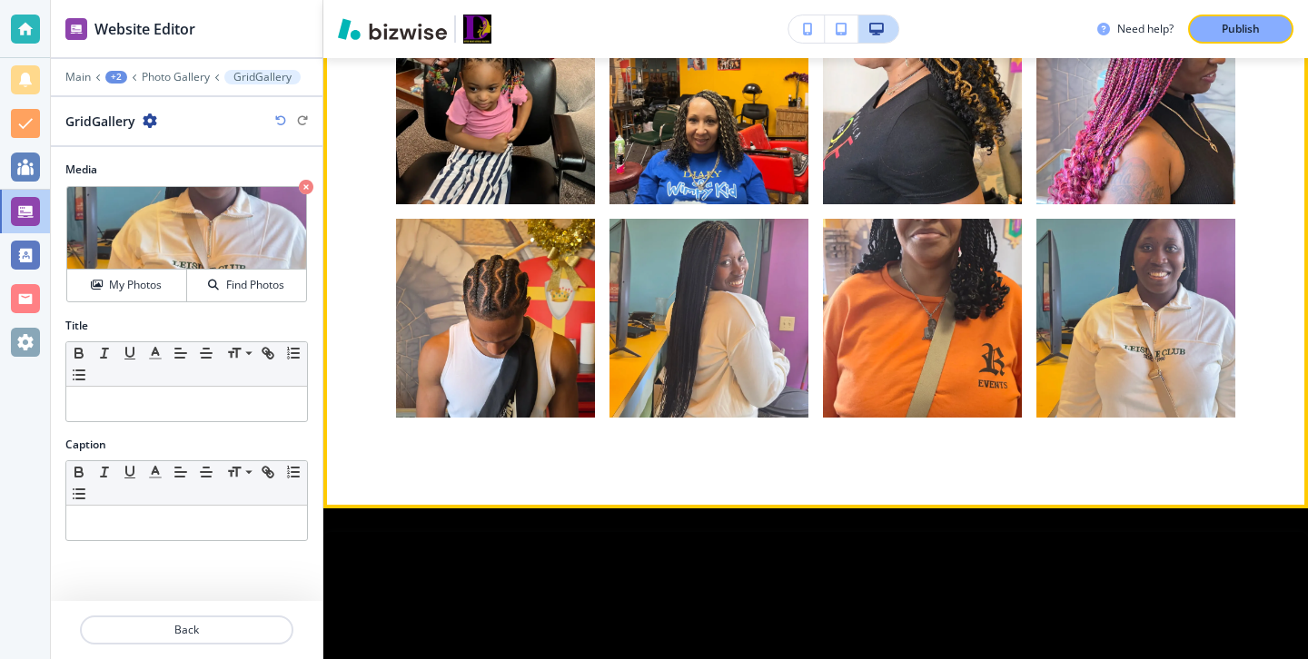
scroll to position [3114, 0]
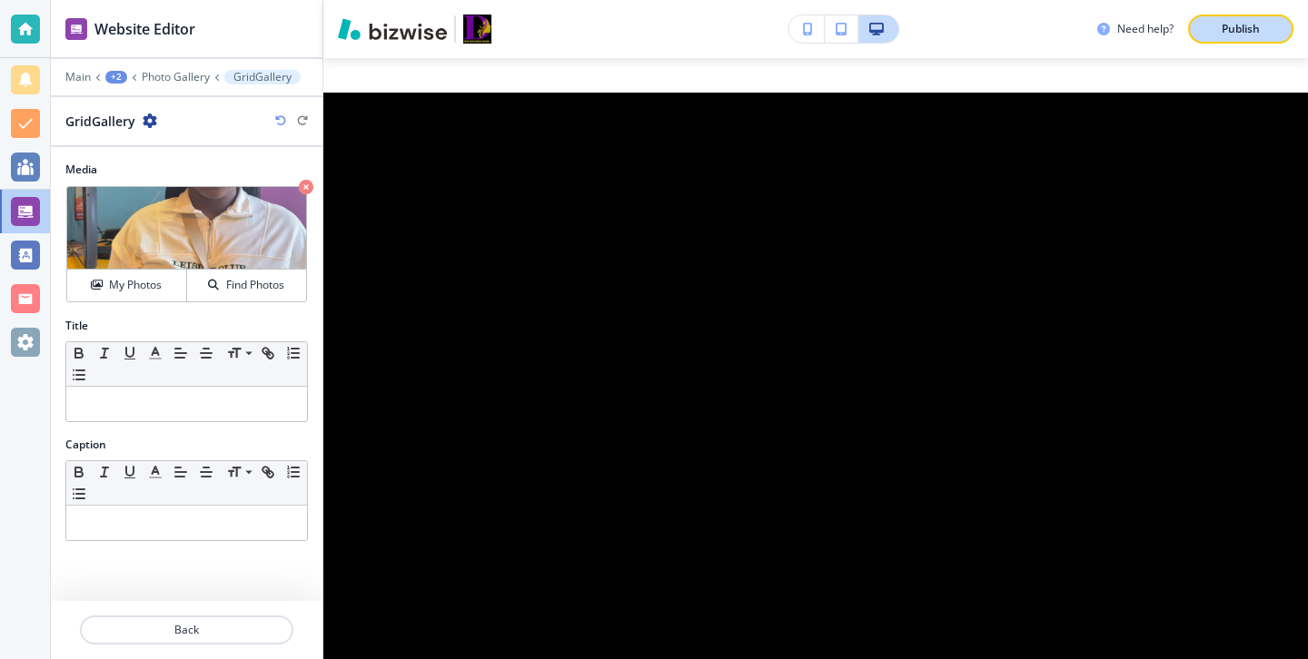
click at [1208, 37] on button "Publish" at bounding box center [1240, 29] width 105 height 29
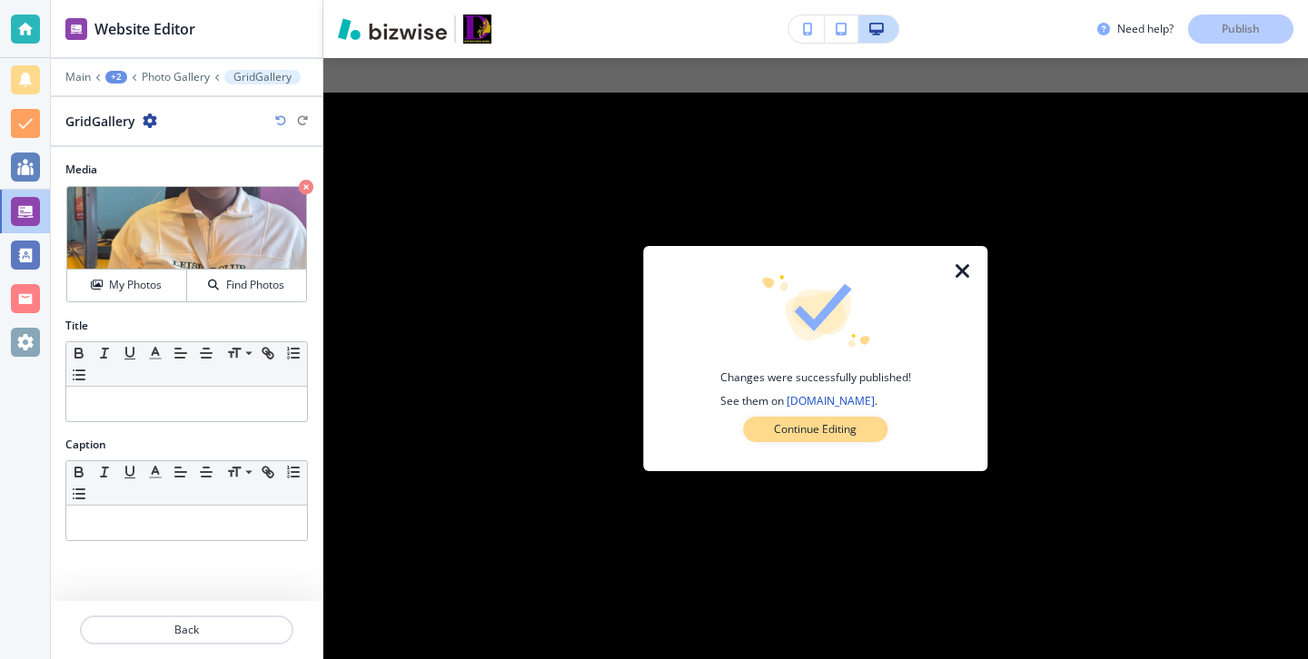
click at [807, 430] on p "Continue Editing" at bounding box center [815, 429] width 83 height 16
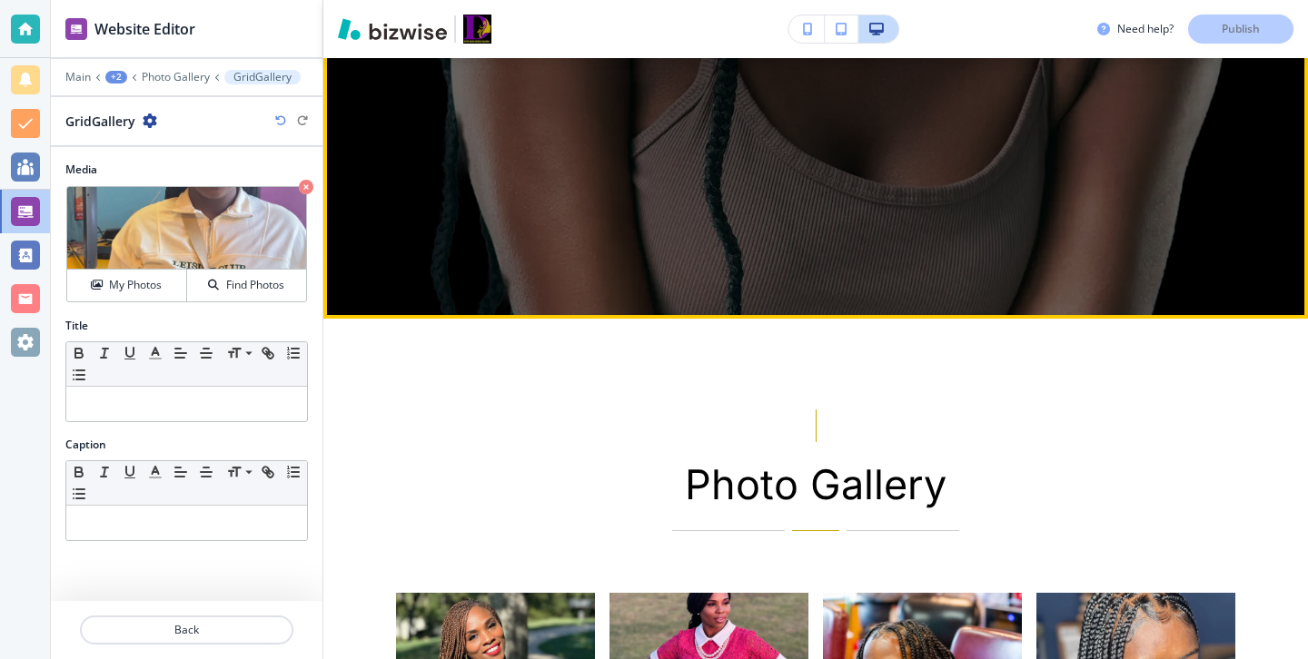
scroll to position [0, 0]
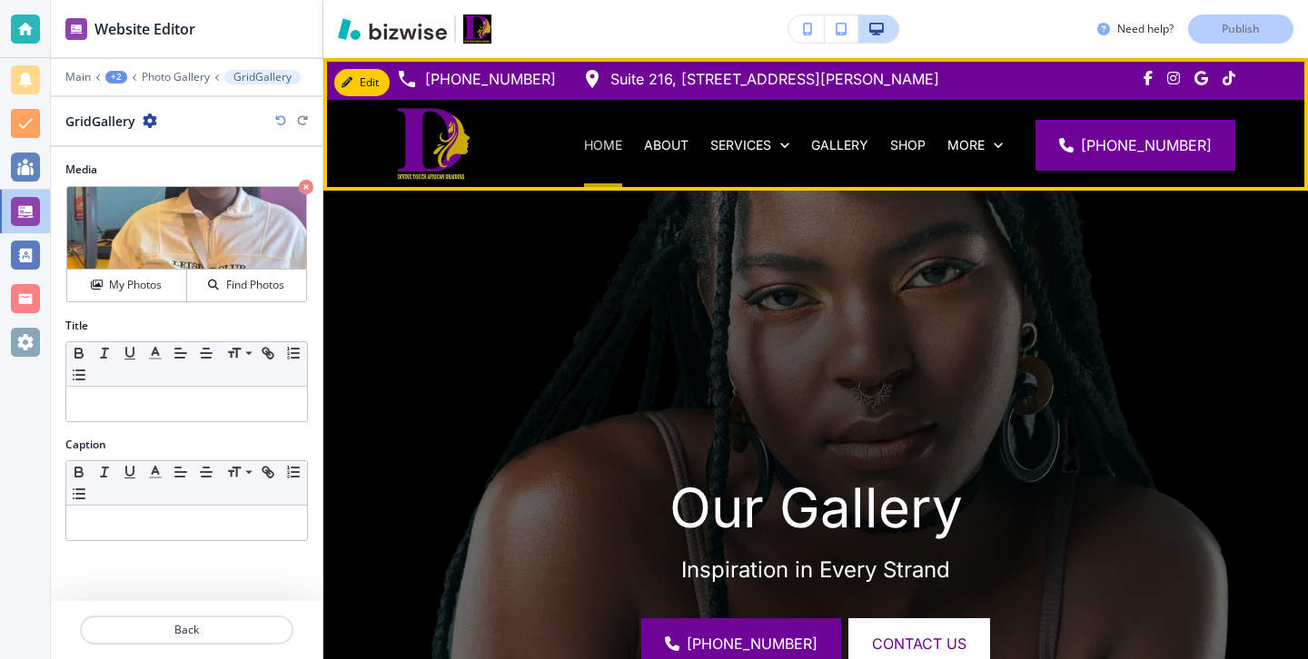
click at [622, 147] on p "HOME" at bounding box center [603, 145] width 38 height 18
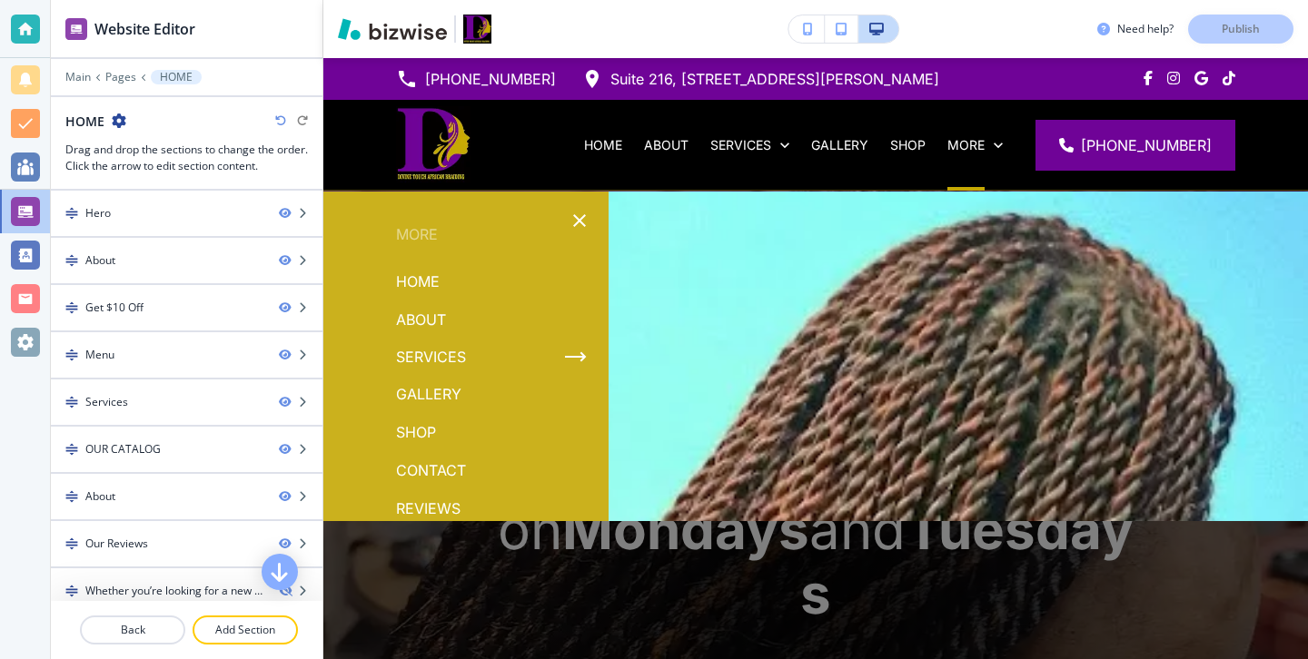
click at [437, 322] on p "ABOUT" at bounding box center [421, 319] width 50 height 27
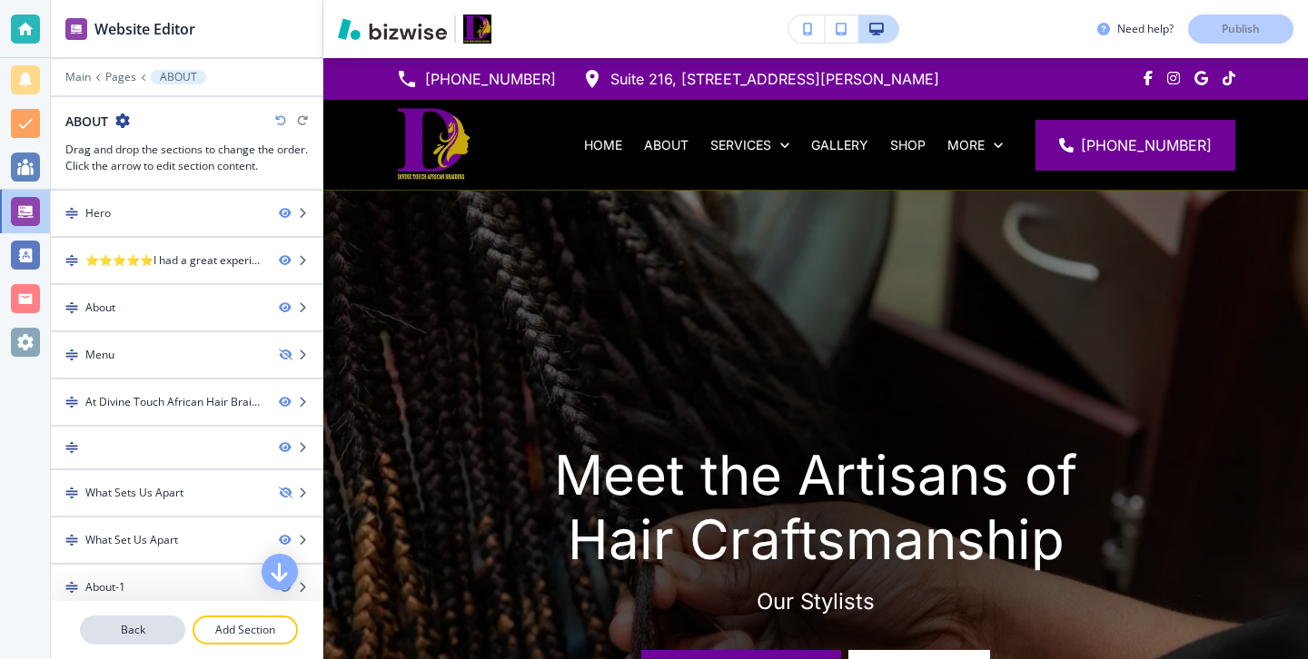
click at [172, 636] on p "Back" at bounding box center [133, 630] width 102 height 16
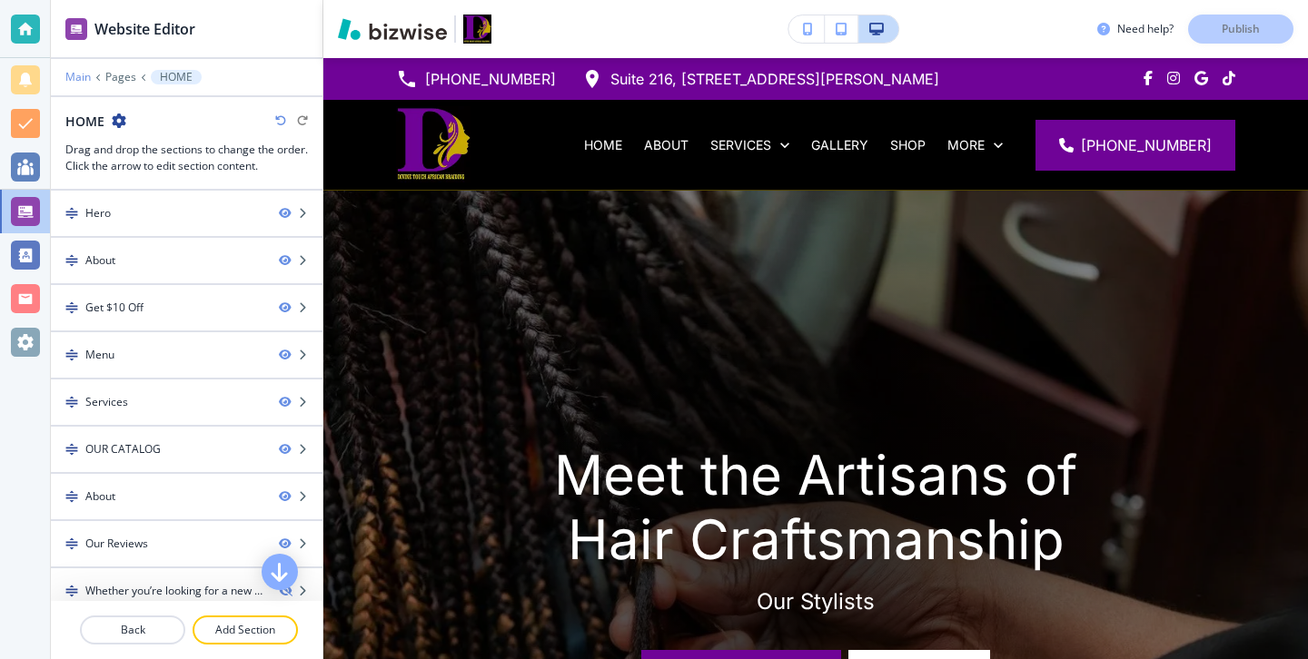
click at [84, 75] on p "Main" at bounding box center [77, 77] width 25 height 13
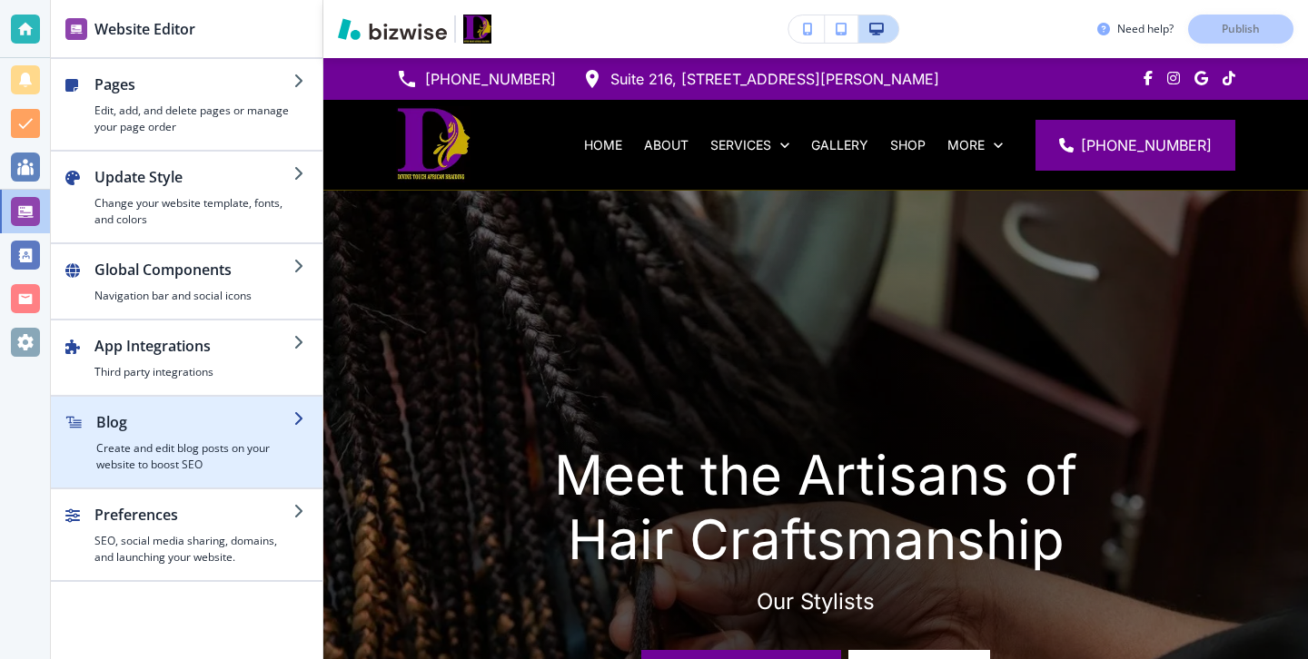
click at [152, 411] on button "Blog Create and edit blog posts on your website to boost SEO" at bounding box center [187, 442] width 272 height 91
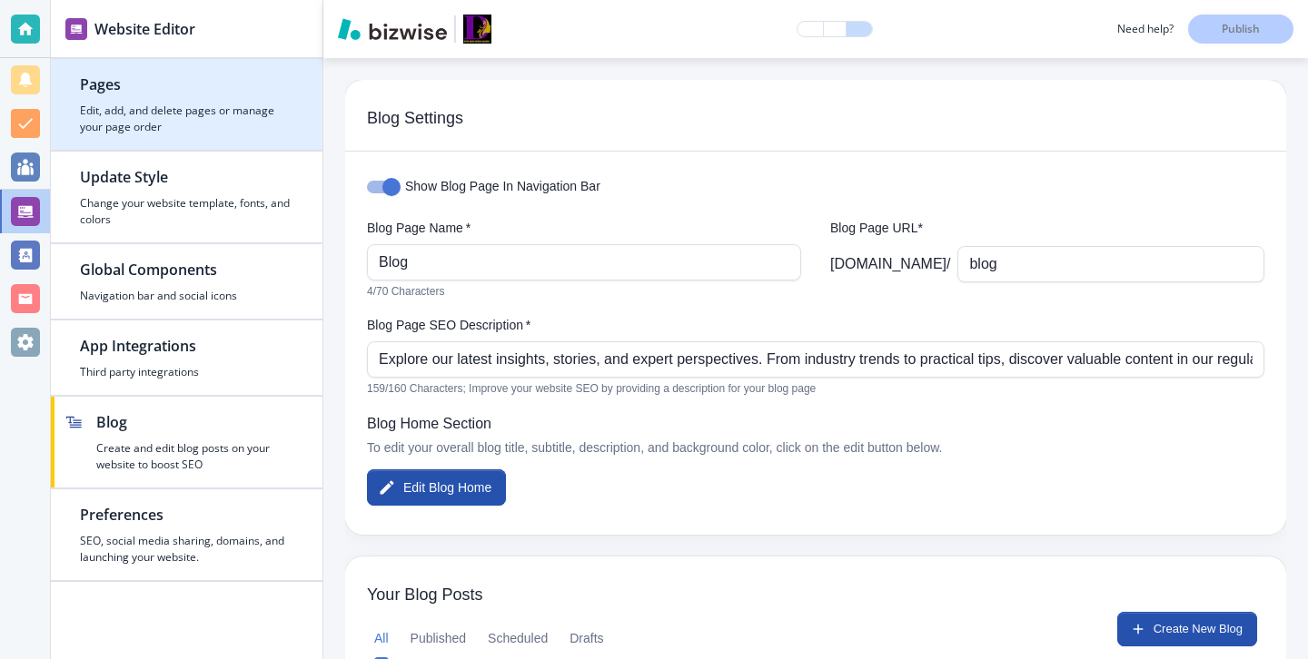
click at [124, 75] on h2 "Pages" at bounding box center [186, 85] width 213 height 22
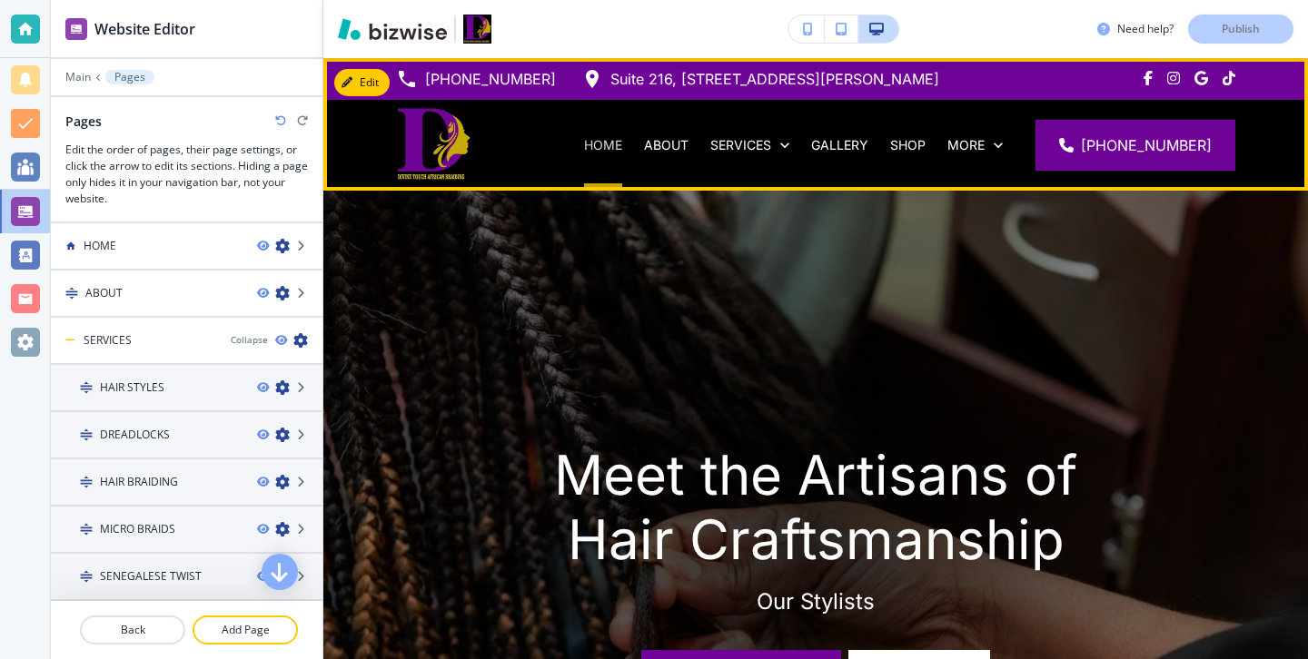
click at [622, 136] on p "HOME" at bounding box center [603, 145] width 38 height 18
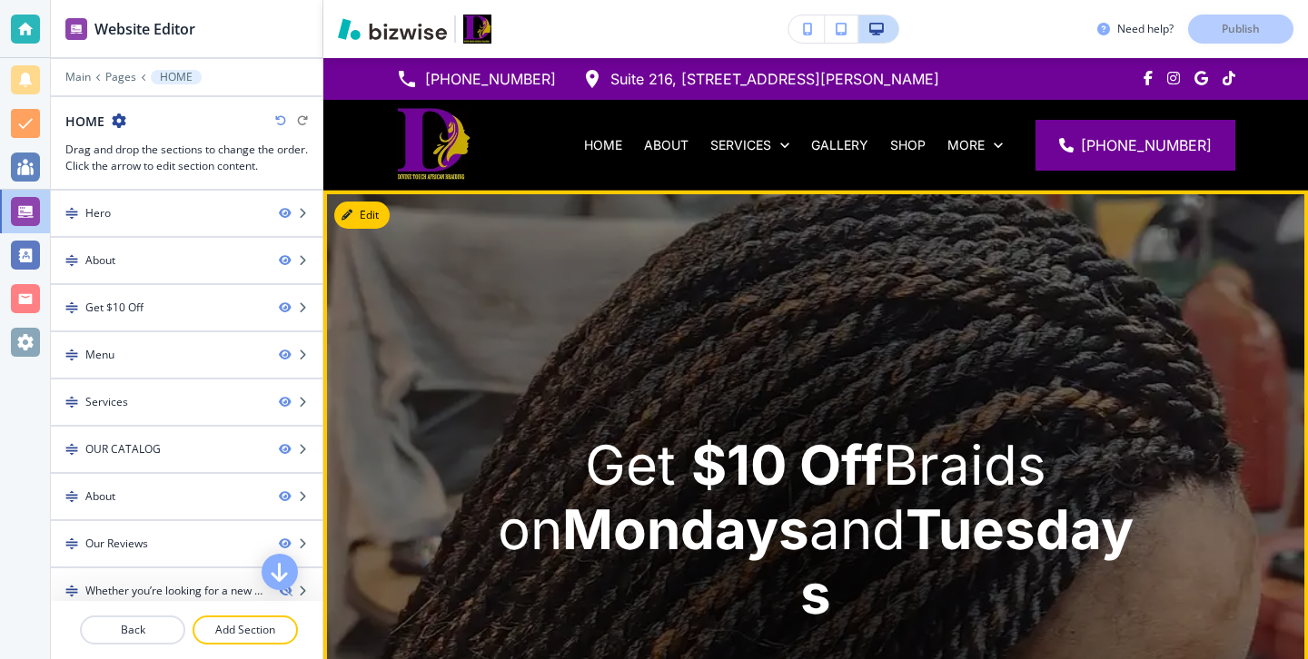
click at [515, 322] on img at bounding box center [815, 563] width 985 height 745
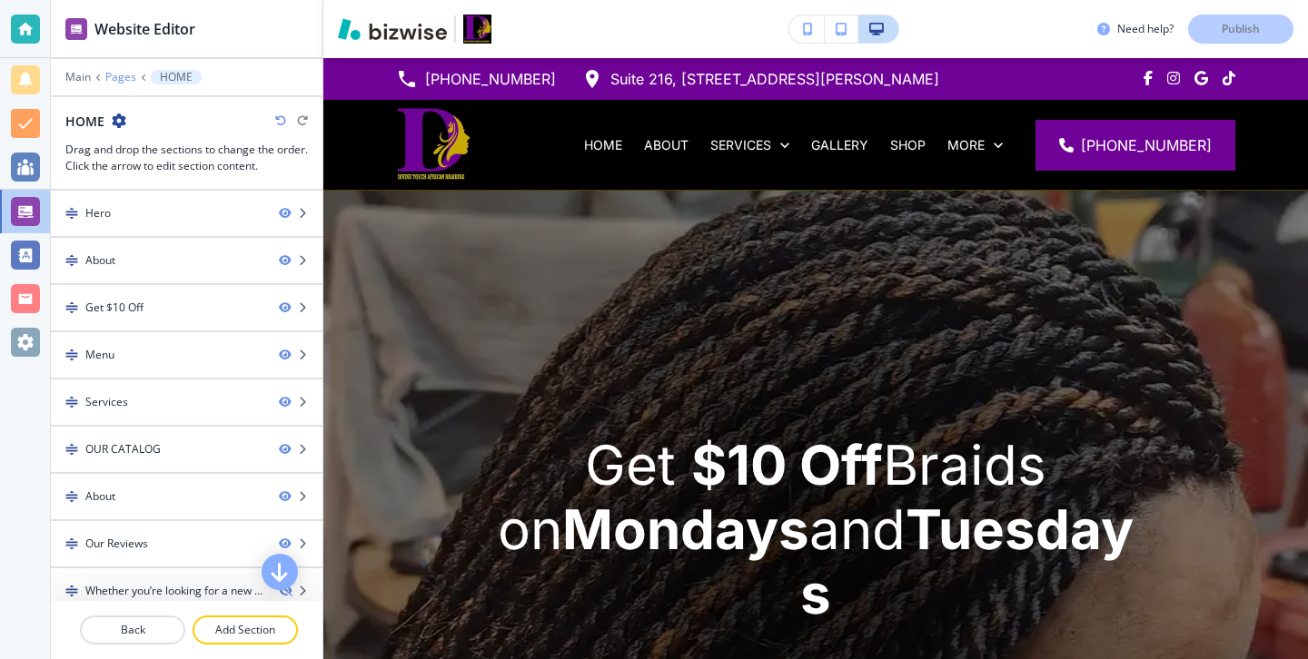
click at [119, 73] on p "Pages" at bounding box center [120, 77] width 31 height 13
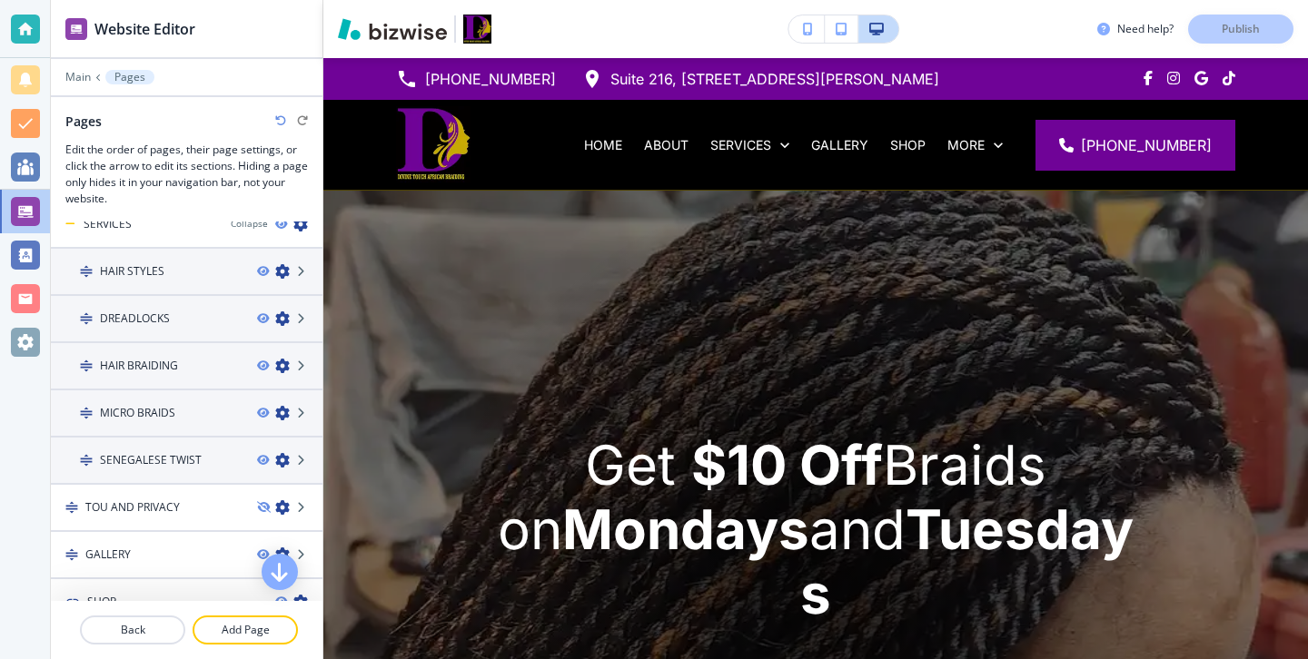
scroll to position [283, 0]
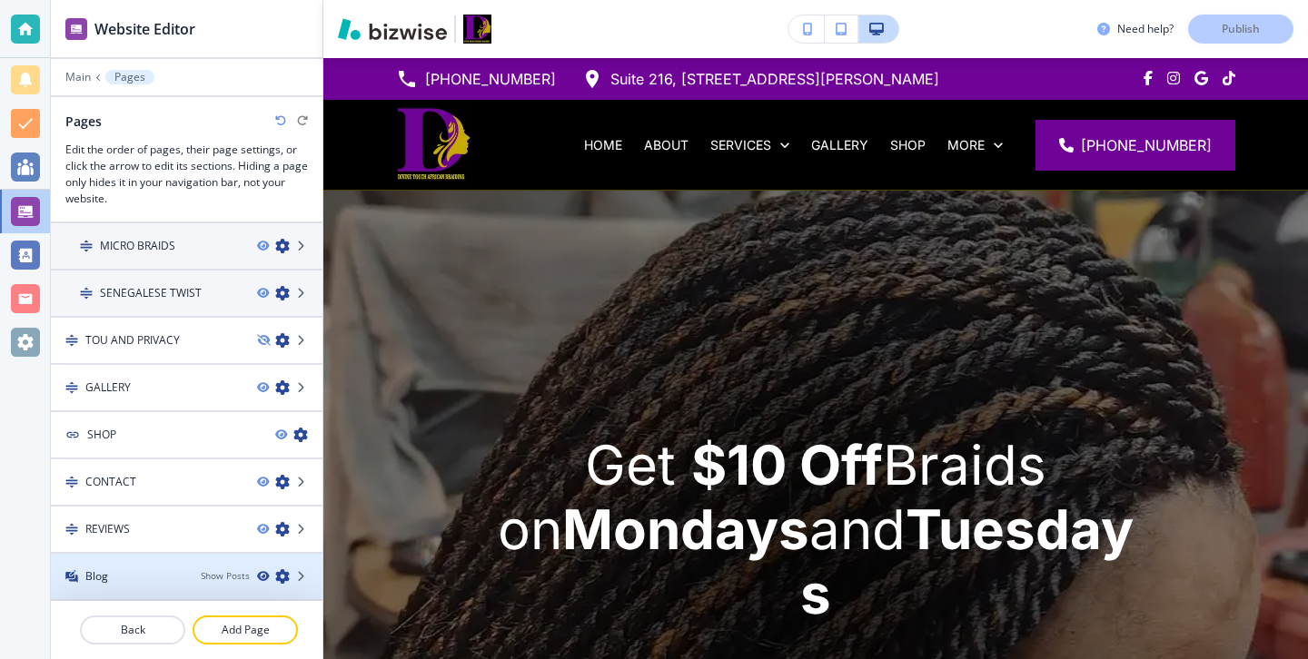
click at [265, 575] on icon "button" at bounding box center [262, 576] width 11 height 11
click at [255, 578] on div "Show Posts" at bounding box center [262, 576] width 122 height 15
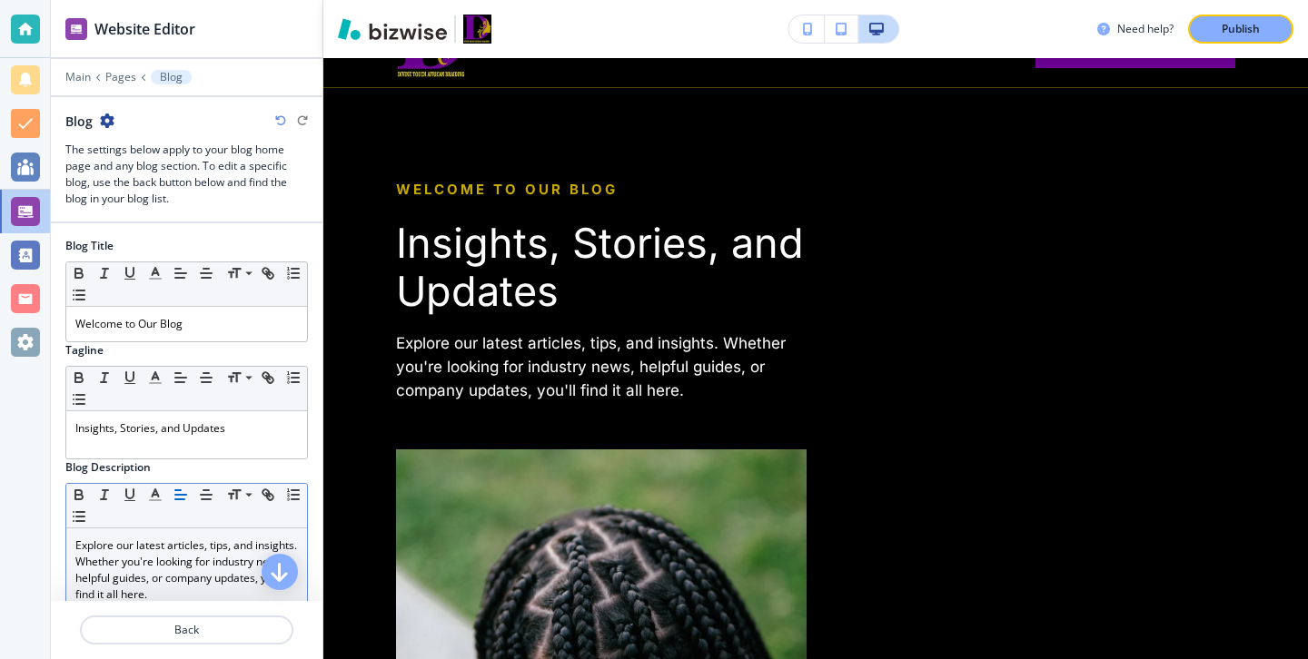
scroll to position [133, 0]
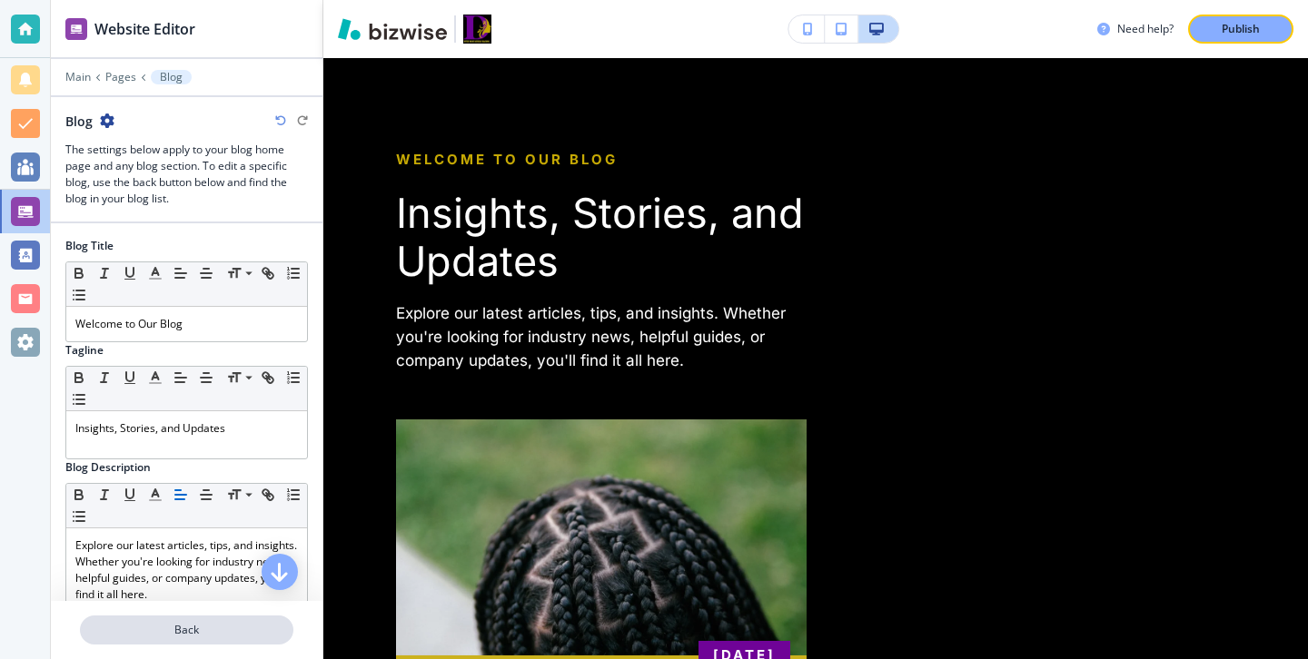
click at [257, 623] on p "Back" at bounding box center [187, 630] width 210 height 16
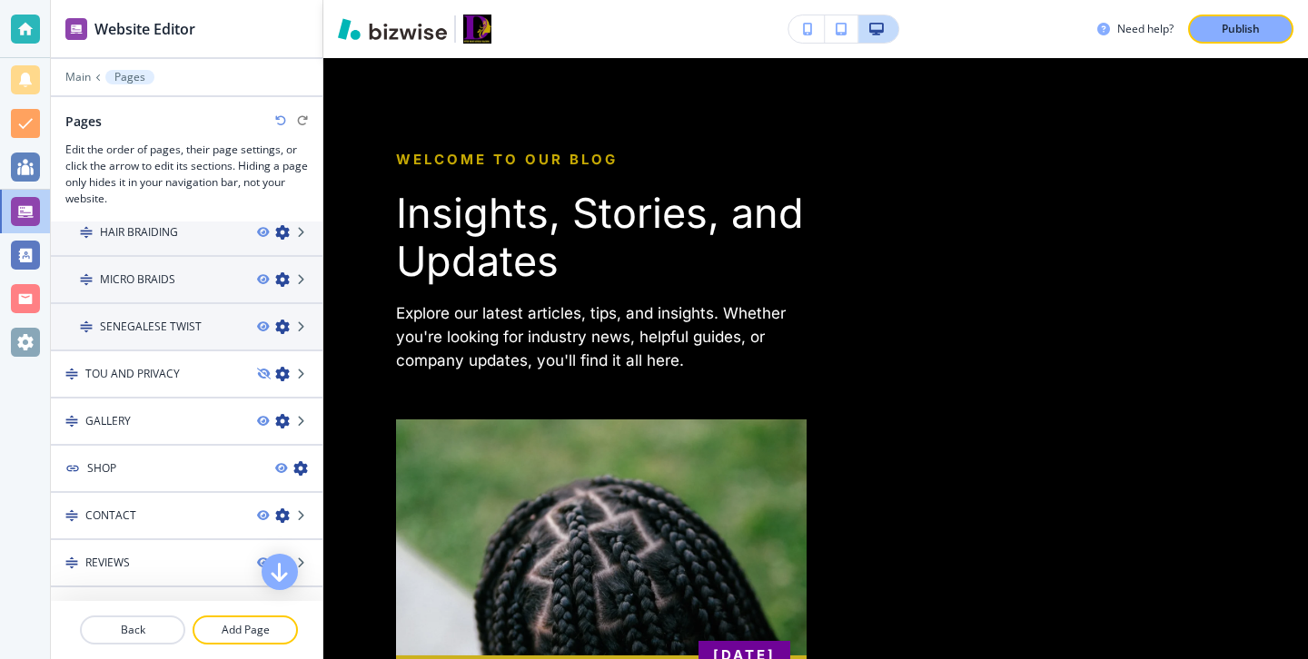
scroll to position [283, 0]
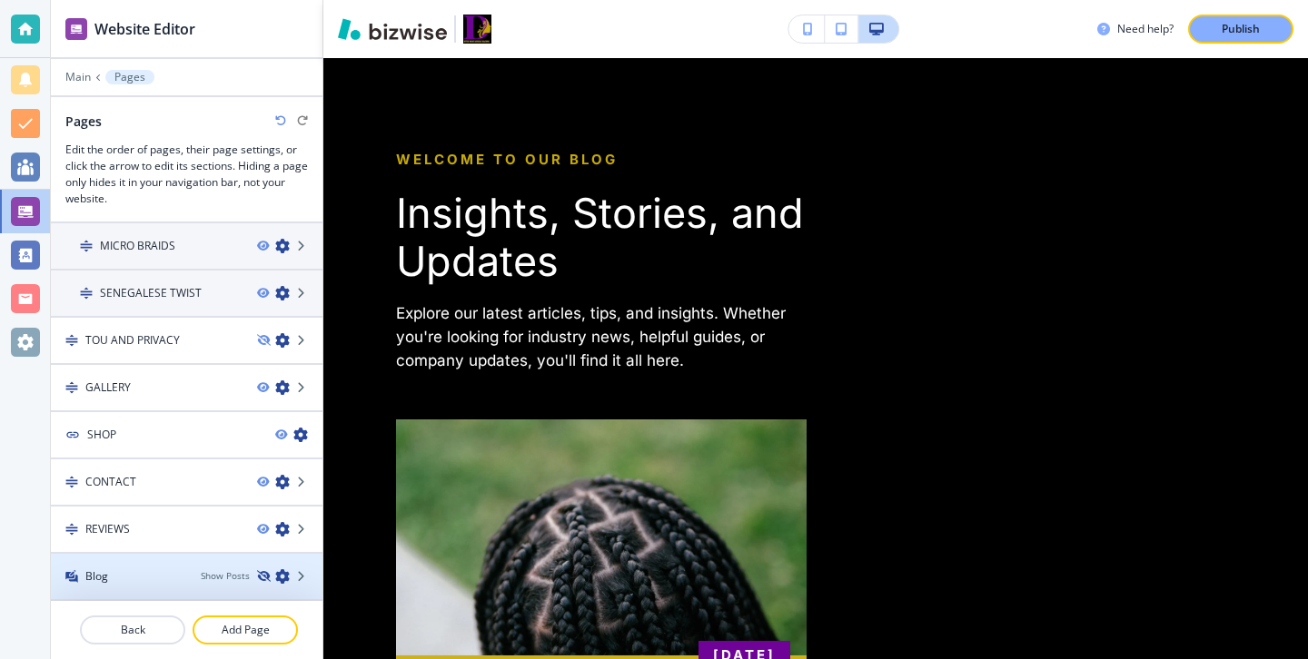
click at [263, 573] on icon "button" at bounding box center [262, 576] width 11 height 11
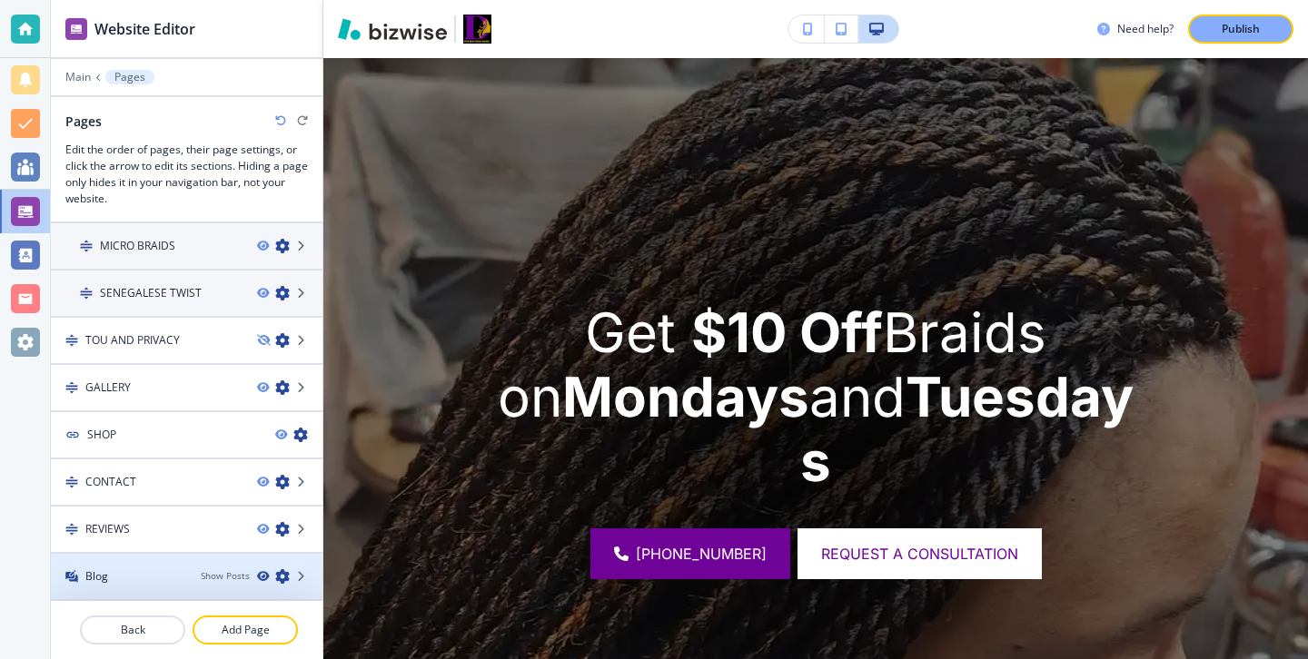
scroll to position [0, 0]
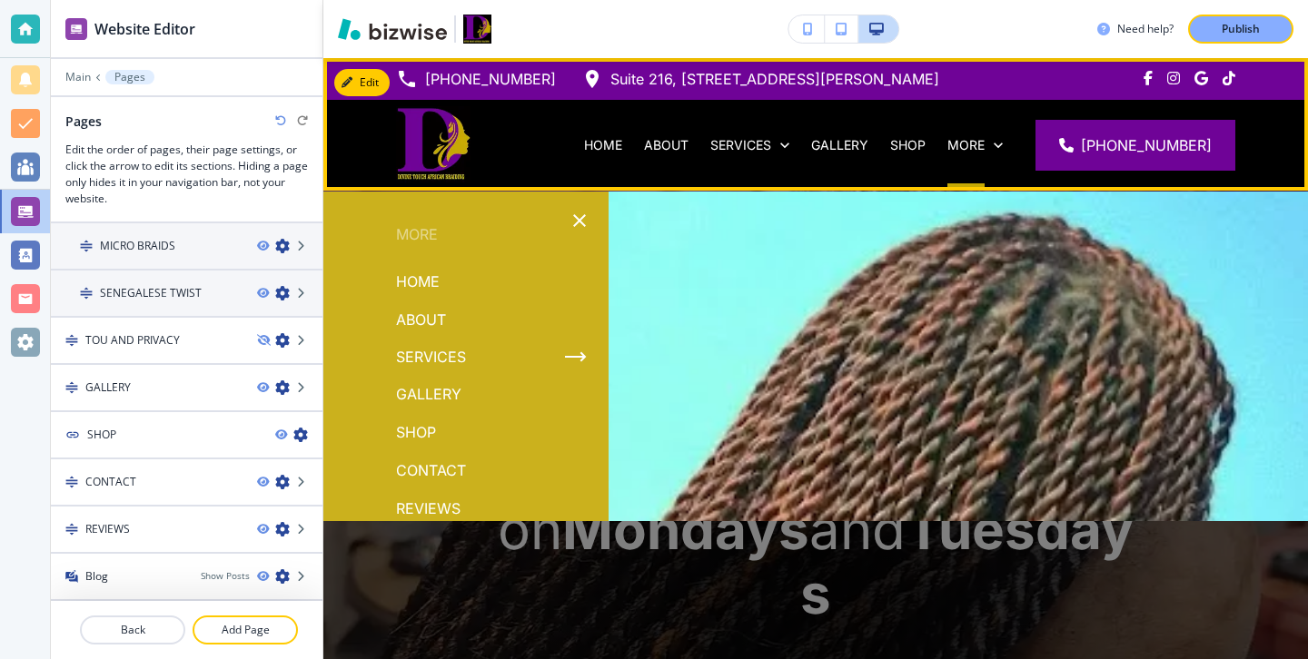
click at [1000, 155] on div "More" at bounding box center [974, 145] width 77 height 91
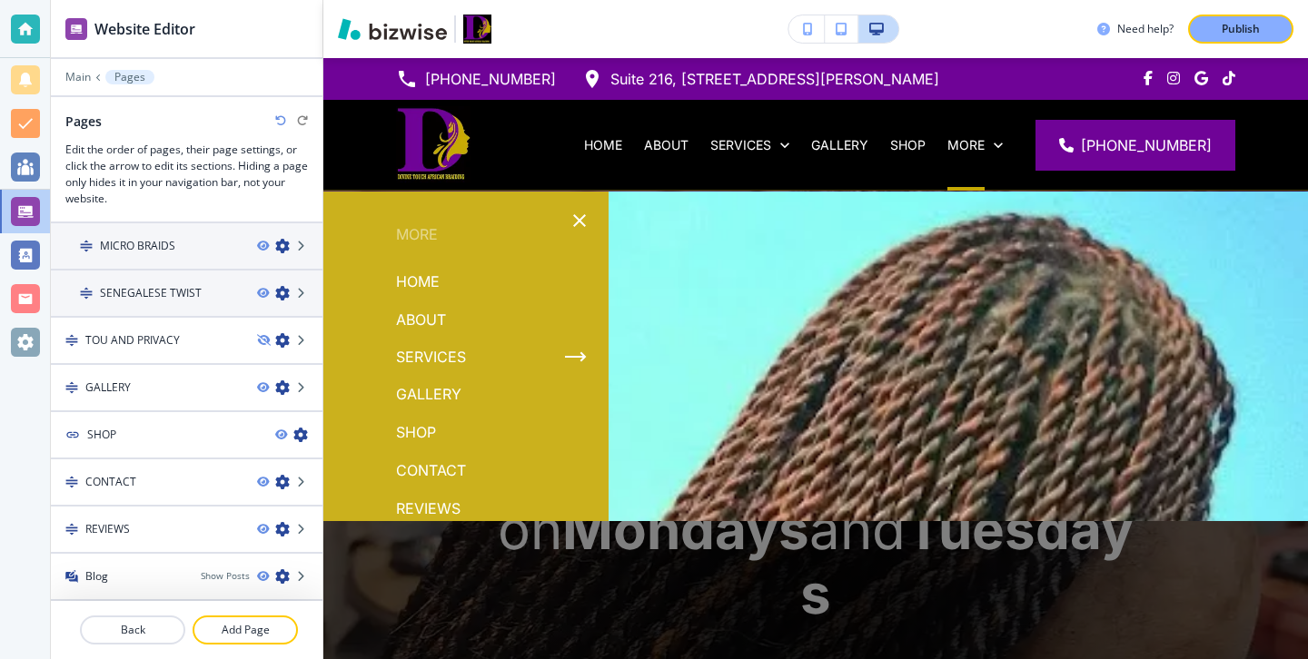
scroll to position [34, 0]
click at [880, 356] on div at bounding box center [815, 455] width 985 height 527
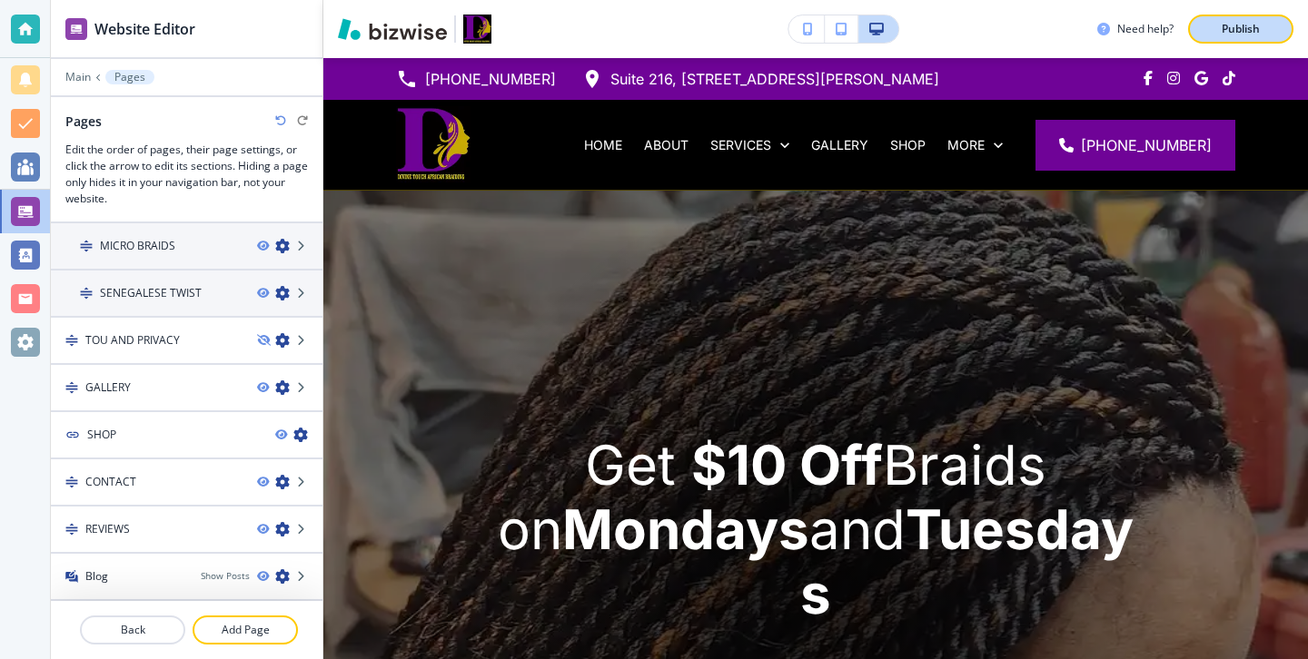
click at [1209, 37] on button "Publish" at bounding box center [1240, 29] width 105 height 29
